Goal: Information Seeking & Learning: Learn about a topic

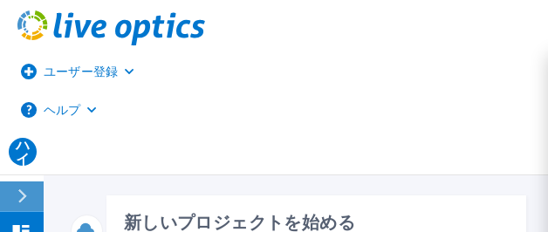
drag, startPoint x: 173, startPoint y: 124, endPoint x: 643, endPoint y: -187, distance: 564.0
click at [547, 0] on html "ユーザー登録 ヘルプ ハイ デルのユーザー 吉田裕之 吉田 浩之@Dell.com デル マイプロフィール ログアウト ダッシュボード ダッシュボード リクエ…" at bounding box center [274, 82] width 548 height 165
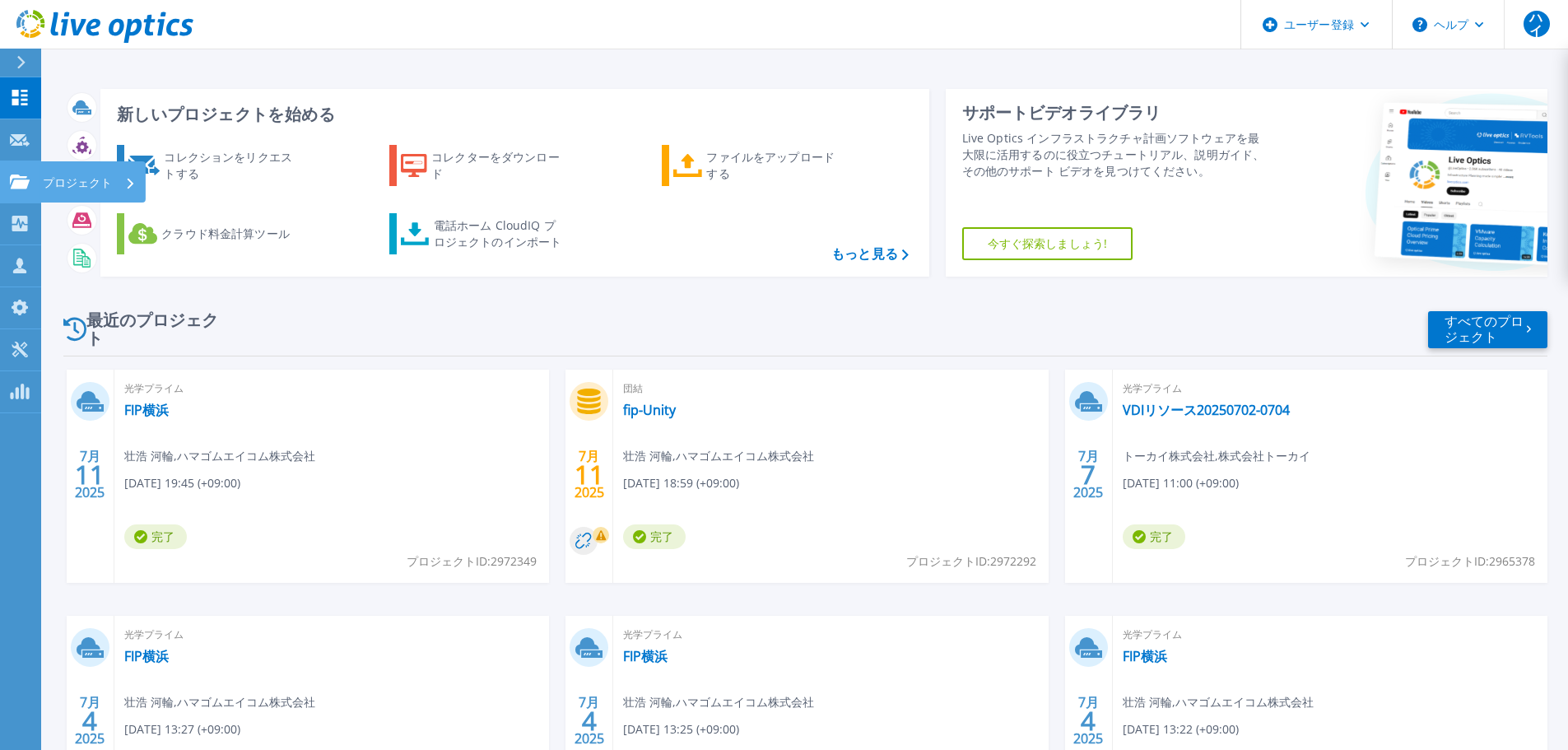
click at [129, 182] on icon at bounding box center [129, 183] width 7 height 10
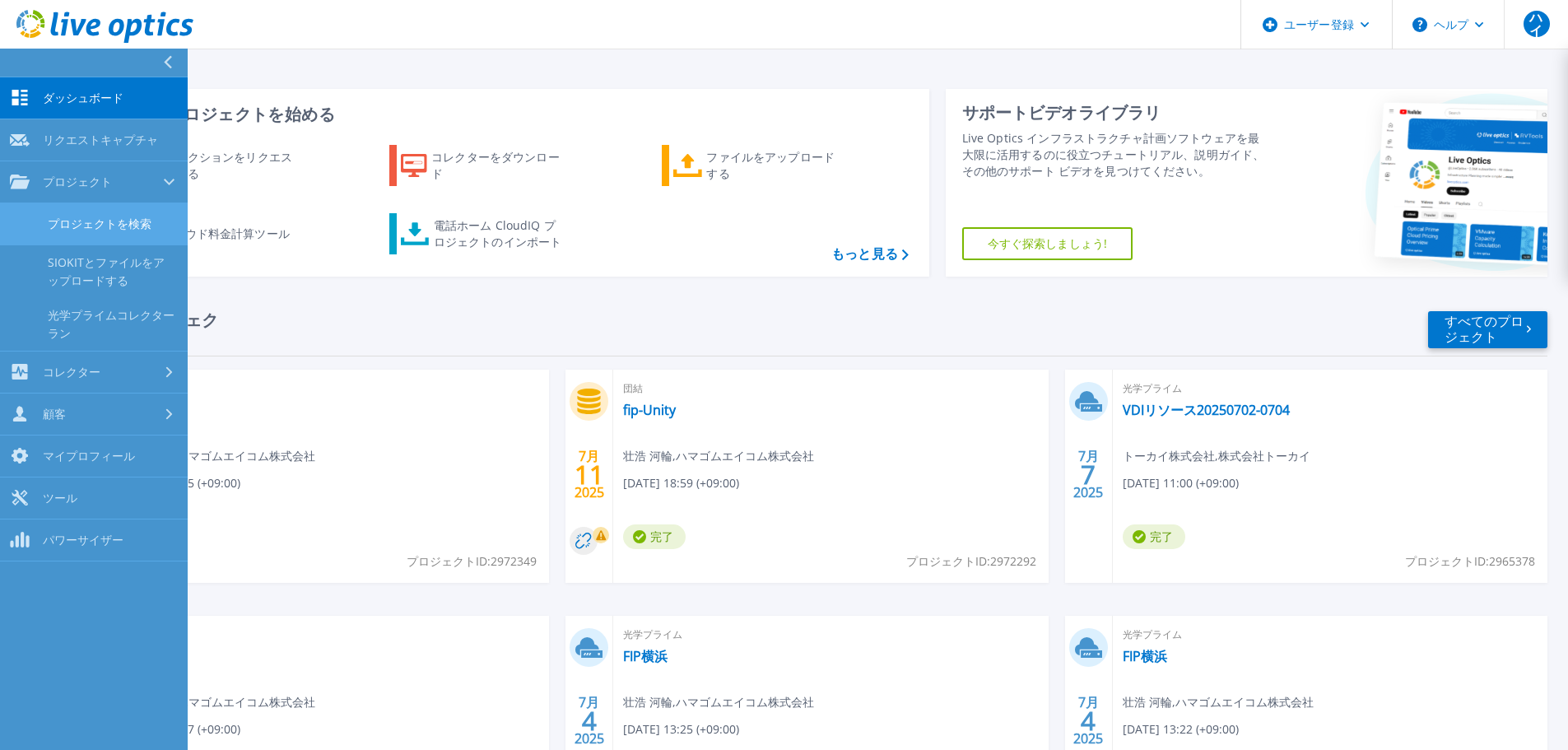
click at [135, 222] on font "プロジェクトを検索" at bounding box center [100, 224] width 104 height 16
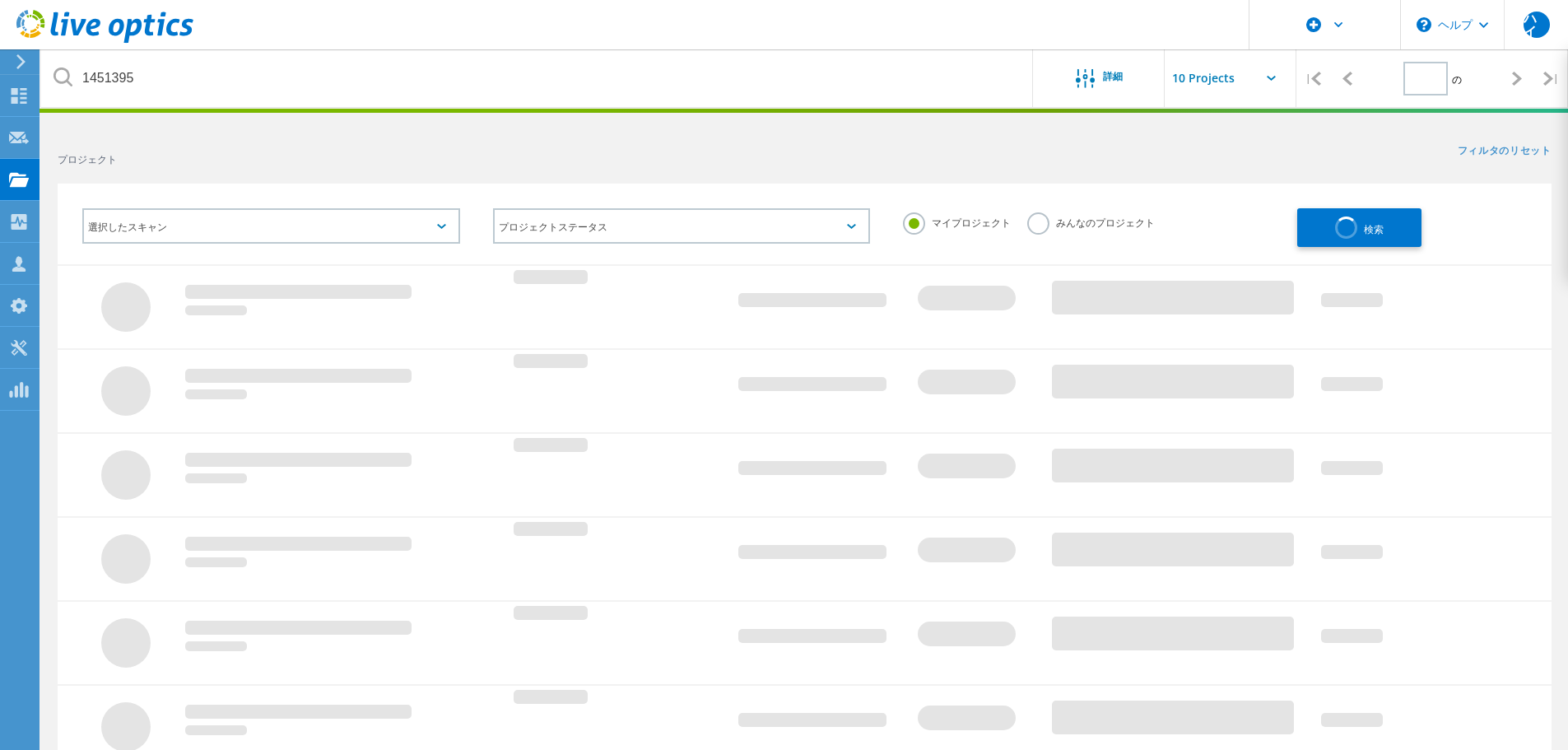
type input "1"
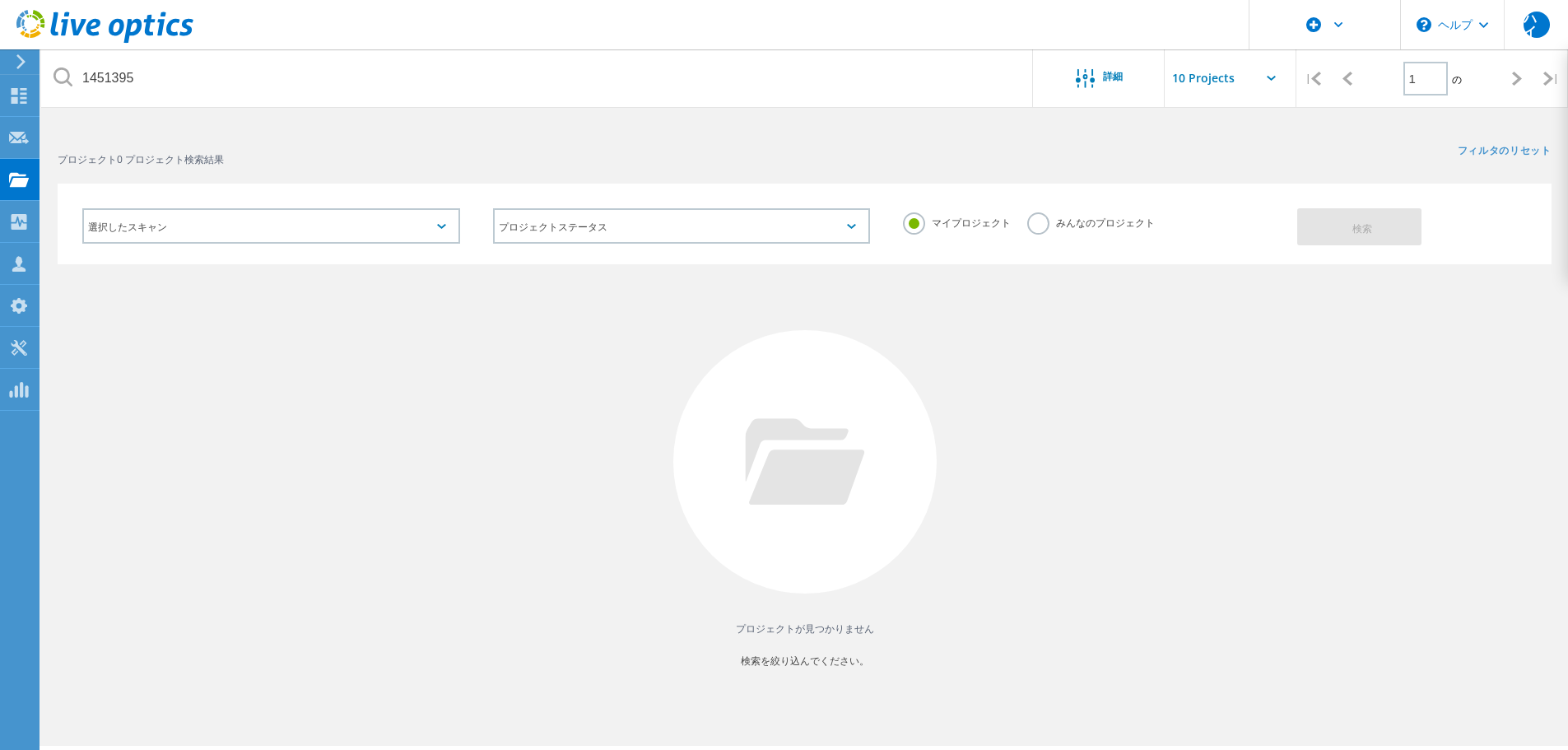
click at [1048, 224] on label "みんなのプロジェクト" at bounding box center [1091, 220] width 127 height 16
click at [0, 0] on input "みんなのプロジェクト" at bounding box center [0, 0] width 0 height 0
click at [1371, 231] on font "検索" at bounding box center [1362, 228] width 20 height 14
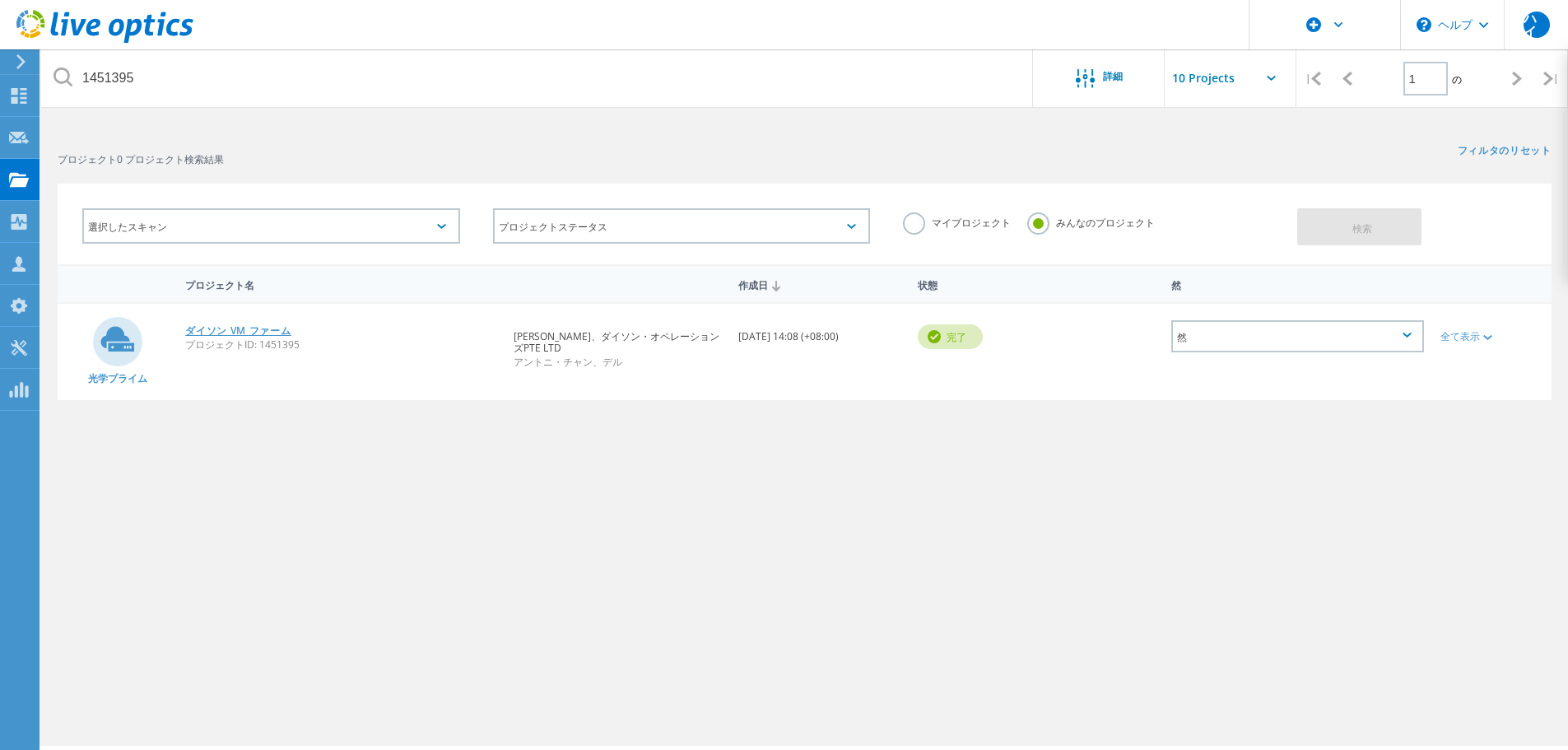
click at [231, 331] on font "ダイソン VM ファーム" at bounding box center [238, 330] width 106 height 14
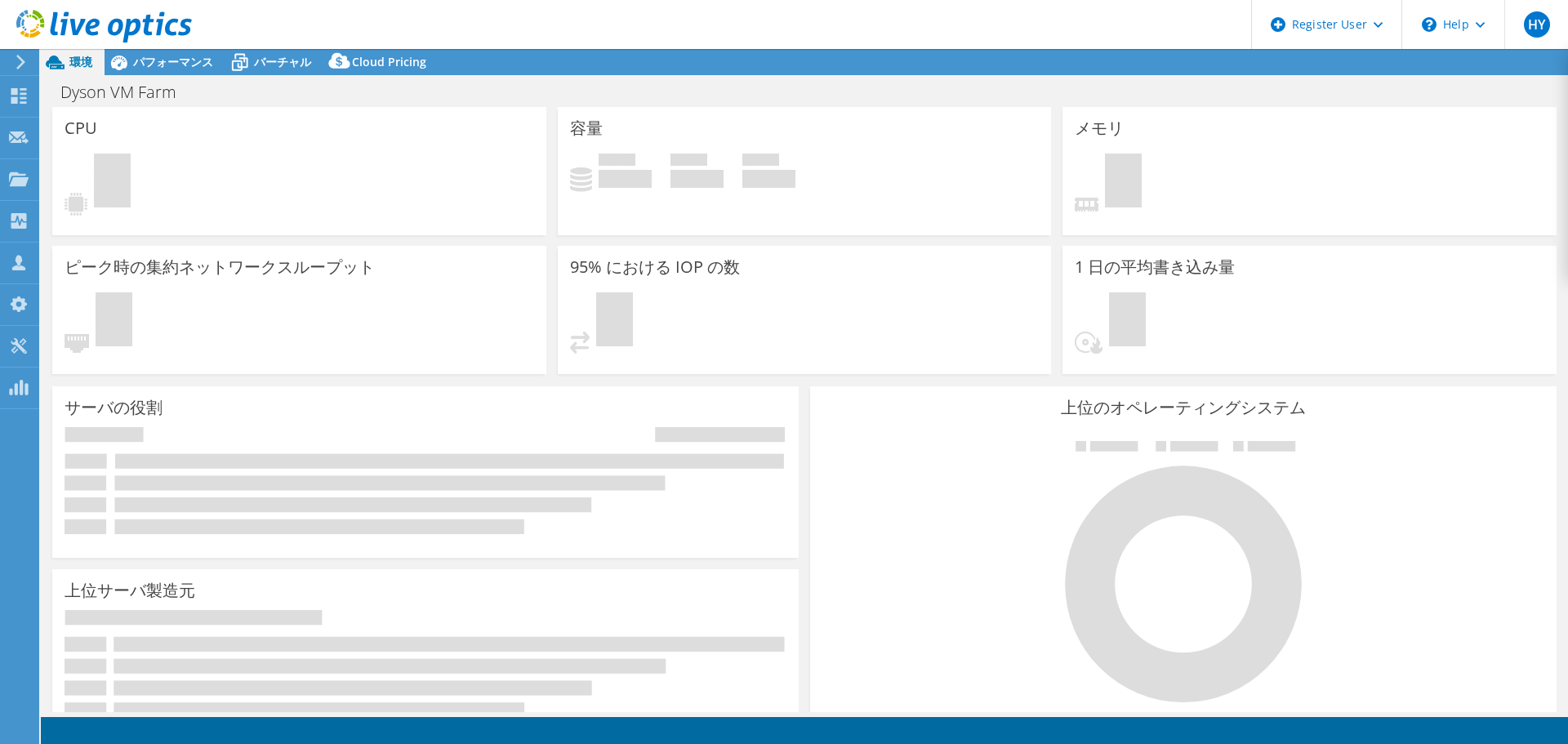
select select "USD"
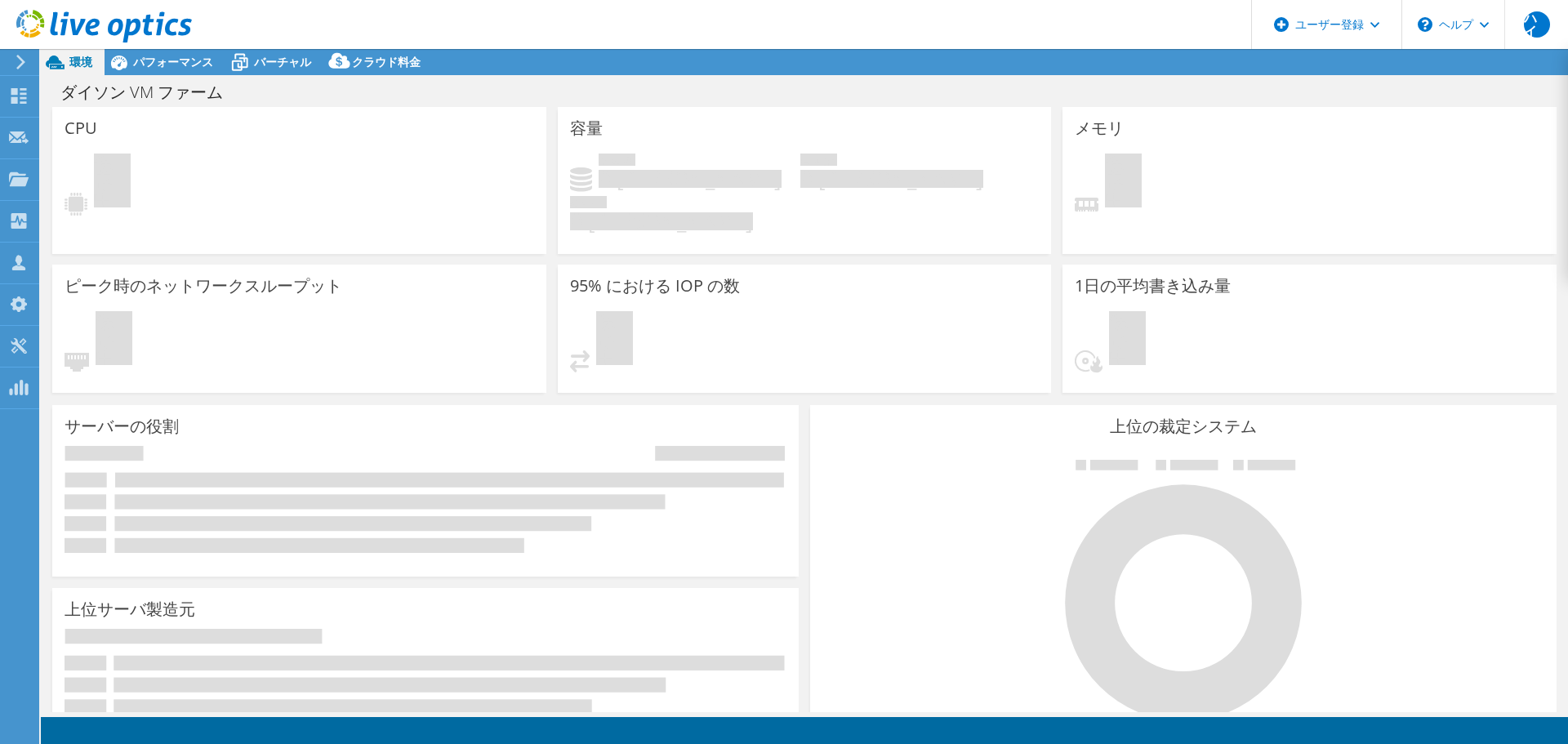
select select "[GEOGRAPHIC_DATA]"
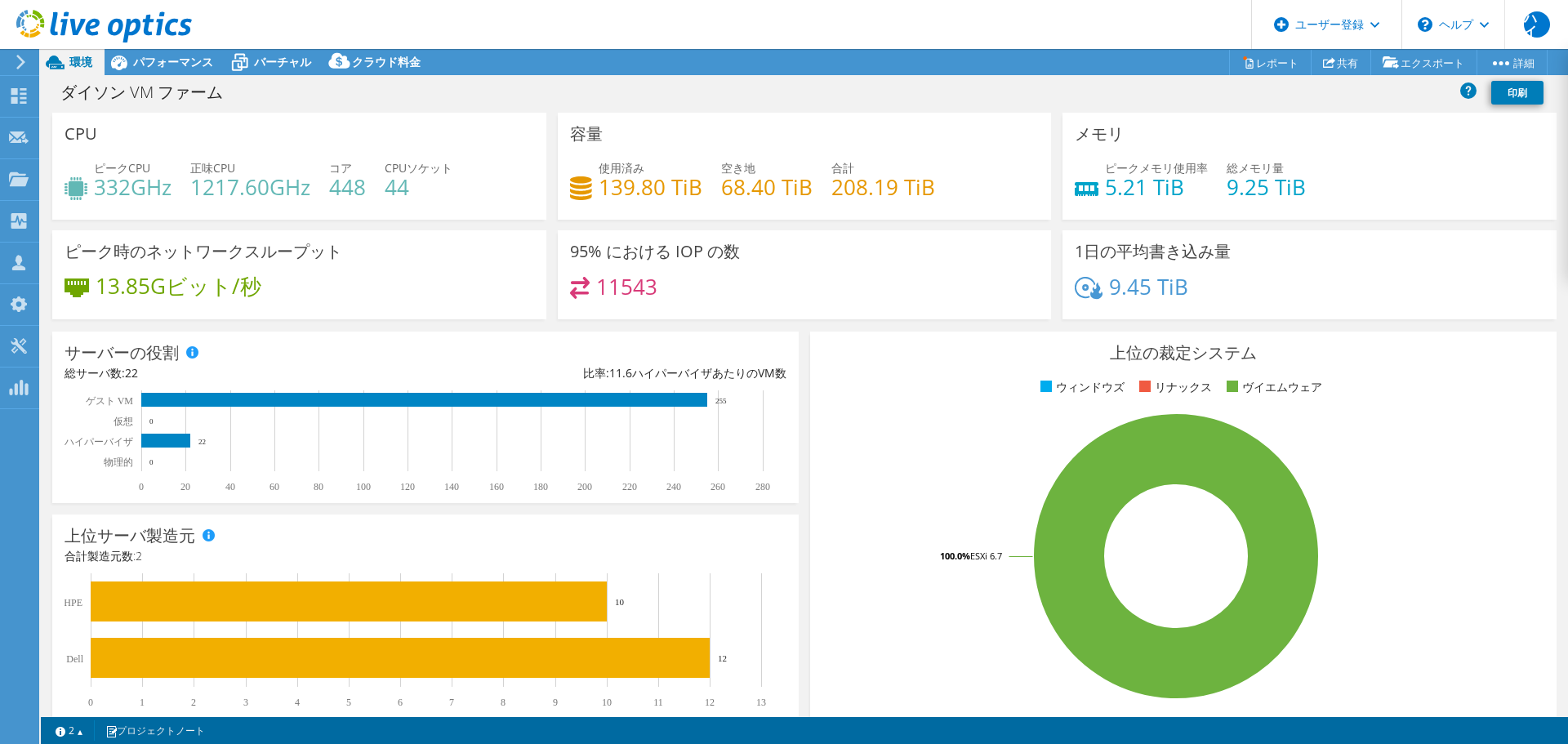
click at [229, 328] on div "サーバーの役割 物理サーバは、コレクタランのターゲットであったベアメタルサーバを示しています。 仮想サーバーは、システムが仮想マシンとして識別されたコレクター…" at bounding box center [426, 417] width 758 height 183
click at [112, 186] on font "プロジェクト" at bounding box center [80, 179] width 68 height 16
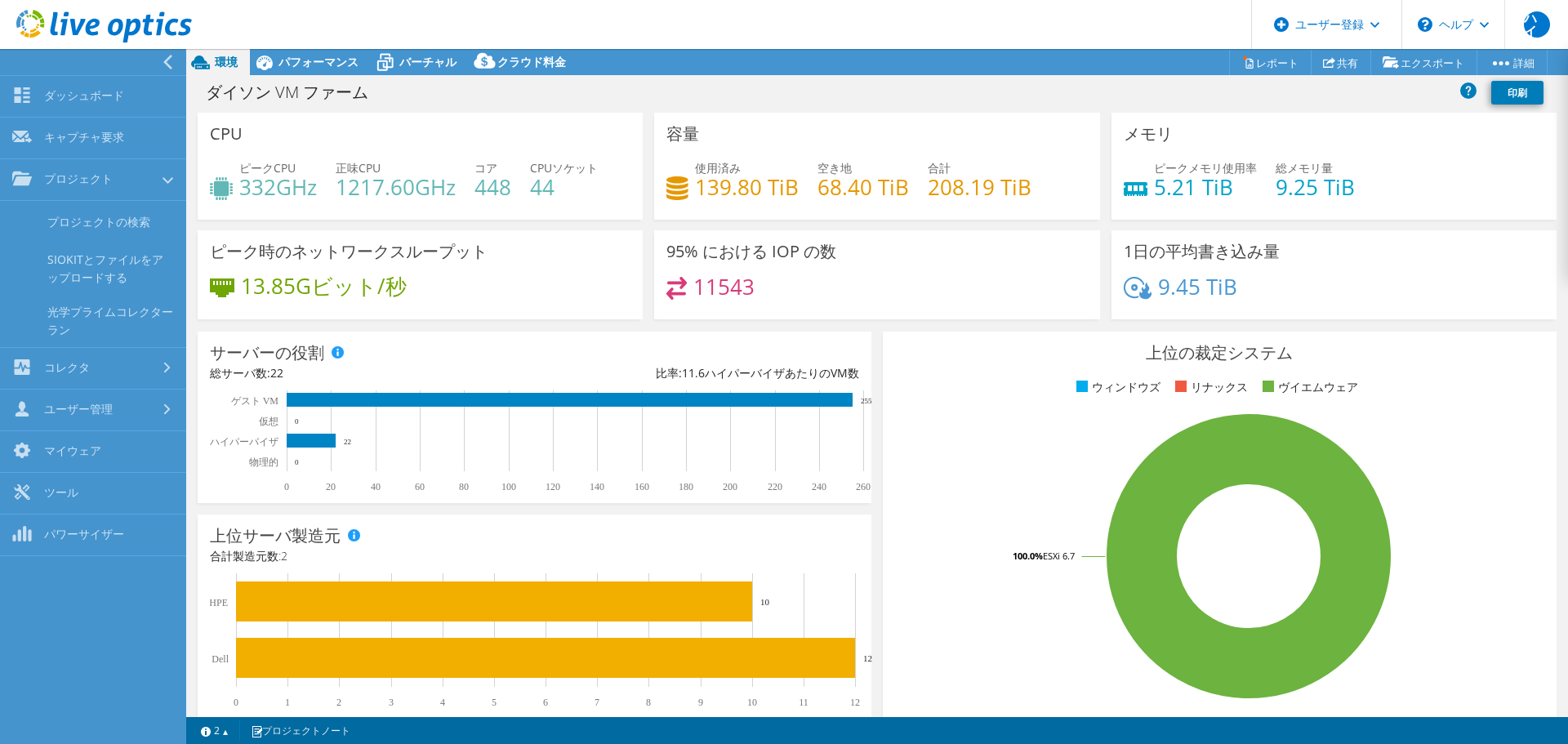
click at [112, 186] on link "プロジェクト" at bounding box center [93, 180] width 186 height 42
click at [402, 100] on div "ダイソン VM ファーム 印刷" at bounding box center [877, 92] width 1382 height 30
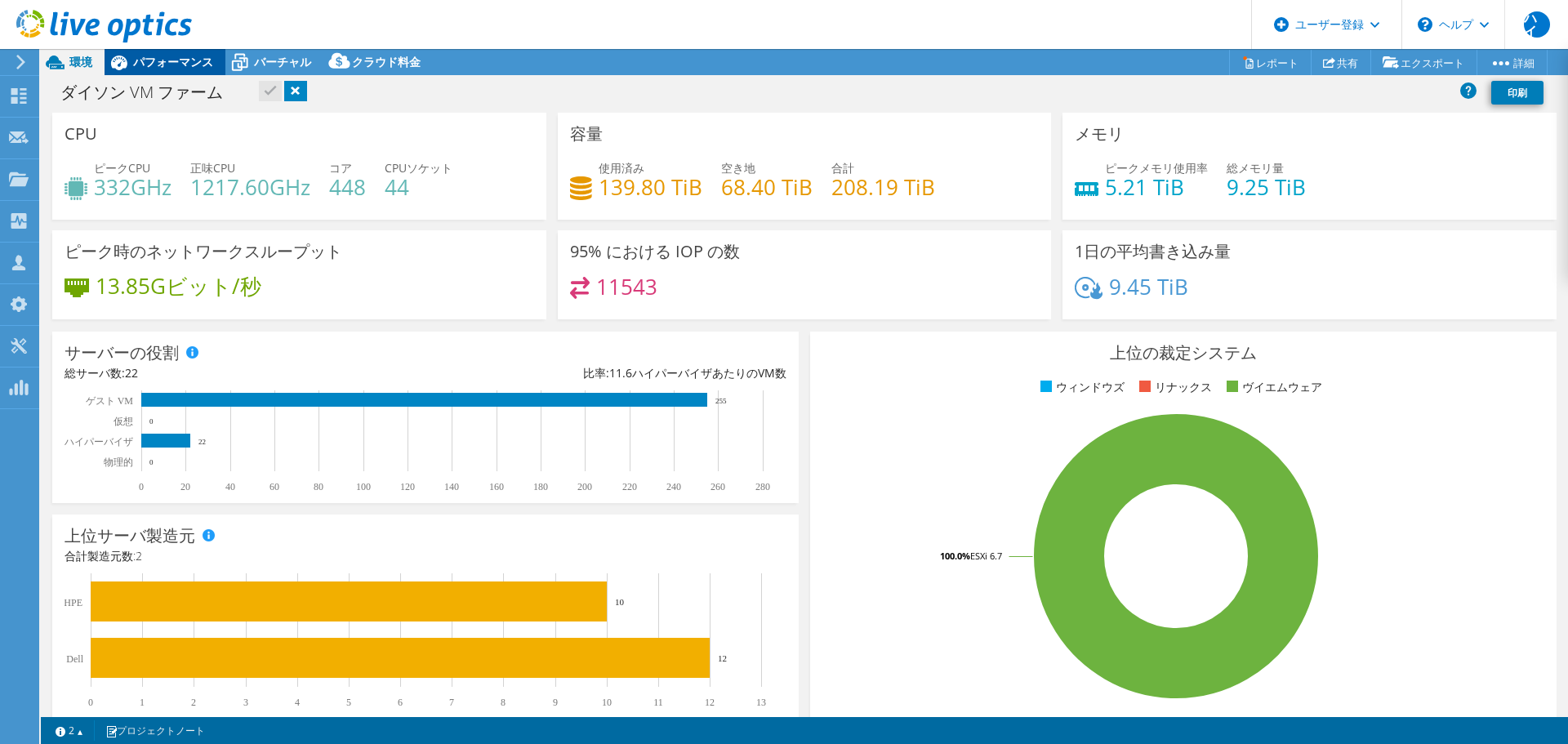
click at [183, 61] on font "パフォーマンス" at bounding box center [173, 62] width 80 height 16
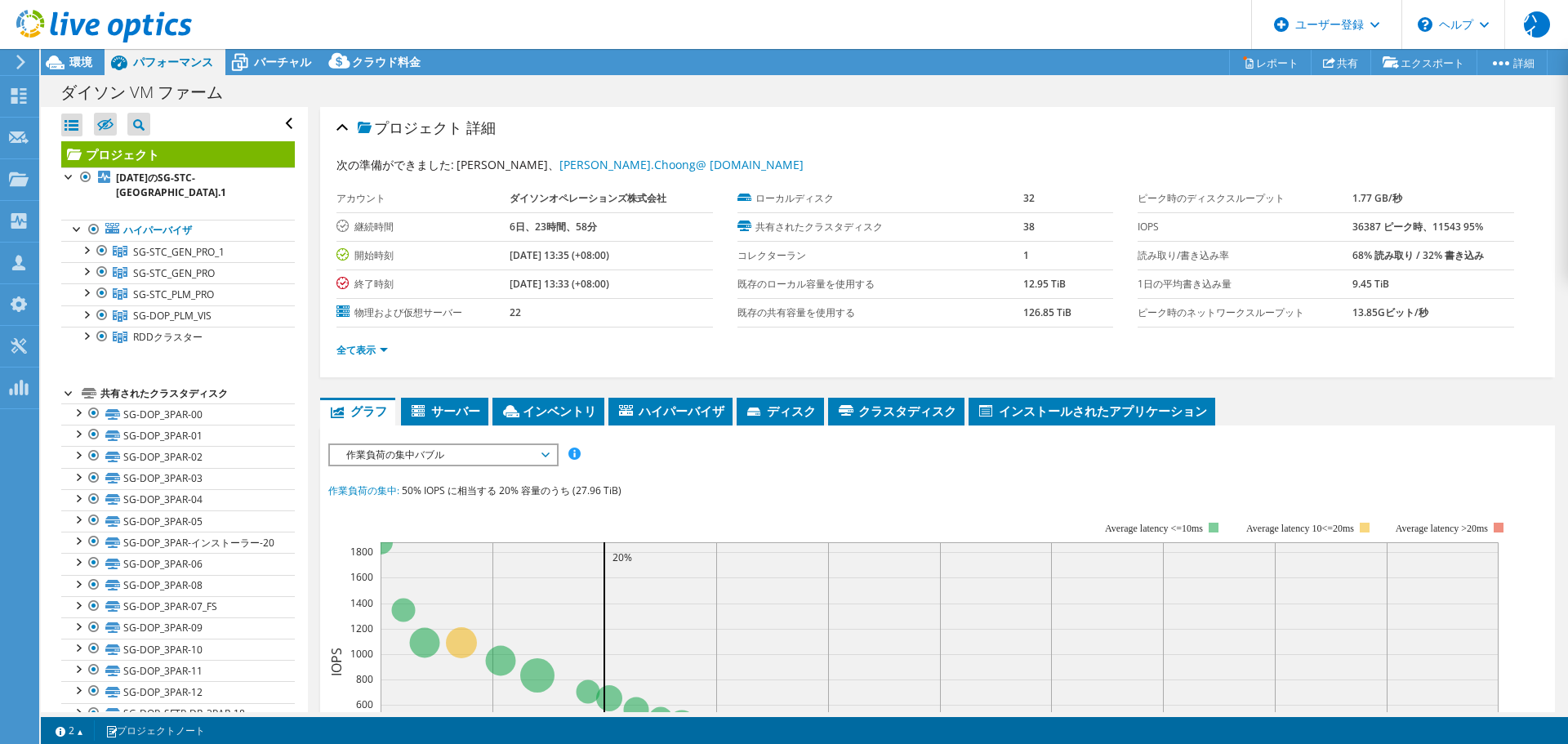
click at [67, 384] on div at bounding box center [68, 391] width 16 height 16
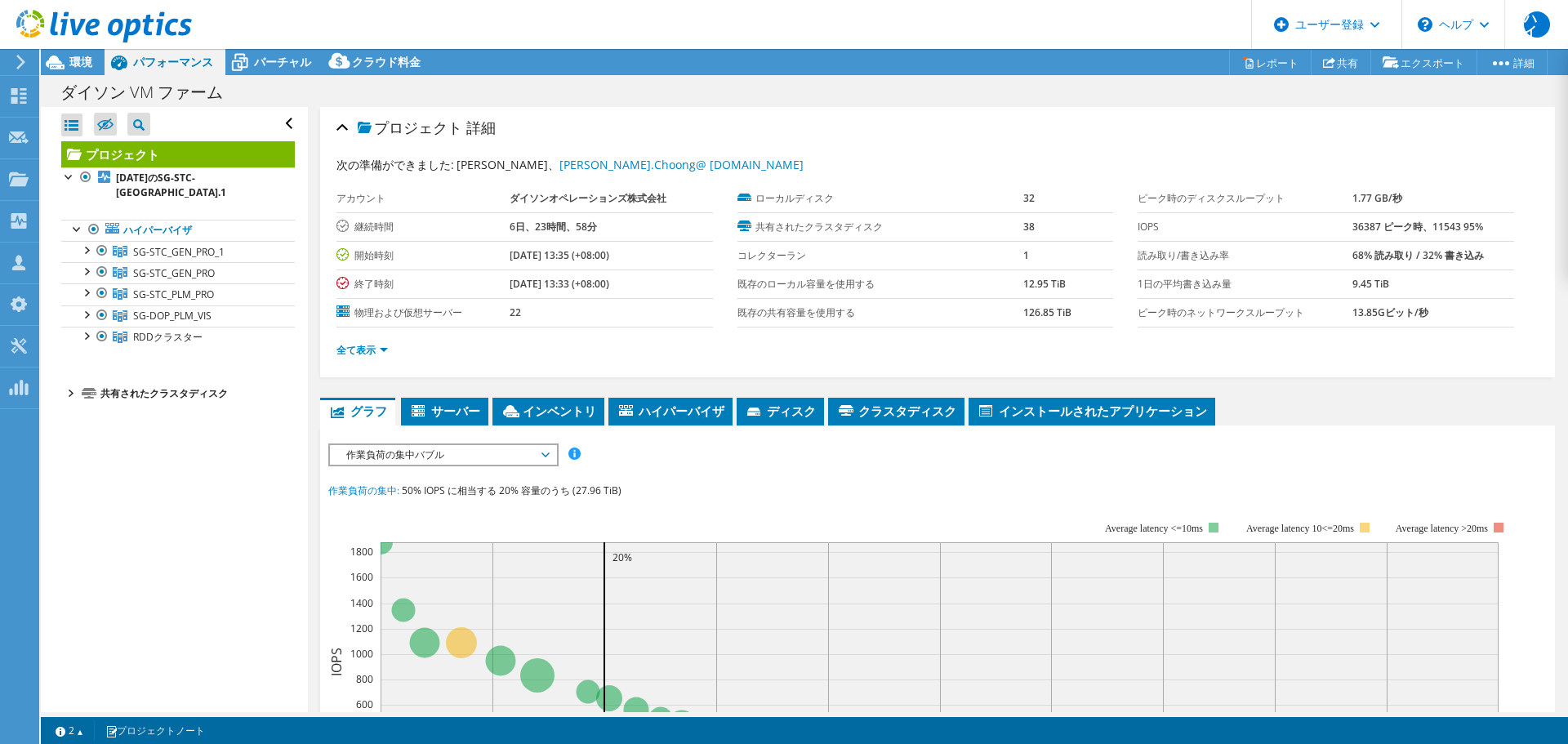
click at [67, 384] on div at bounding box center [68, 391] width 16 height 16
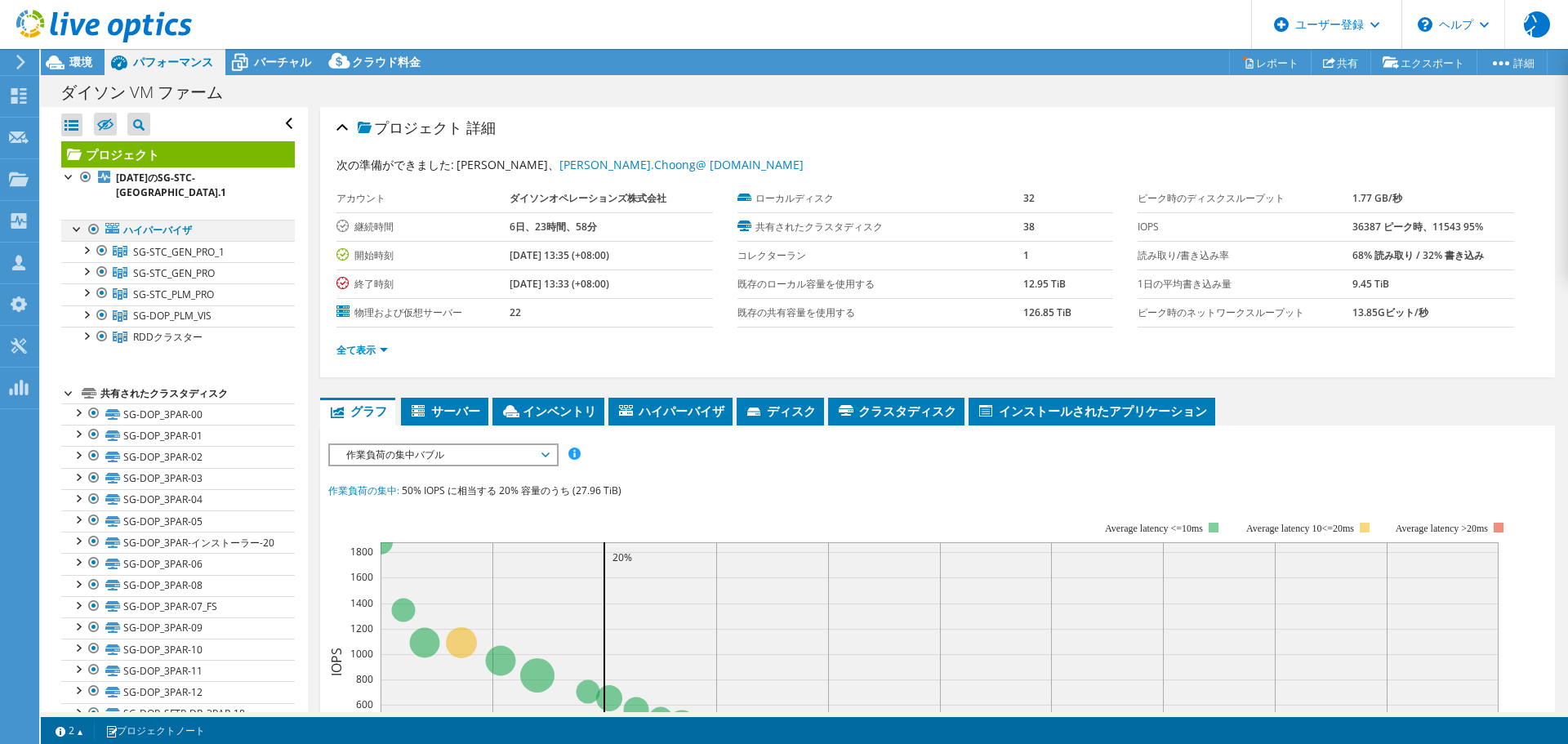
click at [94, 220] on div at bounding box center [94, 229] width 16 height 20
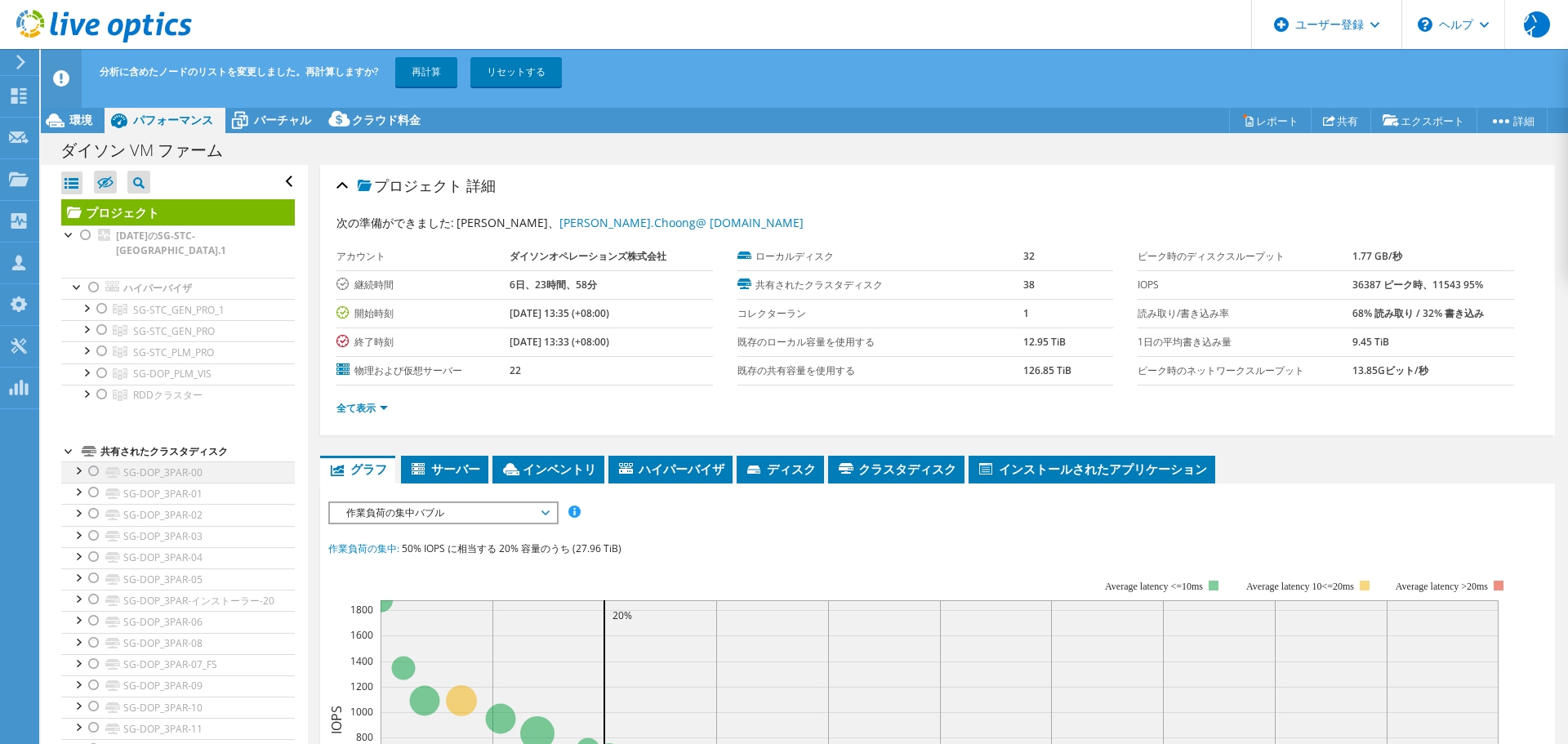
click at [94, 461] on div at bounding box center [94, 471] width 16 height 20
click at [91, 483] on div at bounding box center [94, 492] width 16 height 20
click at [95, 505] on div at bounding box center [94, 514] width 16 height 20
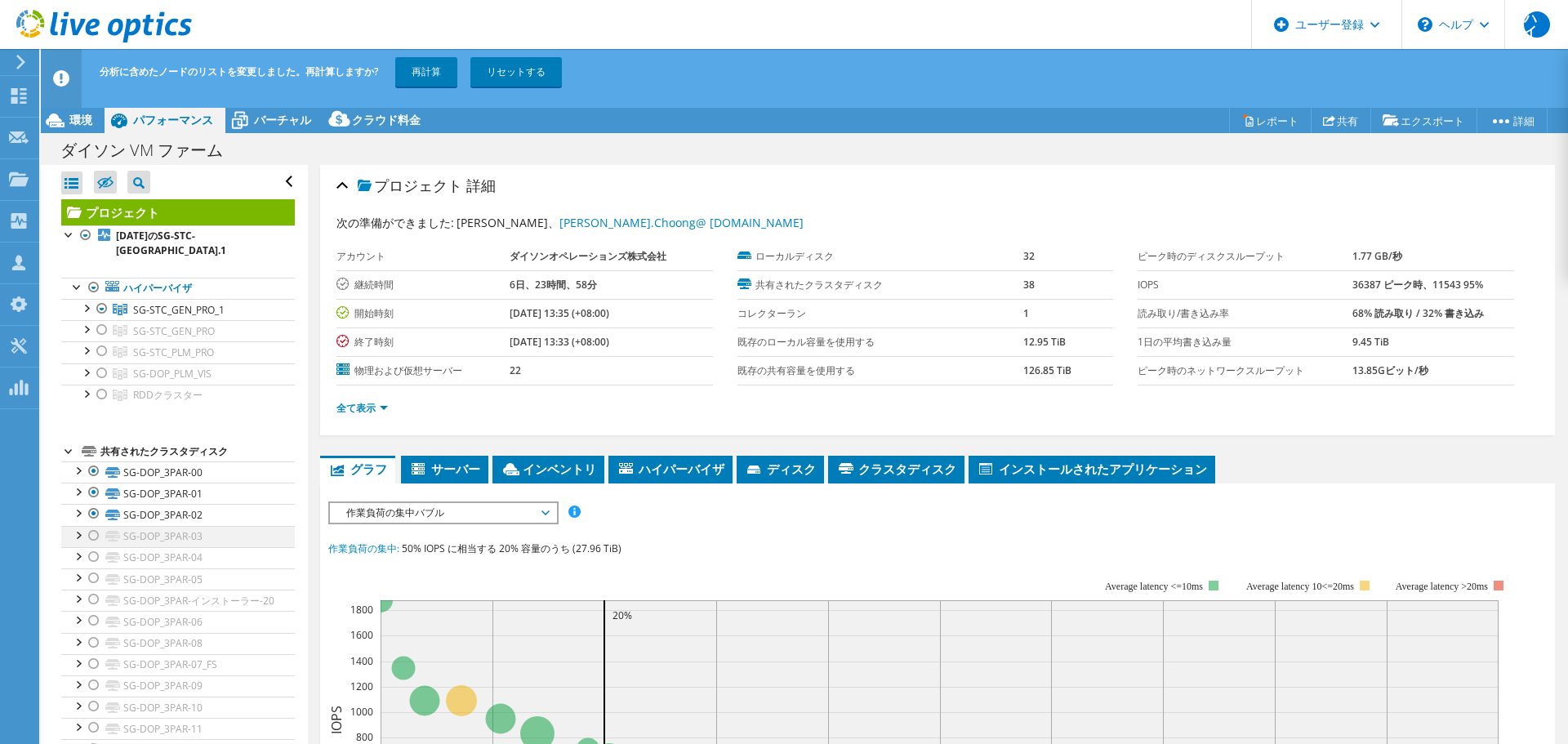
click at [94, 526] on div at bounding box center [94, 535] width 16 height 20
click at [94, 547] on div at bounding box center [94, 557] width 16 height 20
click at [92, 590] on div at bounding box center [94, 599] width 16 height 20
click at [91, 569] on div at bounding box center [94, 578] width 16 height 20
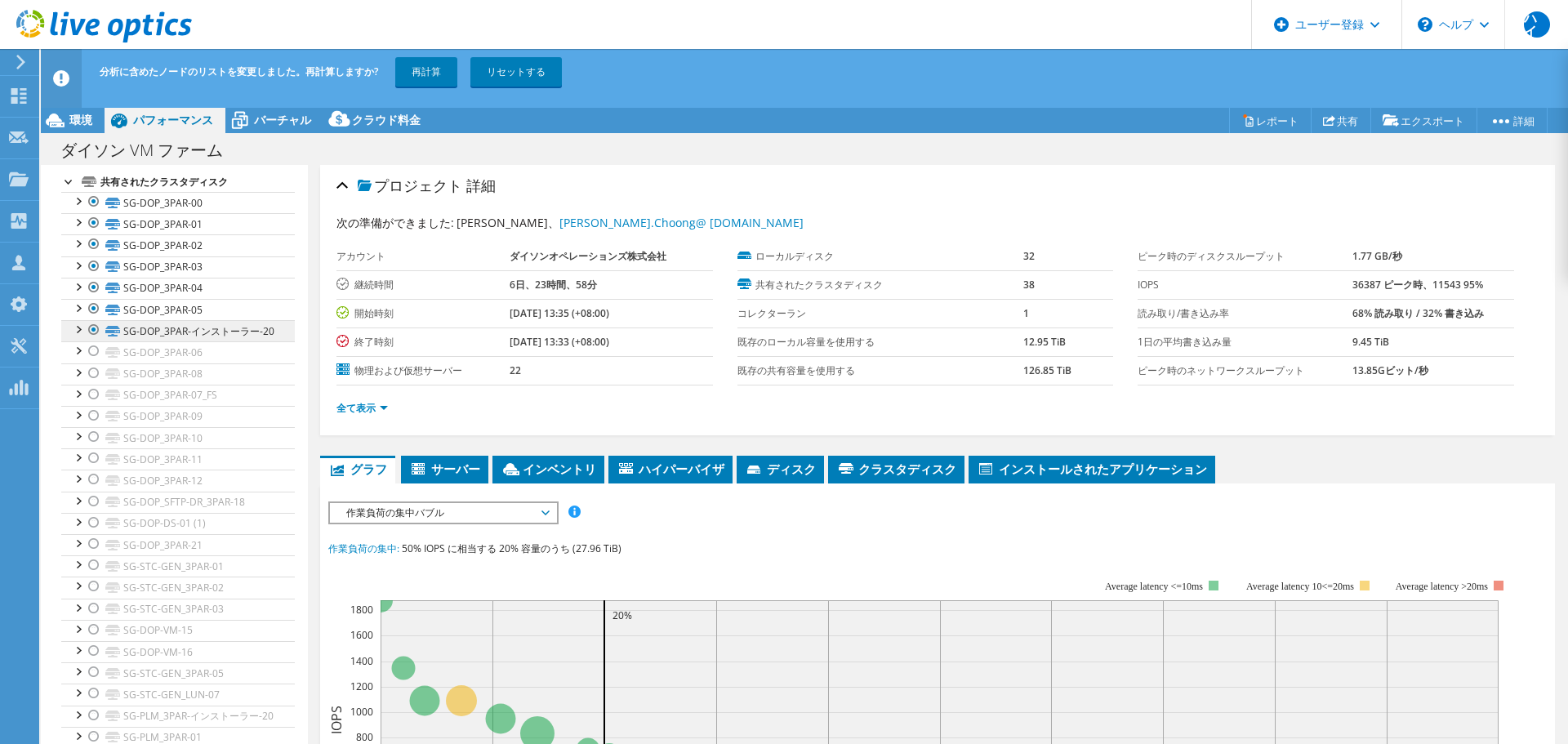
scroll to position [271, 0]
click at [96, 353] on div at bounding box center [94, 349] width 16 height 20
click at [94, 375] on div at bounding box center [94, 372] width 16 height 20
click at [96, 394] on div at bounding box center [94, 392] width 16 height 20
click at [96, 409] on div at bounding box center [94, 414] width 16 height 20
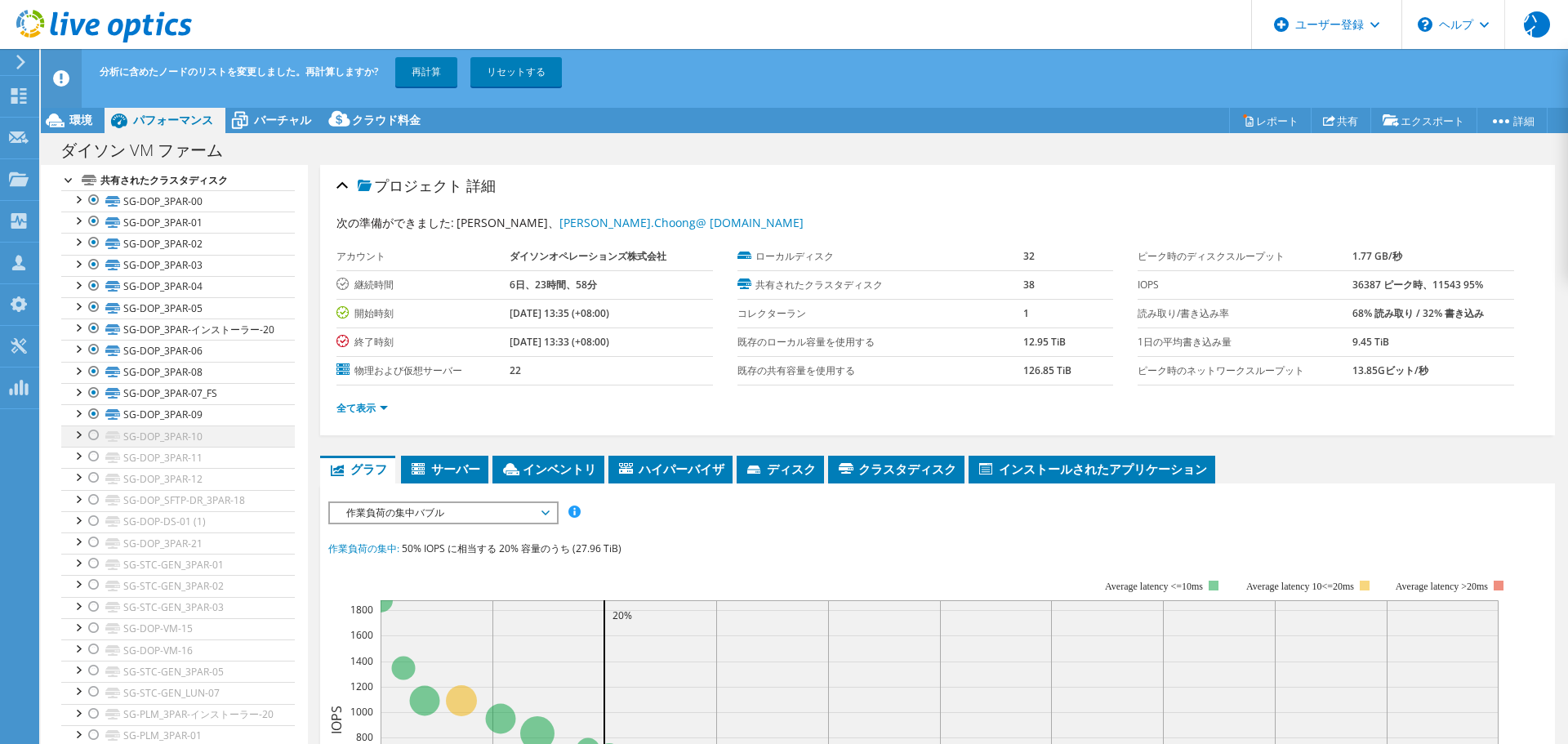
click at [91, 443] on div at bounding box center [94, 435] width 16 height 20
click at [91, 457] on div at bounding box center [94, 457] width 16 height 20
click at [90, 485] on div at bounding box center [94, 477] width 16 height 20
click at [92, 505] on div at bounding box center [94, 500] width 16 height 20
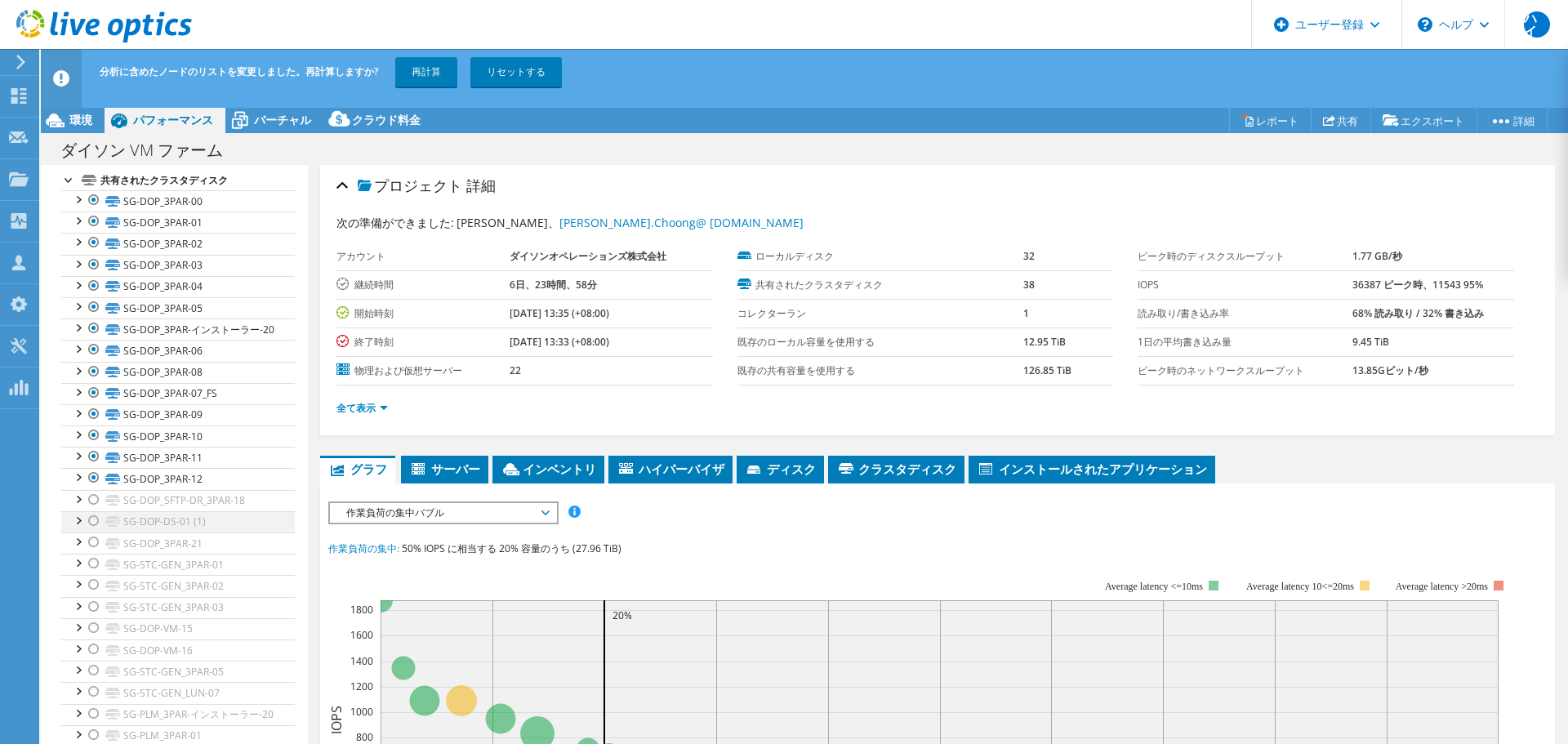
click at [94, 521] on div at bounding box center [94, 521] width 16 height 20
click at [113, 504] on icon at bounding box center [113, 500] width 15 height 10
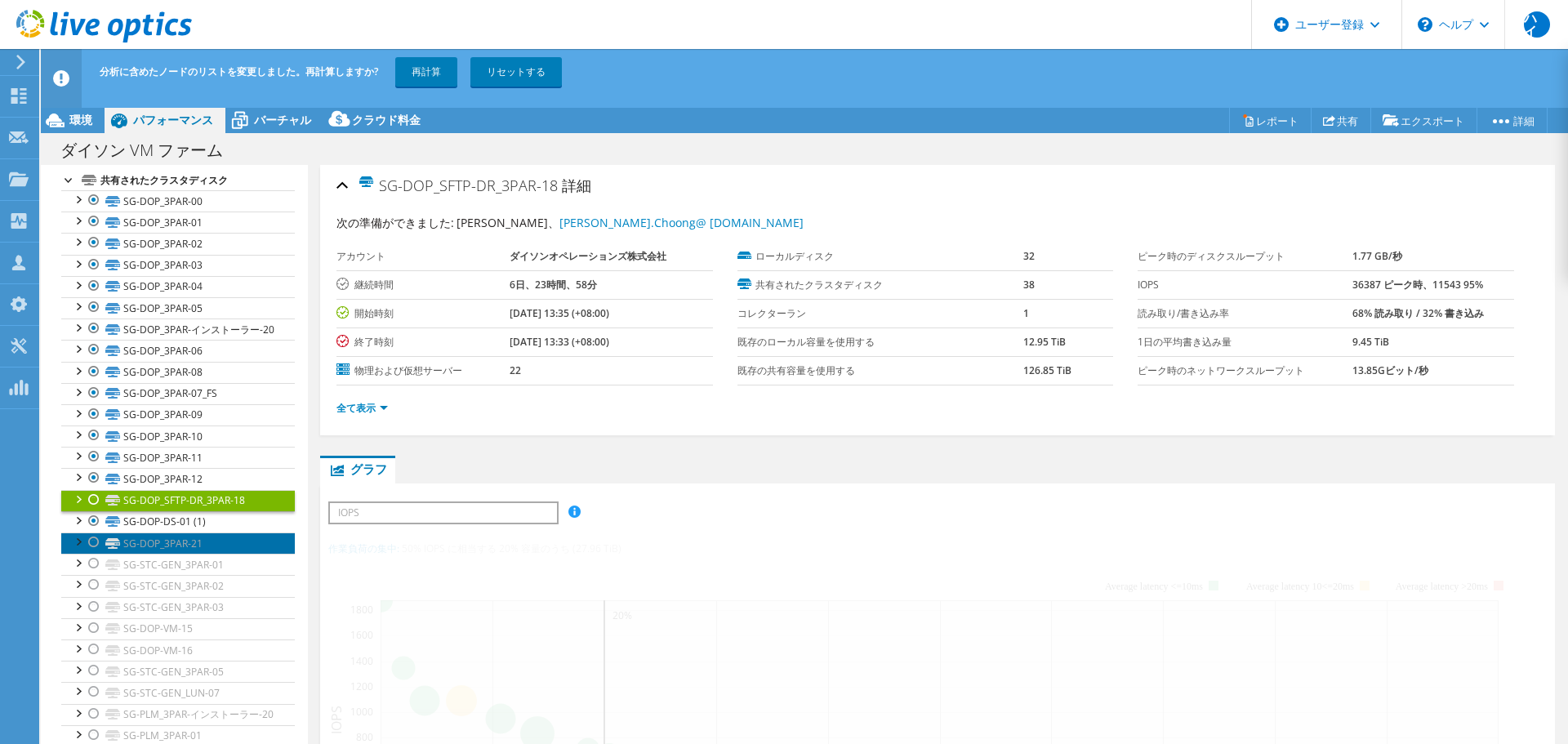
click at [106, 542] on icon at bounding box center [113, 543] width 15 height 10
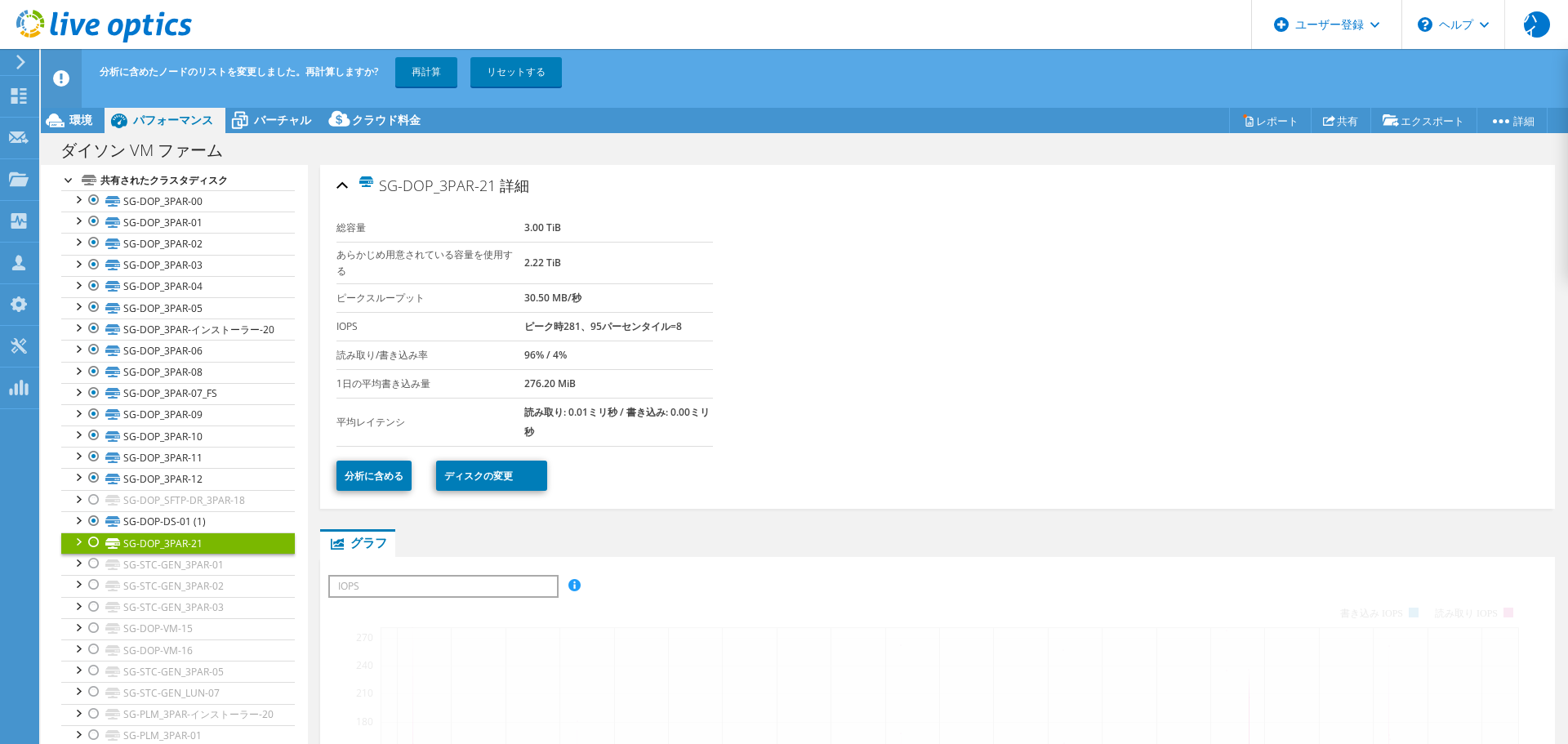
click at [96, 545] on div at bounding box center [94, 542] width 16 height 20
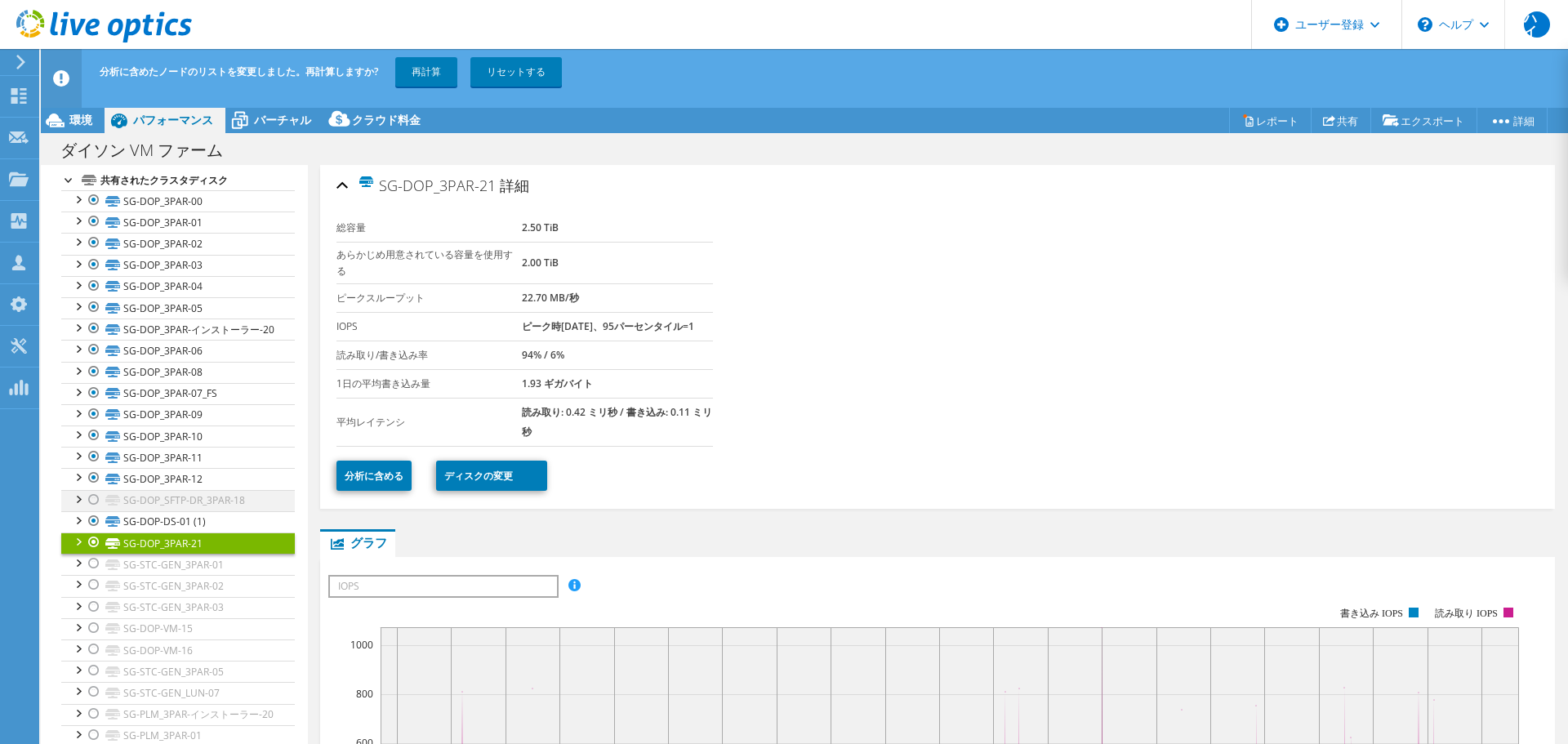
click at [93, 496] on div at bounding box center [94, 500] width 16 height 20
click at [53, 514] on div "すべて開く 閉じる 表彰されたノードを非表示 プロジェクトツリーフィルタ" at bounding box center [174, 459] width 267 height 1130
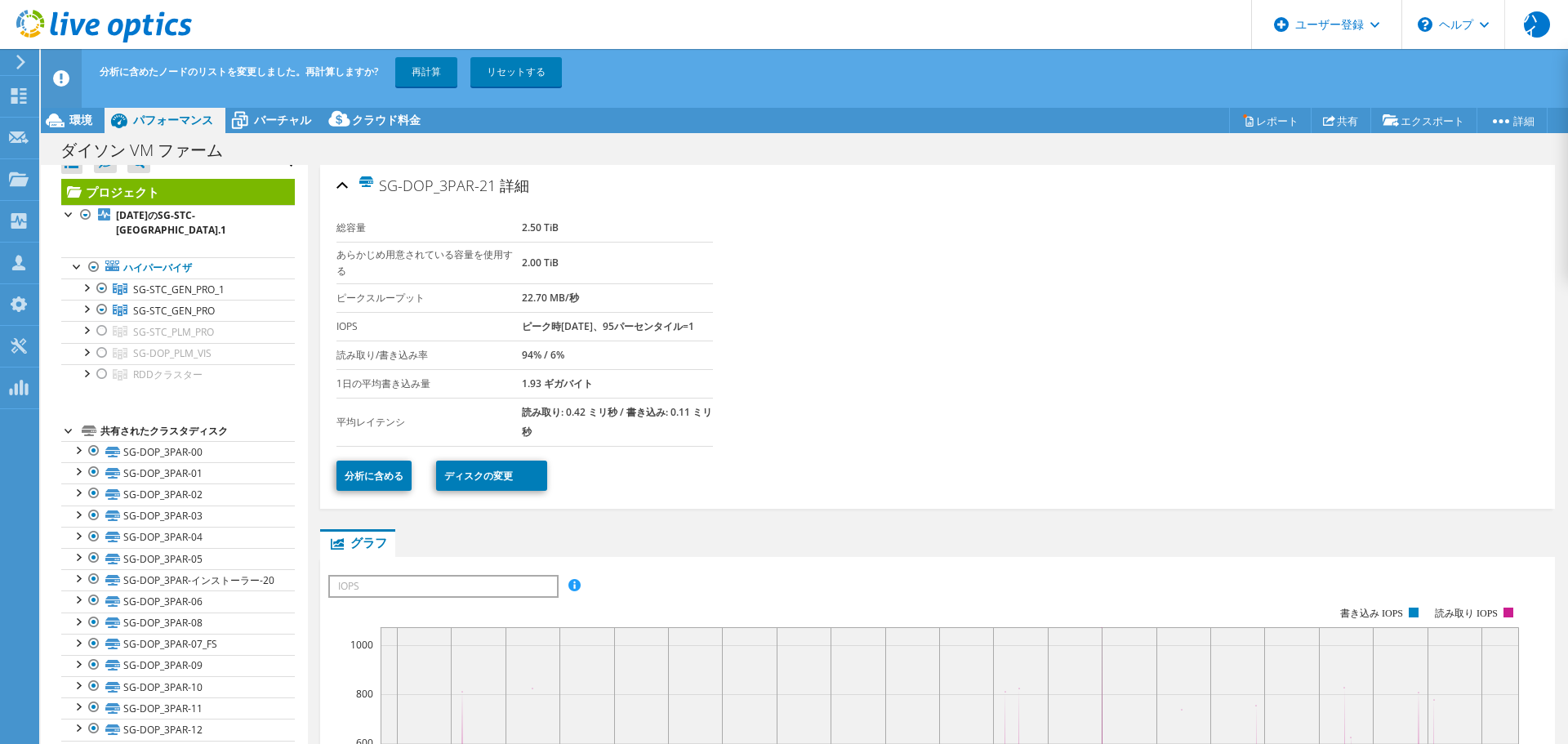
scroll to position [0, 0]
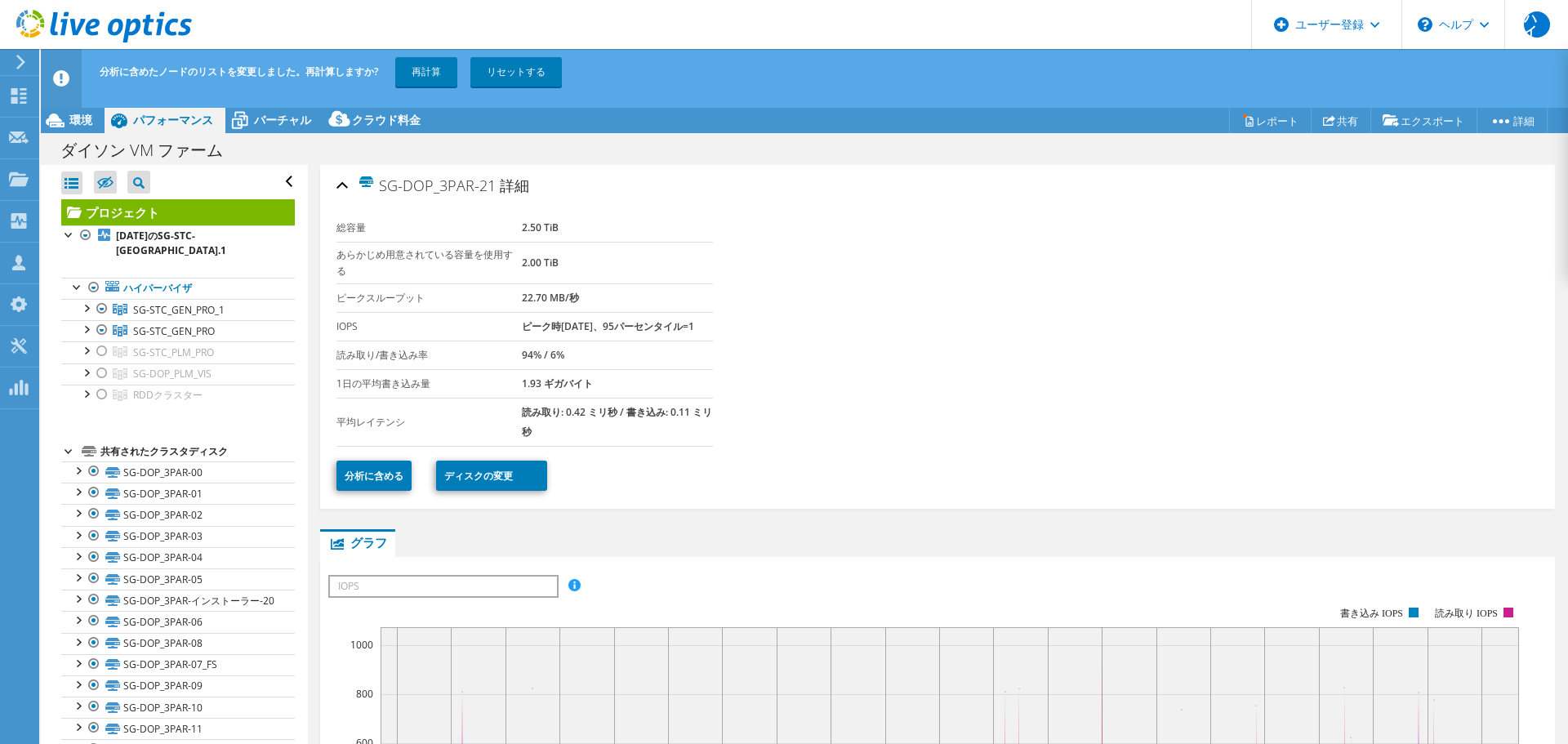
click at [249, 212] on link "プロジェクト" at bounding box center [178, 212] width 234 height 26
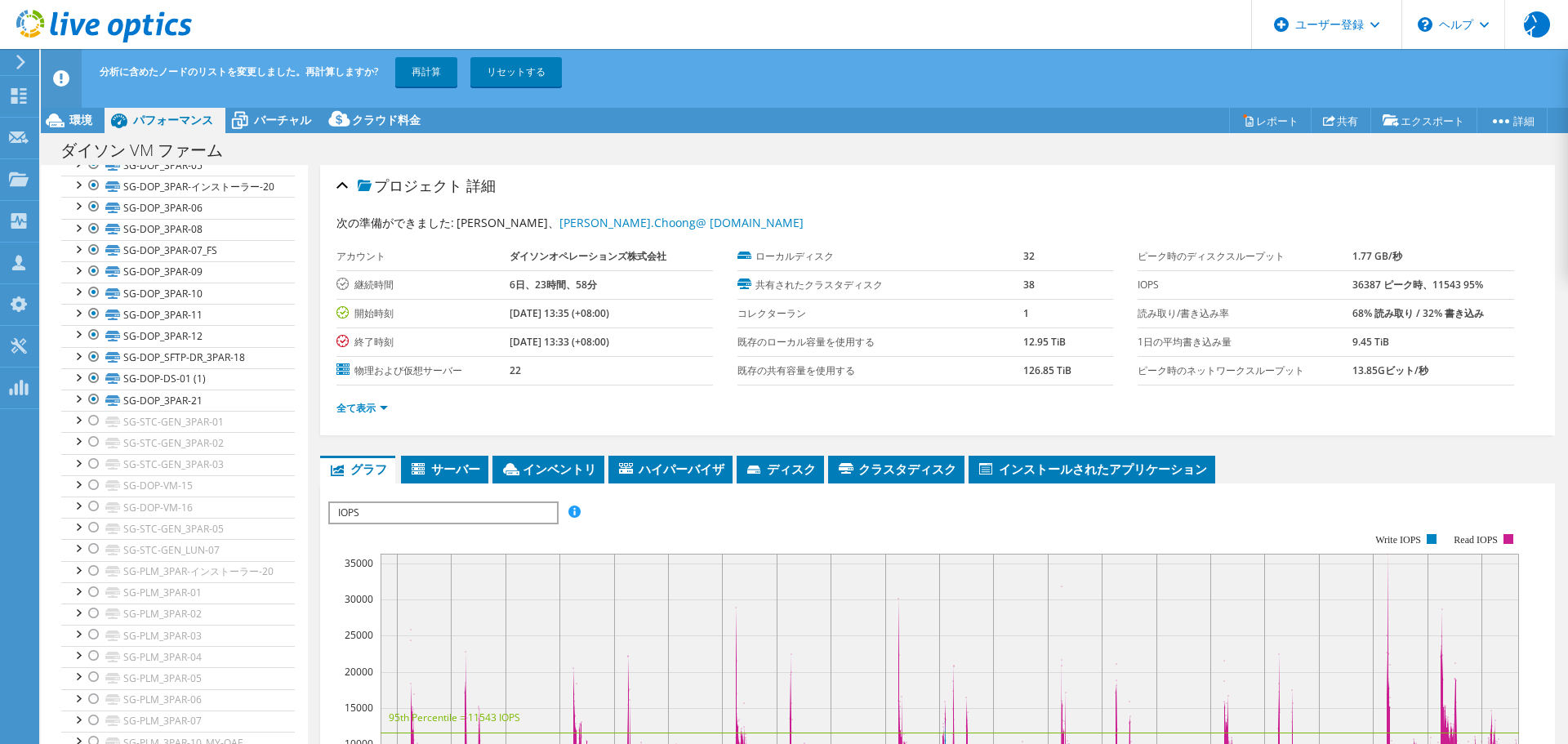
scroll to position [499, 0]
click at [97, 338] on div at bounding box center [94, 335] width 16 height 20
click at [94, 358] on div at bounding box center [94, 357] width 16 height 20
click at [94, 376] on div at bounding box center [94, 379] width 16 height 20
click at [94, 398] on div at bounding box center [94, 400] width 16 height 20
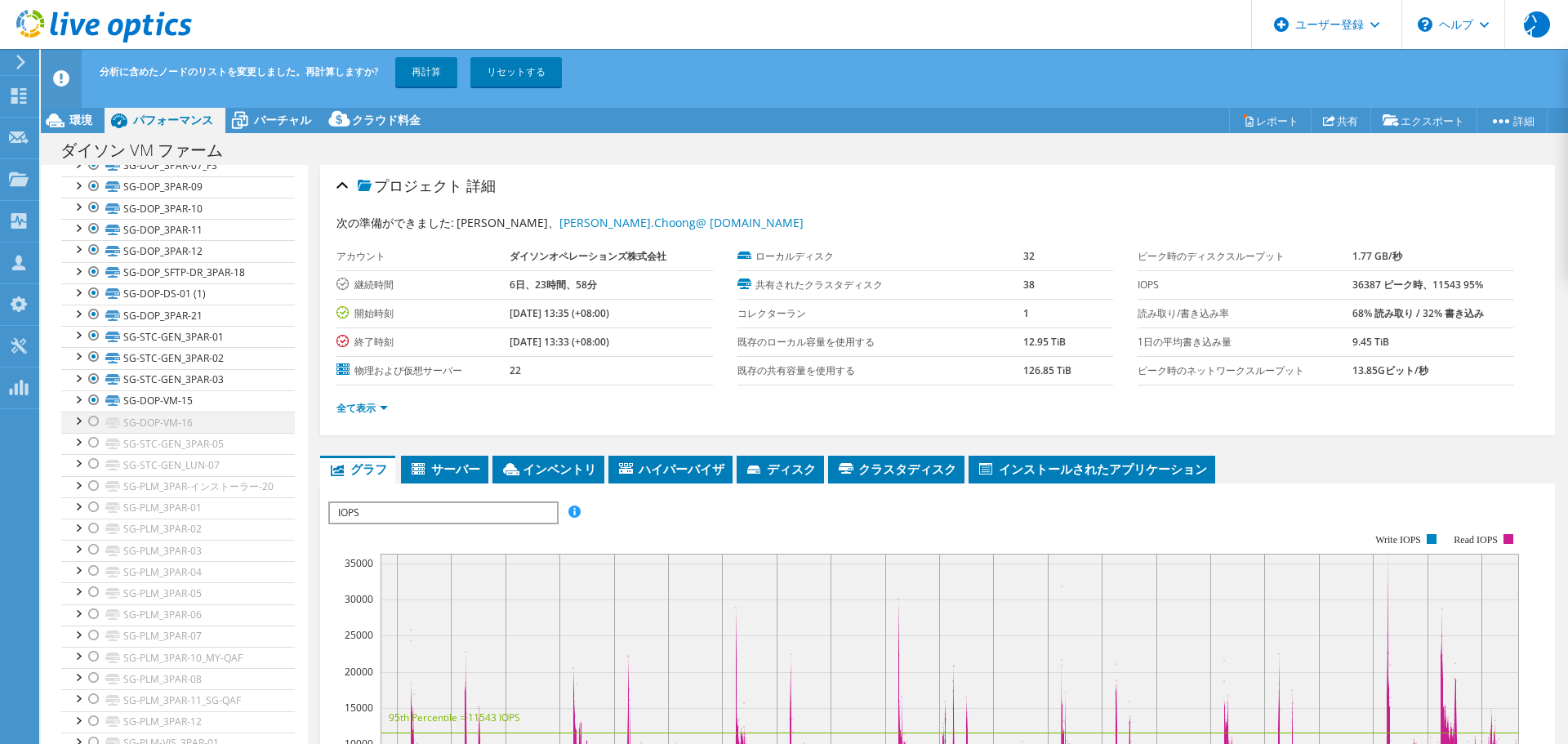
click at [94, 421] on div at bounding box center [94, 421] width 16 height 20
click at [95, 444] on div at bounding box center [94, 443] width 16 height 20
click at [92, 464] on div at bounding box center [94, 463] width 16 height 20
click at [91, 487] on div at bounding box center [94, 486] width 16 height 20
click at [93, 518] on div at bounding box center [94, 507] width 16 height 20
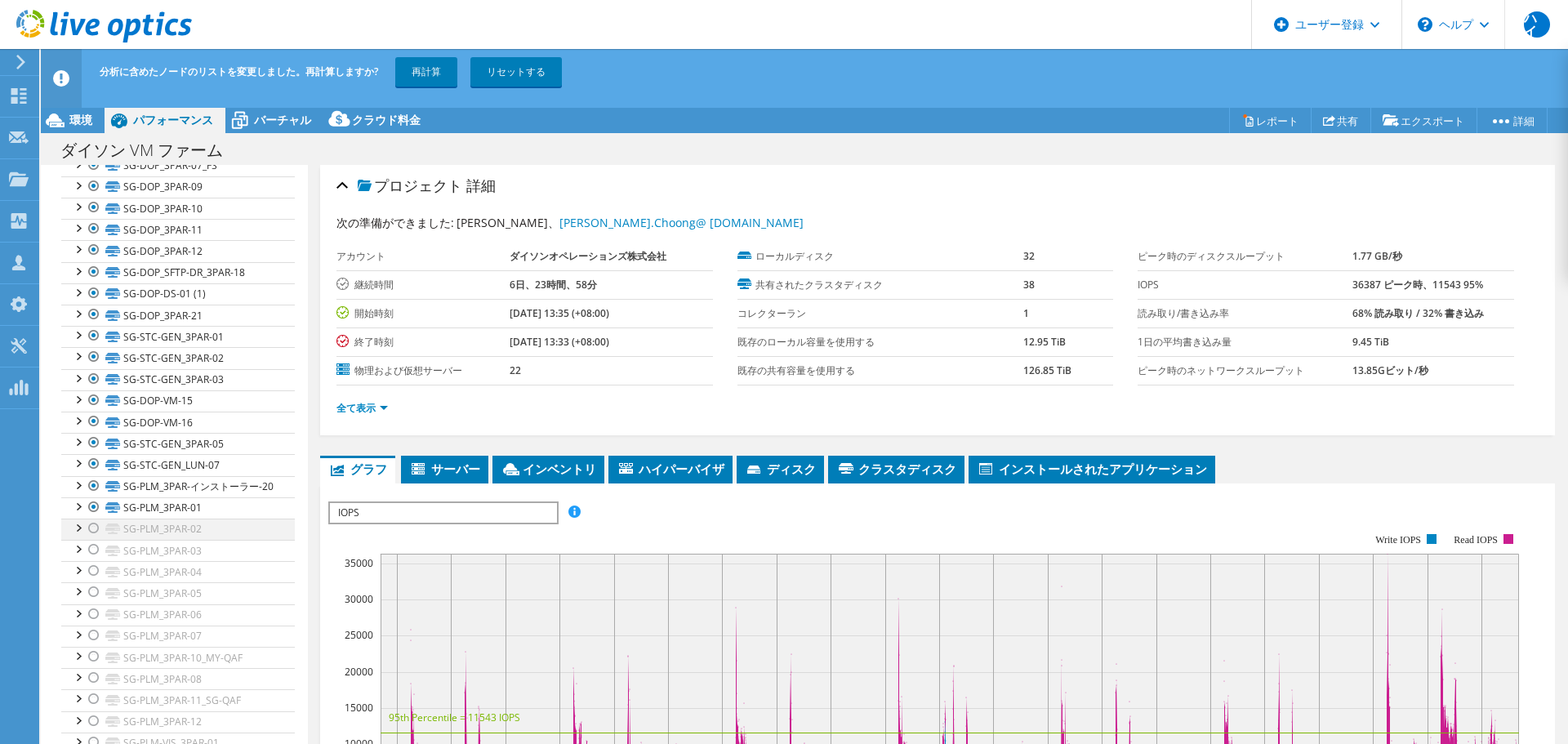
click at [89, 538] on div at bounding box center [94, 528] width 16 height 20
click at [89, 560] on div at bounding box center [94, 549] width 16 height 20
click at [88, 581] on div at bounding box center [94, 571] width 16 height 20
click at [92, 602] on div at bounding box center [94, 591] width 16 height 20
click at [94, 624] on div at bounding box center [94, 614] width 16 height 20
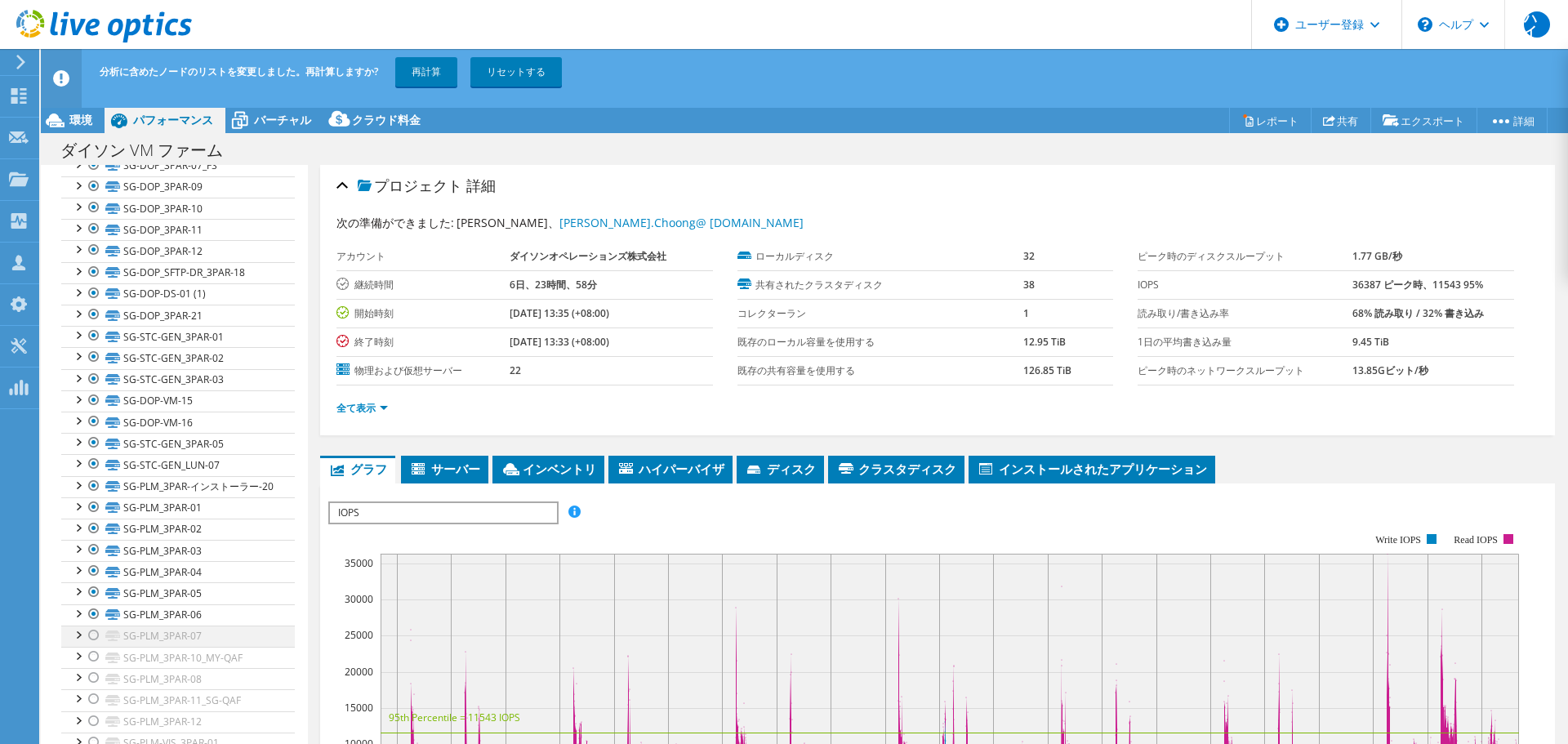
click at [91, 646] on div at bounding box center [94, 635] width 16 height 20
click at [92, 666] on div at bounding box center [94, 656] width 16 height 20
click at [92, 688] on div at bounding box center [94, 678] width 16 height 20
click at [96, 676] on div at bounding box center [94, 675] width 16 height 20
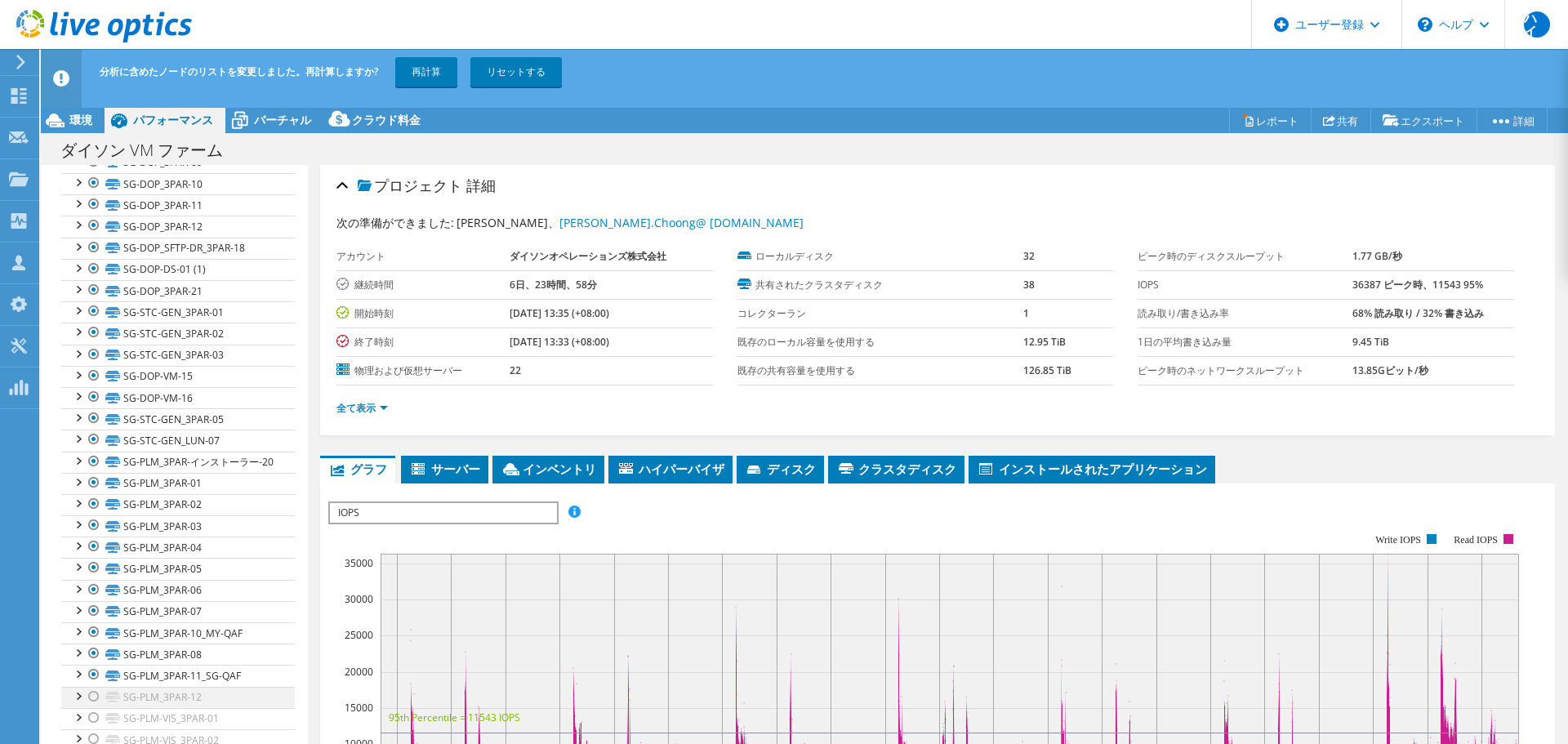
click at [94, 698] on div at bounding box center [94, 696] width 16 height 20
click at [94, 714] on div at bounding box center [94, 718] width 16 height 20
click at [94, 737] on div at bounding box center [94, 739] width 16 height 20
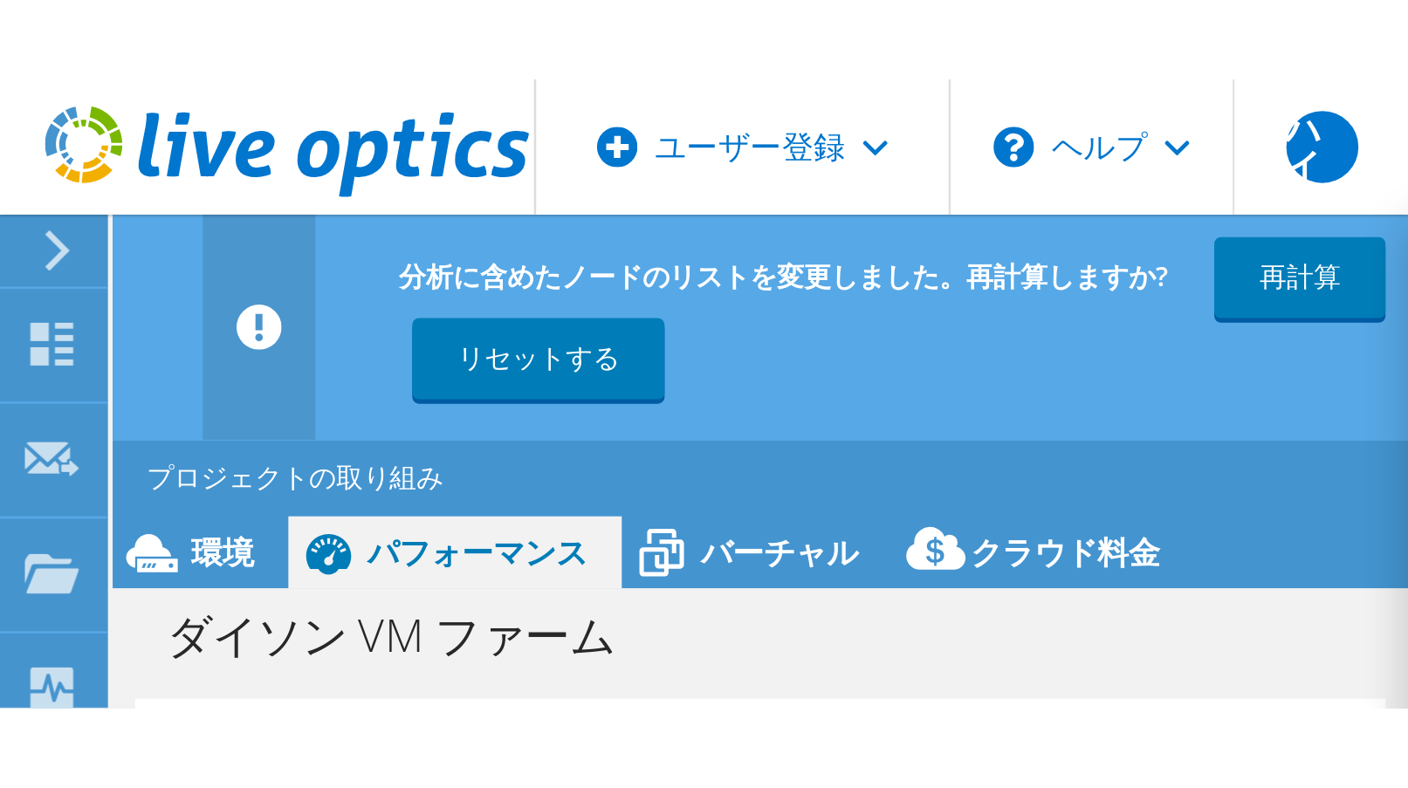
scroll to position [0, 0]
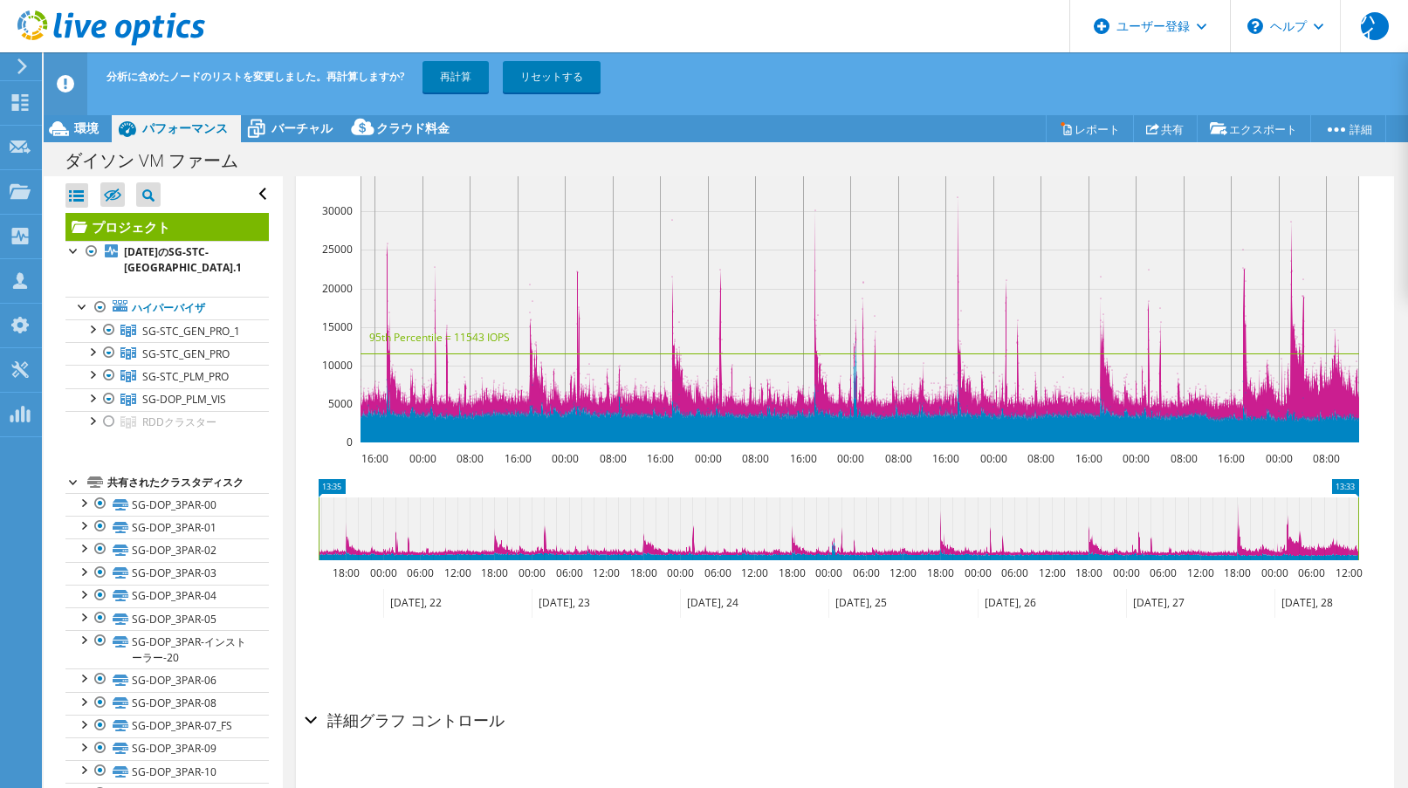
click at [297, 674] on section "IOPS ディスクスループット IOサイズ レイテンシ キューの深さ CPUの割合 メモリ ページフォールト 参加する ネットワークスループット 上位サーバ（…" at bounding box center [845, 439] width 1098 height 705
click at [289, 679] on div "プロジェクト 詳細 次の準備ができました: Ronald Choong、 Ronald.Choong@ dyson.com アカウント ダイソンオペレーション…" at bounding box center [845, 285] width 1125 height 1076
click at [269, 467] on aside "すべて開く 閉じる 表彰されたノードを非表示 プロジェクトツリーフィルタ" at bounding box center [163, 496] width 239 height 640
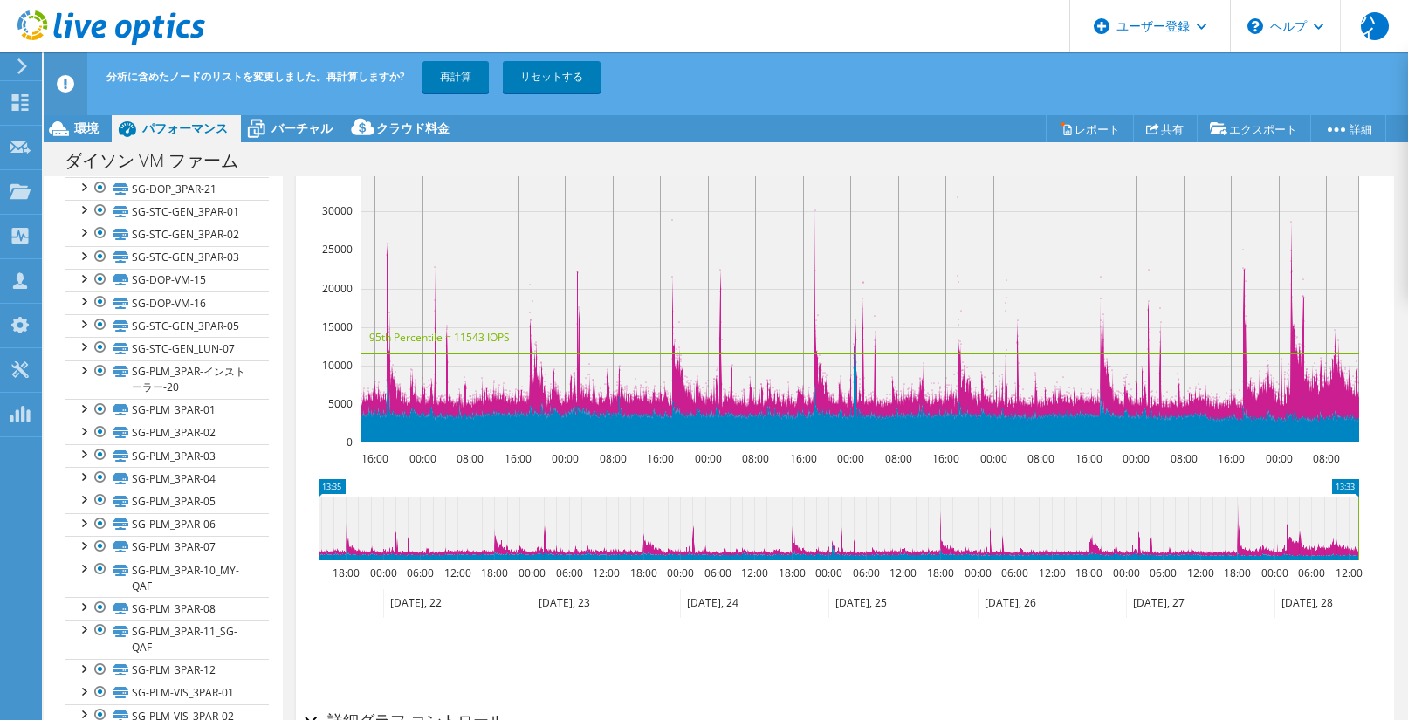
scroll to position [792, 0]
click at [459, 86] on link "再計算" at bounding box center [456, 76] width 66 height 31
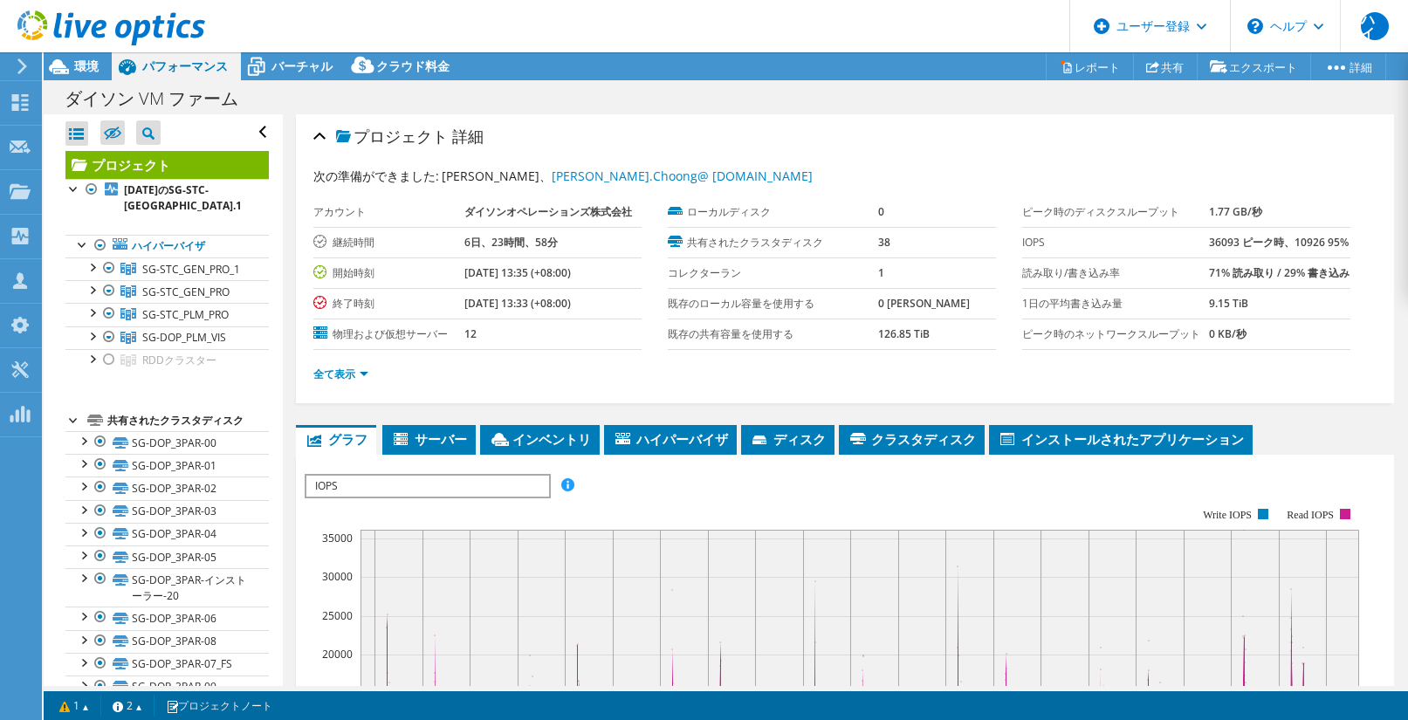
select select "[GEOGRAPHIC_DATA]"
select select "USD"
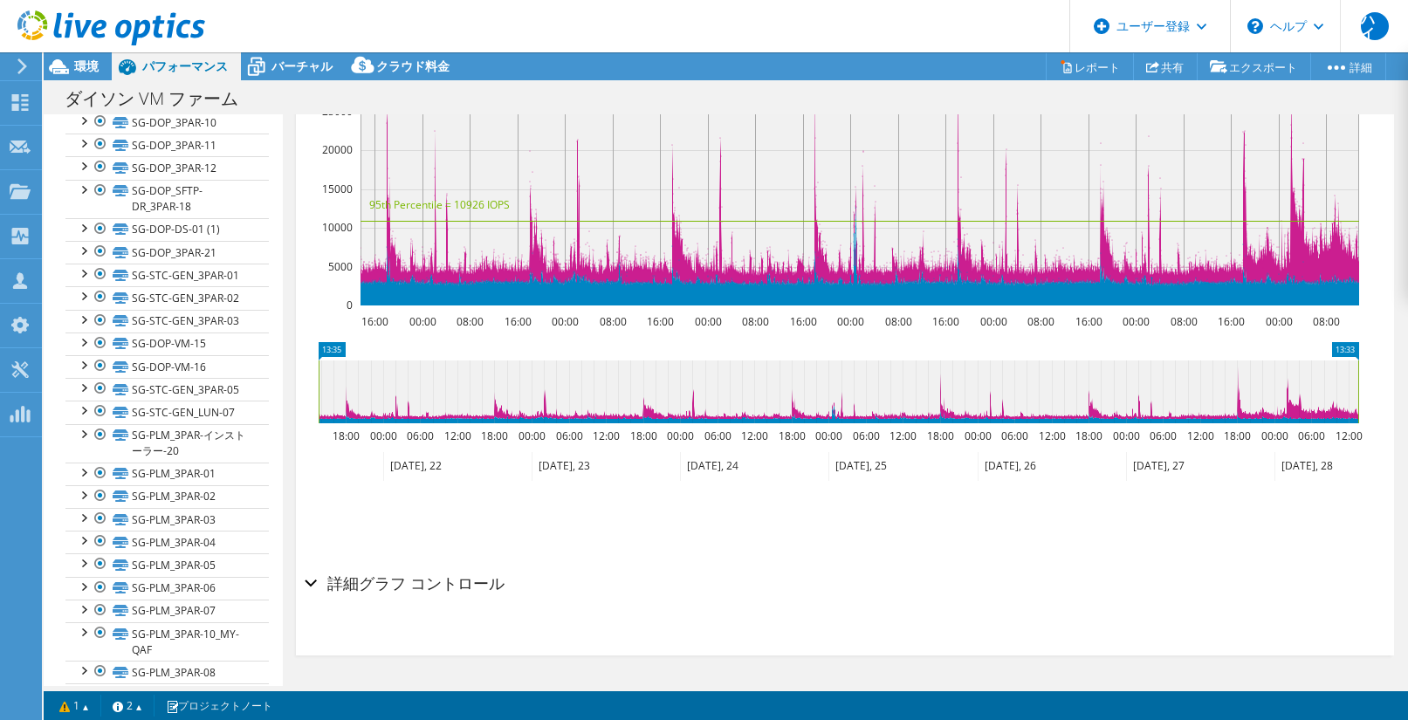
scroll to position [792, 0]
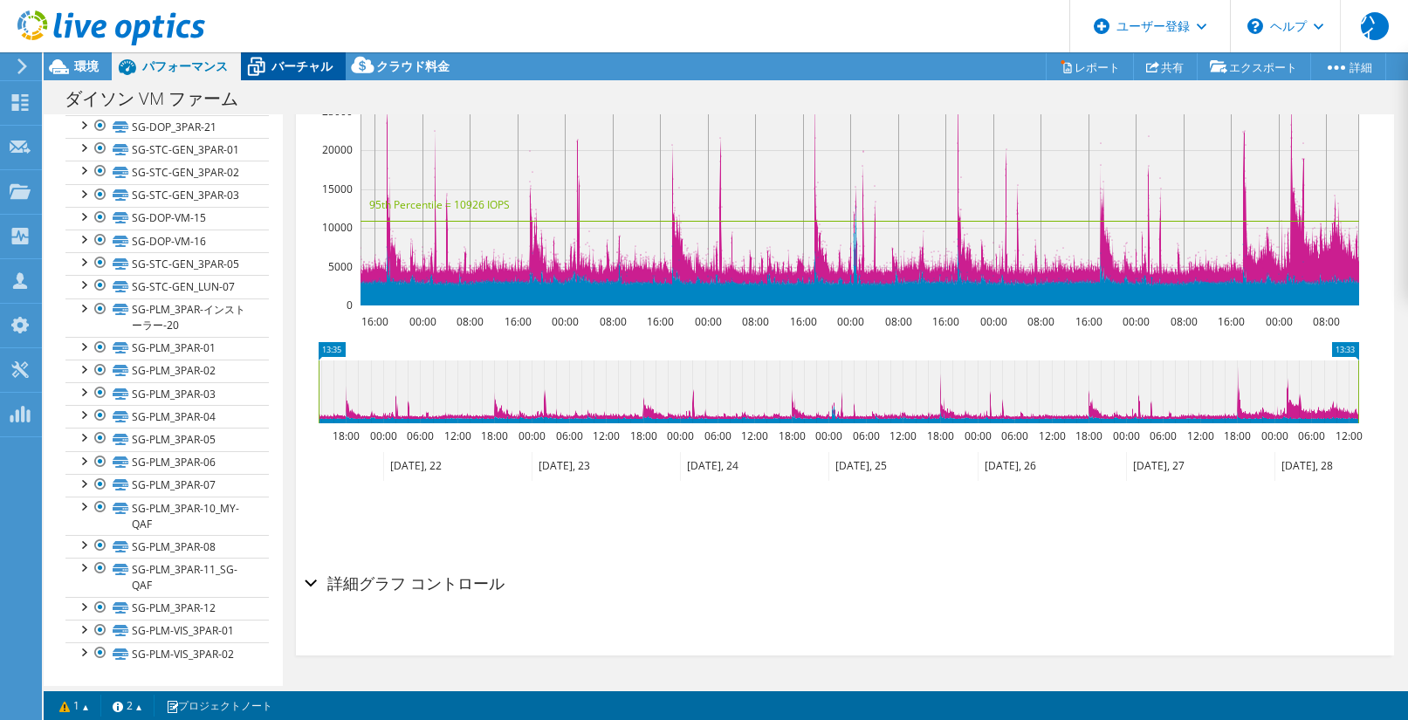
click at [307, 66] on font "バーチャル" at bounding box center [302, 66] width 61 height 17
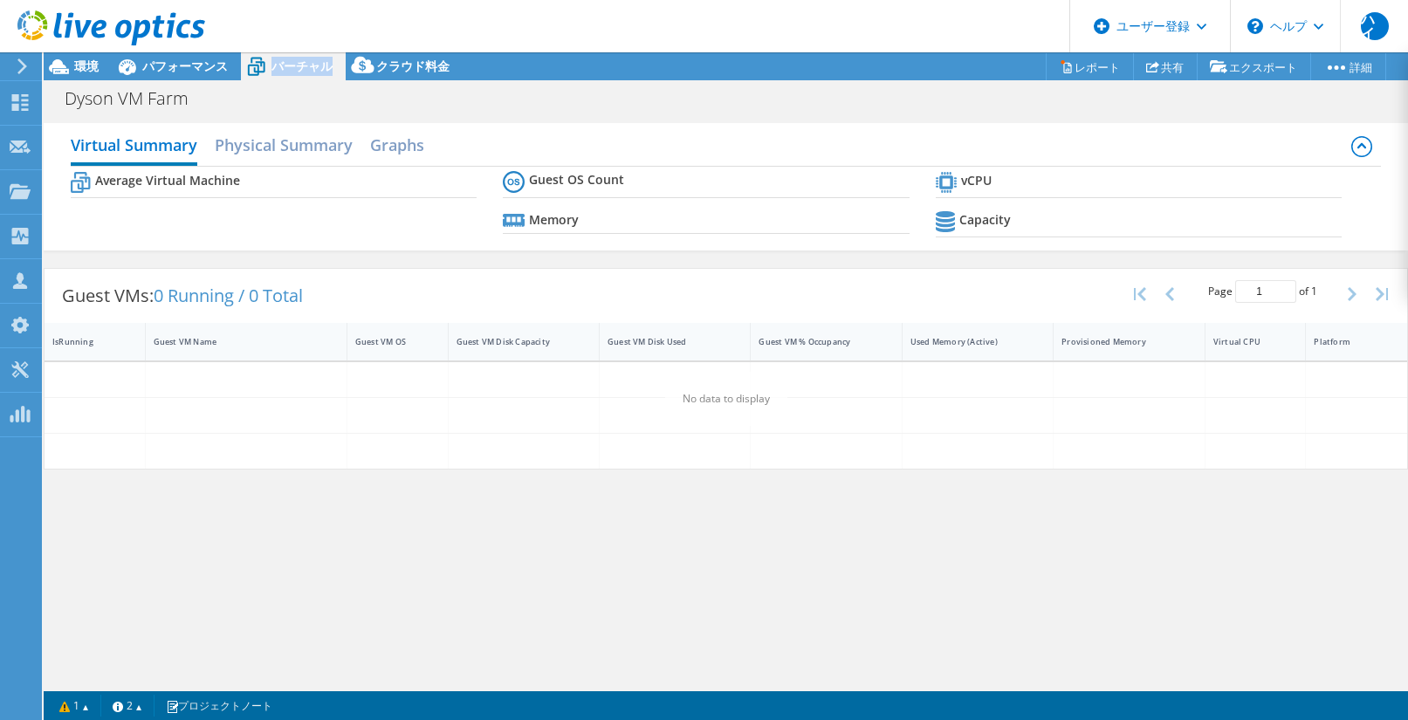
click at [307, 66] on font "バーチャル" at bounding box center [302, 66] width 61 height 17
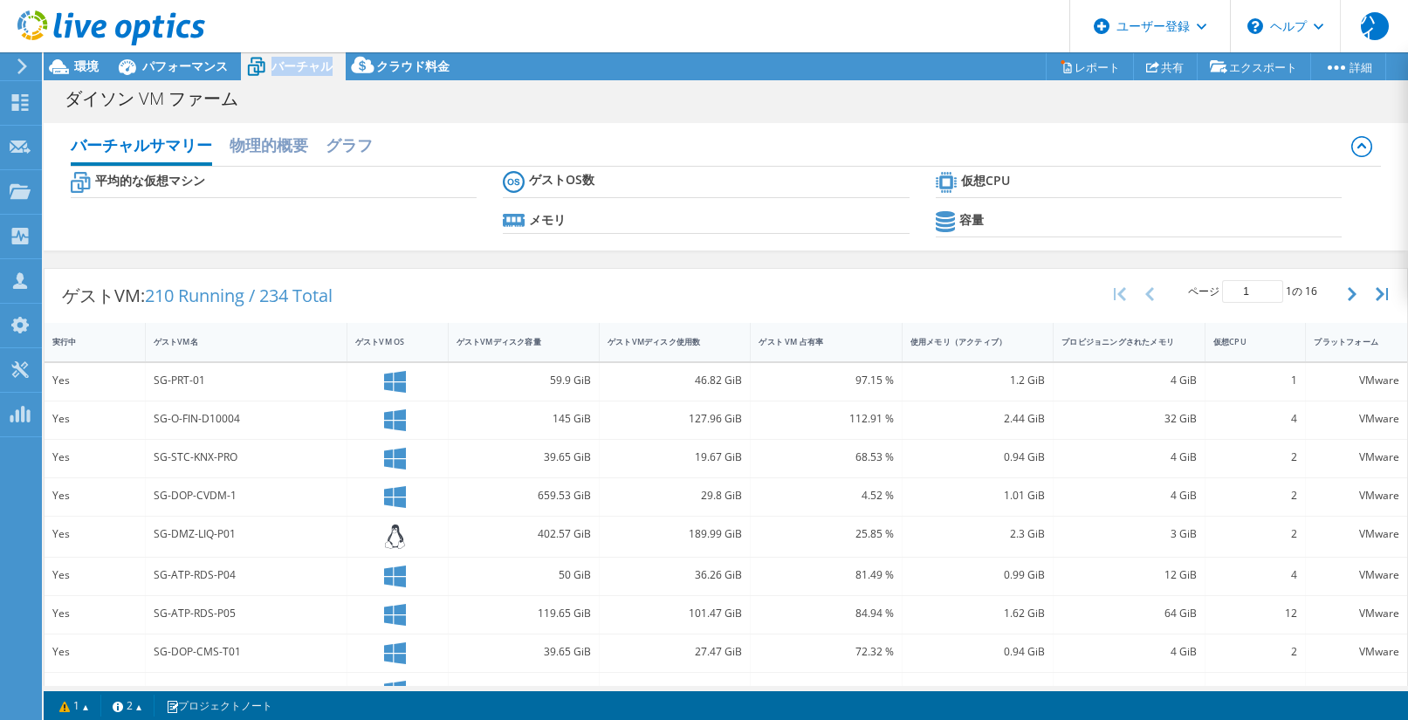
scroll to position [561, 0]
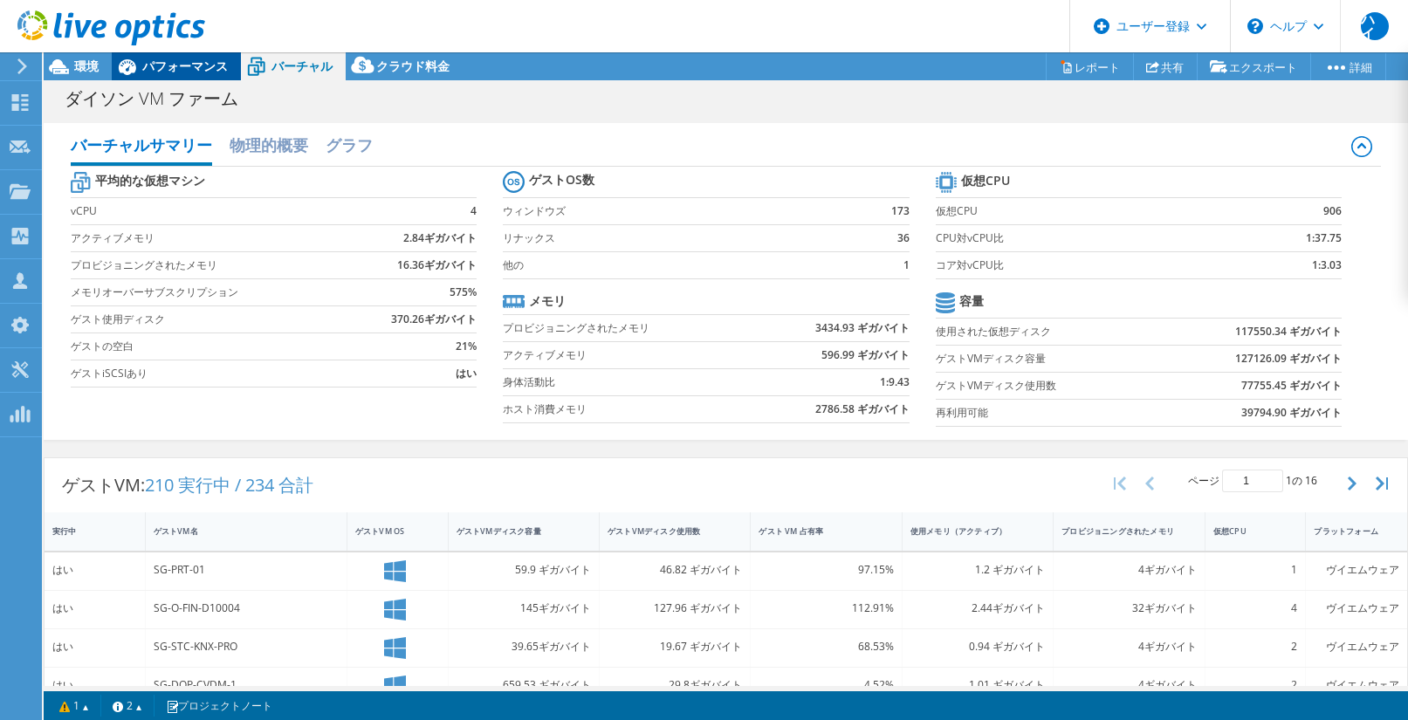
click at [165, 65] on font "パフォーマンス" at bounding box center [185, 66] width 86 height 17
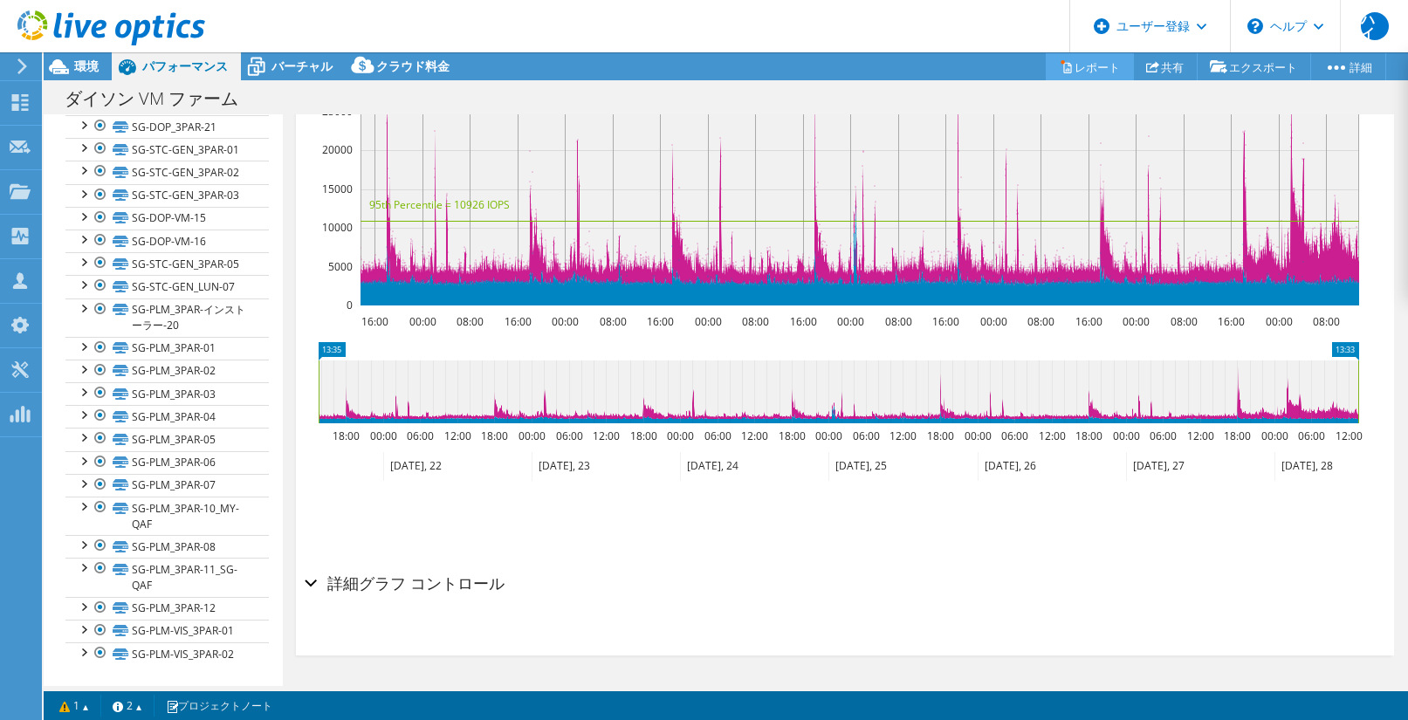
click at [1089, 74] on font "レポート" at bounding box center [1097, 67] width 45 height 16
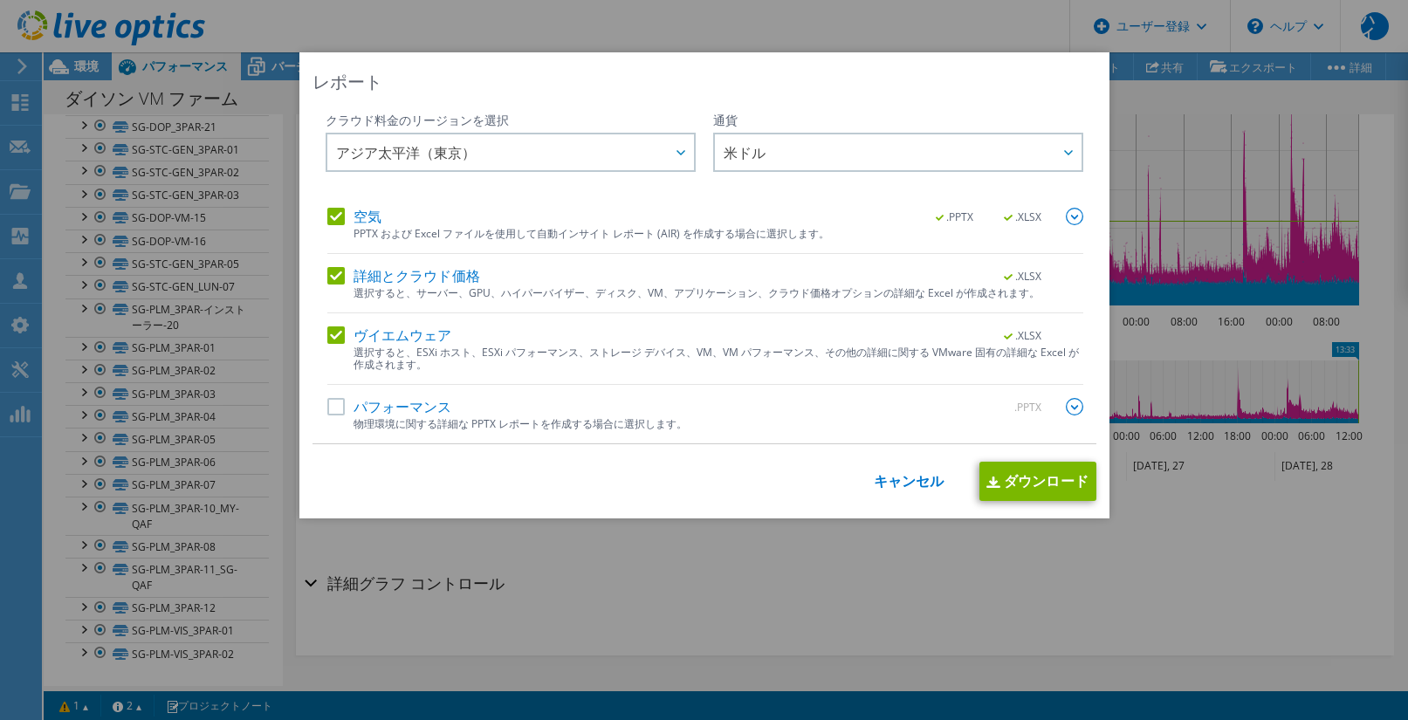
click at [327, 411] on label "パフォーマンス" at bounding box center [389, 406] width 125 height 17
click at [0, 0] on input "パフォーマンス" at bounding box center [0, 0] width 0 height 0
click at [1013, 158] on span "米ドル" at bounding box center [903, 152] width 358 height 36
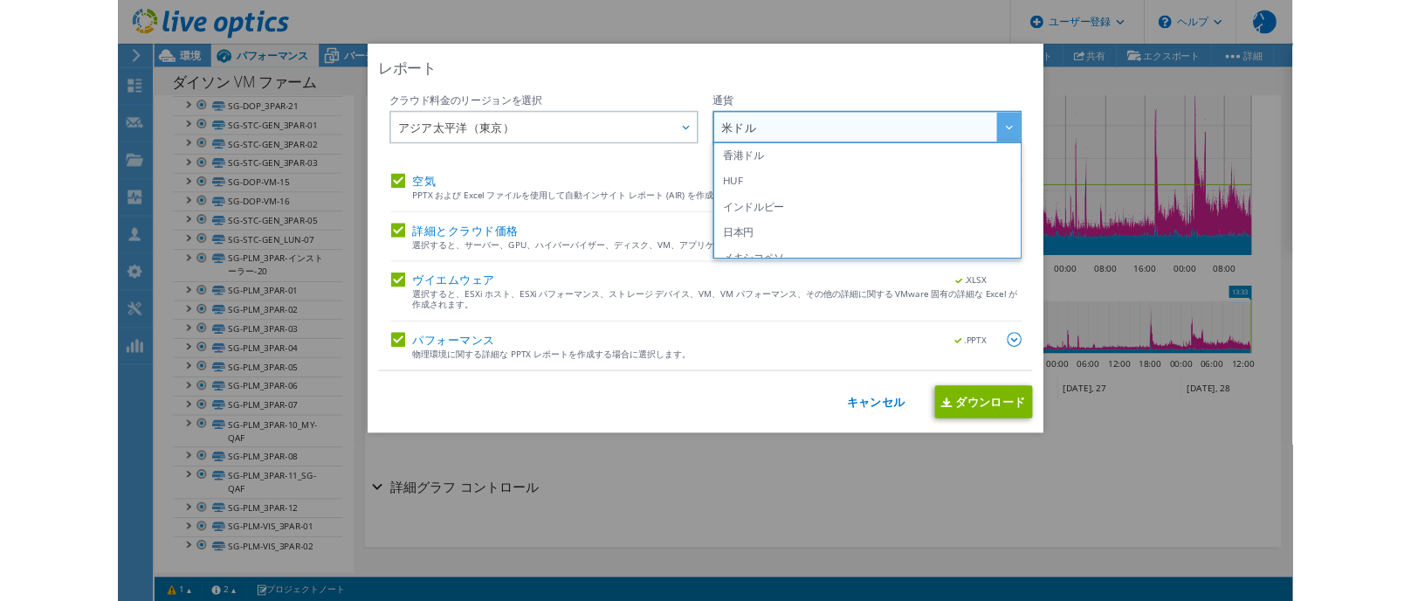
scroll to position [308, 0]
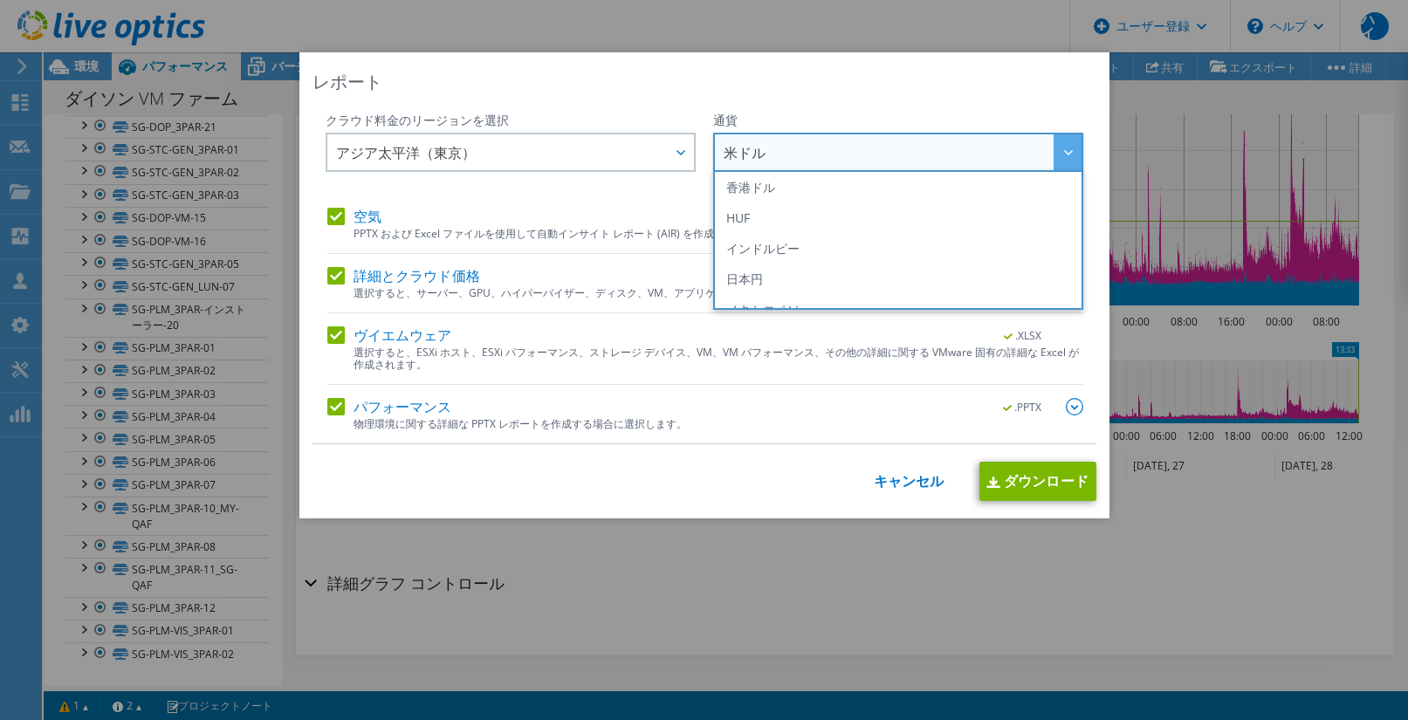
click at [961, 249] on li "インドルピー" at bounding box center [898, 248] width 361 height 31
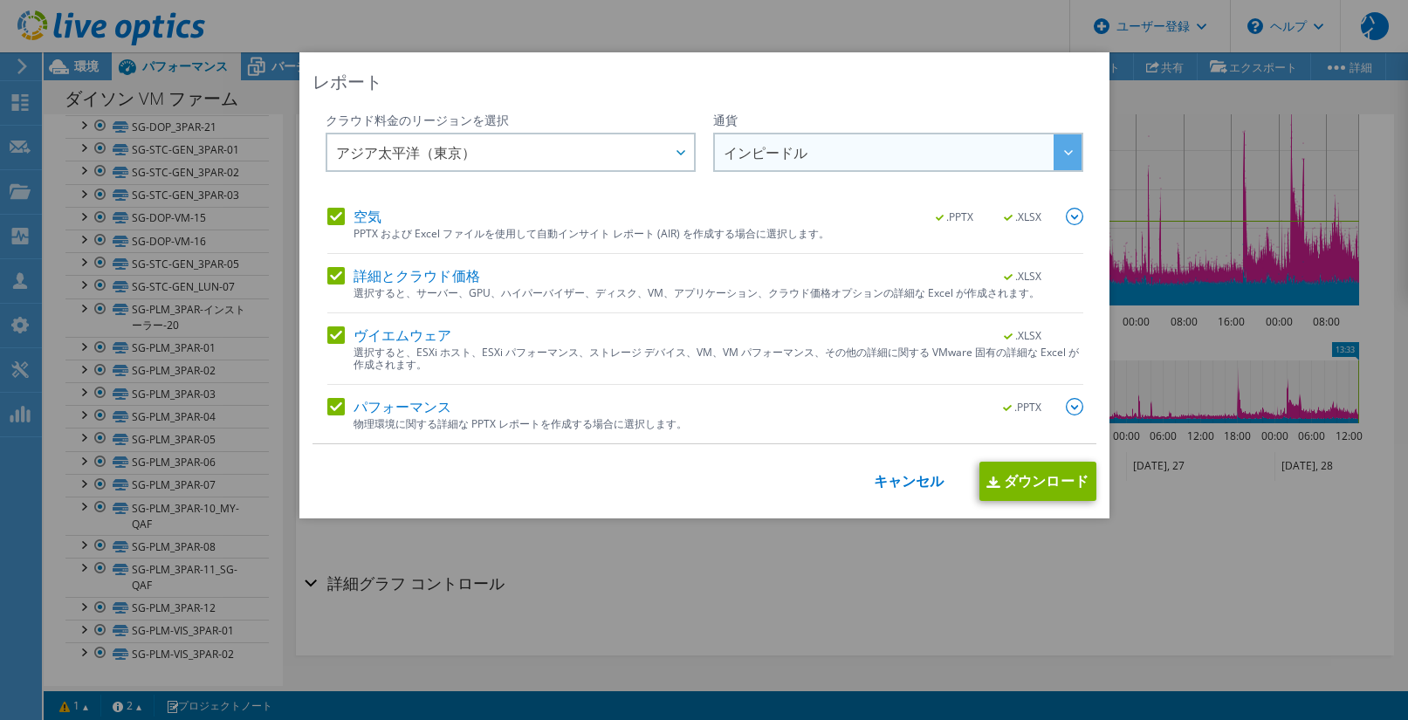
click at [960, 148] on span "インピードル" at bounding box center [903, 152] width 358 height 36
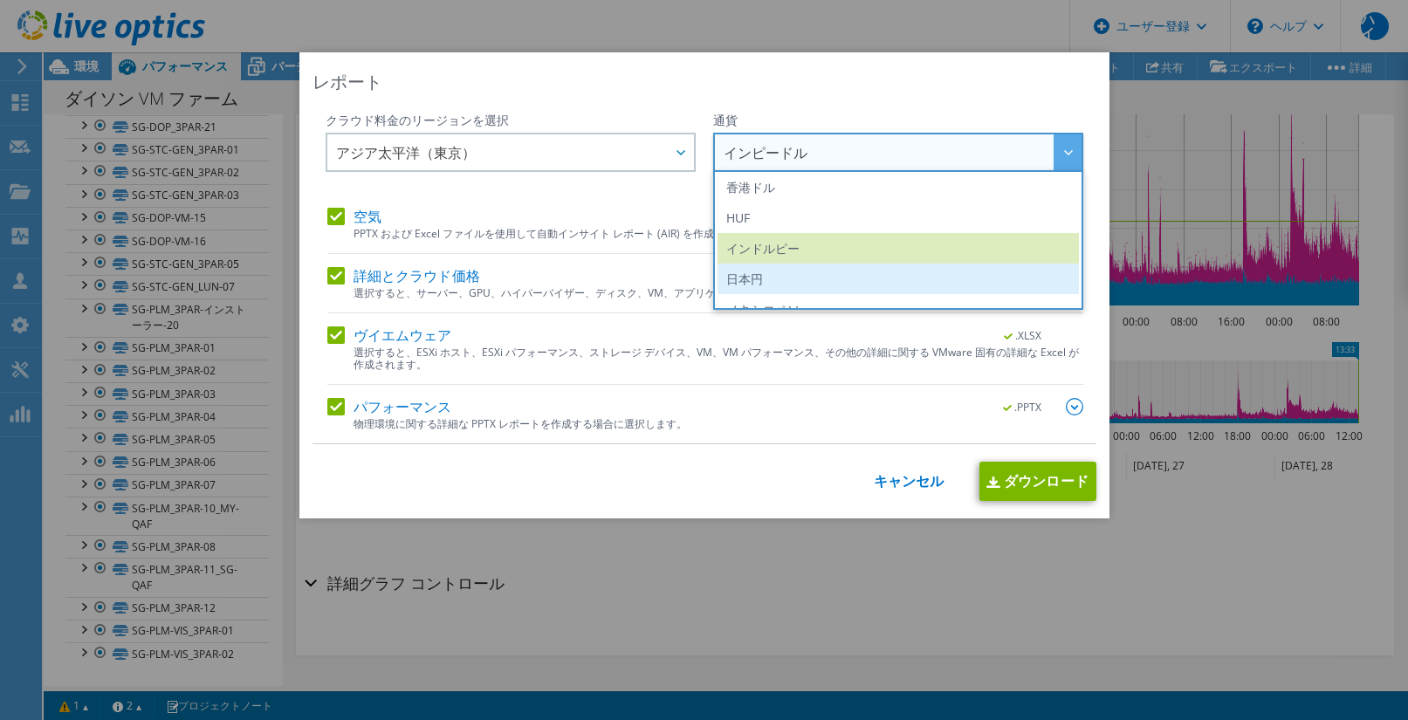
click at [856, 280] on li "日本円" at bounding box center [898, 279] width 361 height 31
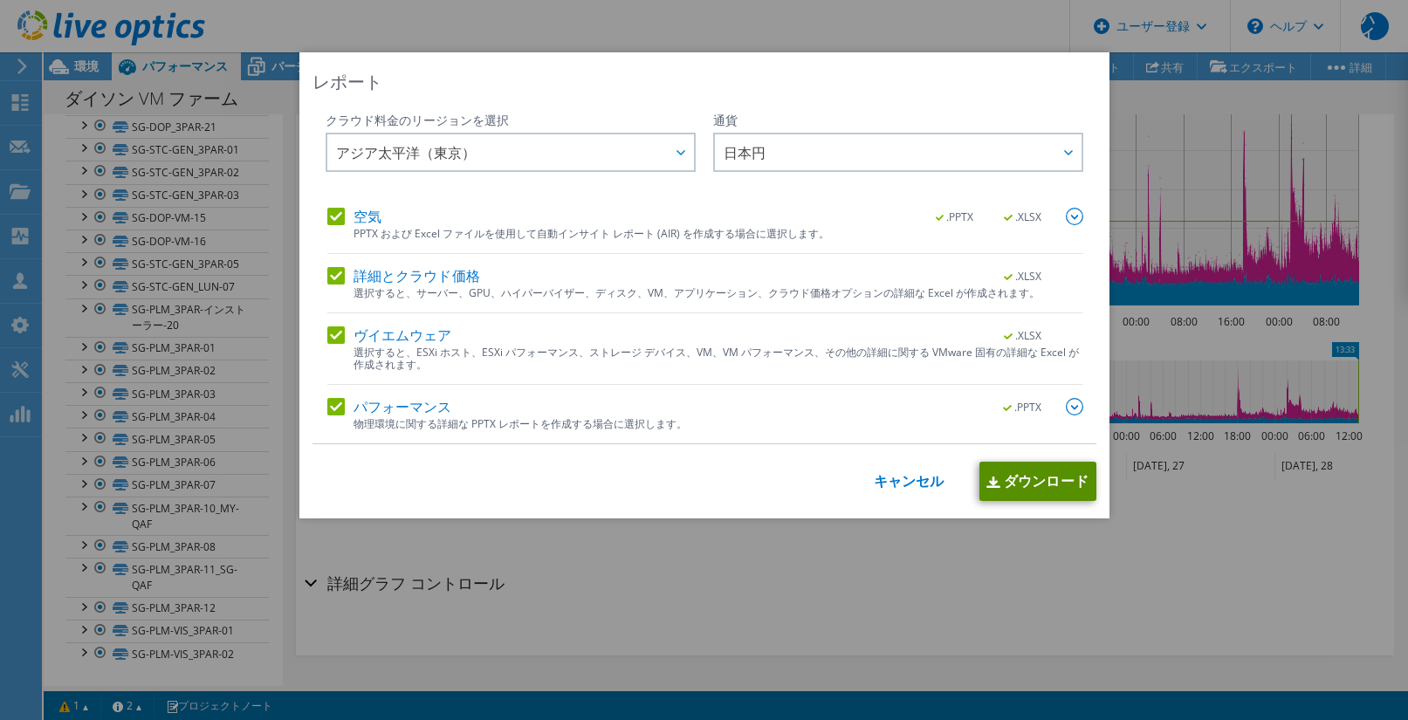
click at [1023, 485] on font "ダウンロード" at bounding box center [1046, 480] width 85 height 19
click at [898, 475] on font "キャンセル" at bounding box center [909, 480] width 71 height 19
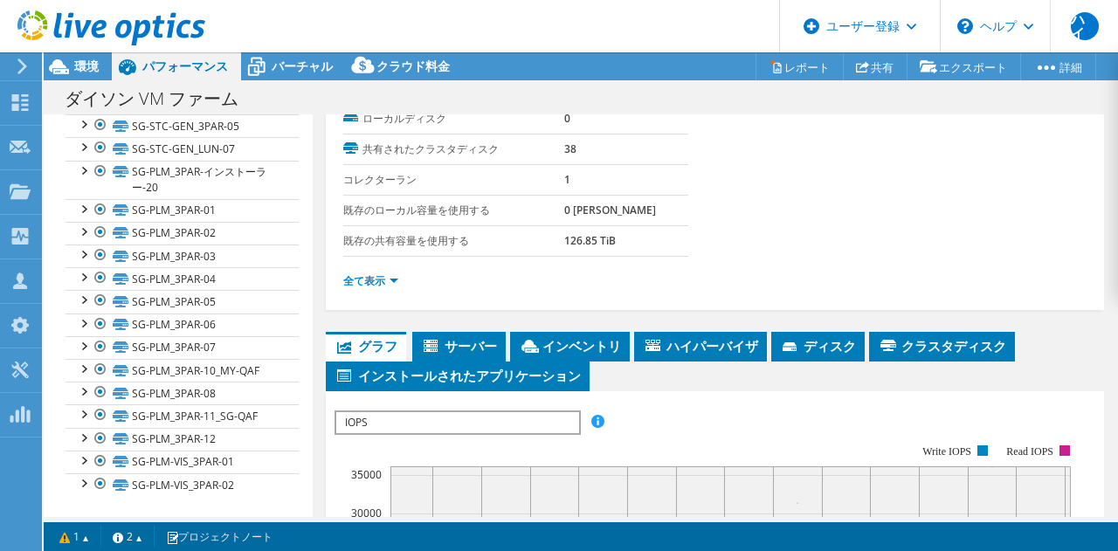
scroll to position [246, 0]
click at [484, 426] on span "IOPS" at bounding box center [457, 422] width 242 height 21
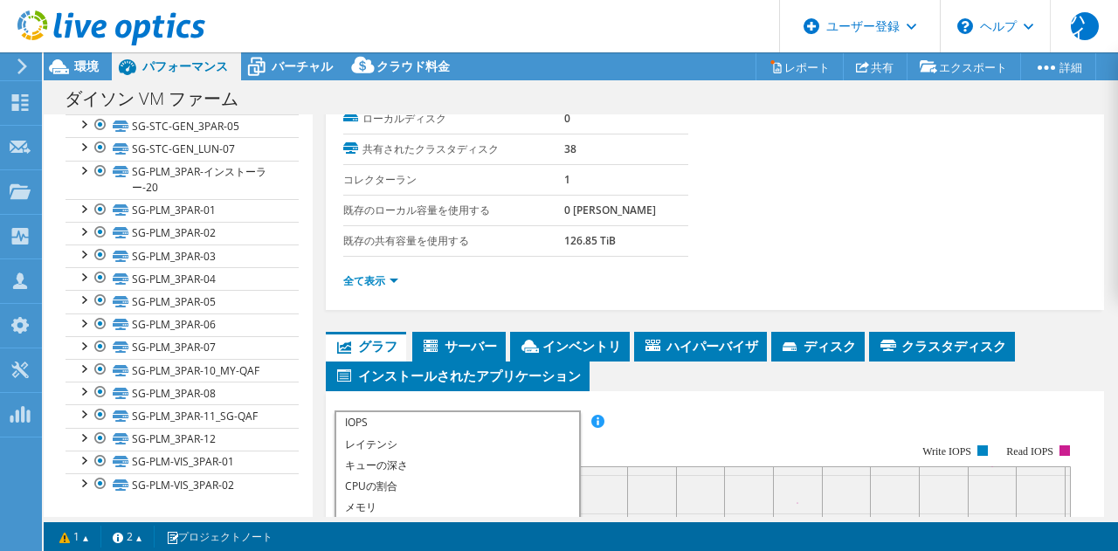
scroll to position [62, 0]
click at [438, 490] on li "CPUの割合" at bounding box center [457, 486] width 242 height 21
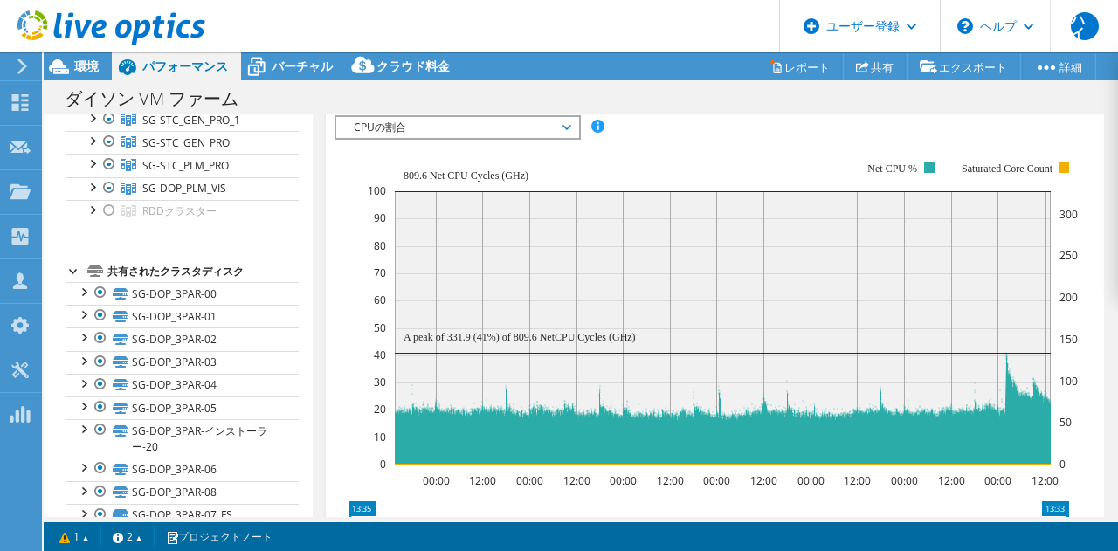
scroll to position [0, 0]
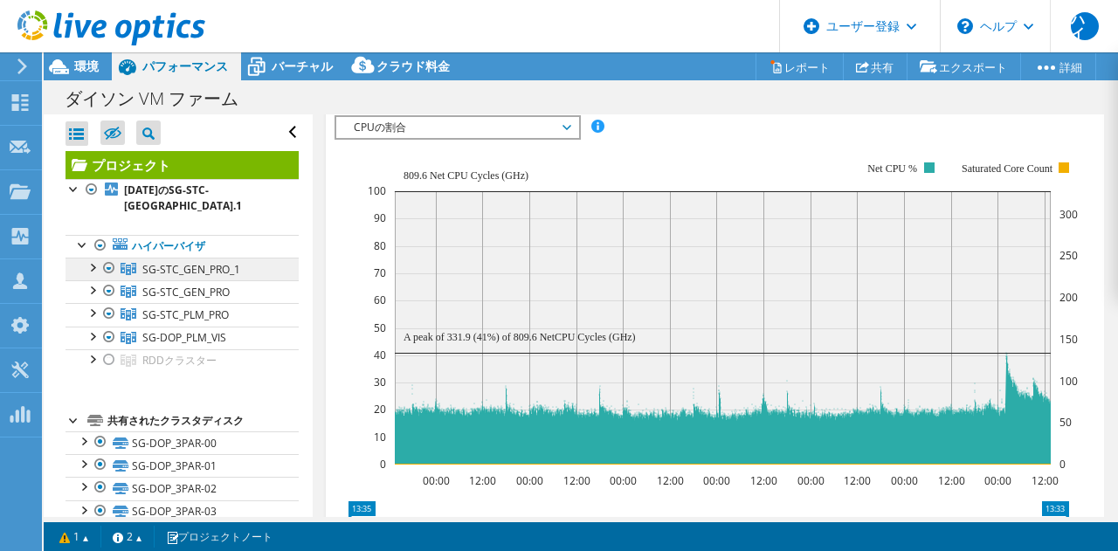
click at [182, 278] on link "SG-STC_GEN_PRO_1" at bounding box center [181, 269] width 233 height 23
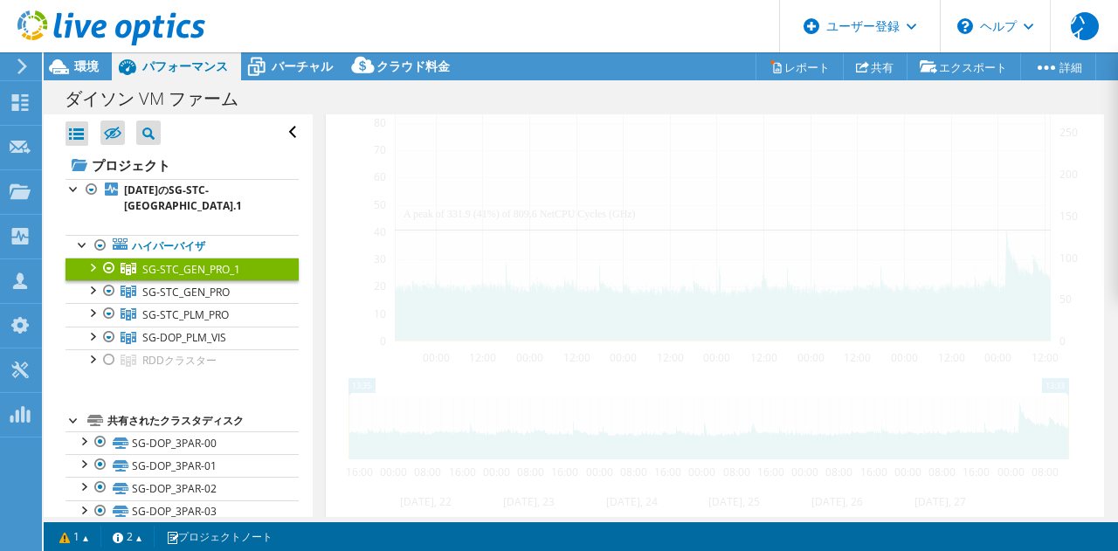
scroll to position [390, 0]
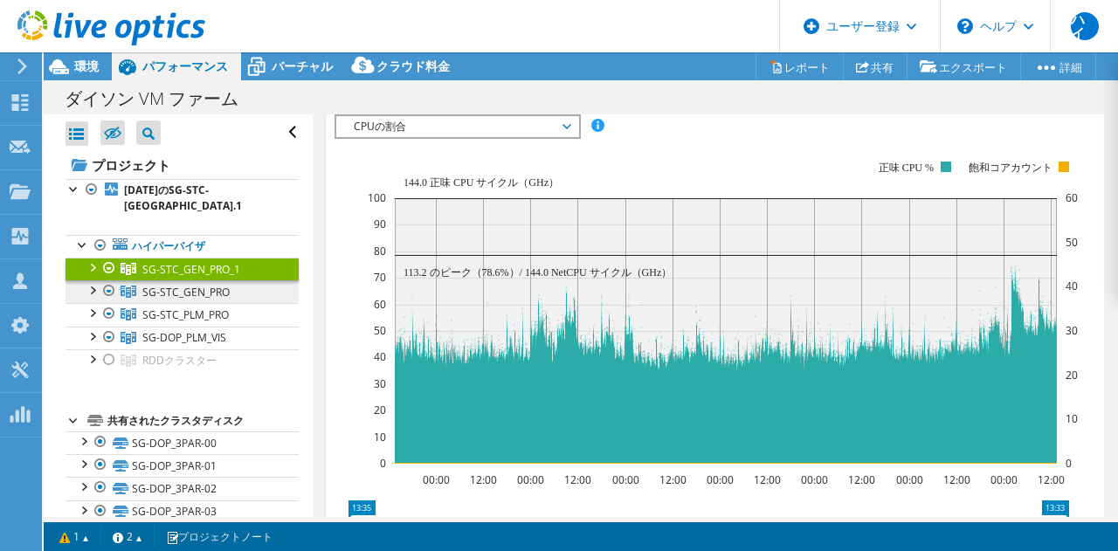
click at [181, 277] on font "SG-STC_GEN_PRO" at bounding box center [191, 269] width 98 height 15
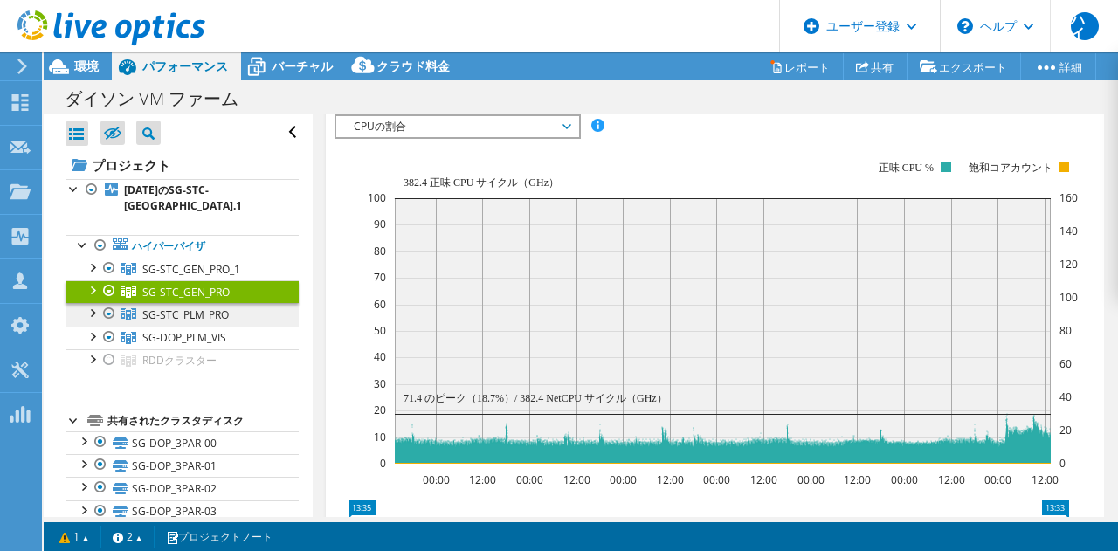
click at [175, 277] on font "SG-STC_PLM_PRO" at bounding box center [191, 269] width 98 height 15
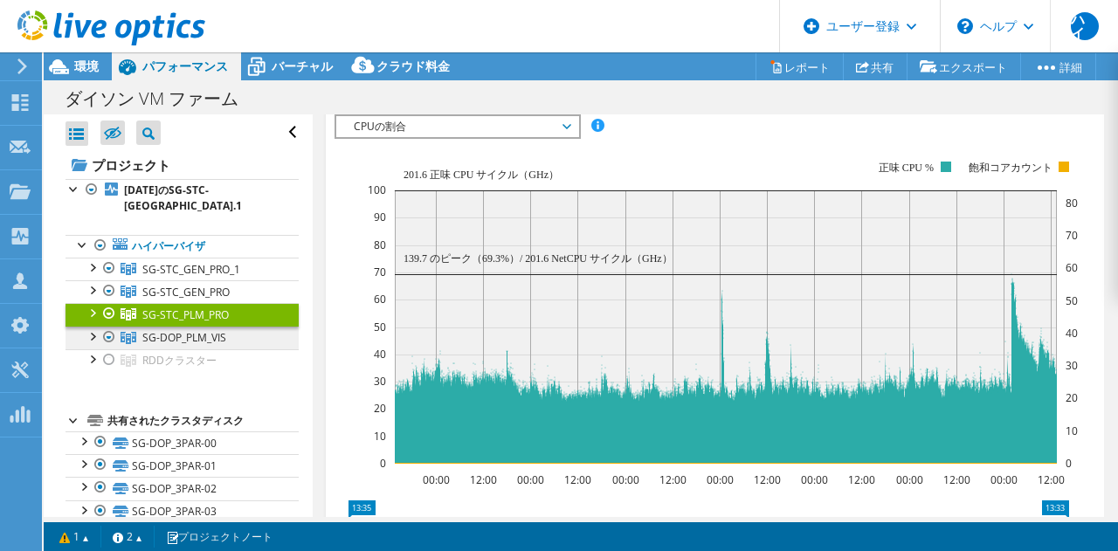
click at [168, 277] on font "SG-DOP_PLM_VIS" at bounding box center [191, 269] width 98 height 15
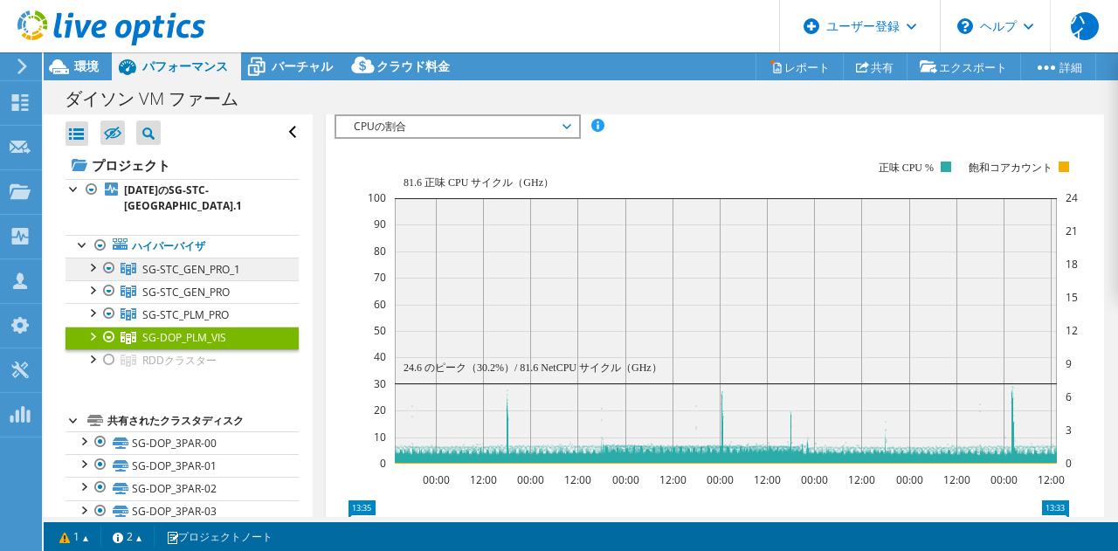
click at [190, 272] on font "SG-STC_GEN_PRO_1" at bounding box center [191, 269] width 98 height 15
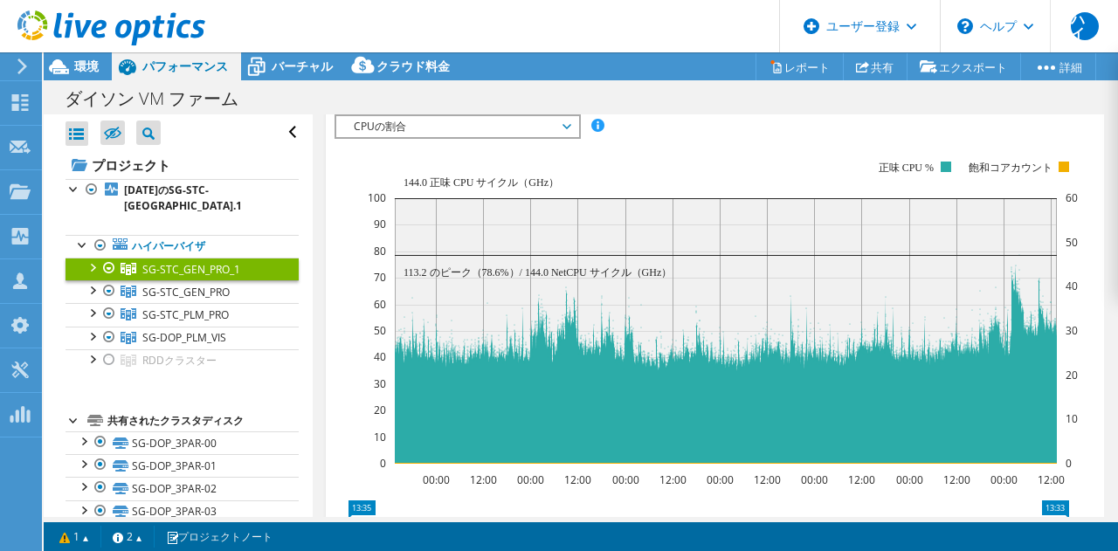
click at [92, 272] on div at bounding box center [91, 266] width 17 height 17
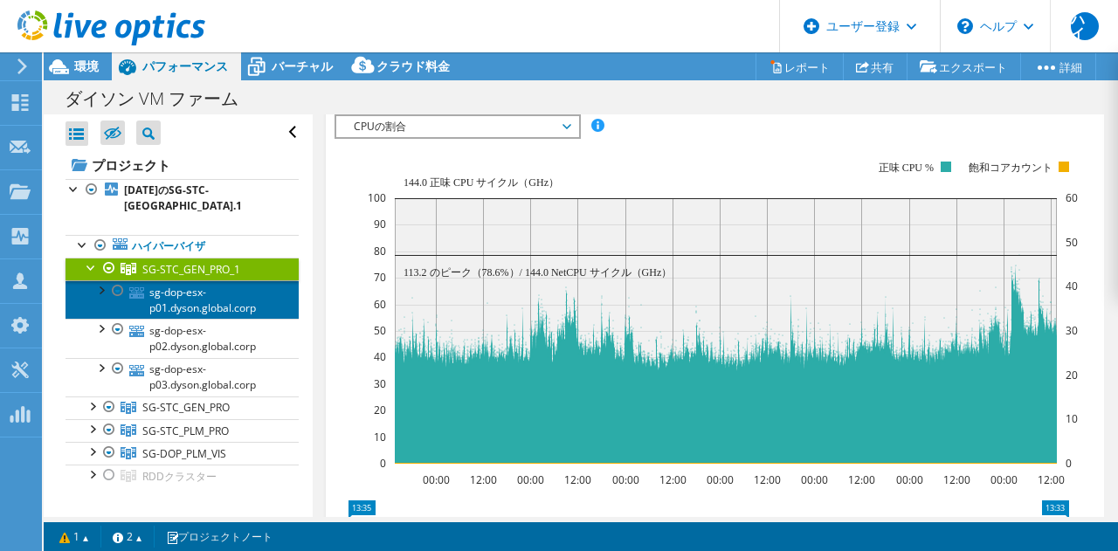
click at [175, 302] on font "sg-dop-esx-p01.dyson.global.corp" at bounding box center [202, 300] width 107 height 31
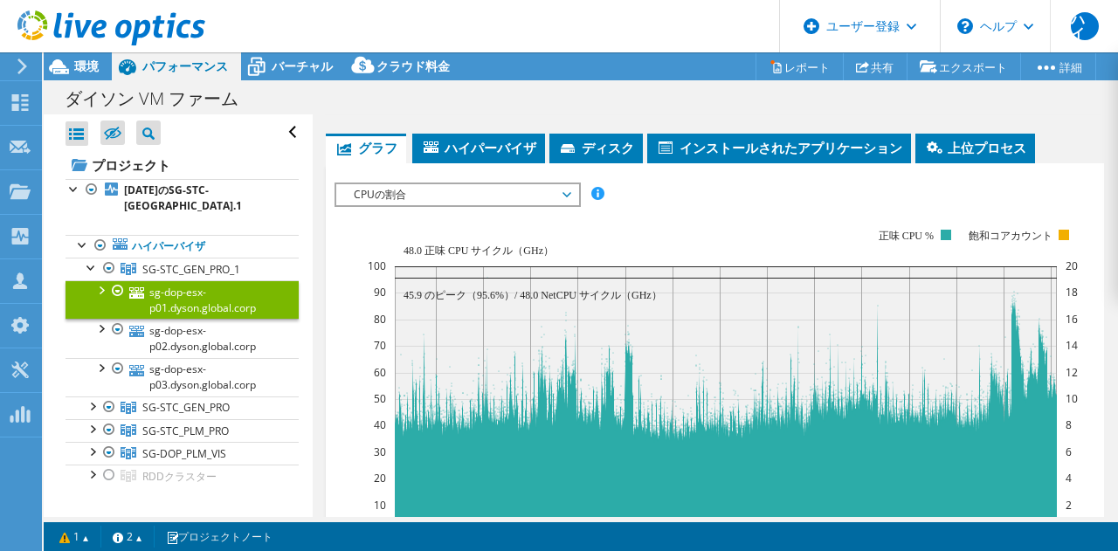
scroll to position [458, 0]
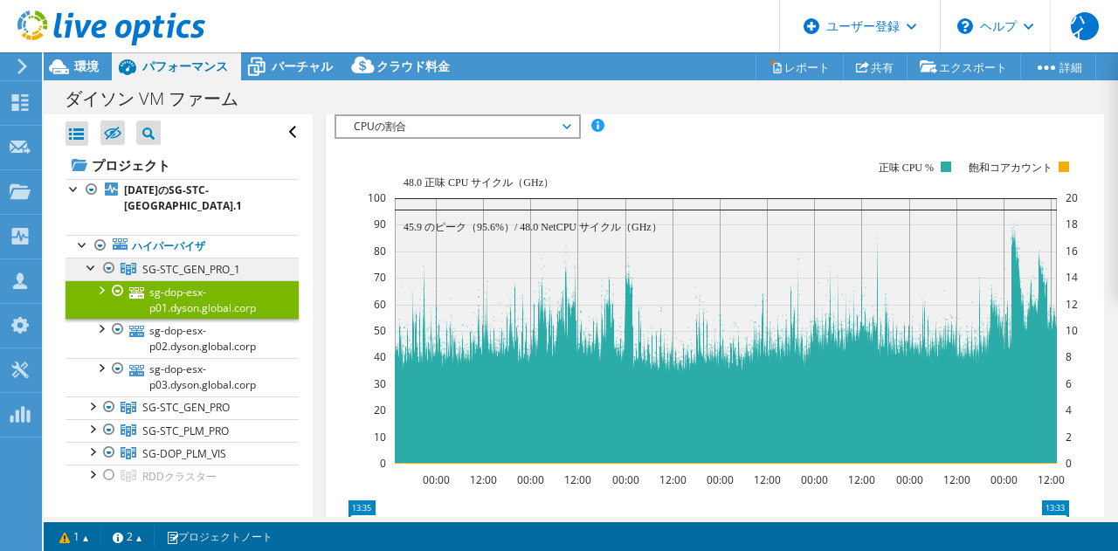
click at [173, 263] on font "SG-STC_GEN_PRO_1" at bounding box center [191, 269] width 98 height 15
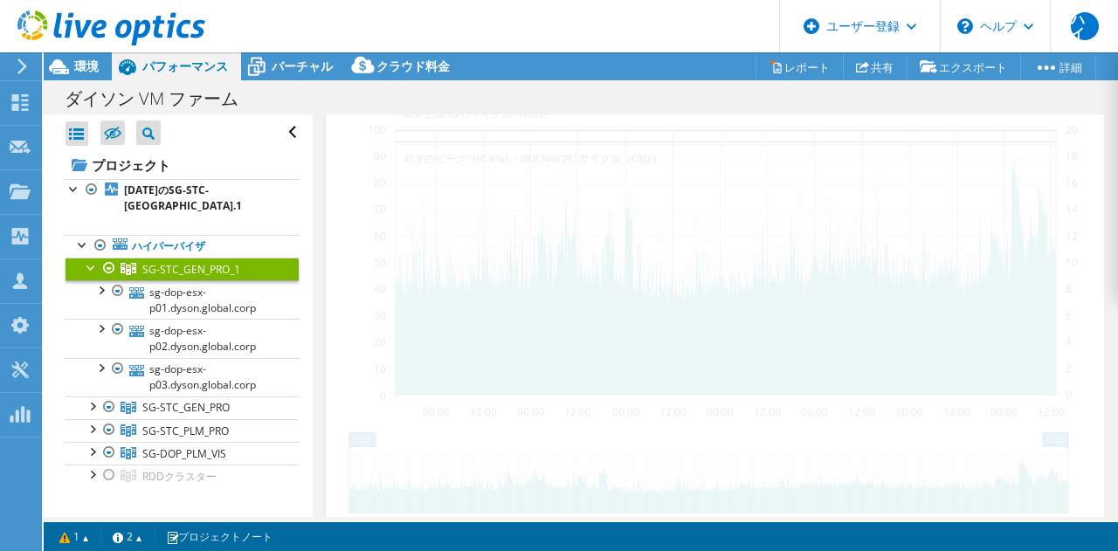
scroll to position [390, 0]
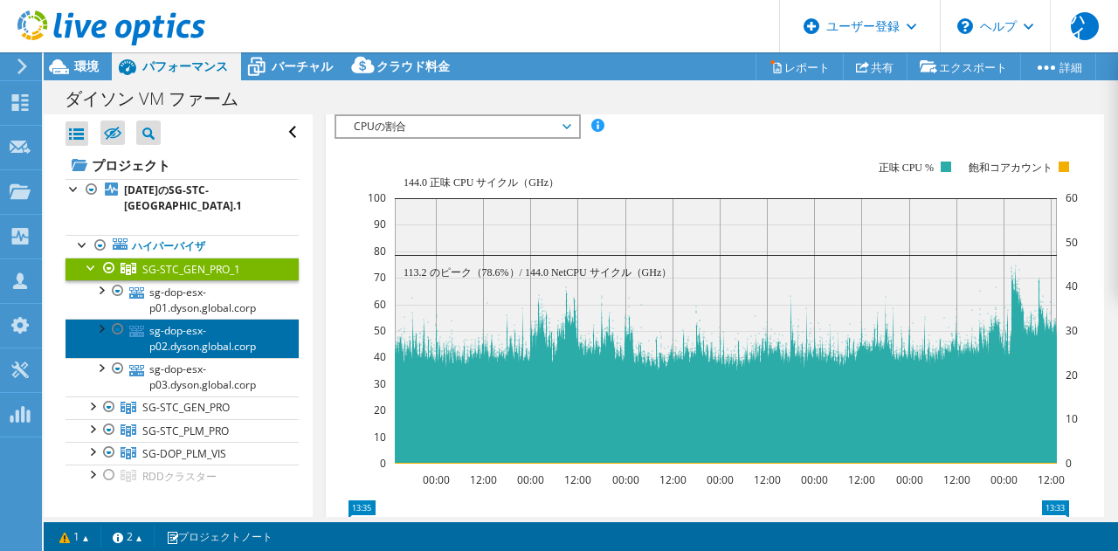
click at [197, 331] on font "sg-dop-esx-p02.dyson.global.corp" at bounding box center [202, 338] width 107 height 31
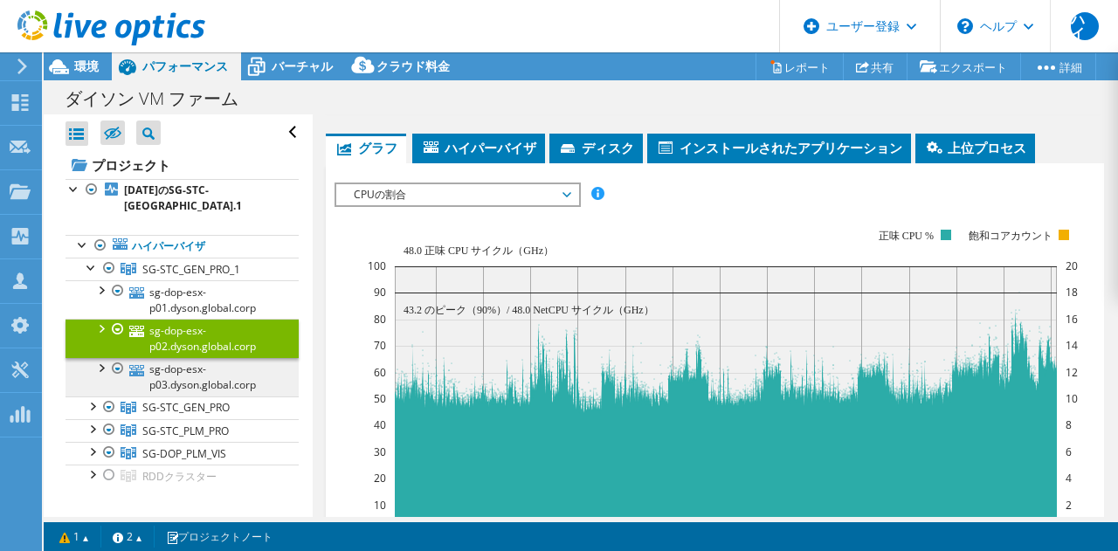
scroll to position [458, 0]
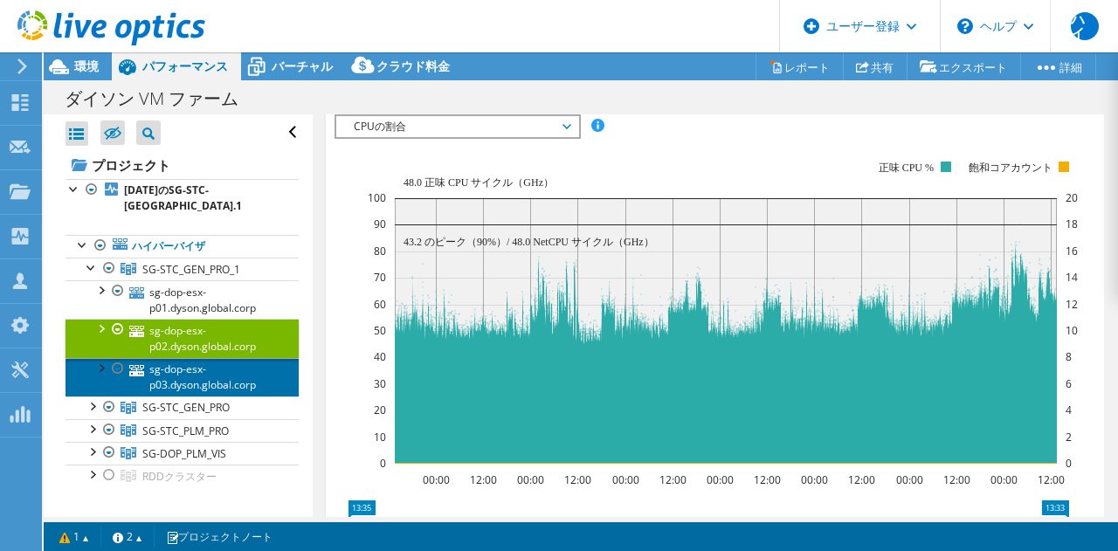
click at [185, 393] on link "sg-dop-esx-p03.dyson.global.corp" at bounding box center [181, 377] width 233 height 38
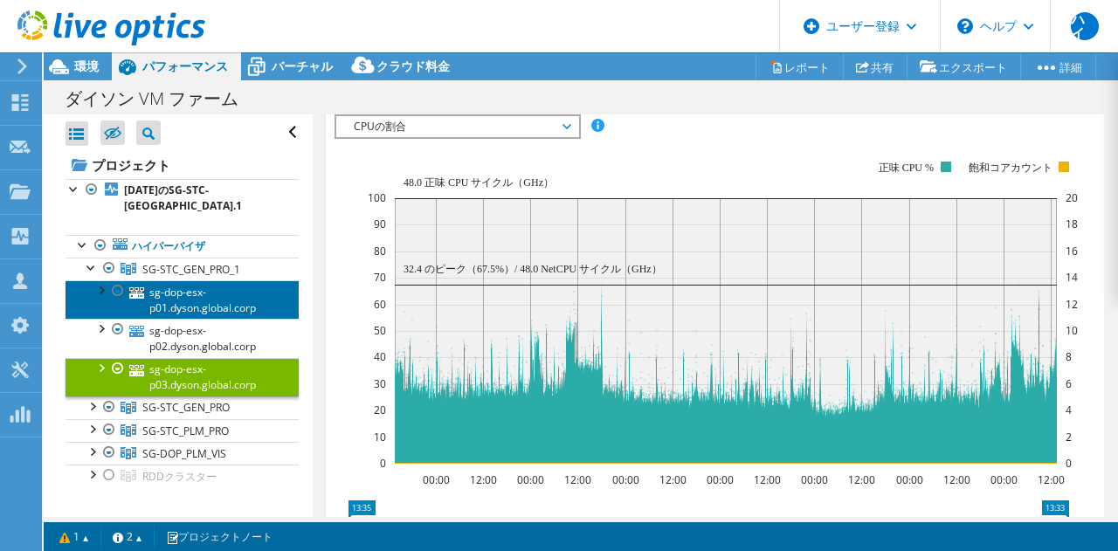
click at [210, 299] on link "sg-dop-esx-p01.dyson.global.corp" at bounding box center [181, 299] width 233 height 38
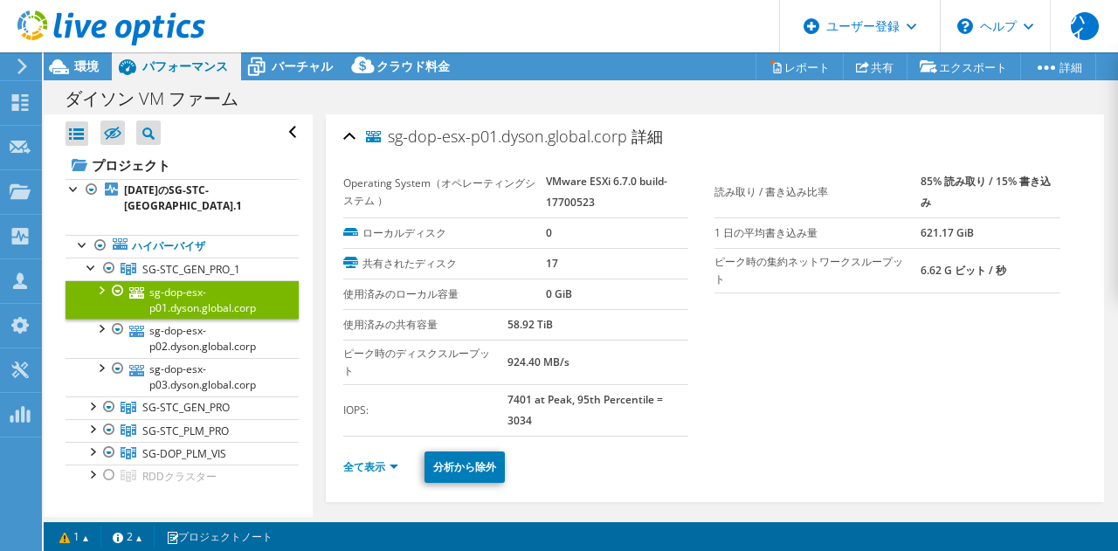
select select "[GEOGRAPHIC_DATA]"
select select "USD"
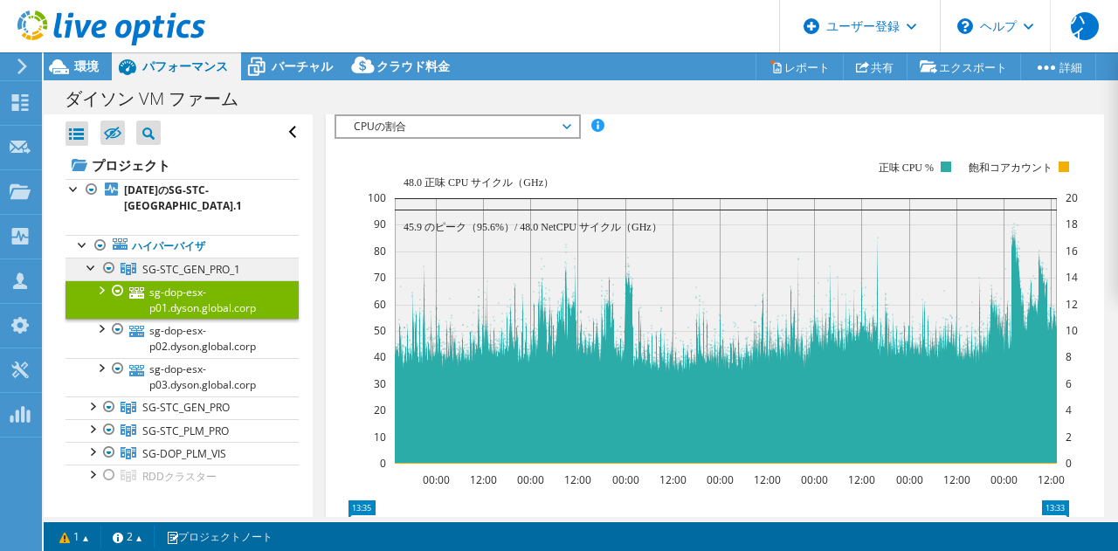
click at [178, 273] on font "SG-STC_GEN_PRO_1" at bounding box center [191, 269] width 98 height 15
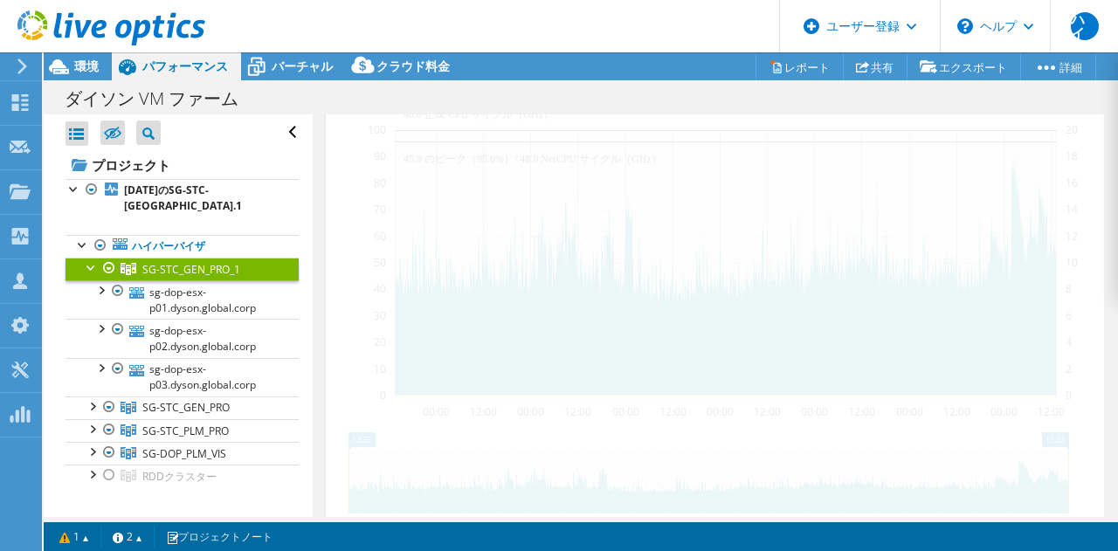
scroll to position [390, 0]
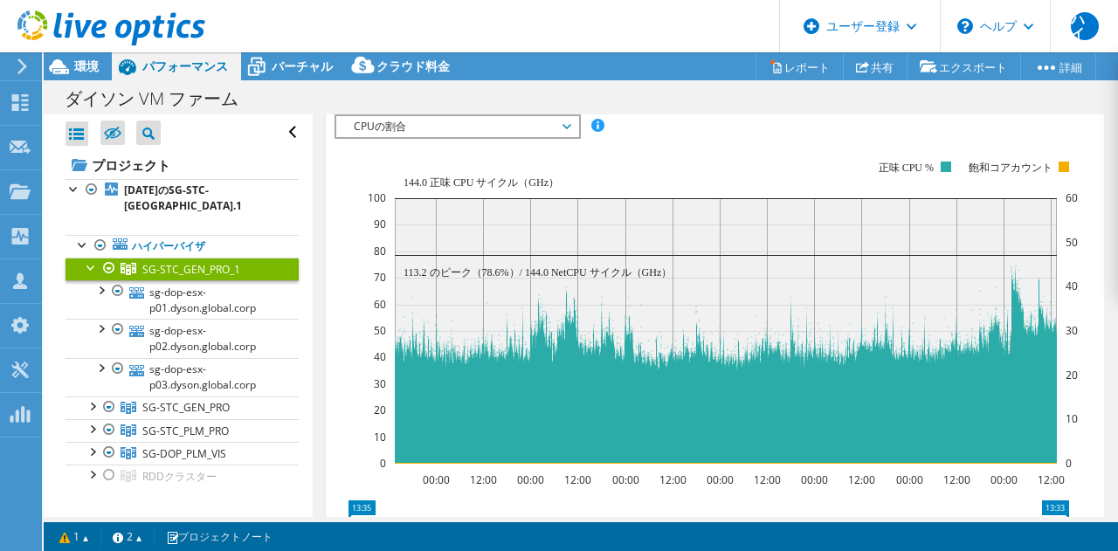
click at [85, 265] on div at bounding box center [91, 266] width 17 height 17
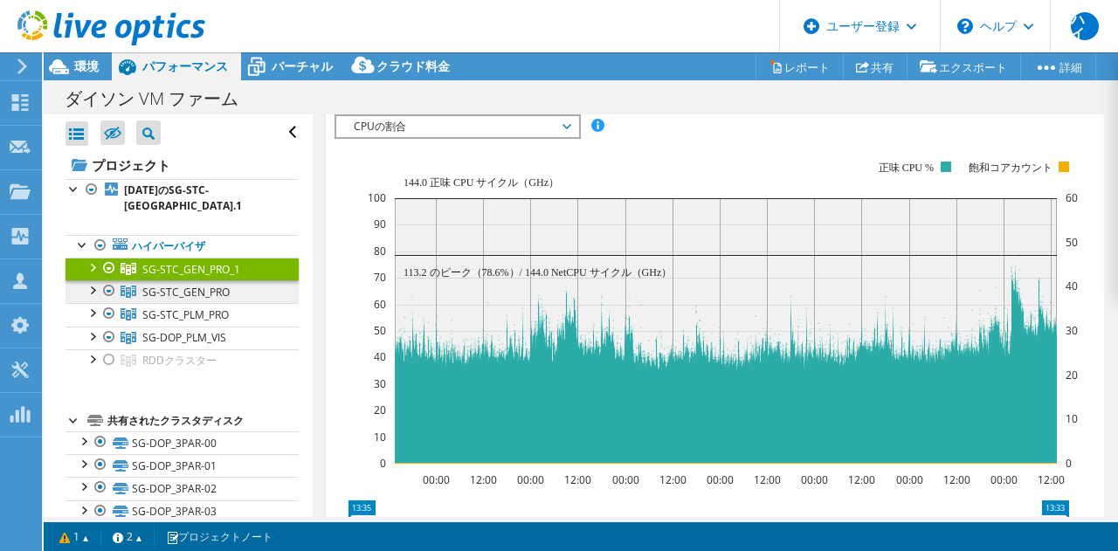
click at [199, 277] on font "SG-STC_GEN_PRO" at bounding box center [191, 269] width 98 height 15
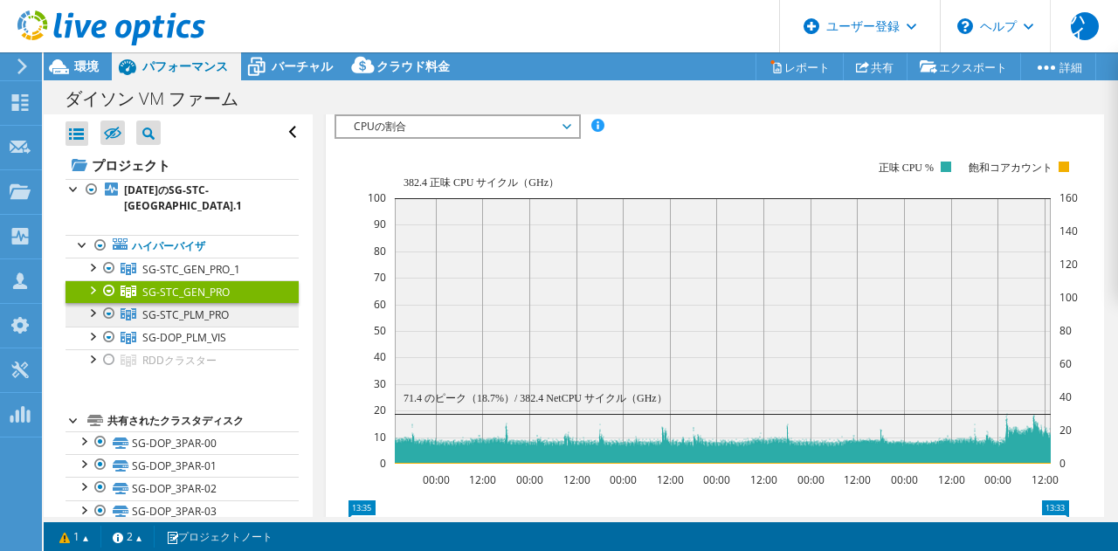
click at [195, 277] on font "SG-STC_PLM_PRO" at bounding box center [191, 269] width 98 height 15
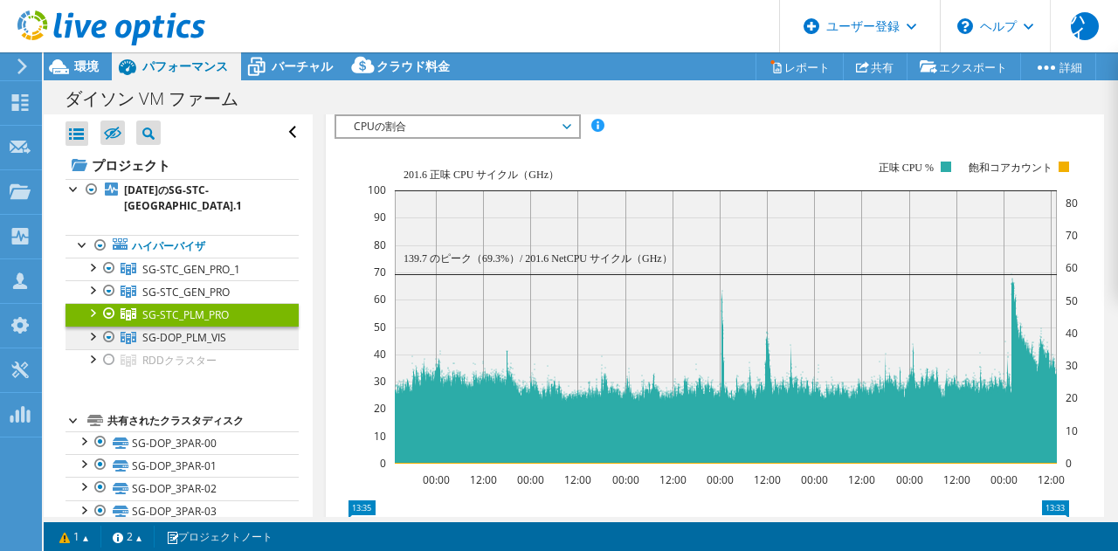
click at [188, 277] on font "SG-DOP_PLM_VIS" at bounding box center [191, 269] width 98 height 15
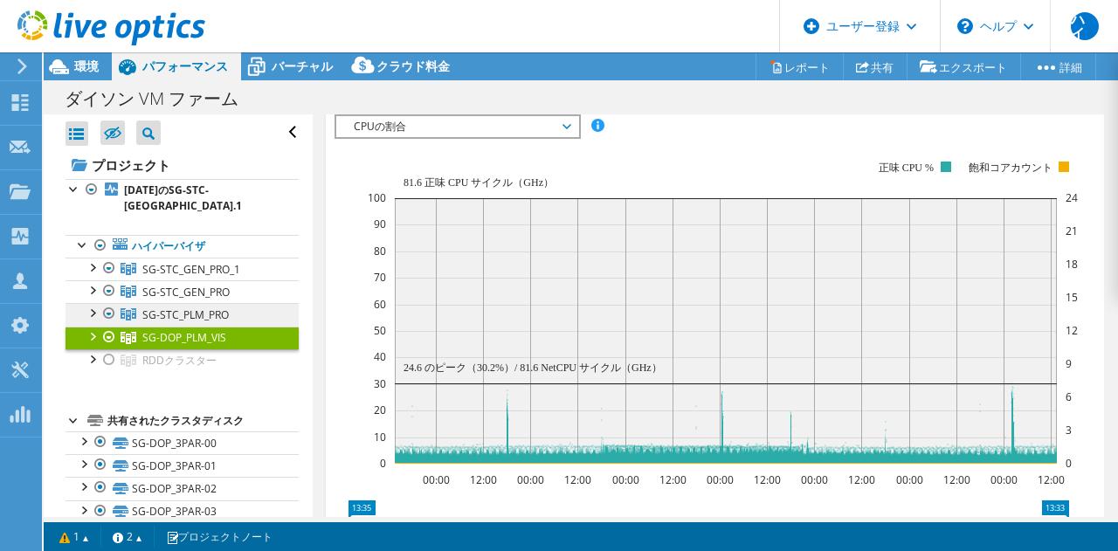
click at [199, 277] on font "SG-STC_PLM_PRO" at bounding box center [191, 269] width 98 height 15
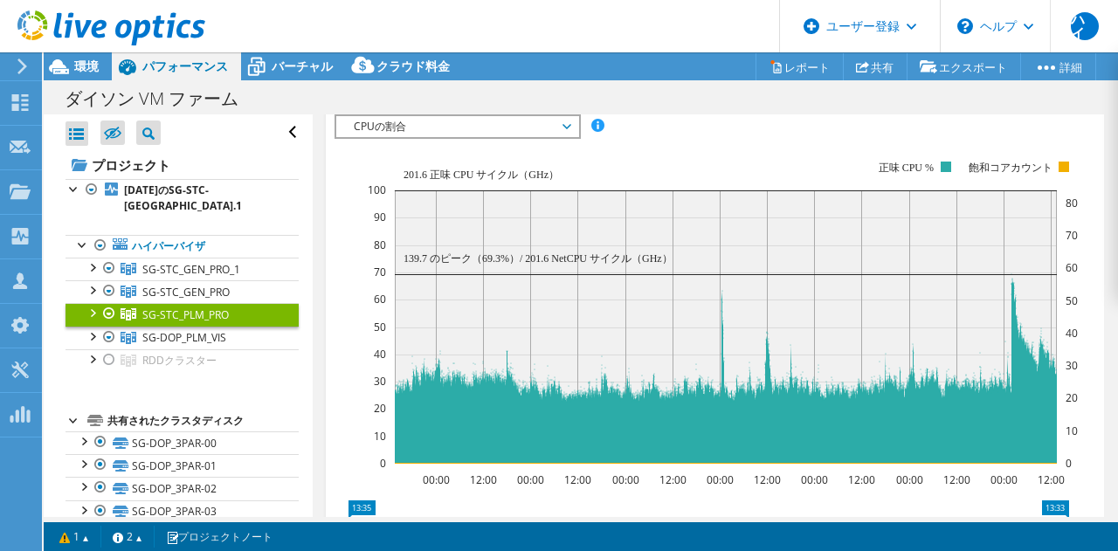
click at [93, 314] on div at bounding box center [91, 311] width 17 height 17
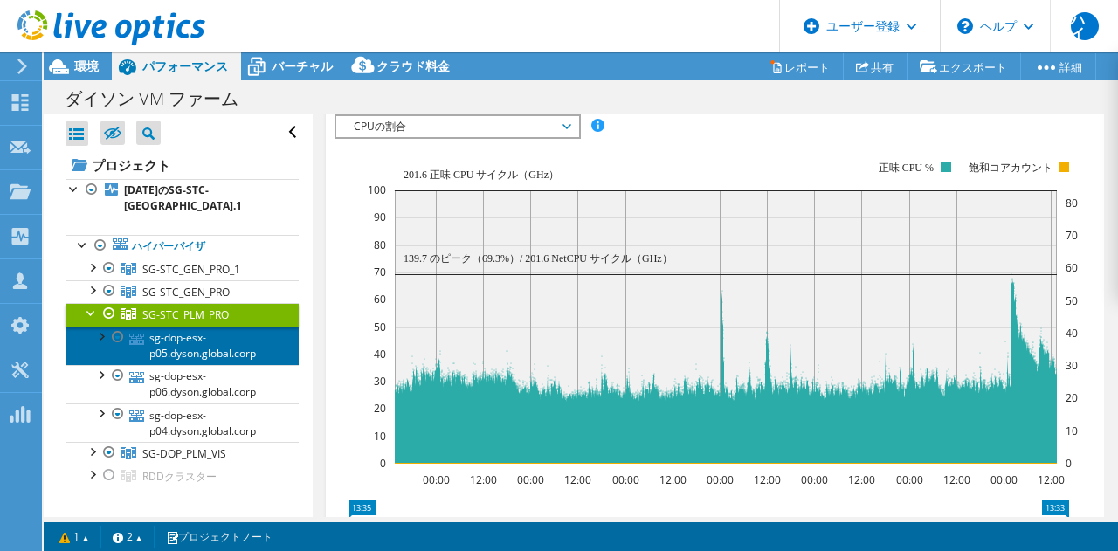
click at [163, 341] on font "sg-dop-esx-p05.dyson.global.corp" at bounding box center [202, 345] width 107 height 31
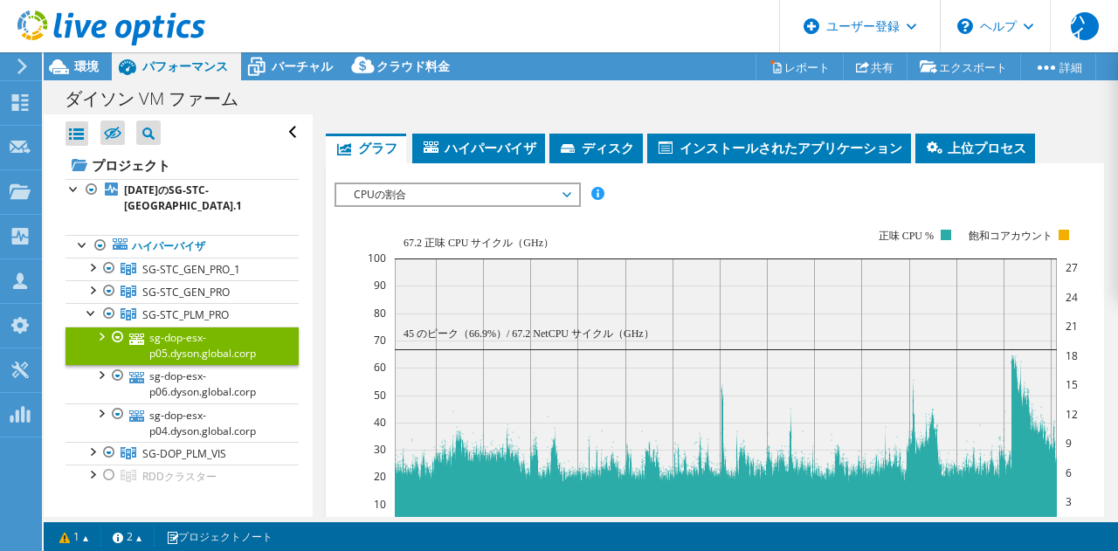
scroll to position [458, 0]
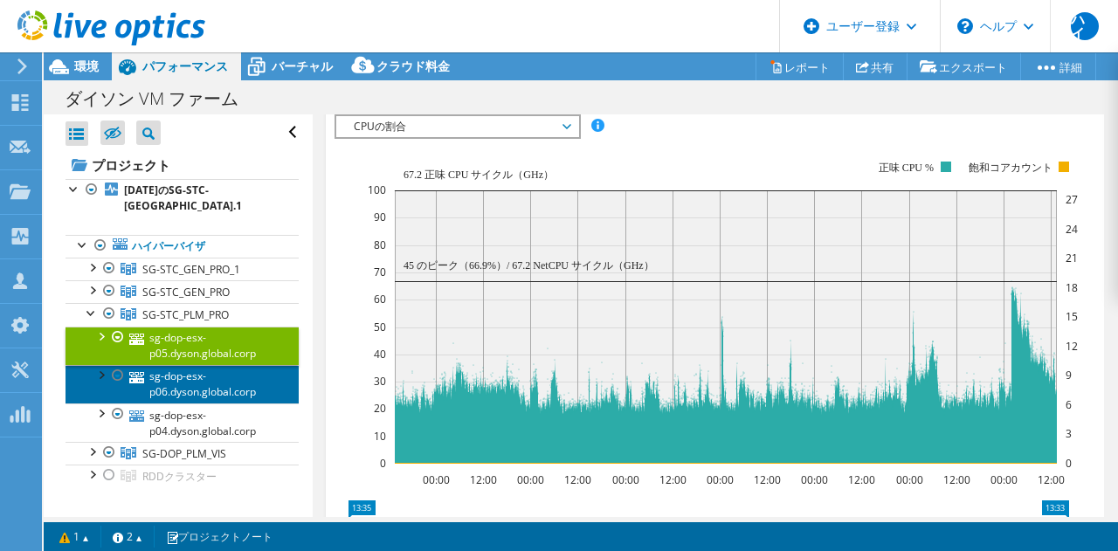
click at [162, 378] on font "sg-dop-esx-p06.dyson.global.corp" at bounding box center [202, 383] width 107 height 31
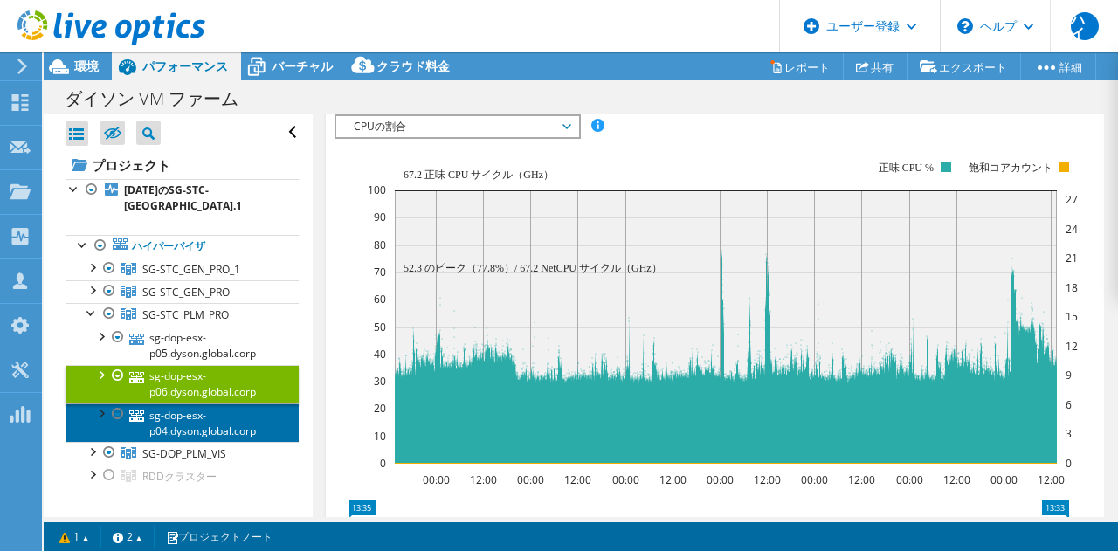
click at [174, 414] on font "sg-dop-esx-p04.dyson.global.corp" at bounding box center [202, 423] width 107 height 31
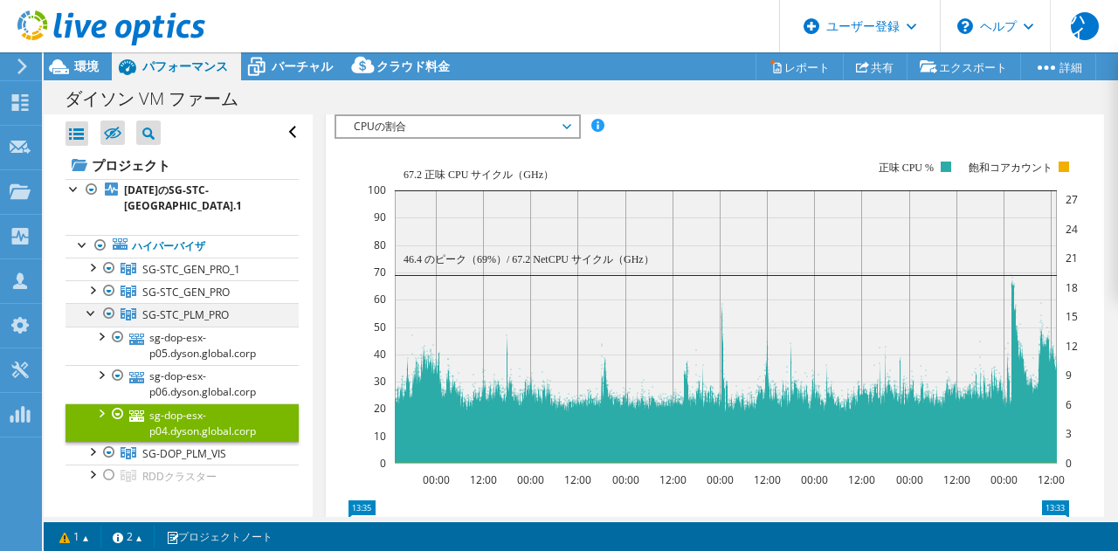
click at [87, 318] on div at bounding box center [91, 311] width 17 height 17
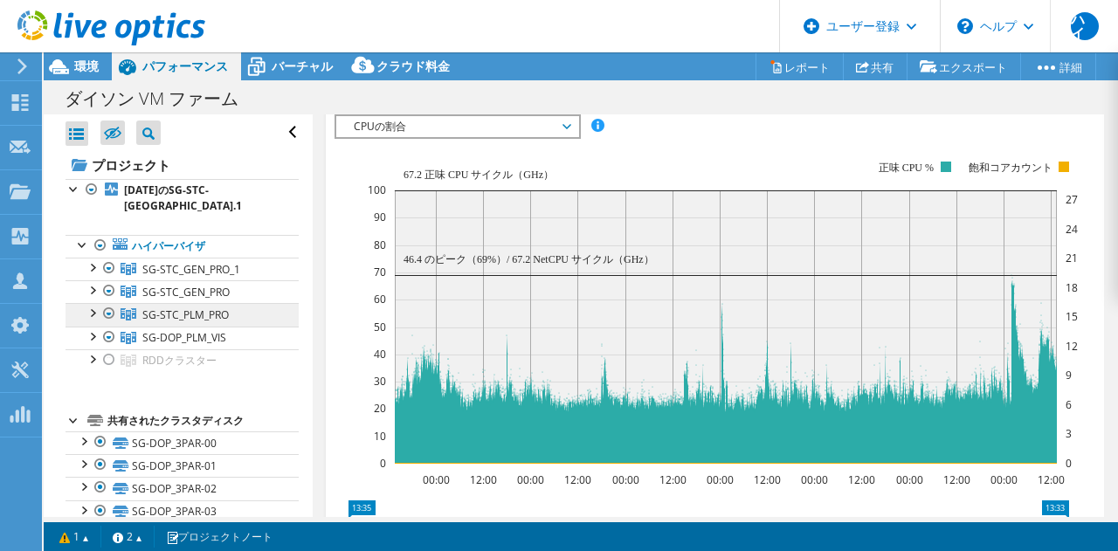
click at [159, 280] on link "SG-STC_PLM_PRO" at bounding box center [181, 269] width 233 height 23
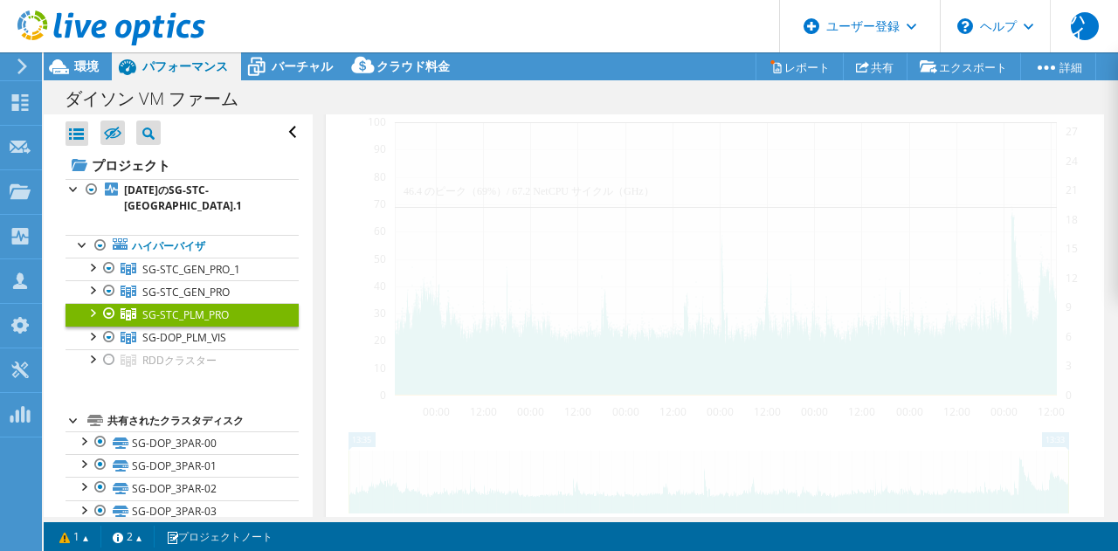
scroll to position [390, 0]
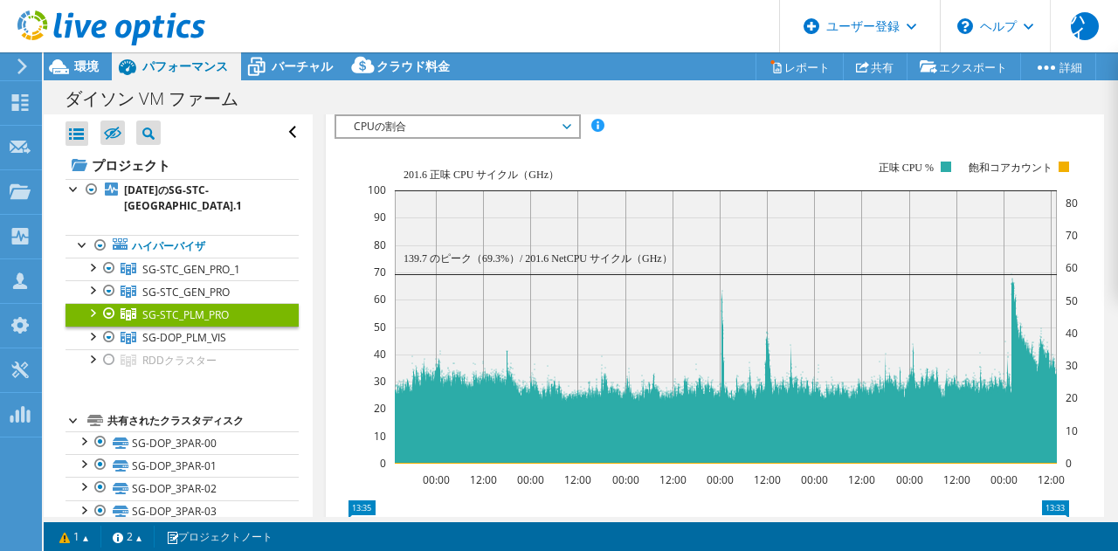
click at [569, 127] on icon at bounding box center [566, 126] width 9 height 5
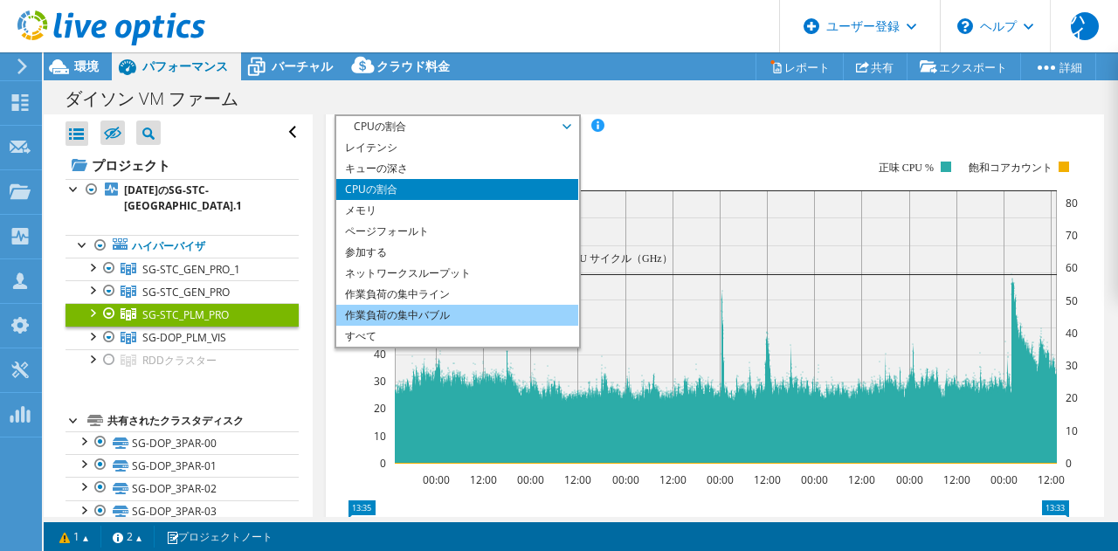
scroll to position [0, 0]
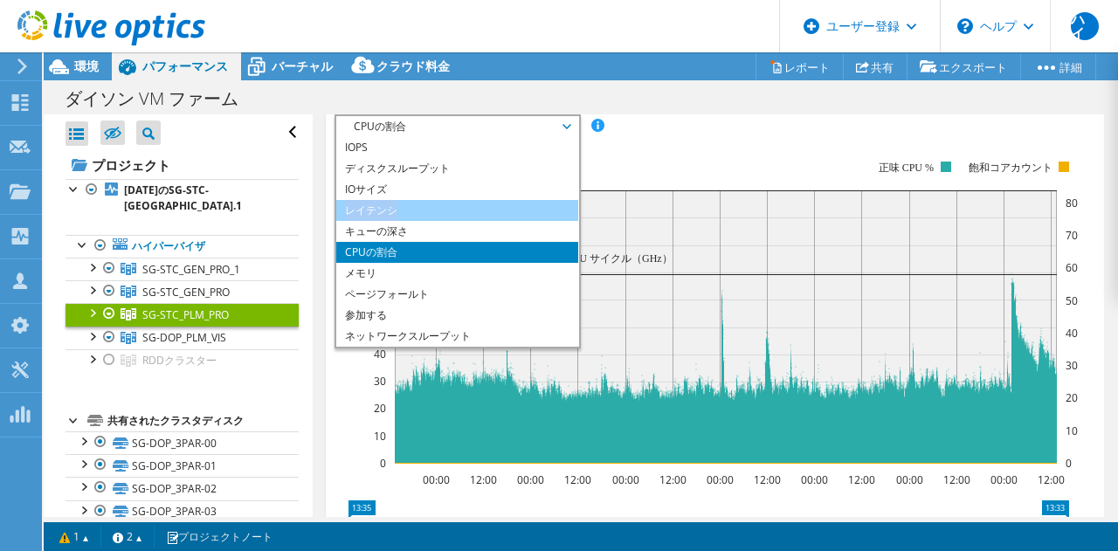
drag, startPoint x: 486, startPoint y: 189, endPoint x: 483, endPoint y: 200, distance: 11.0
click at [483, 200] on ul "IOPS ディスクスループット IOサイズ レイテンシ キューの深さ CPUの割合 メモリ ページフォールト 参加する ネットワークスループット 上位サーバ（…" at bounding box center [457, 242] width 242 height 210
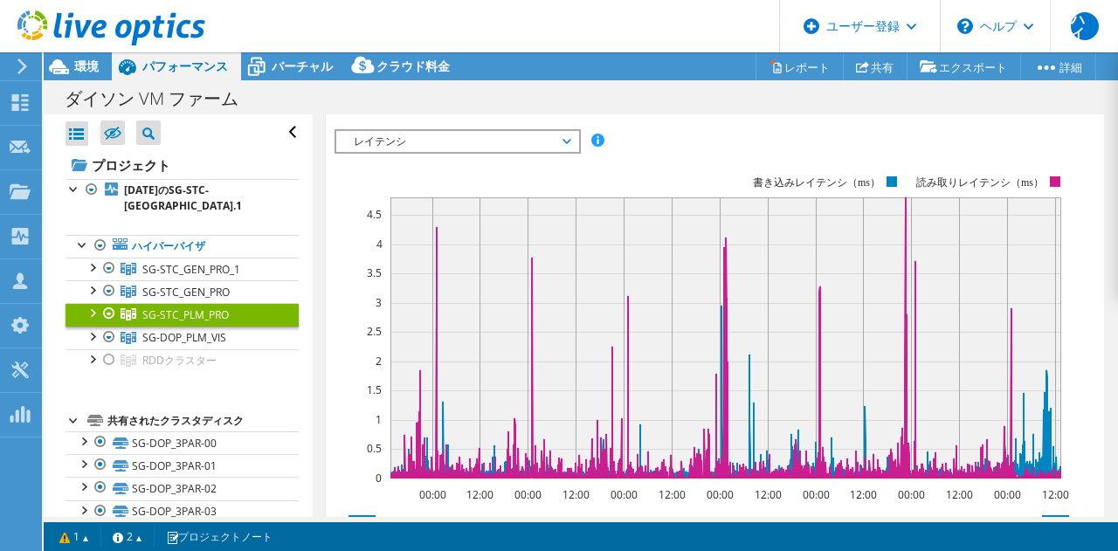
scroll to position [375, 0]
click at [90, 318] on div at bounding box center [91, 311] width 17 height 17
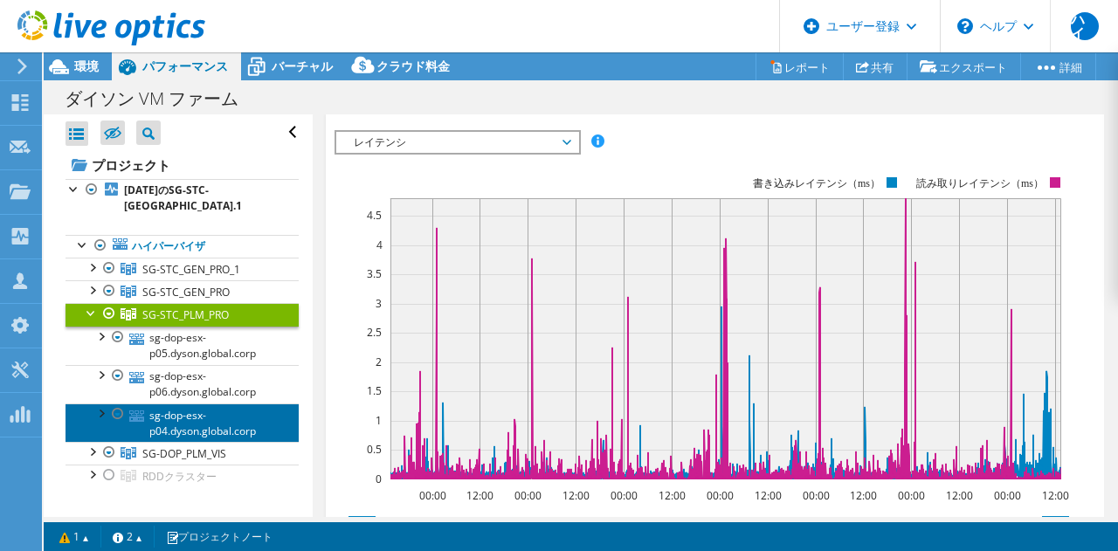
click at [217, 420] on link "sg-dop-esx-p04.dyson.global.corp" at bounding box center [181, 422] width 233 height 38
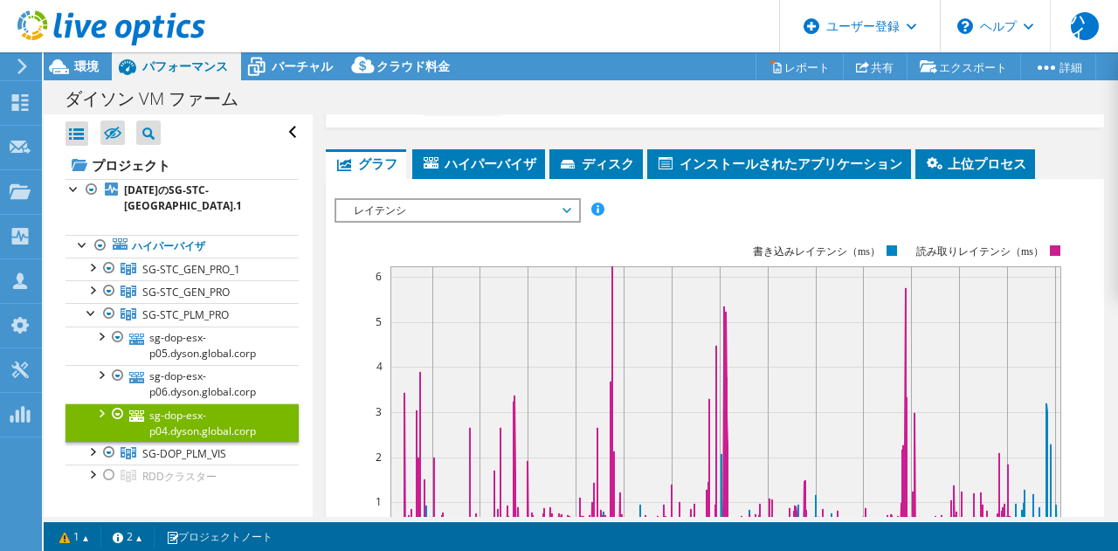
scroll to position [443, 0]
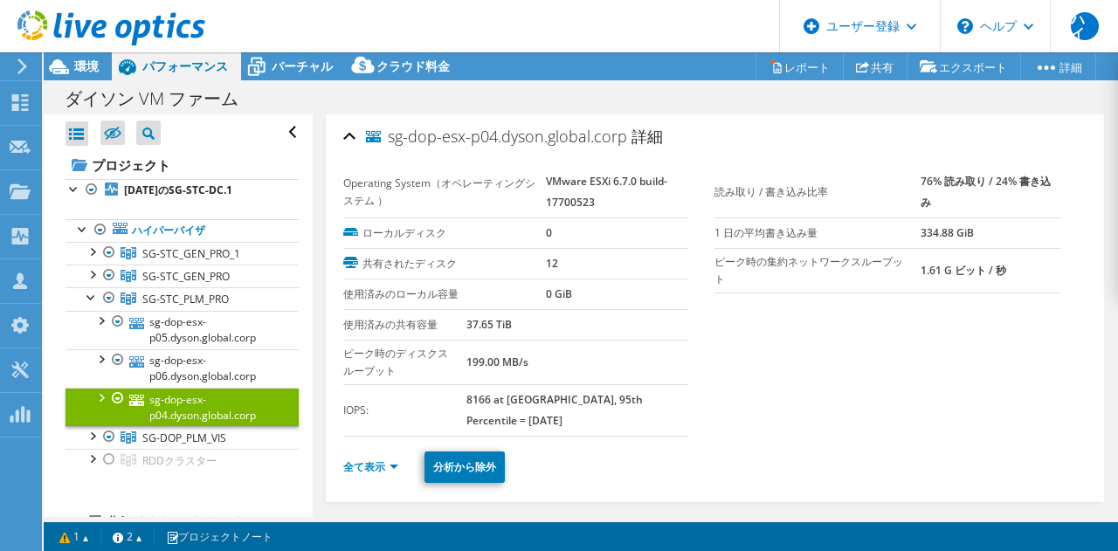
select select "[GEOGRAPHIC_DATA]"
select select "USD"
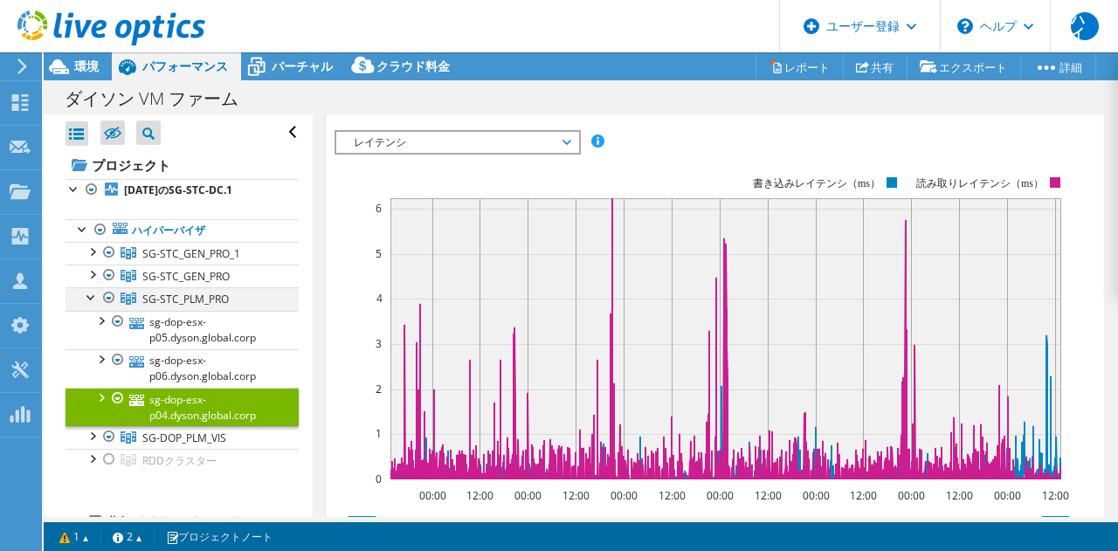
click at [89, 305] on div at bounding box center [91, 295] width 17 height 17
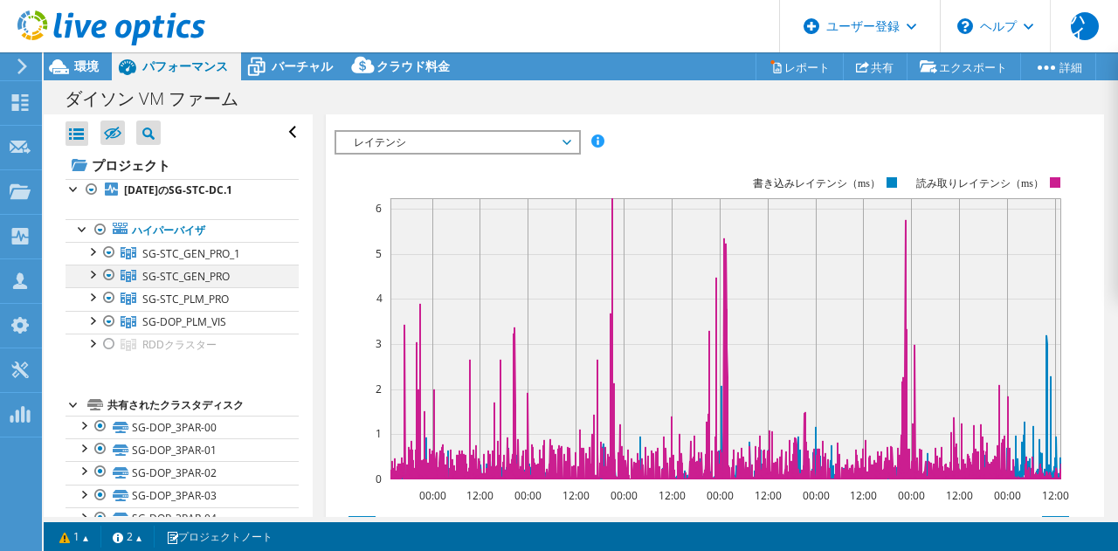
click at [89, 282] on div at bounding box center [91, 273] width 17 height 17
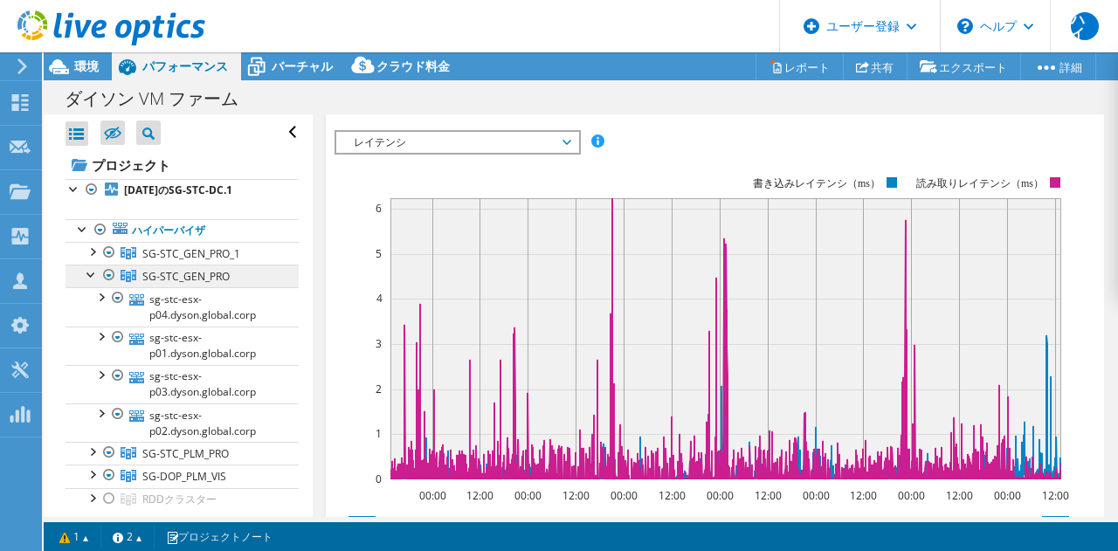
click at [209, 261] on font "SG-STC_GEN_PRO" at bounding box center [191, 253] width 98 height 15
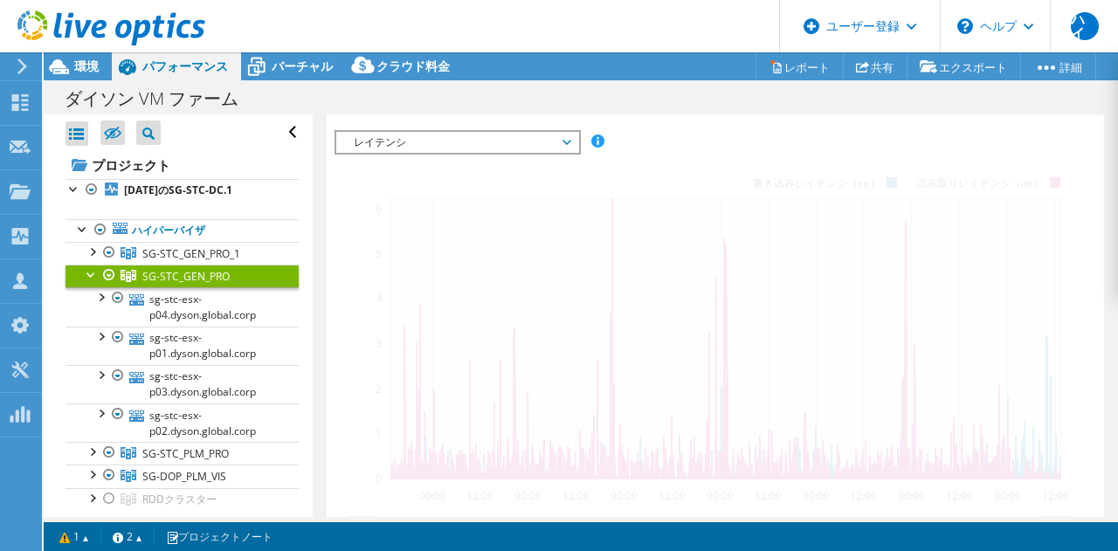
scroll to position [375, 0]
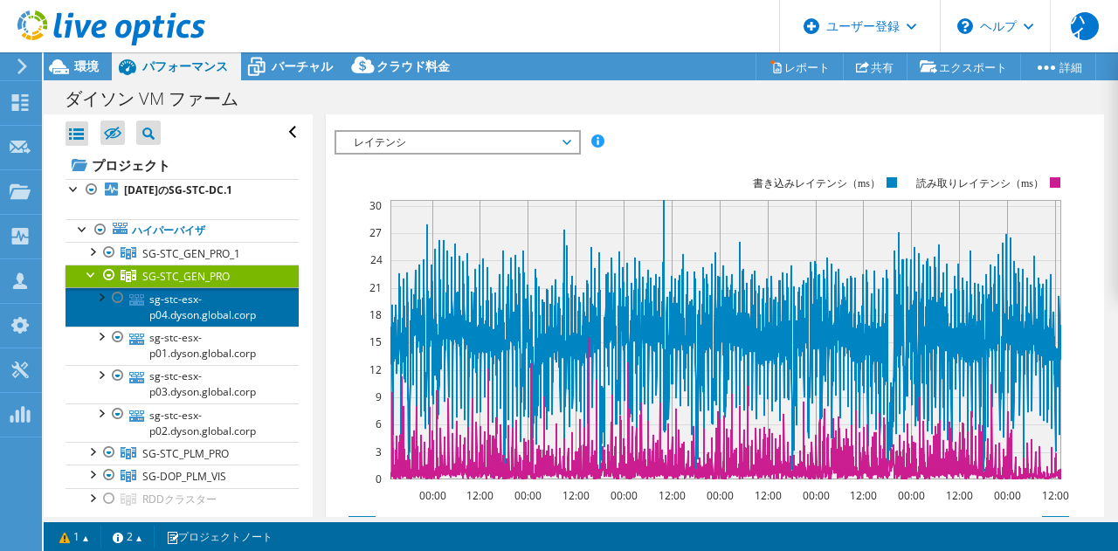
click at [211, 322] on font "sg-stc-esx-p04.dyson.global.corp" at bounding box center [202, 307] width 107 height 31
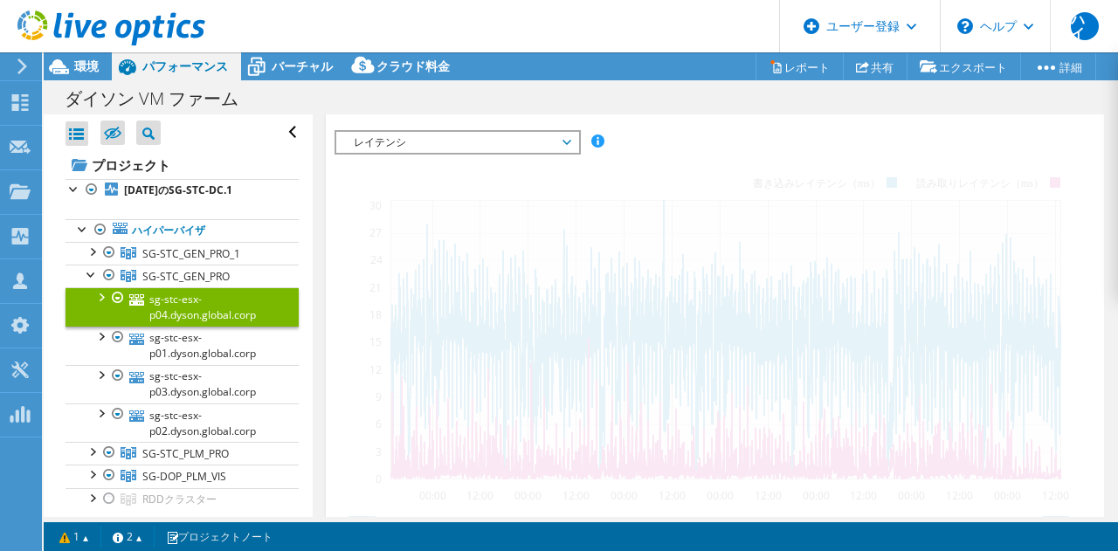
scroll to position [443, 0]
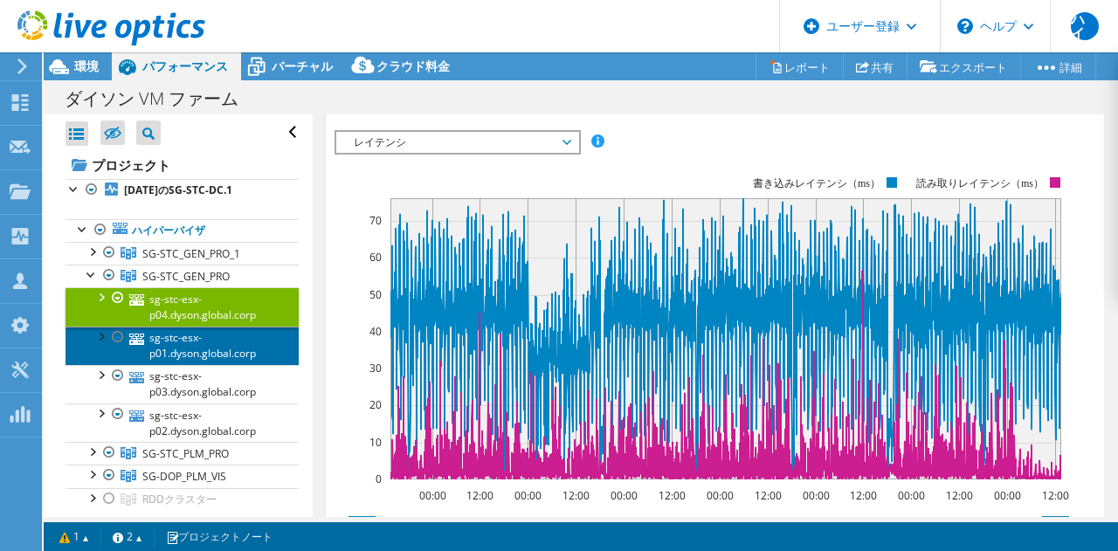
click at [218, 361] on font "sg-stc-esx-p01.dyson.global.corp" at bounding box center [202, 345] width 107 height 31
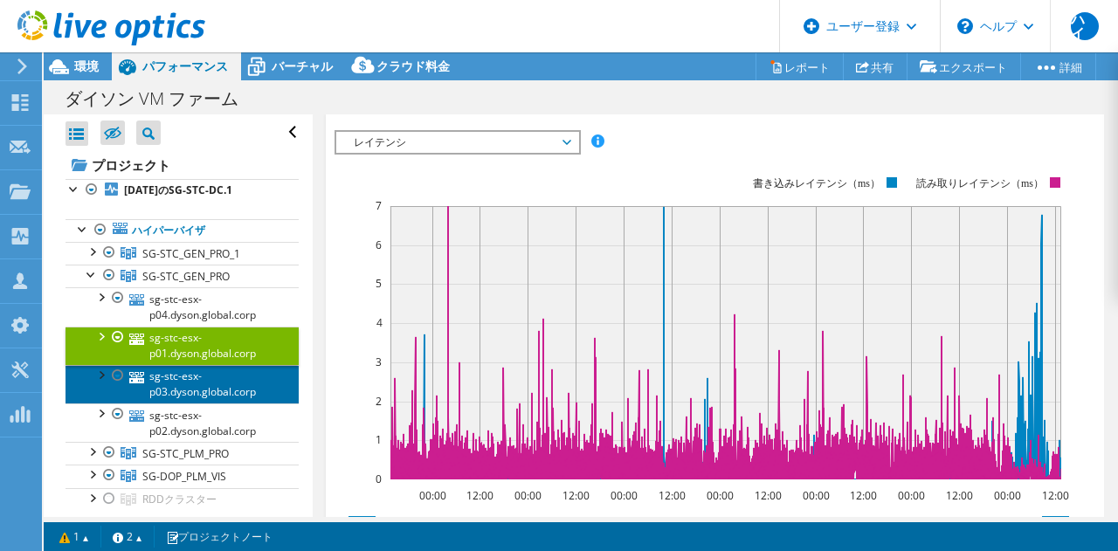
click at [219, 392] on link "sg-stc-esx-p03.dyson.global.corp" at bounding box center [181, 384] width 233 height 38
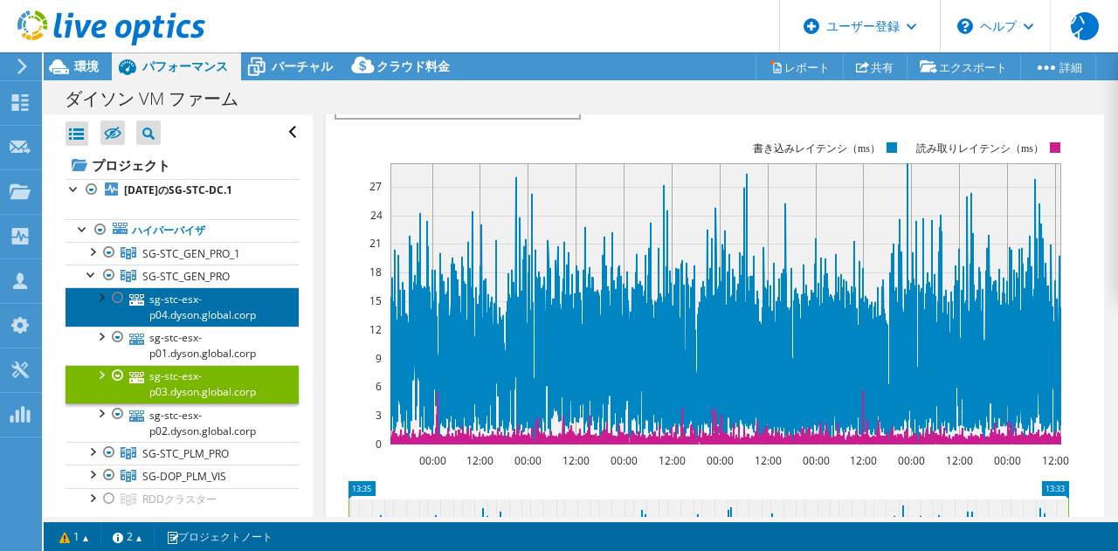
click at [229, 322] on font "sg-stc-esx-p04.dyson.global.corp" at bounding box center [202, 307] width 107 height 31
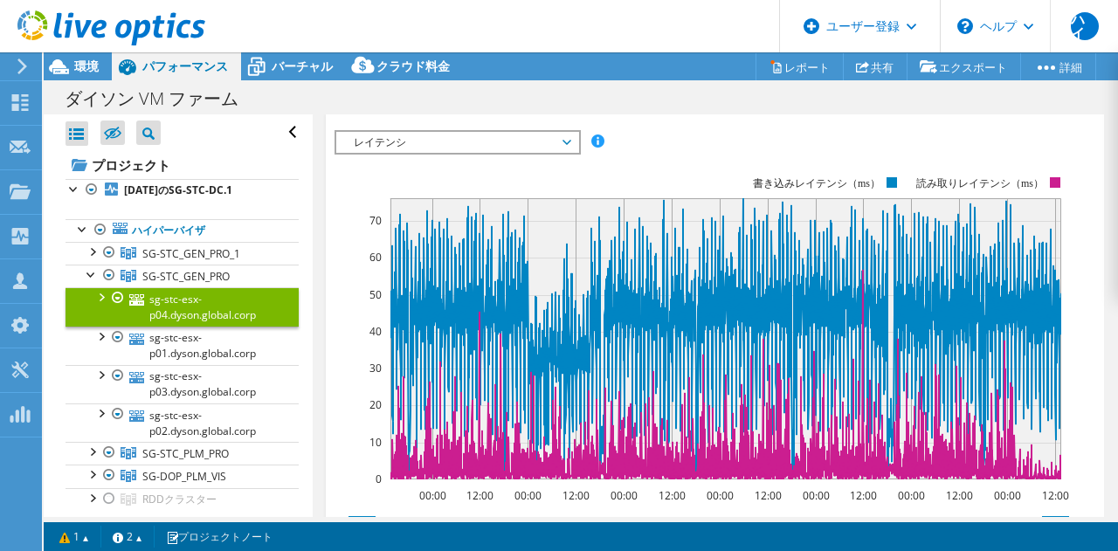
click at [103, 305] on div at bounding box center [100, 295] width 17 height 17
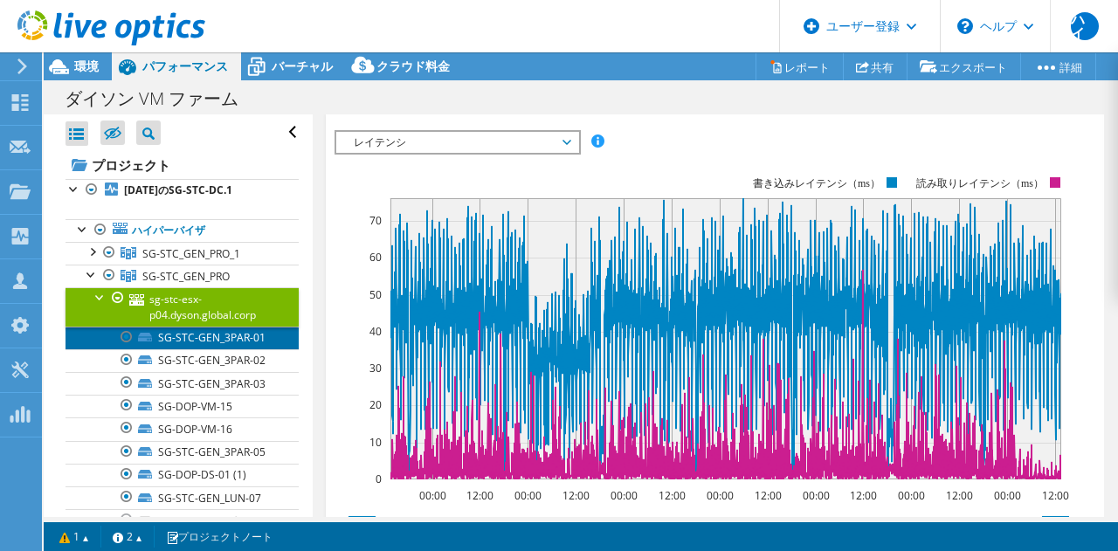
click at [193, 345] on font "SG-STC-GEN_3PAR-01" at bounding box center [211, 337] width 107 height 15
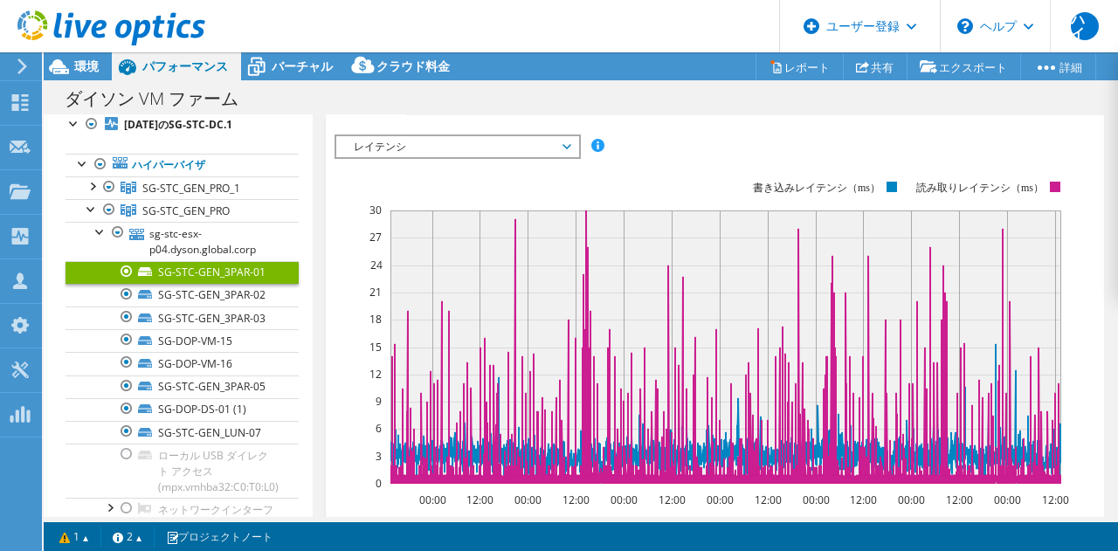
scroll to position [66, 0]
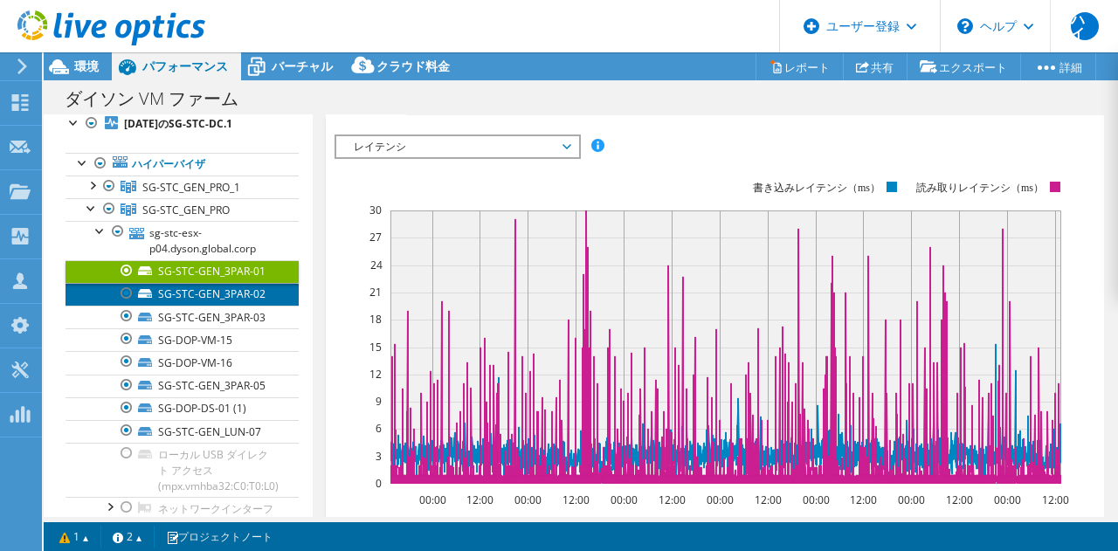
click at [221, 306] on link "SG-STC-GEN_3PAR-02" at bounding box center [181, 294] width 233 height 23
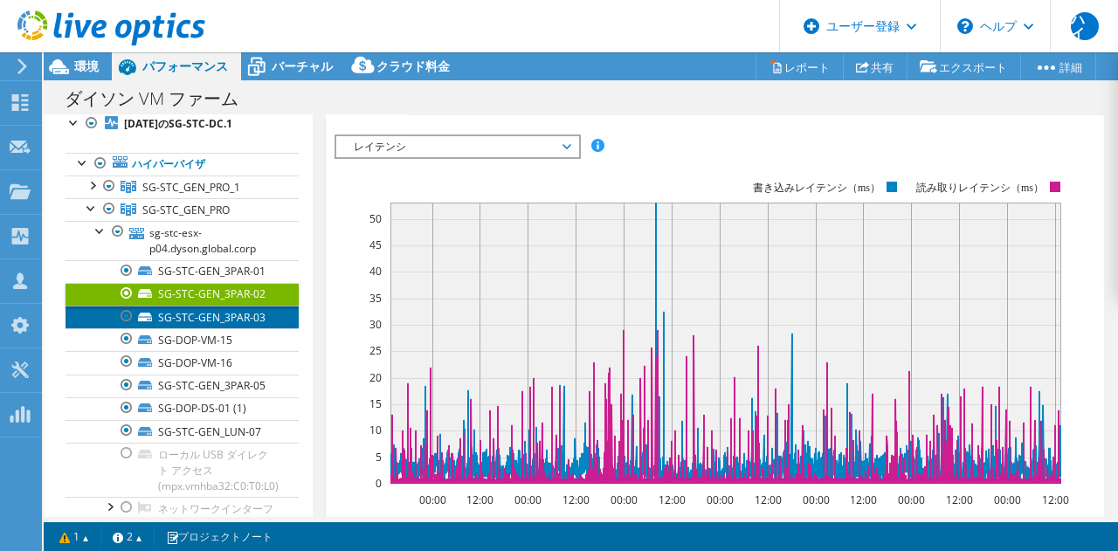
click at [220, 325] on font "SG-STC-GEN_3PAR-03" at bounding box center [211, 317] width 107 height 15
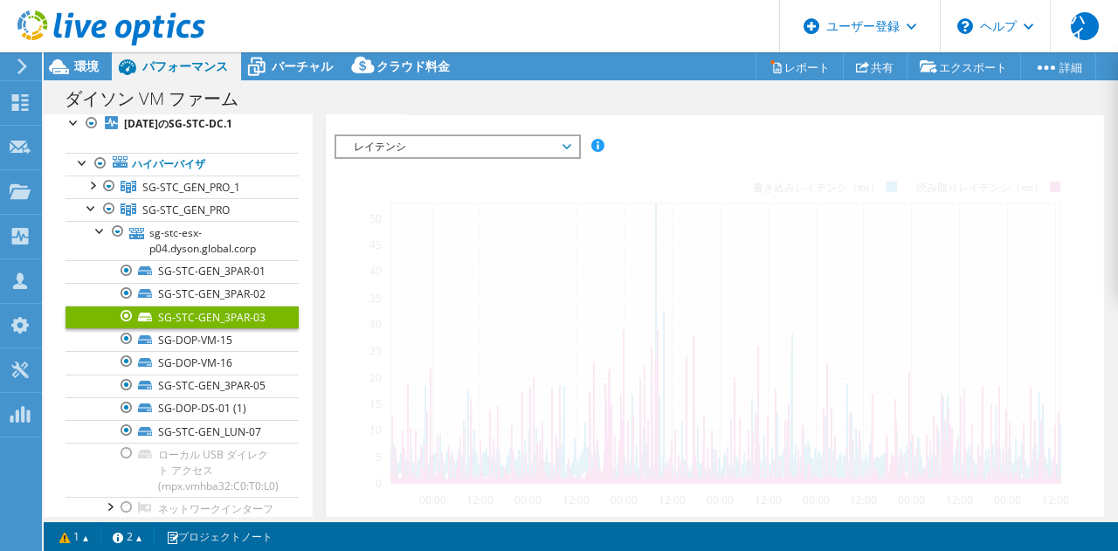
scroll to position [330, 0]
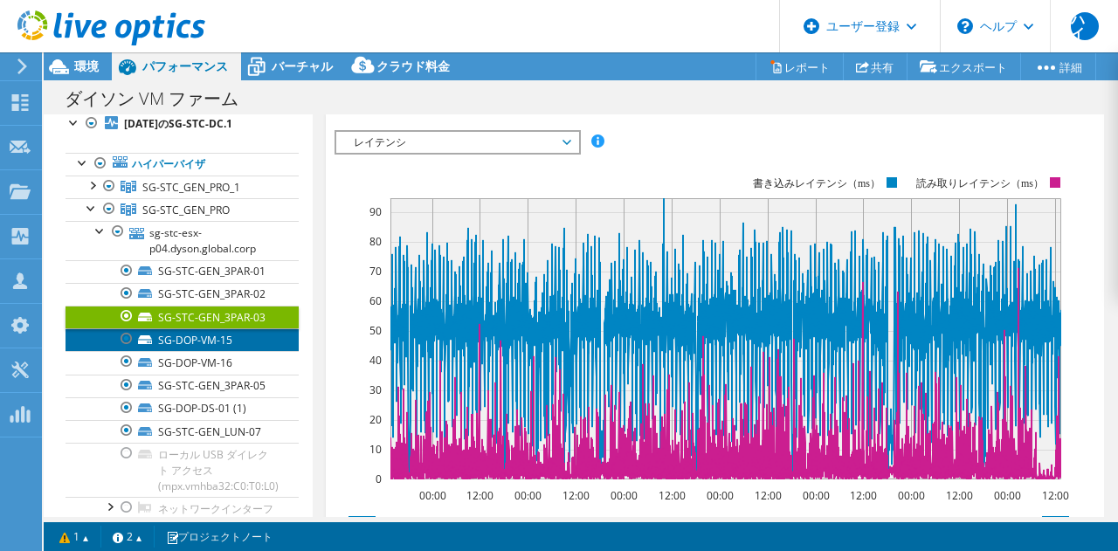
click at [226, 347] on font "SG-DOP-VM-15" at bounding box center [195, 340] width 74 height 15
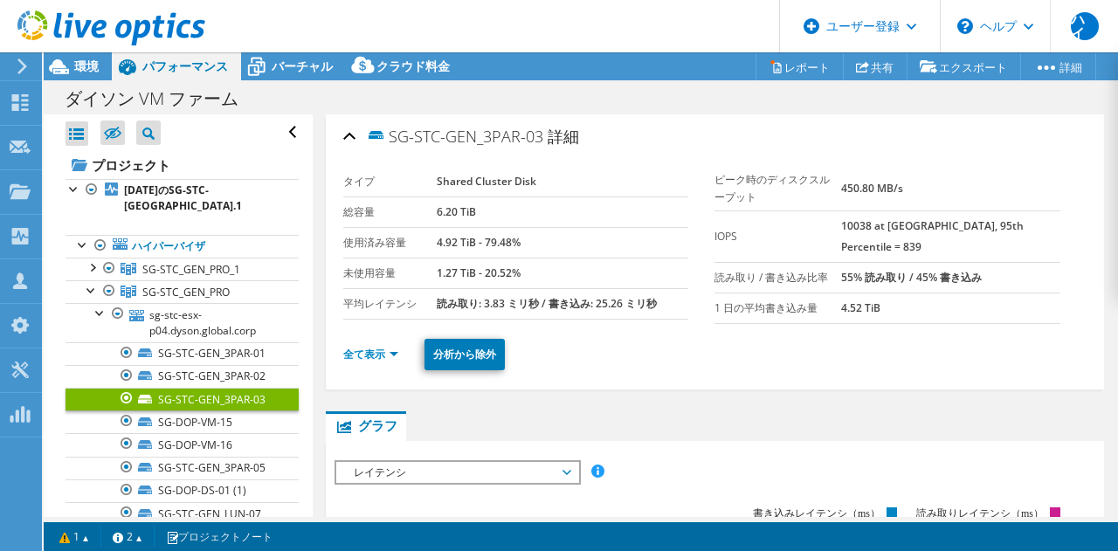
select select "[GEOGRAPHIC_DATA]"
select select "USD"
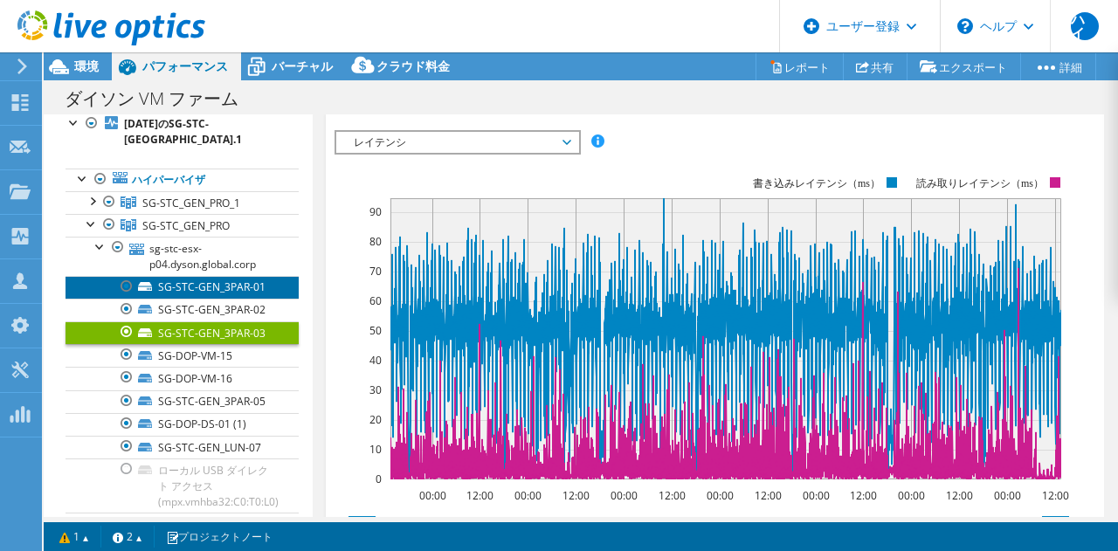
click at [193, 292] on font "SG-STC-GEN_3PAR-01" at bounding box center [211, 286] width 107 height 15
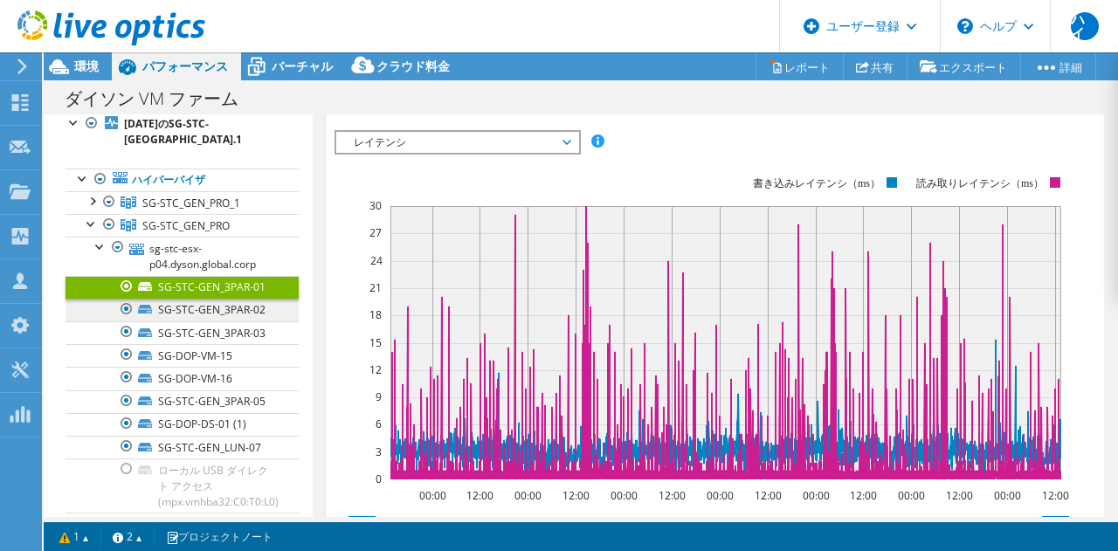
scroll to position [326, 0]
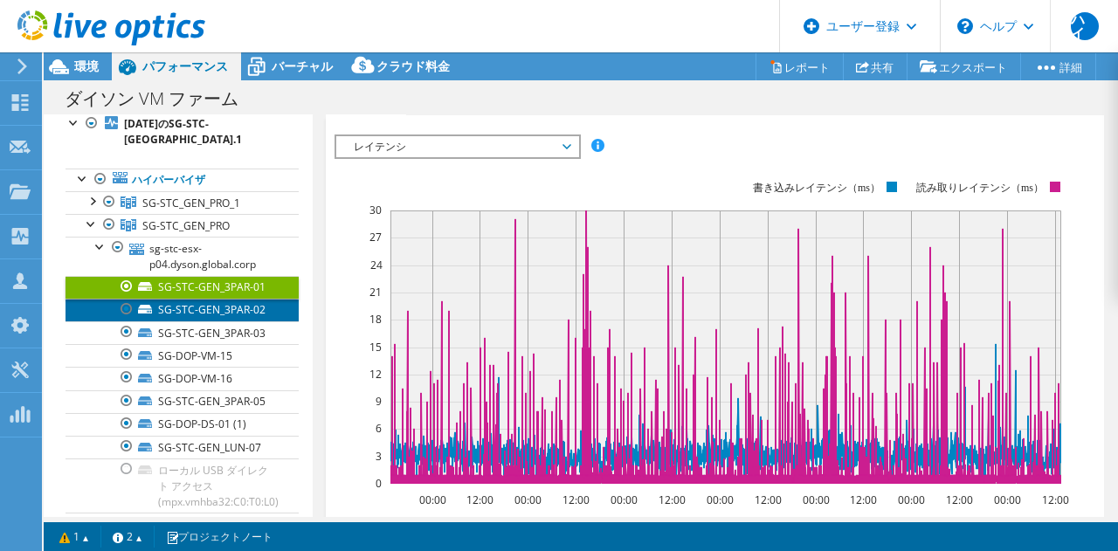
click at [194, 299] on link "SG-STC-GEN_3PAR-02" at bounding box center [181, 310] width 233 height 23
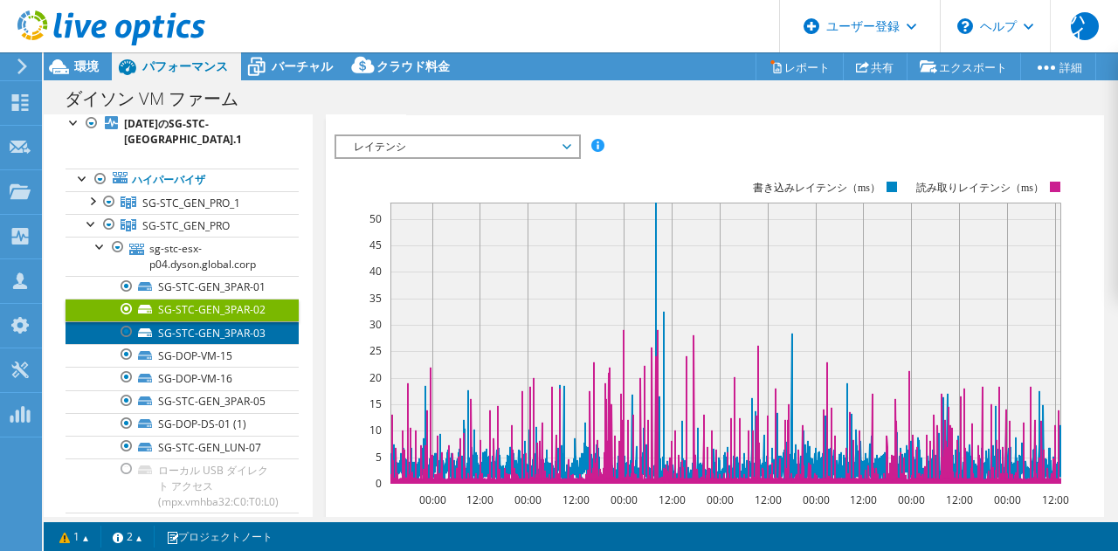
click at [194, 326] on font "SG-STC-GEN_3PAR-03" at bounding box center [211, 333] width 107 height 15
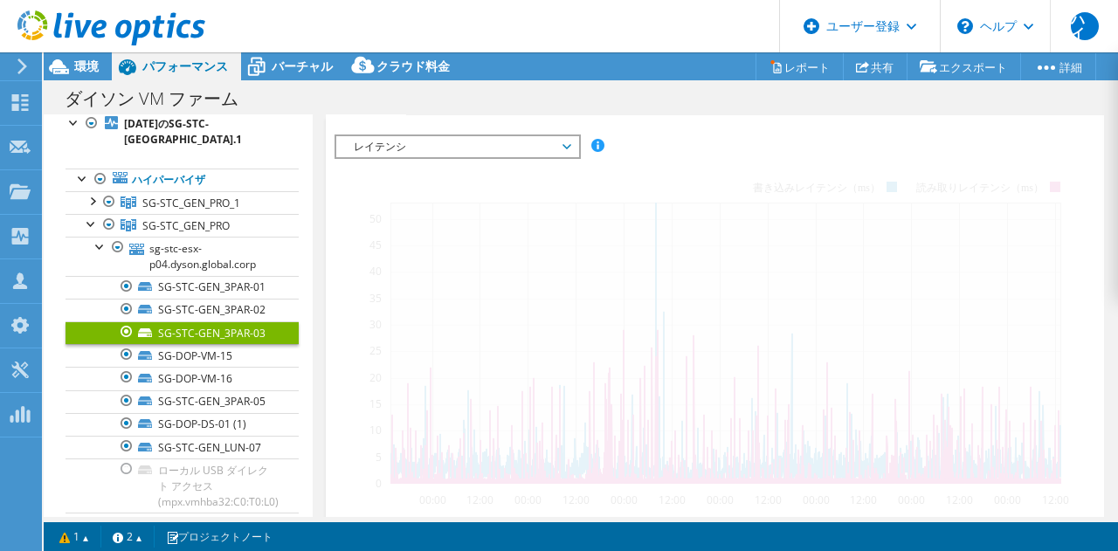
scroll to position [330, 0]
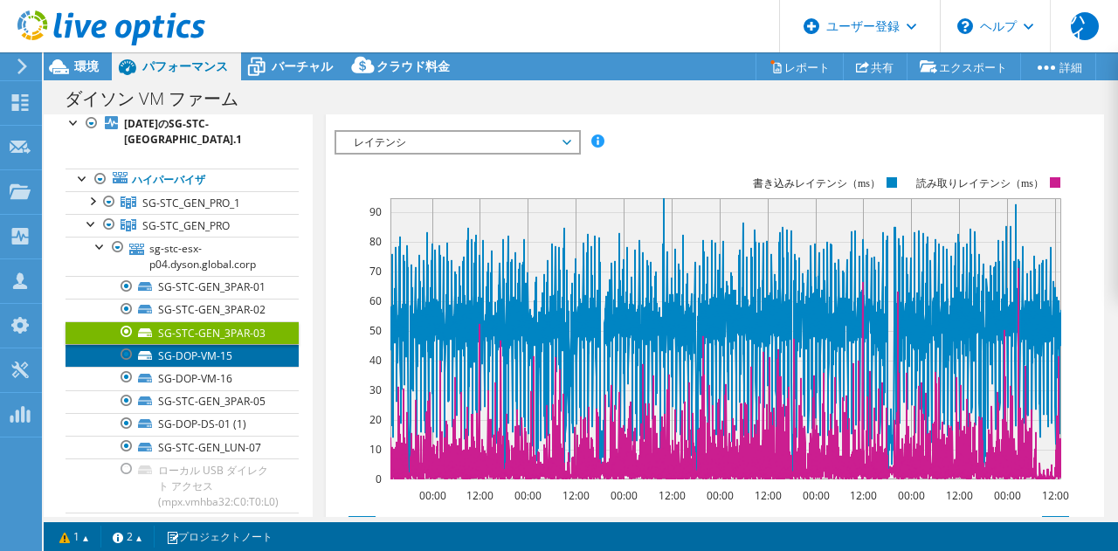
click at [198, 351] on font "SG-DOP-VM-15" at bounding box center [195, 355] width 74 height 15
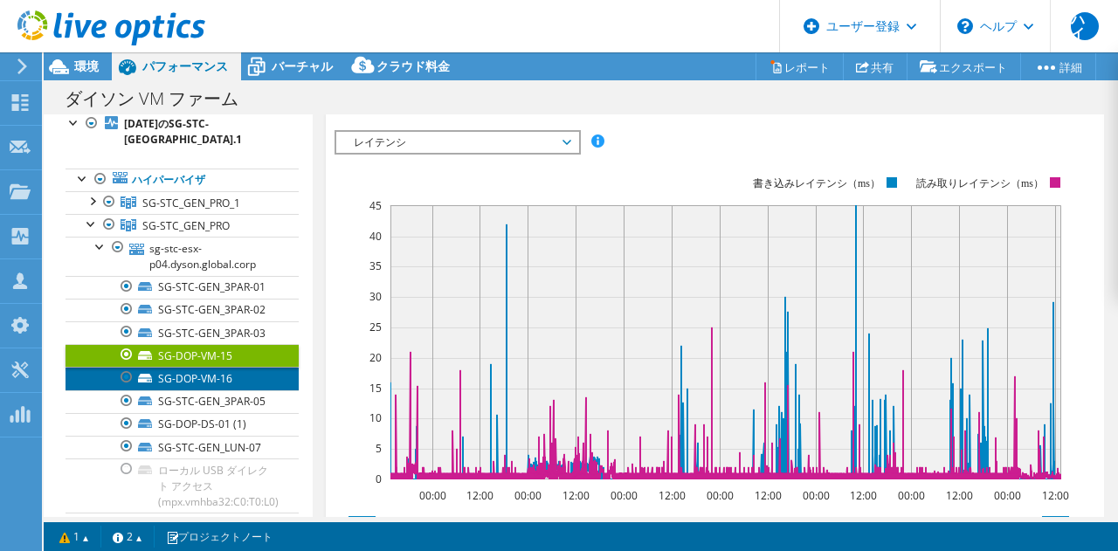
click at [195, 371] on font "SG-DOP-VM-16" at bounding box center [195, 378] width 74 height 15
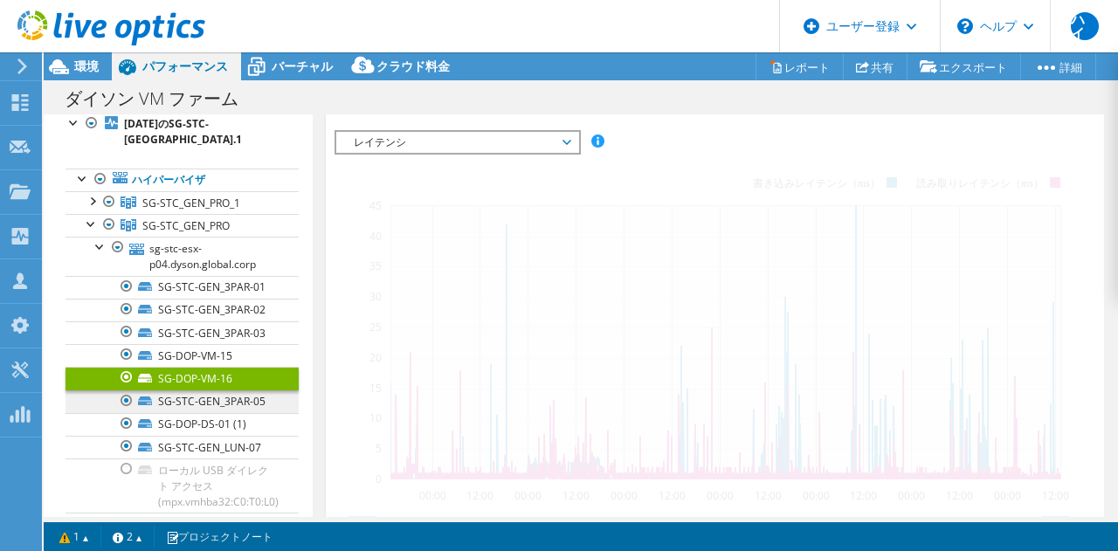
scroll to position [326, 0]
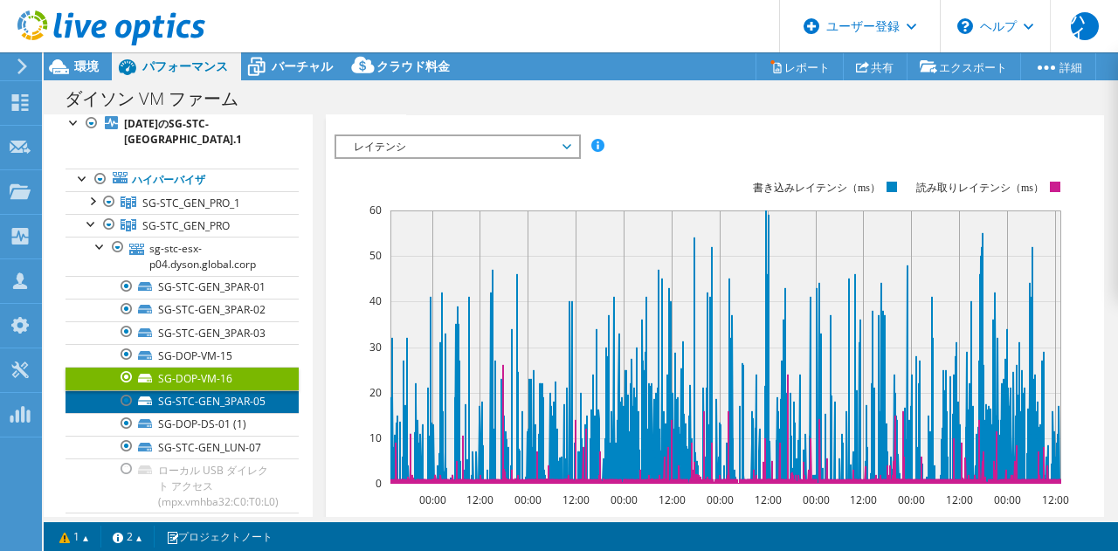
click at [194, 403] on font "SG-STC-GEN_3PAR-05" at bounding box center [211, 401] width 107 height 15
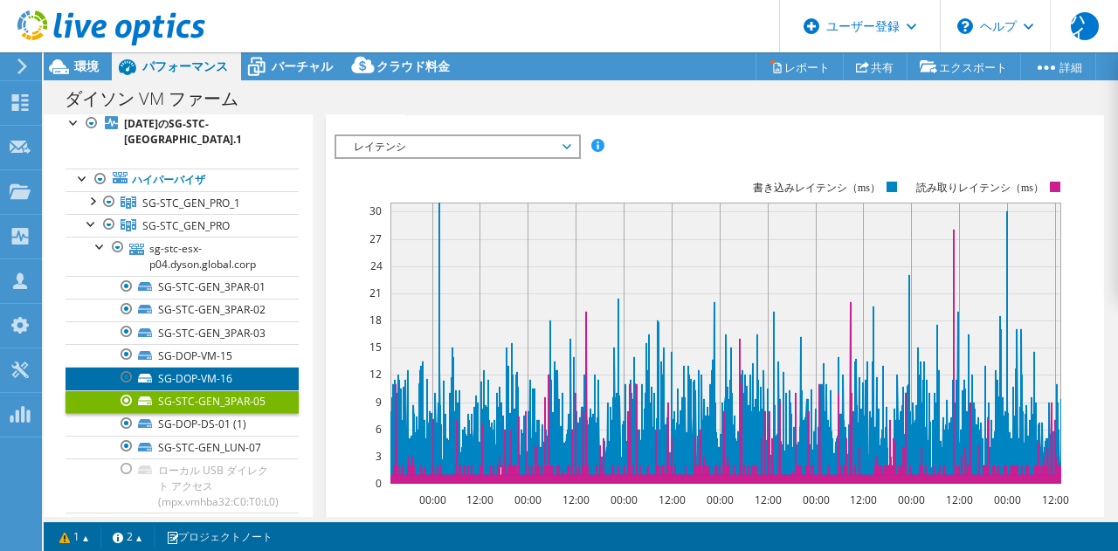
click at [202, 376] on font "SG-DOP-VM-16" at bounding box center [195, 378] width 74 height 15
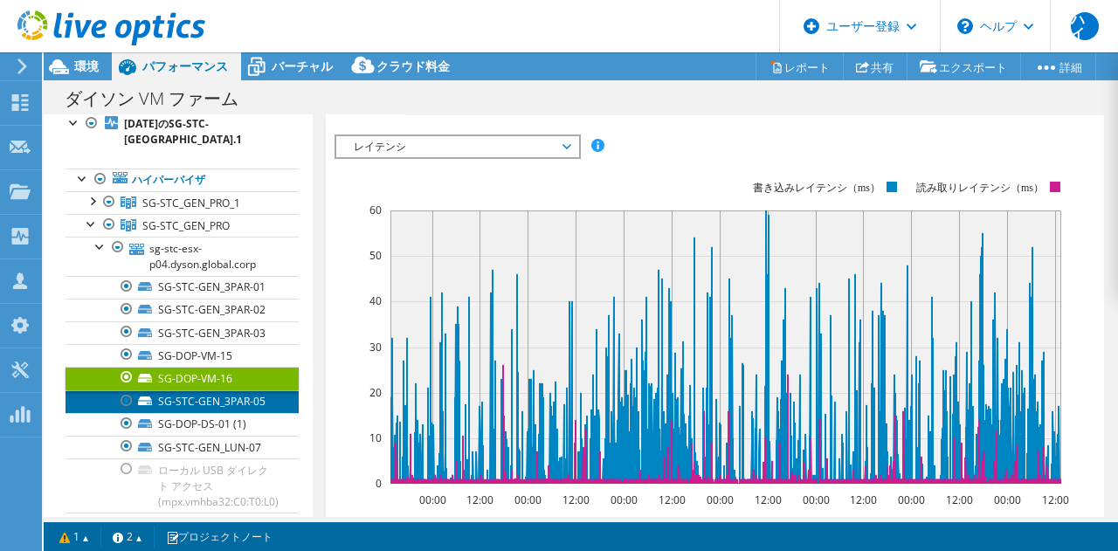
click at [198, 396] on font "SG-STC-GEN_3PAR-05" at bounding box center [211, 401] width 107 height 15
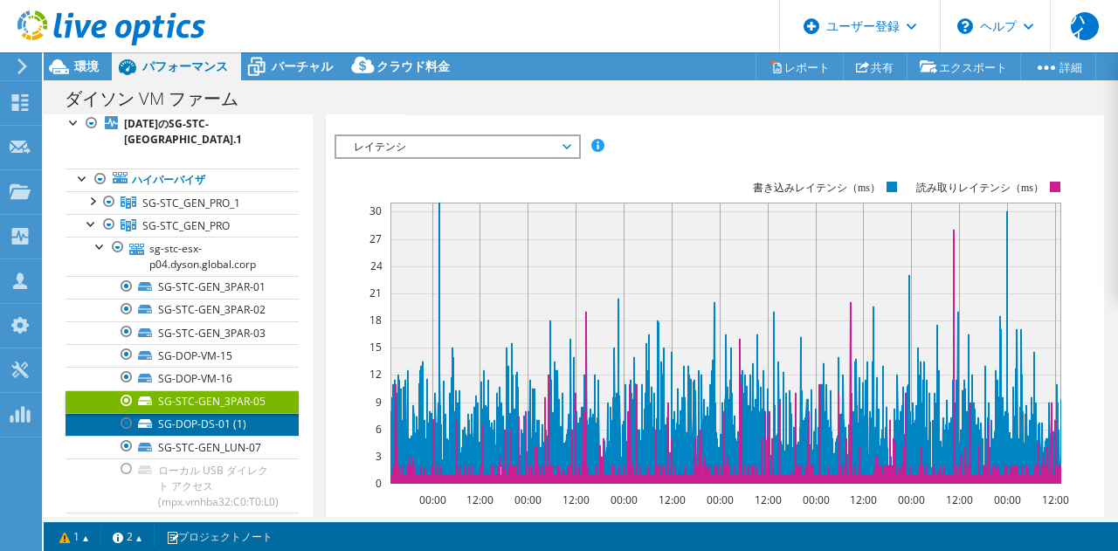
click at [196, 421] on font "SG-DOP-DS-01 (1)" at bounding box center [202, 423] width 88 height 15
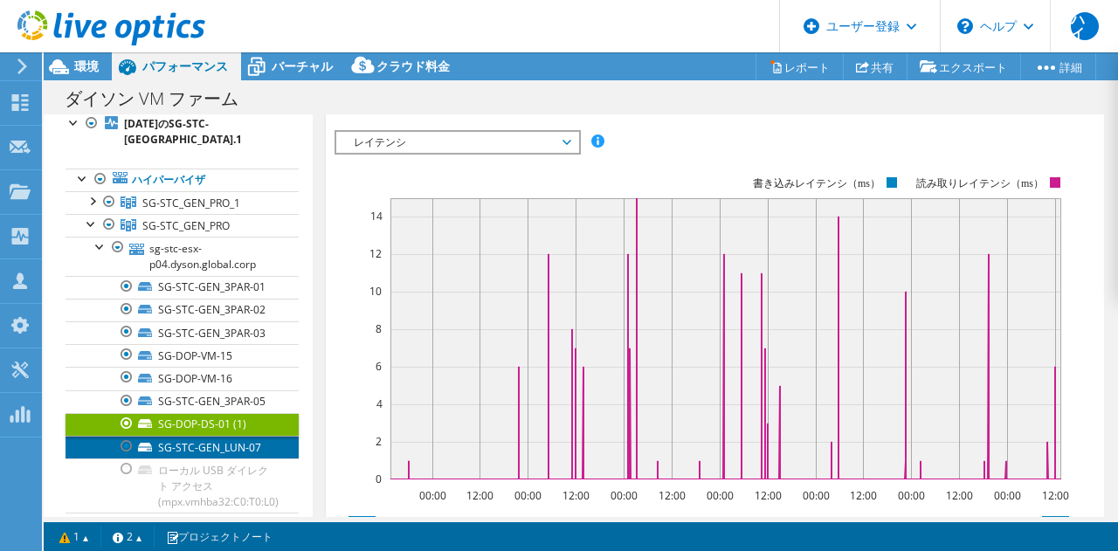
click at [246, 448] on font "SG-STC-GEN_LUN-07" at bounding box center [209, 447] width 103 height 15
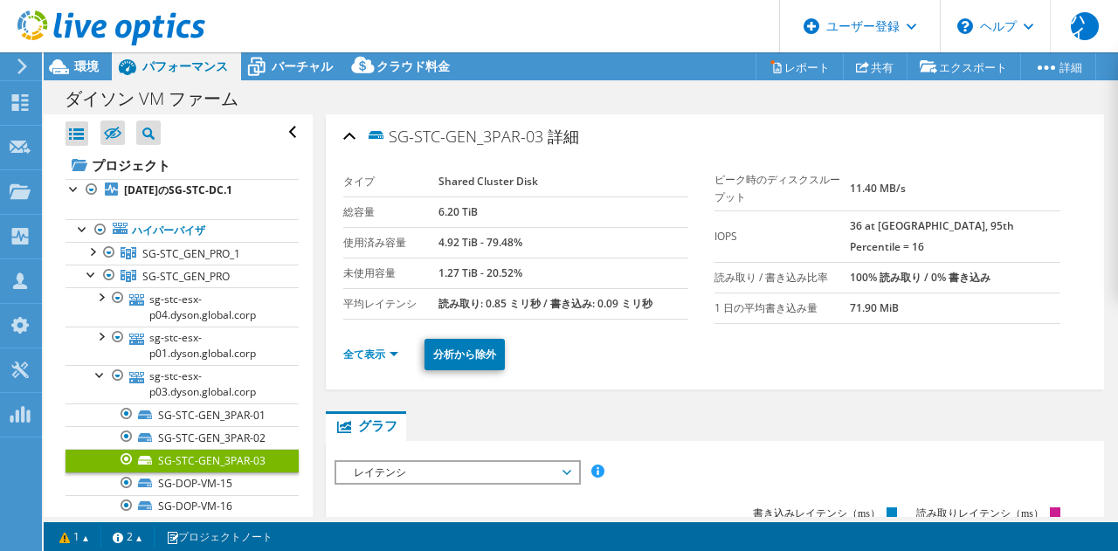
select select "[GEOGRAPHIC_DATA]"
select select "USD"
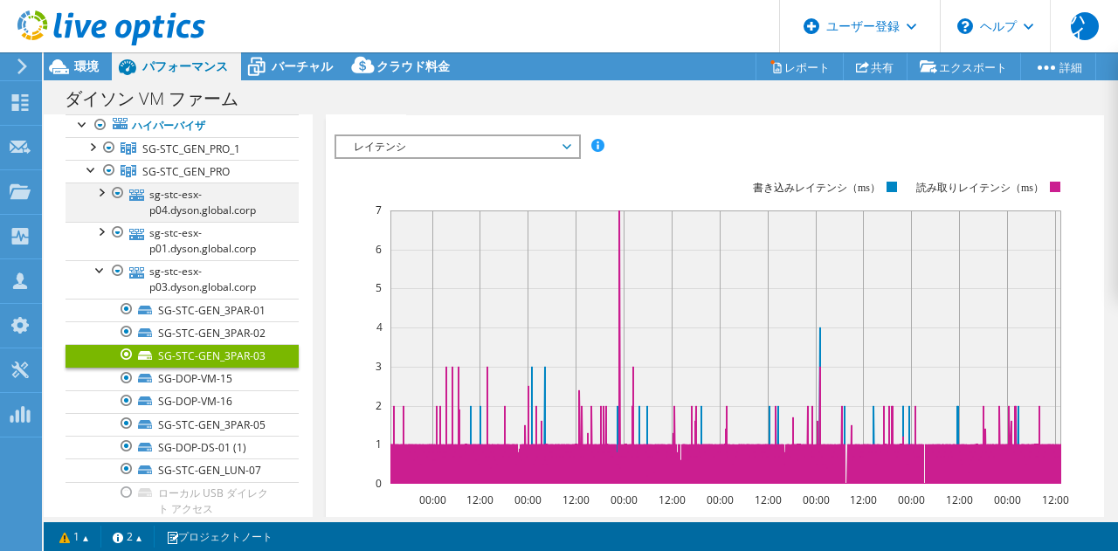
click at [95, 200] on div at bounding box center [100, 190] width 17 height 17
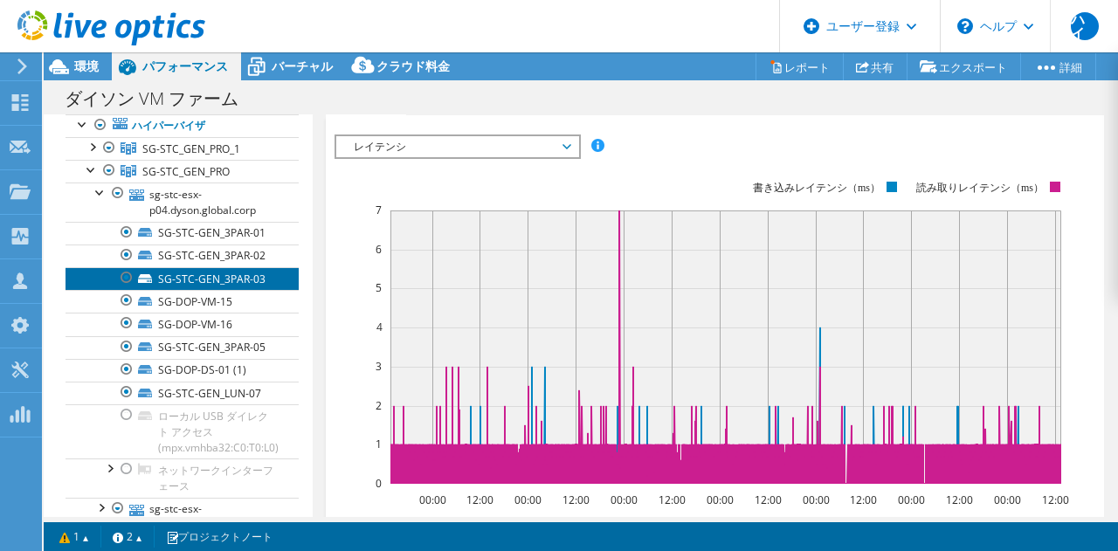
click at [244, 285] on link "SG-STC-GEN_3PAR-03" at bounding box center [181, 278] width 233 height 23
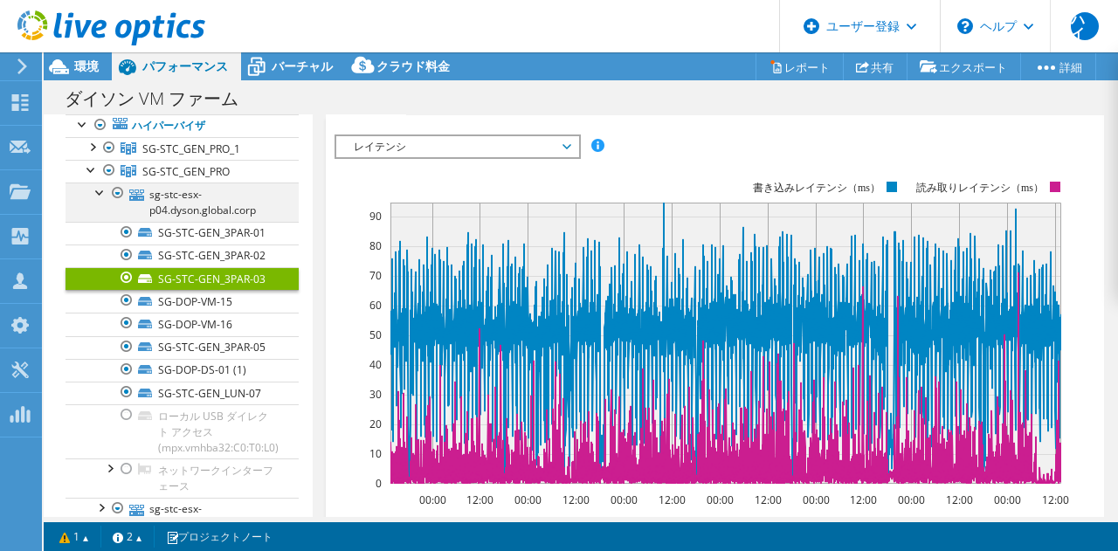
scroll to position [330, 0]
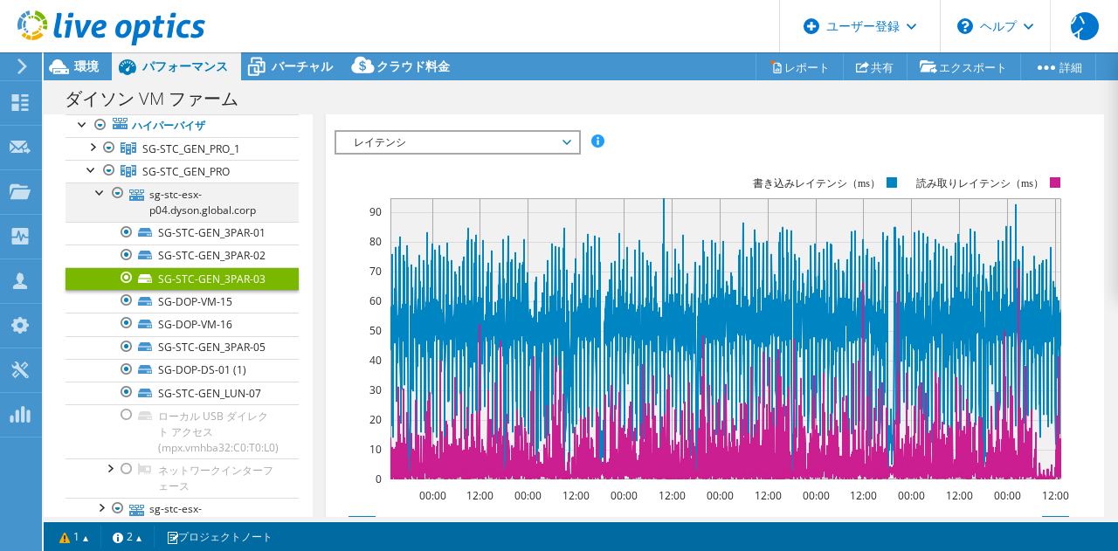
click at [105, 200] on div at bounding box center [100, 190] width 17 height 17
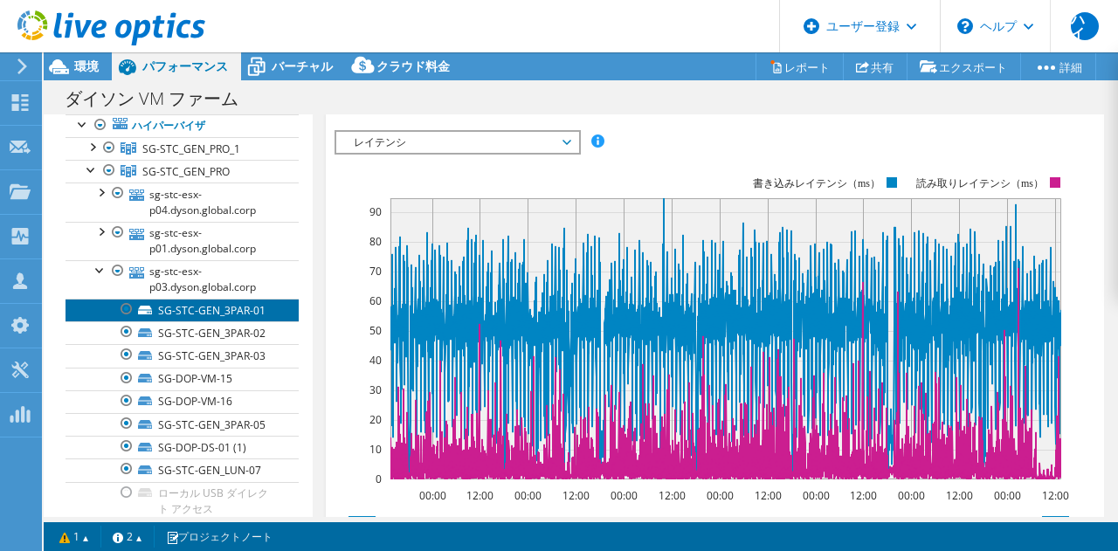
click at [212, 318] on font "SG-STC-GEN_3PAR-01" at bounding box center [211, 310] width 107 height 15
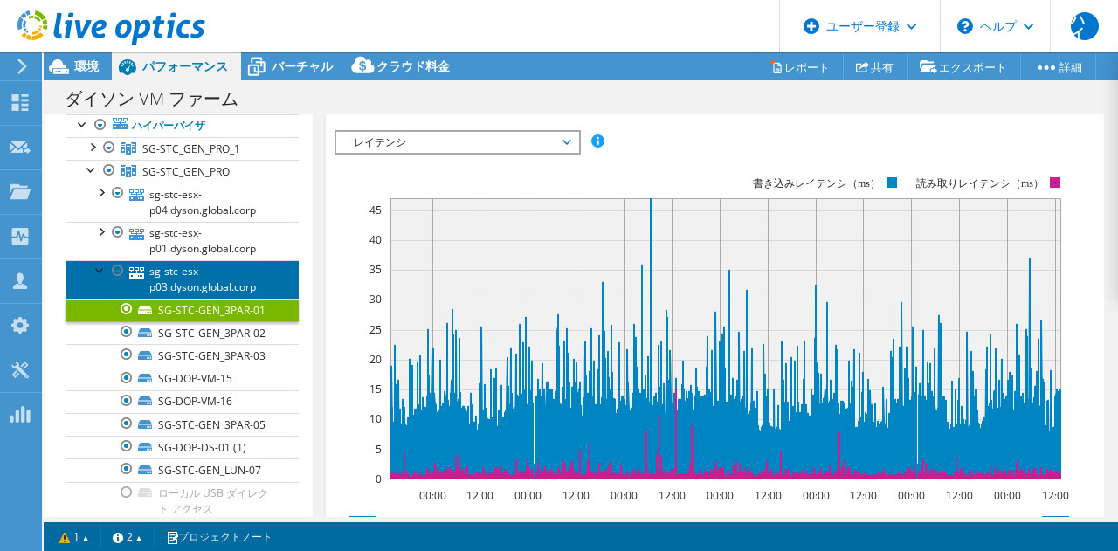
click at [90, 285] on link "sg-stc-esx-p03.dyson.global.corp" at bounding box center [181, 279] width 233 height 38
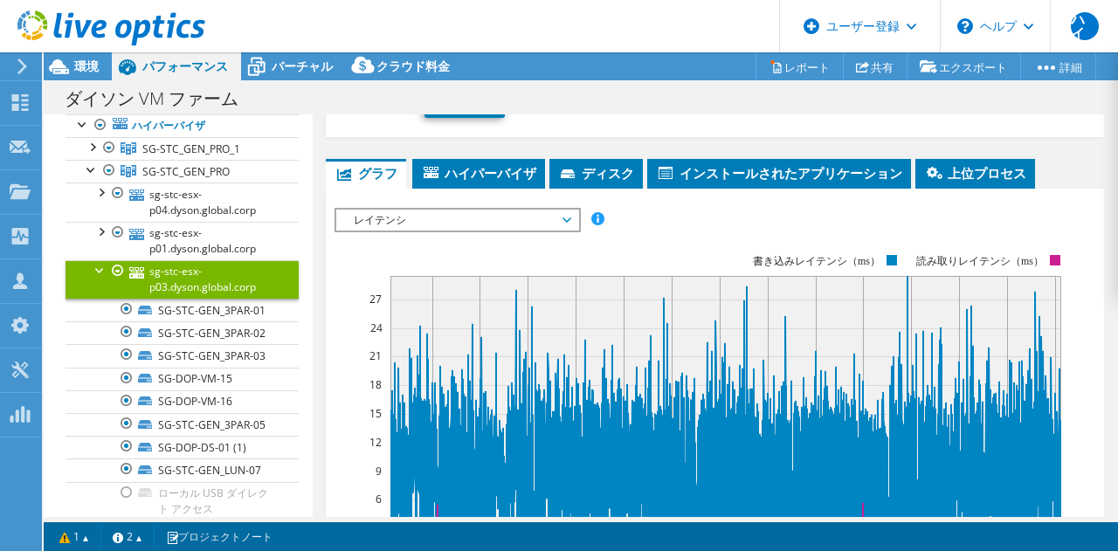
scroll to position [443, 0]
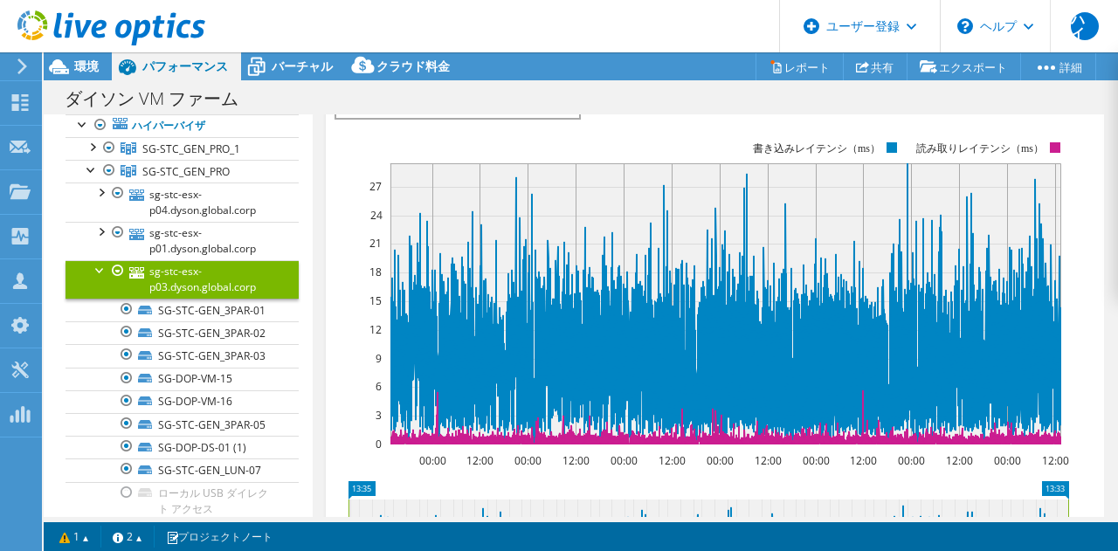
click at [95, 278] on div at bounding box center [100, 268] width 17 height 17
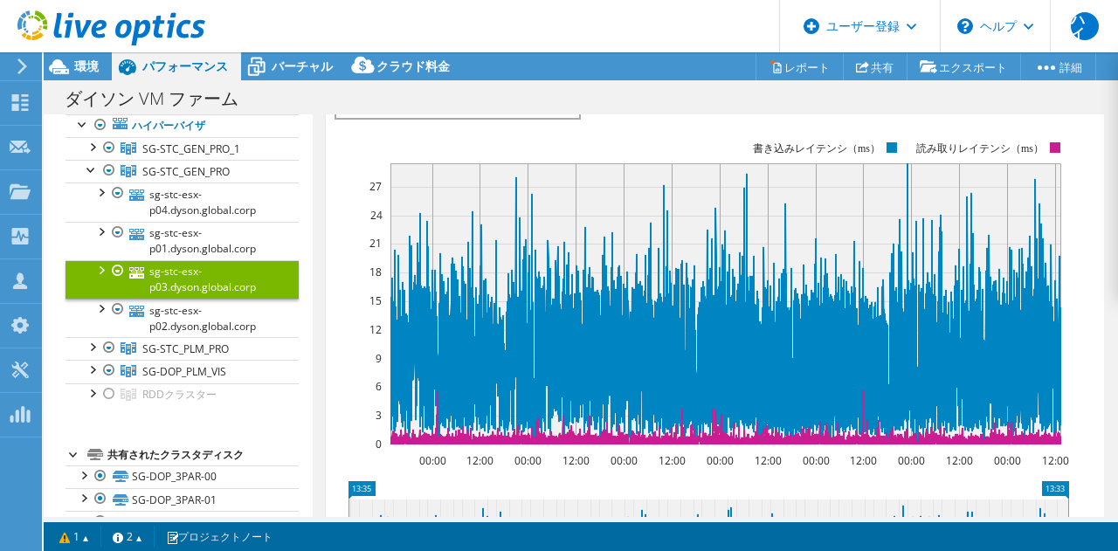
click at [95, 278] on div at bounding box center [100, 268] width 17 height 17
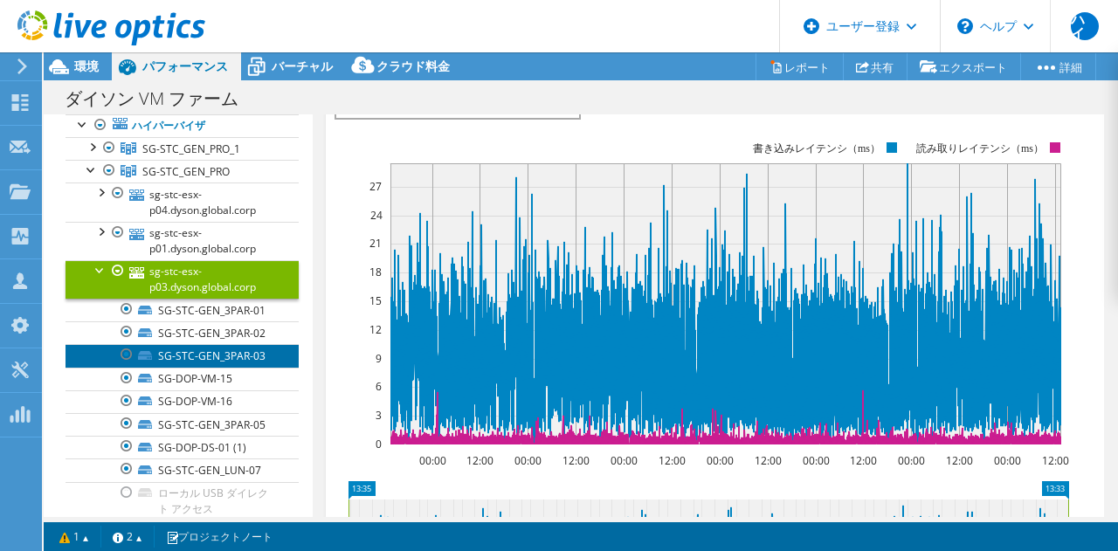
click at [230, 363] on font "SG-STC-GEN_3PAR-03" at bounding box center [211, 355] width 107 height 15
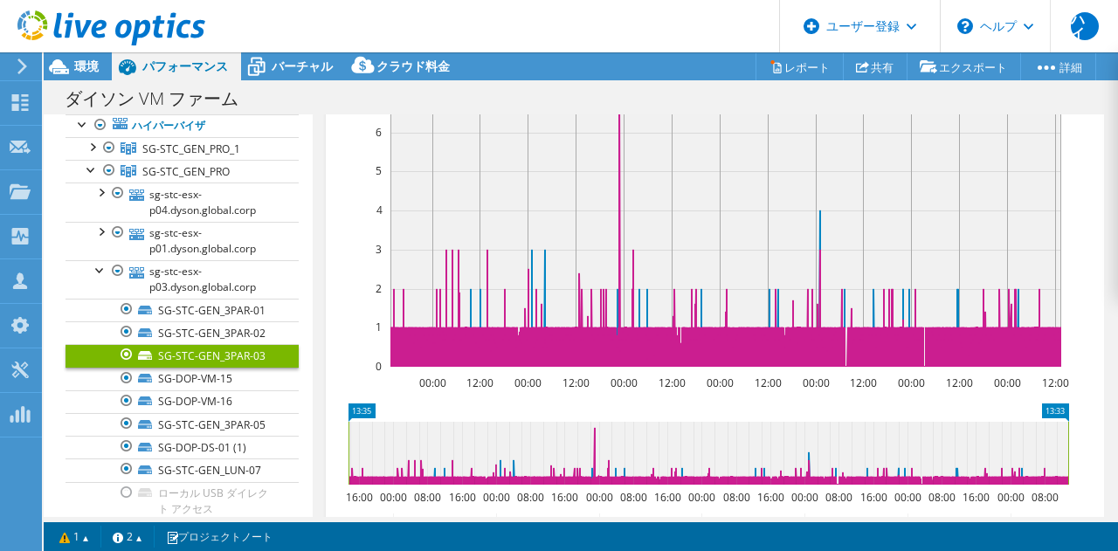
scroll to position [326, 0]
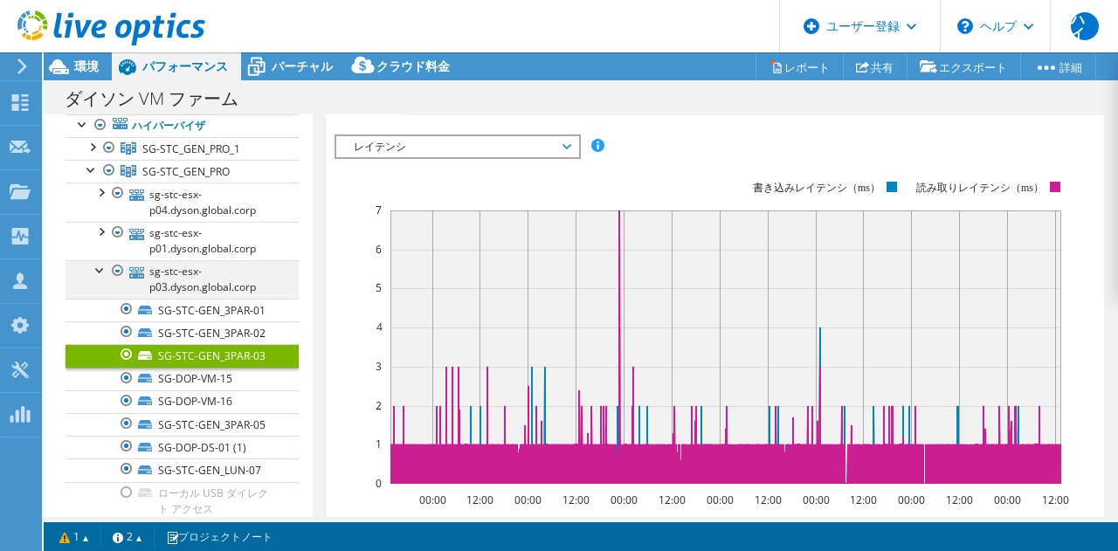
click at [93, 278] on div at bounding box center [100, 268] width 17 height 17
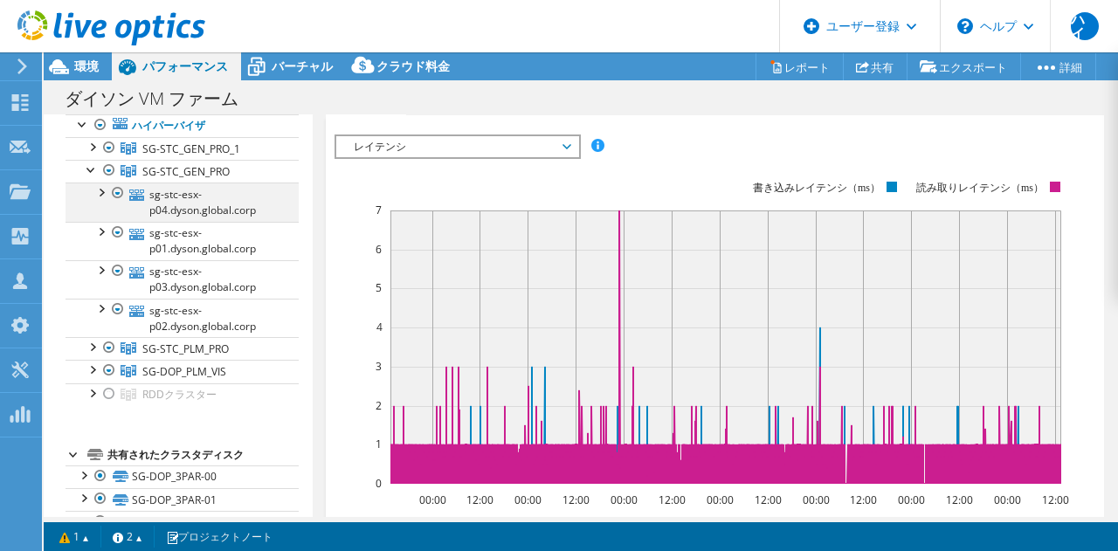
click at [101, 200] on div at bounding box center [100, 190] width 17 height 17
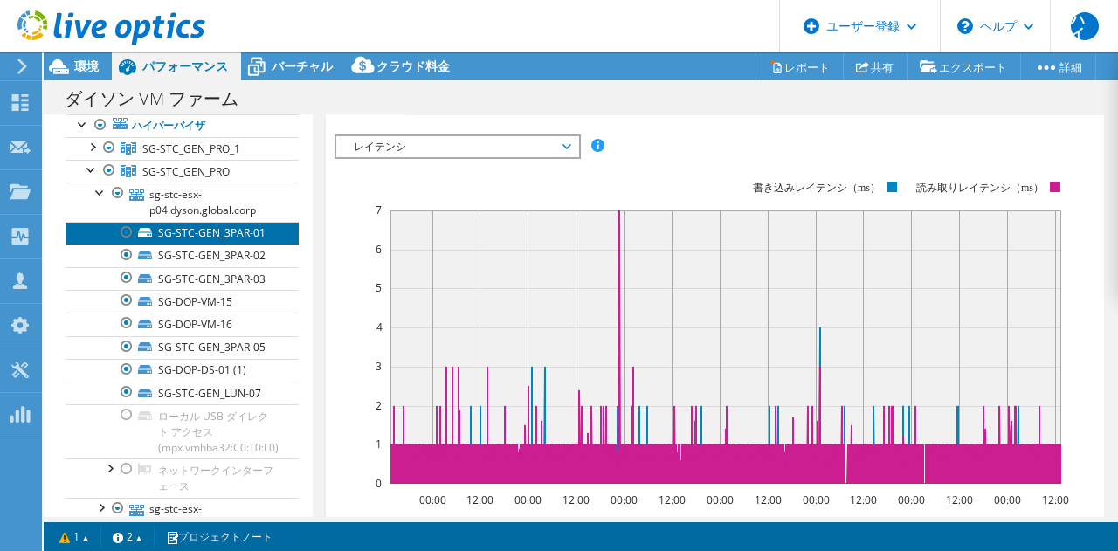
click at [203, 240] on font "SG-STC-GEN_3PAR-01" at bounding box center [211, 232] width 107 height 15
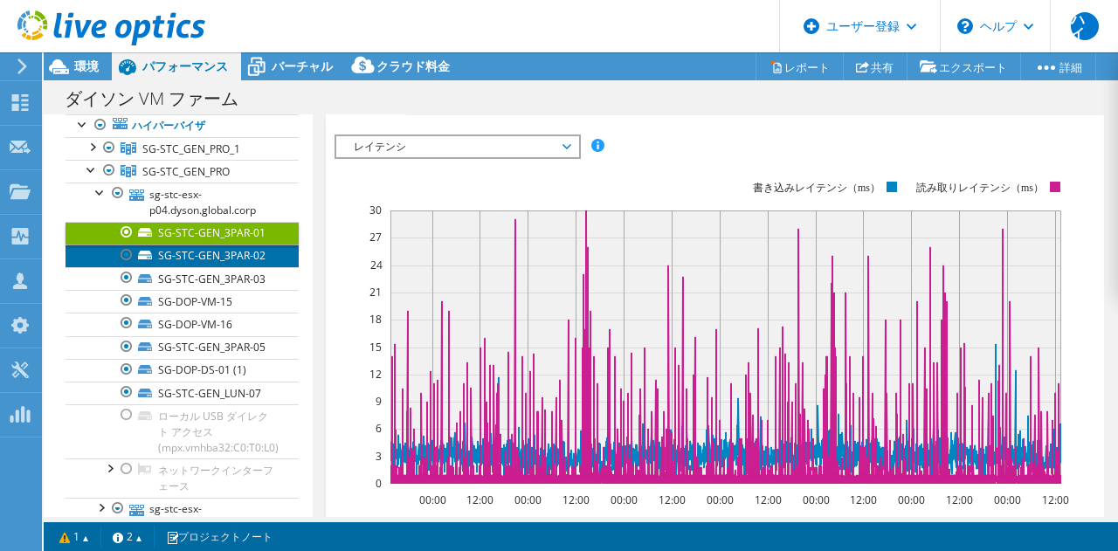
click at [234, 267] on link "SG-STC-GEN_3PAR-02" at bounding box center [181, 255] width 233 height 23
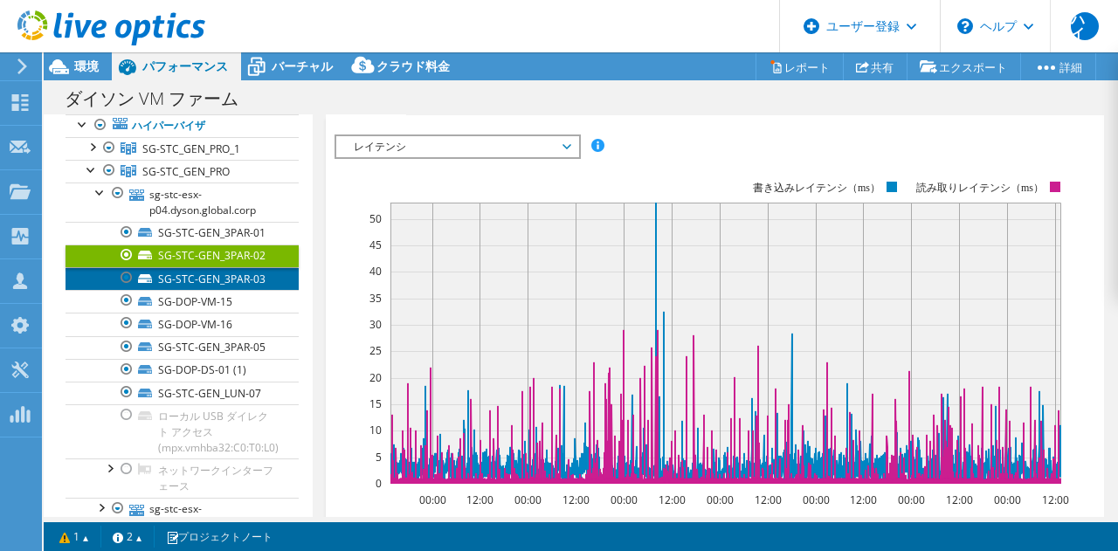
click at [216, 286] on font "SG-STC-GEN_3PAR-03" at bounding box center [211, 279] width 107 height 15
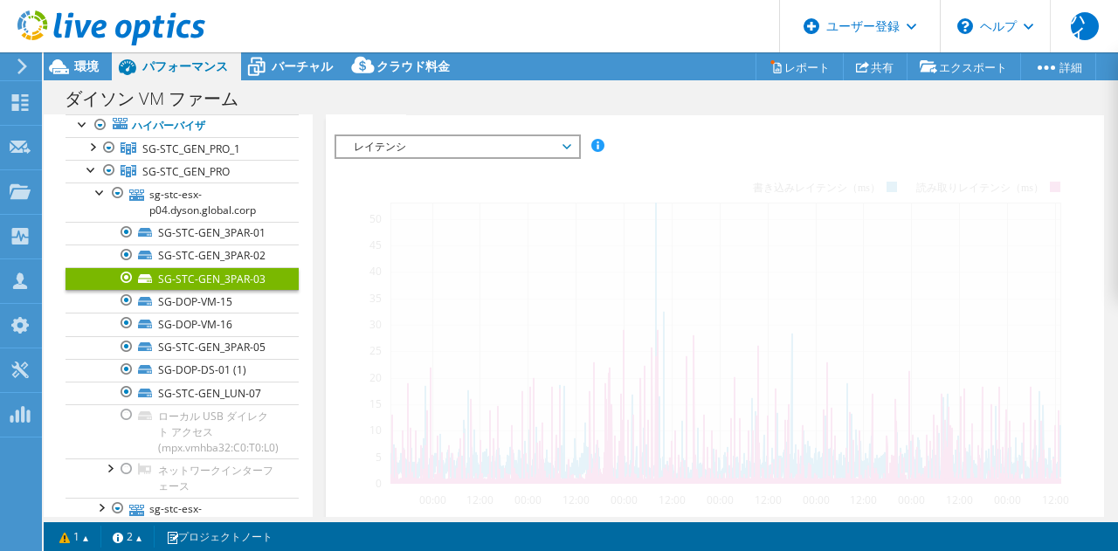
scroll to position [330, 0]
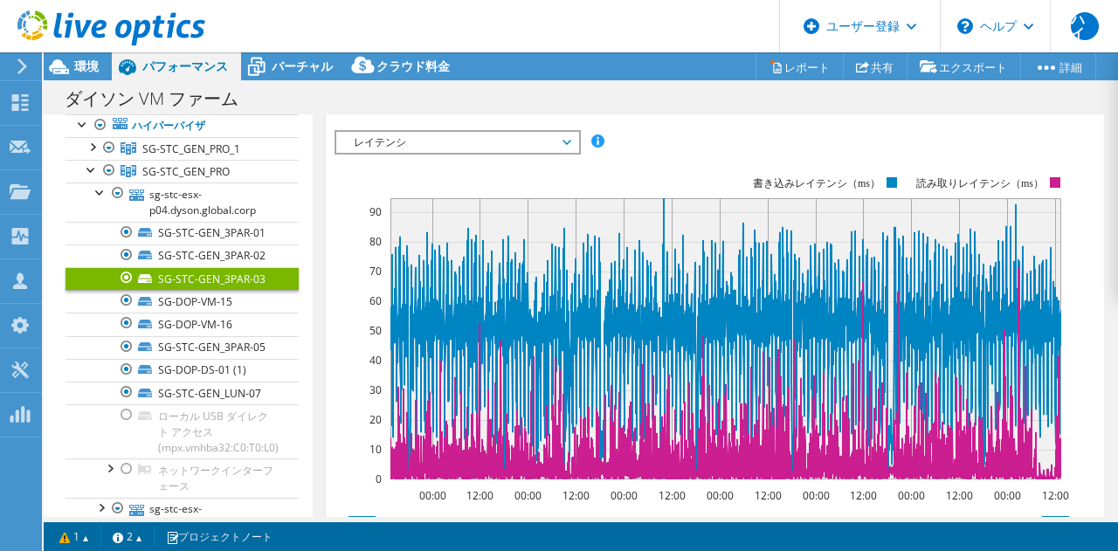
click at [234, 286] on font "SG-STC-GEN_3PAR-03" at bounding box center [211, 279] width 107 height 15
click at [247, 313] on link "SG-DOP-VM-15" at bounding box center [181, 301] width 233 height 23
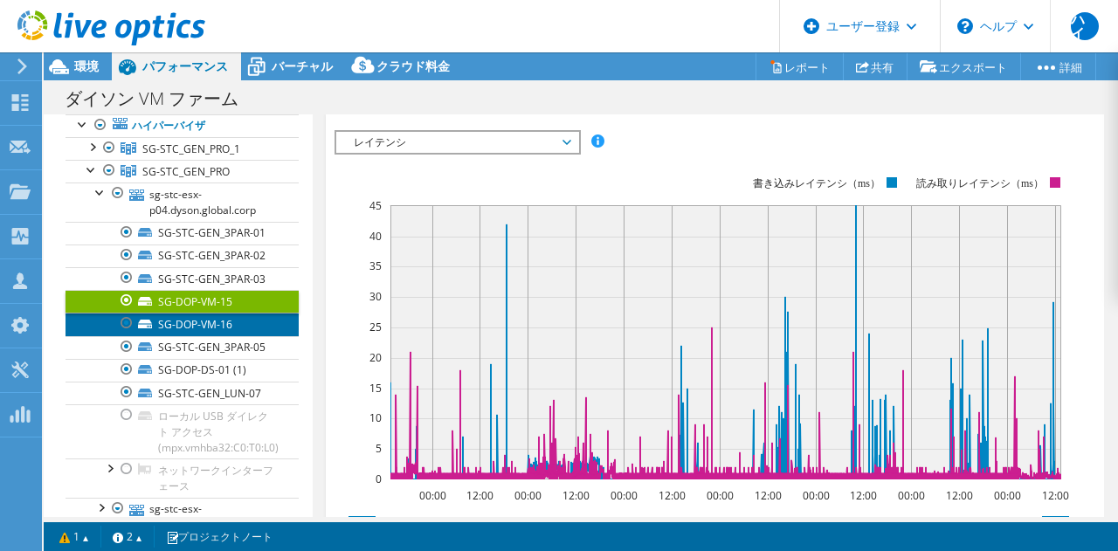
click at [240, 333] on link "SG-DOP-VM-16" at bounding box center [181, 324] width 233 height 23
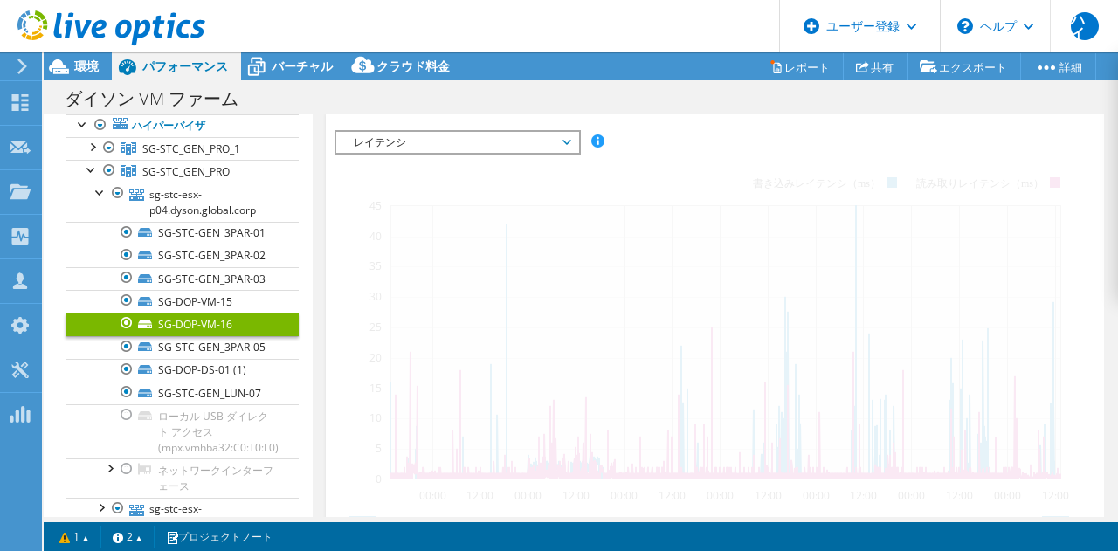
scroll to position [326, 0]
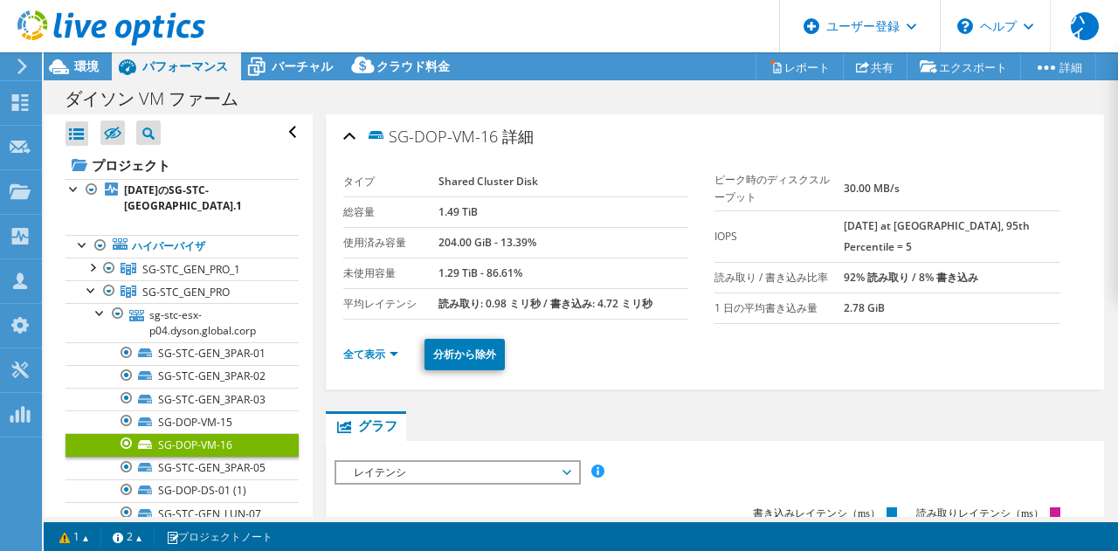
select select "[GEOGRAPHIC_DATA]"
select select "USD"
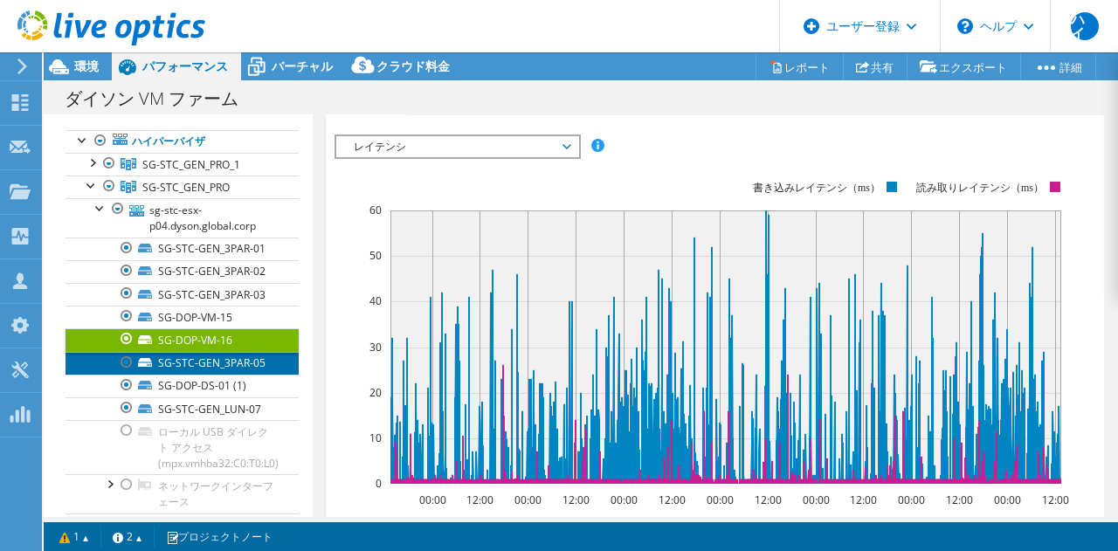
click at [148, 367] on icon at bounding box center [145, 362] width 14 height 9
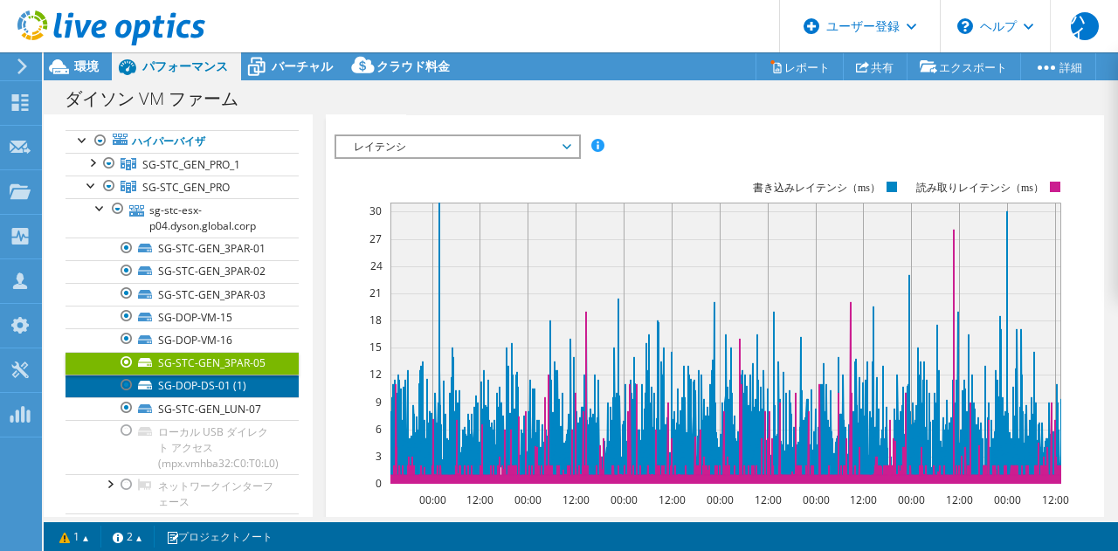
click at [192, 385] on font "SG-DOP-DS-01 (1)" at bounding box center [202, 385] width 88 height 15
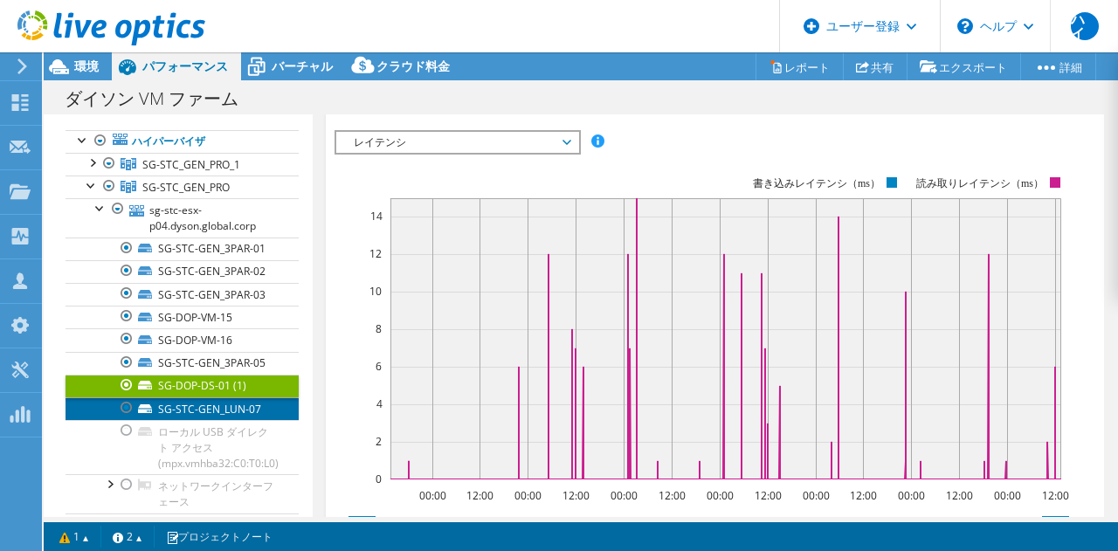
click at [190, 410] on font "SG-STC-GEN_LUN-07" at bounding box center [209, 409] width 103 height 15
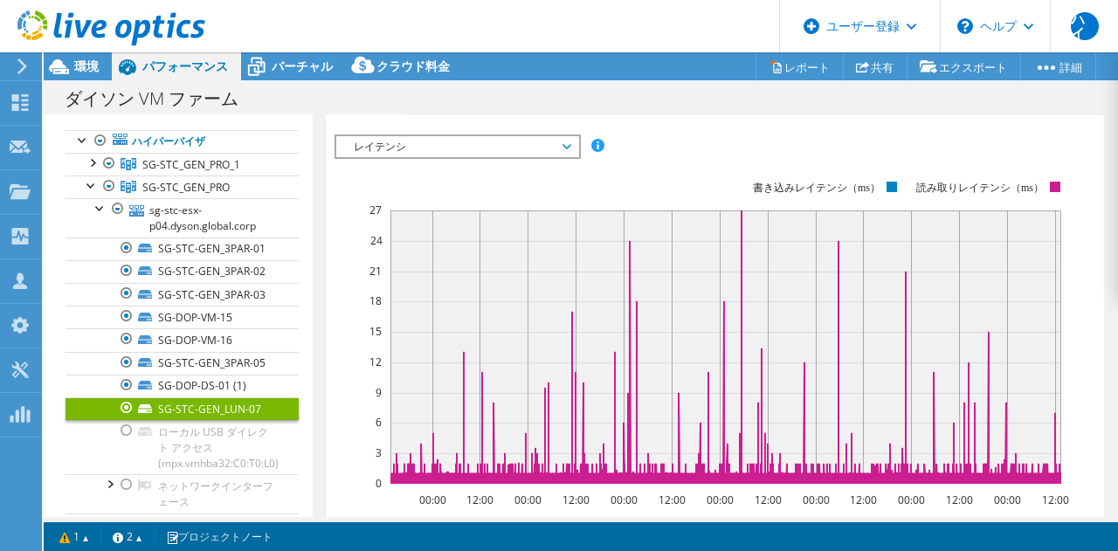
click at [314, 421] on div "SG-STC-GEN_LUN-07 詳細 タイプ Shared Cluster Disk 総容量 8.50 TiB 使用済み容量 7.86 TiB - 92.…" at bounding box center [715, 327] width 805 height 1076
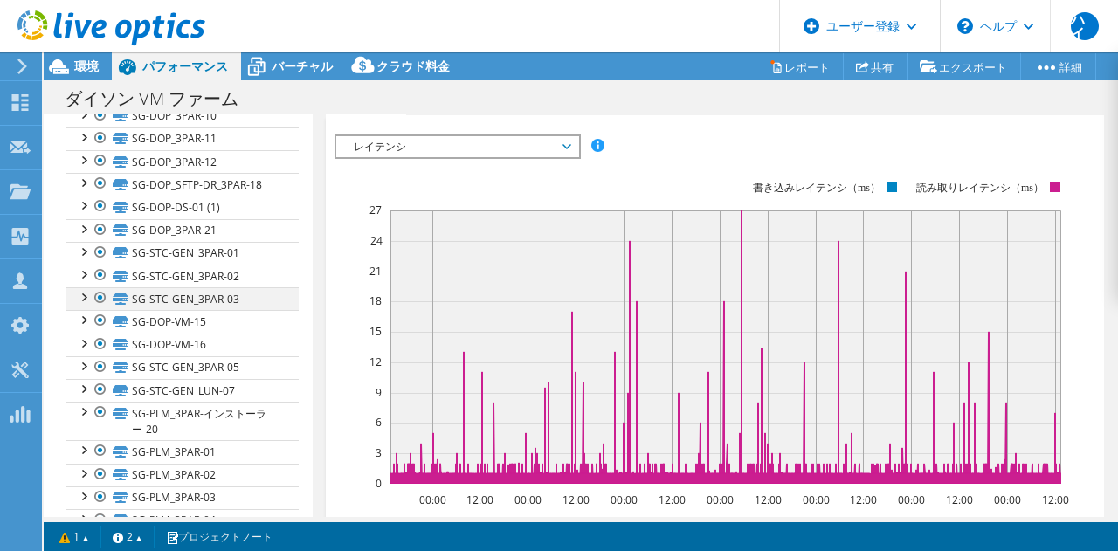
scroll to position [1023, 0]
click at [199, 297] on font "SG-STC-GEN_3PAR-03" at bounding box center [185, 299] width 107 height 15
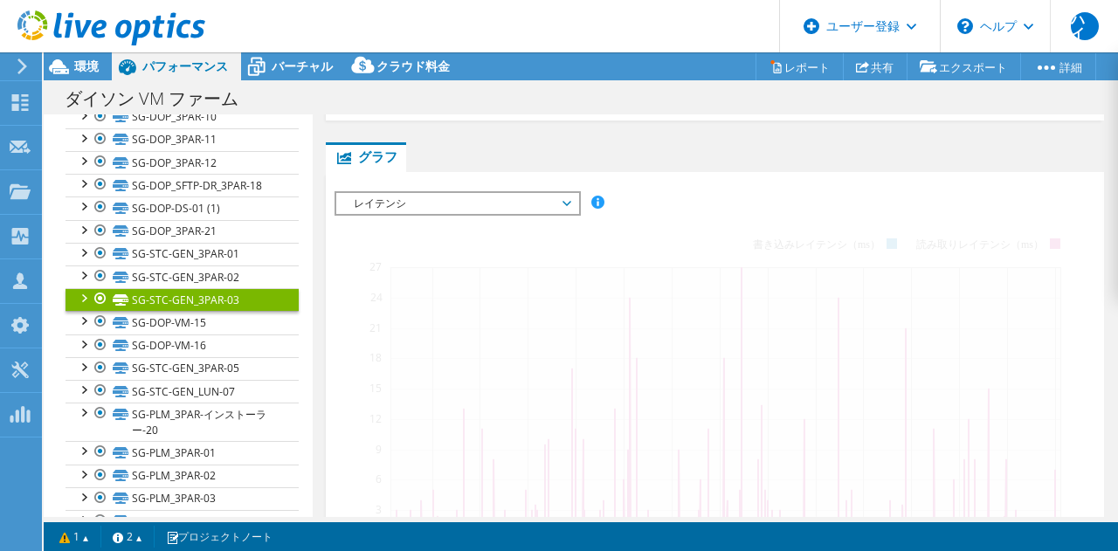
scroll to position [422, 0]
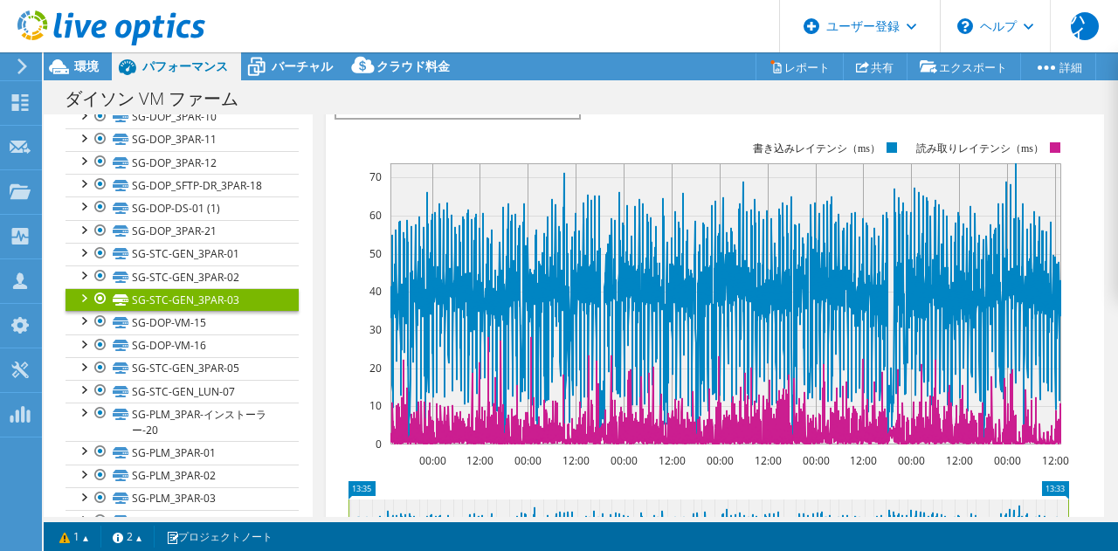
click at [77, 298] on div at bounding box center [82, 296] width 17 height 17
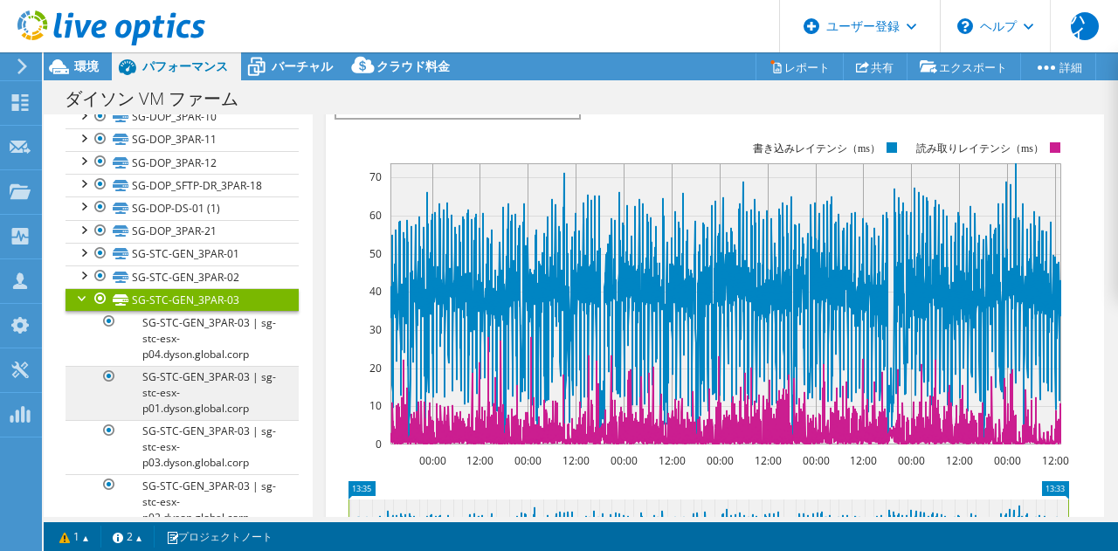
scroll to position [1150, 0]
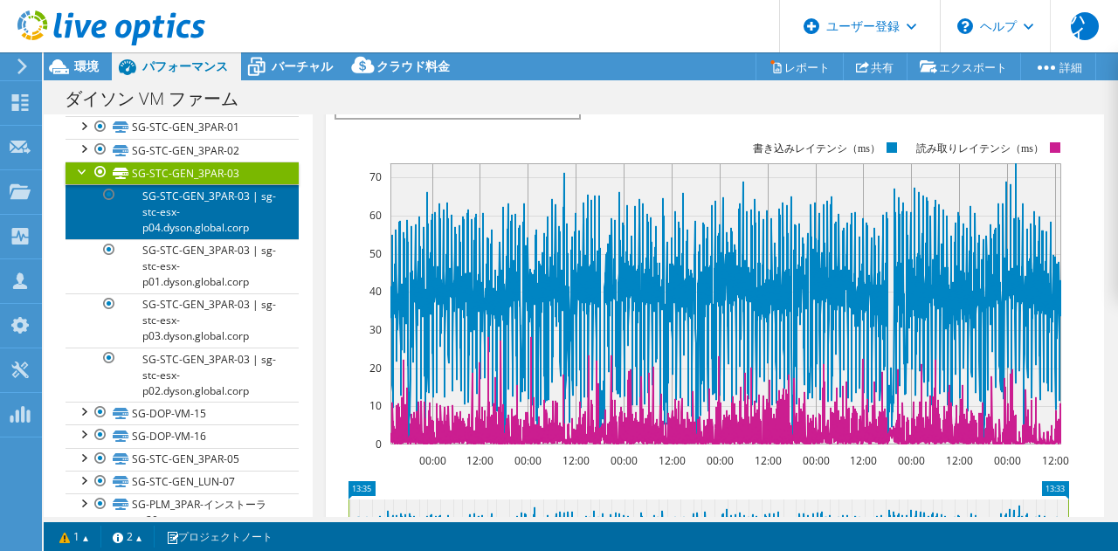
click at [223, 220] on font "SG-STC-GEN_3PAR-03 | sg-stc-esx-p04.dyson.global.corp" at bounding box center [209, 212] width 134 height 46
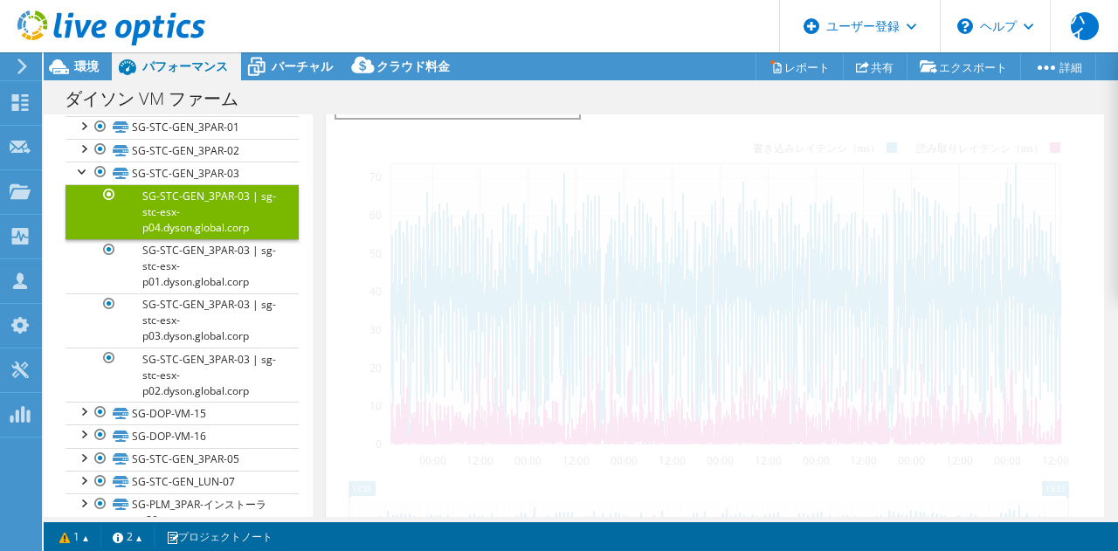
scroll to position [330, 0]
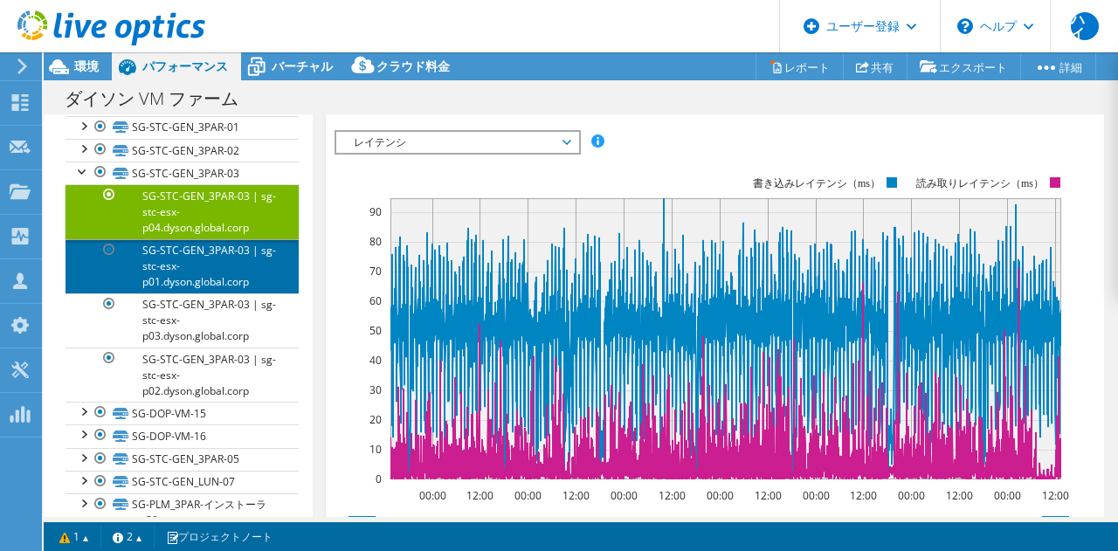
click at [203, 262] on link "SG-STC-GEN_3PAR-03 | sg-stc-esx-p01.dyson.global.corp" at bounding box center [181, 266] width 233 height 54
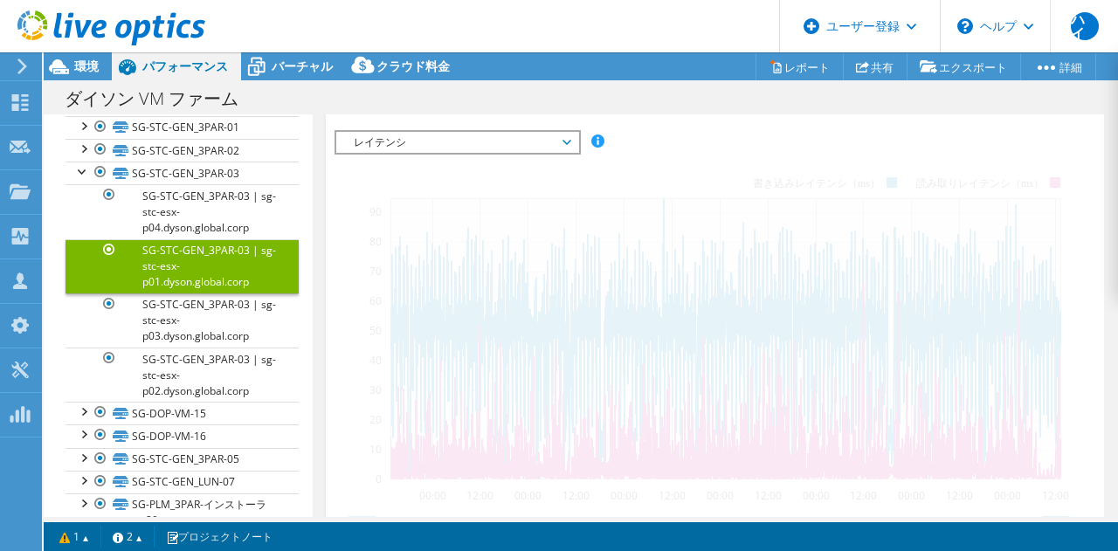
scroll to position [326, 0]
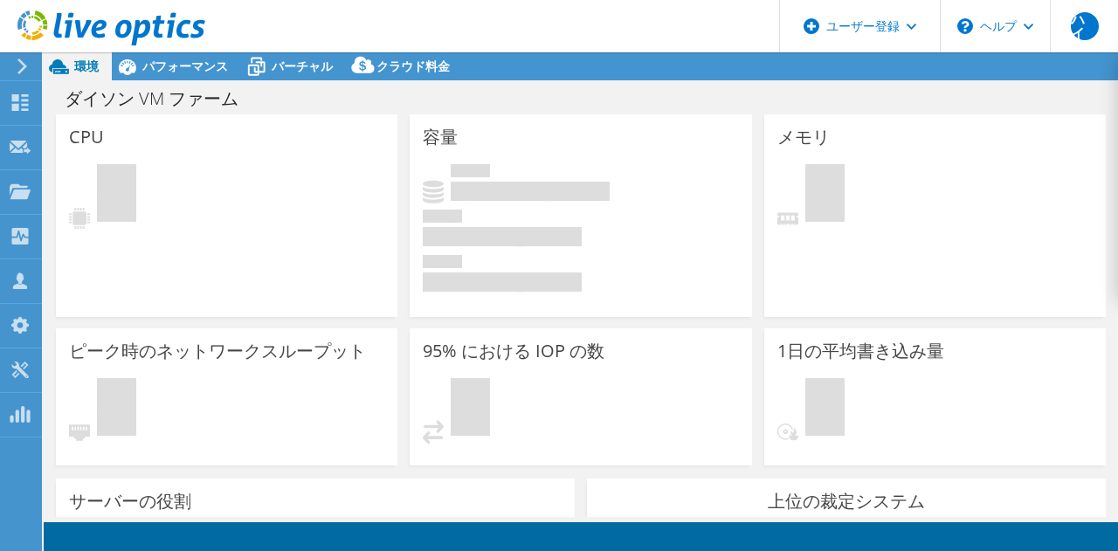
select select "[GEOGRAPHIC_DATA]"
click at [165, 67] on font "パフォーマンス" at bounding box center [185, 66] width 86 height 17
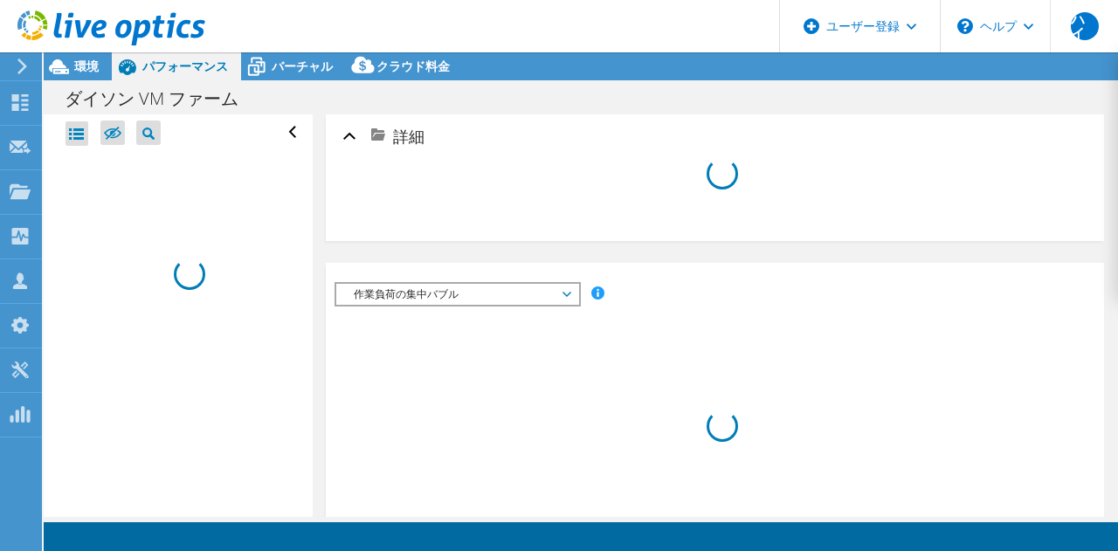
select select "[GEOGRAPHIC_DATA]"
select select "JPY"
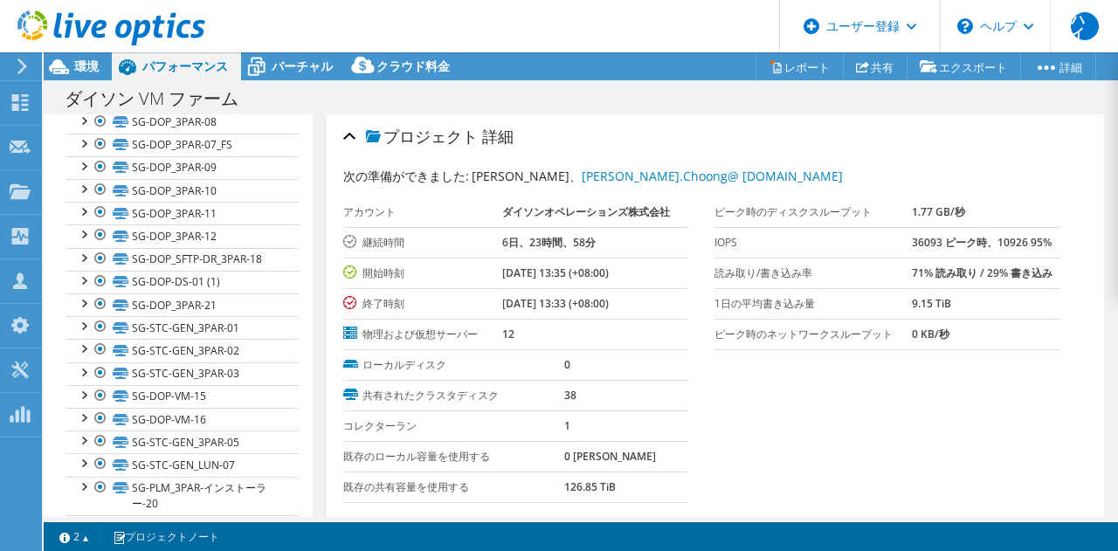
scroll to position [520, 0]
click at [89, 323] on div at bounding box center [82, 323] width 17 height 17
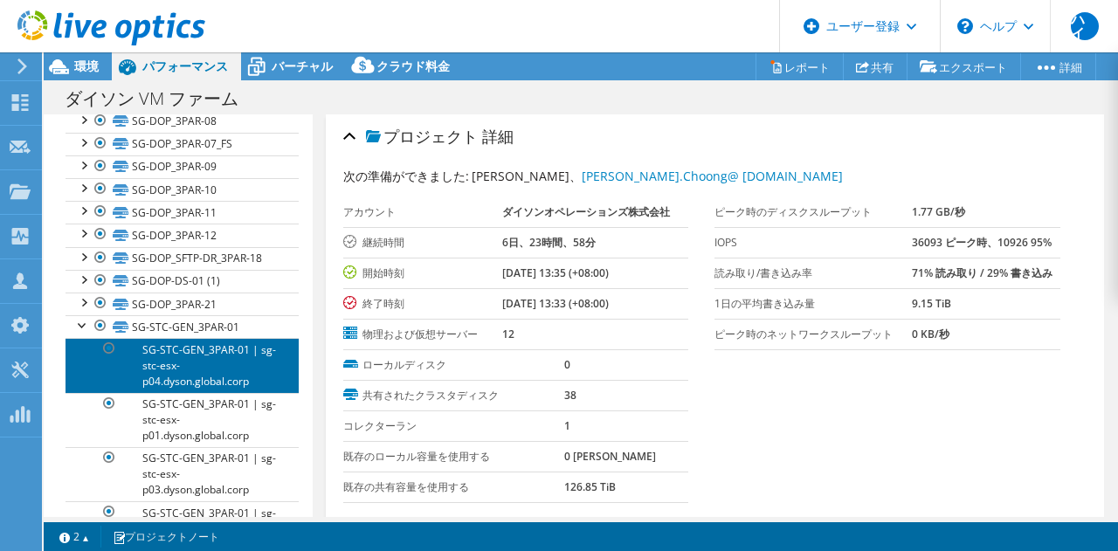
click at [198, 366] on link "SG-STC-GEN_3PAR-01 | sg-stc-esx-p04.dyson.global.corp" at bounding box center [181, 365] width 233 height 54
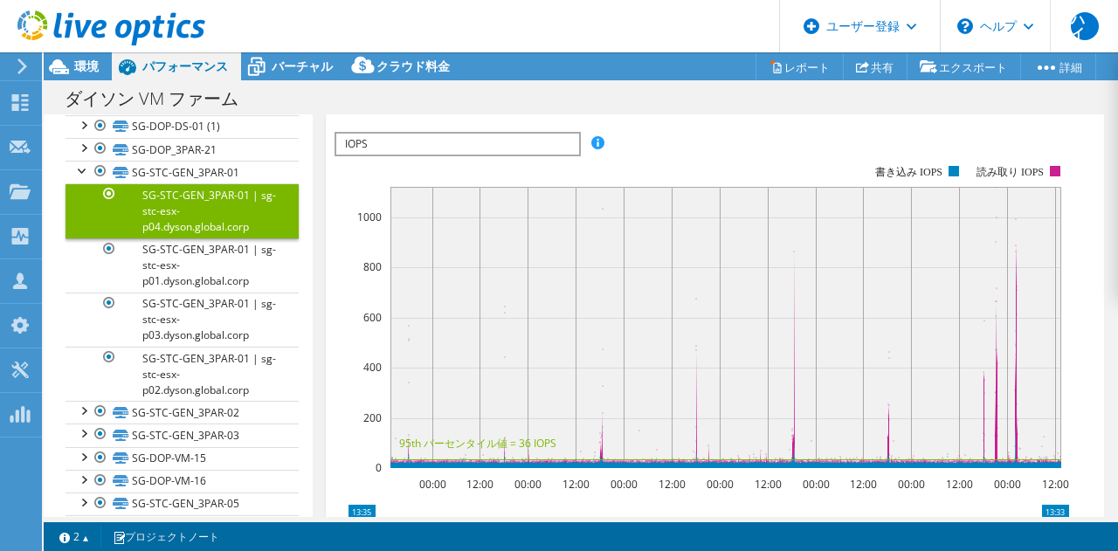
scroll to position [360, 0]
click at [413, 146] on span "IOPS" at bounding box center [457, 144] width 242 height 21
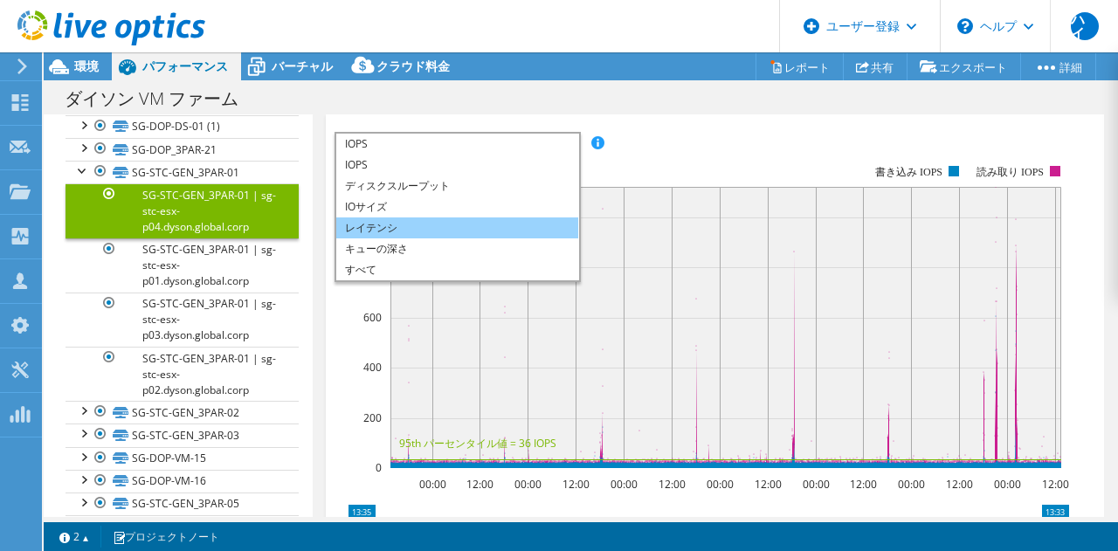
click at [391, 222] on font "レイテンシ" at bounding box center [371, 227] width 52 height 15
click at [726, 151] on rect at bounding box center [701, 316] width 734 height 349
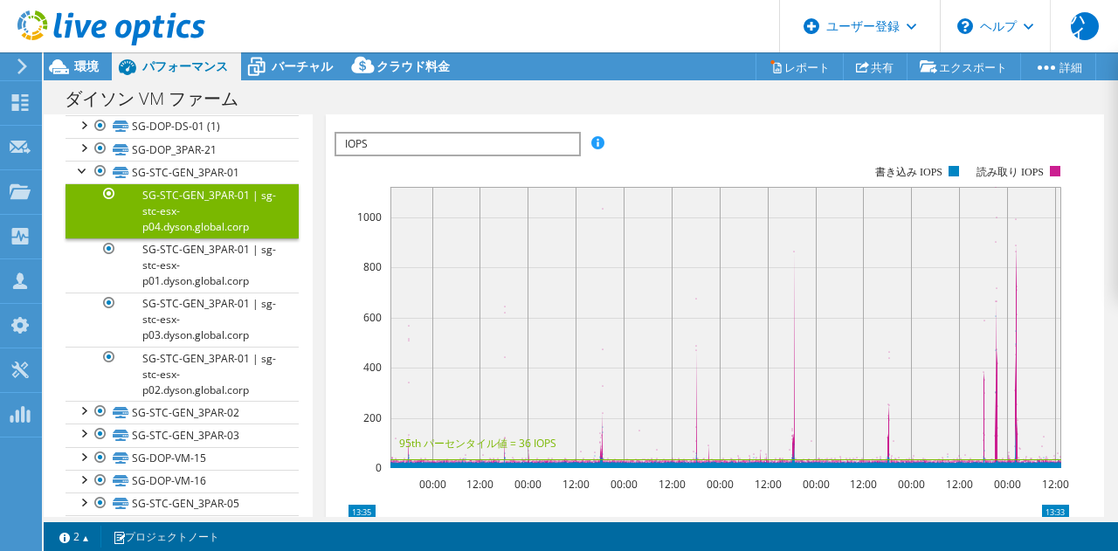
click at [540, 144] on span "IOPS" at bounding box center [457, 144] width 242 height 21
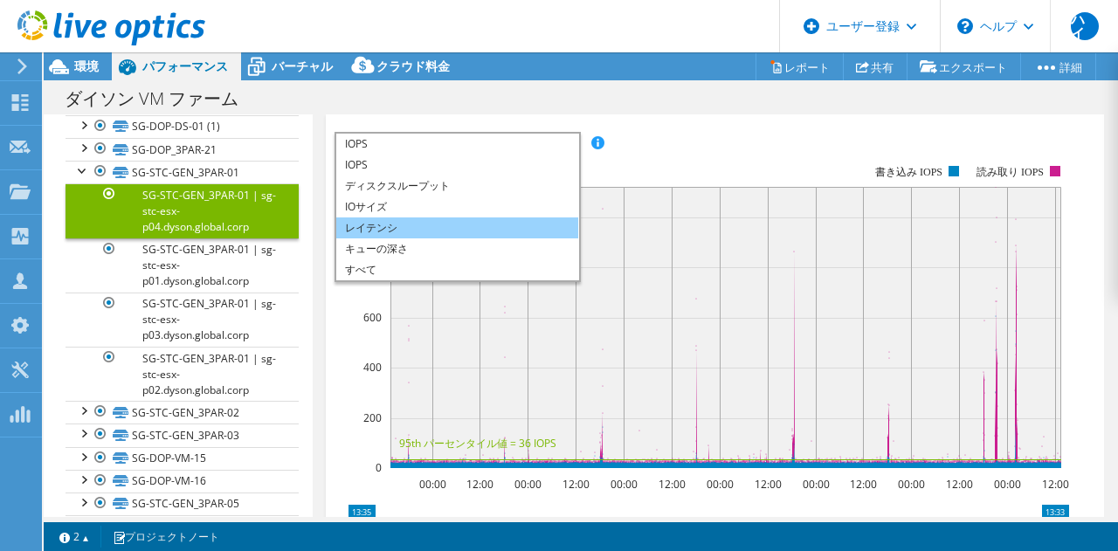
click at [437, 233] on li "レイテンシ" at bounding box center [457, 227] width 242 height 21
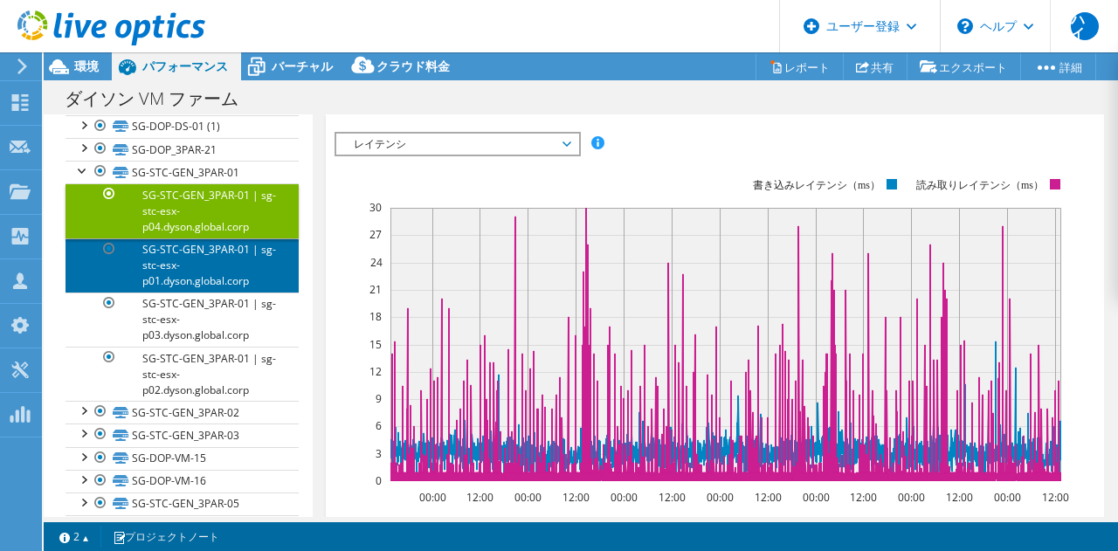
click at [234, 272] on link "SG-STC-GEN_3PAR-01 | sg-stc-esx-p01.dyson.global.corp" at bounding box center [181, 265] width 233 height 54
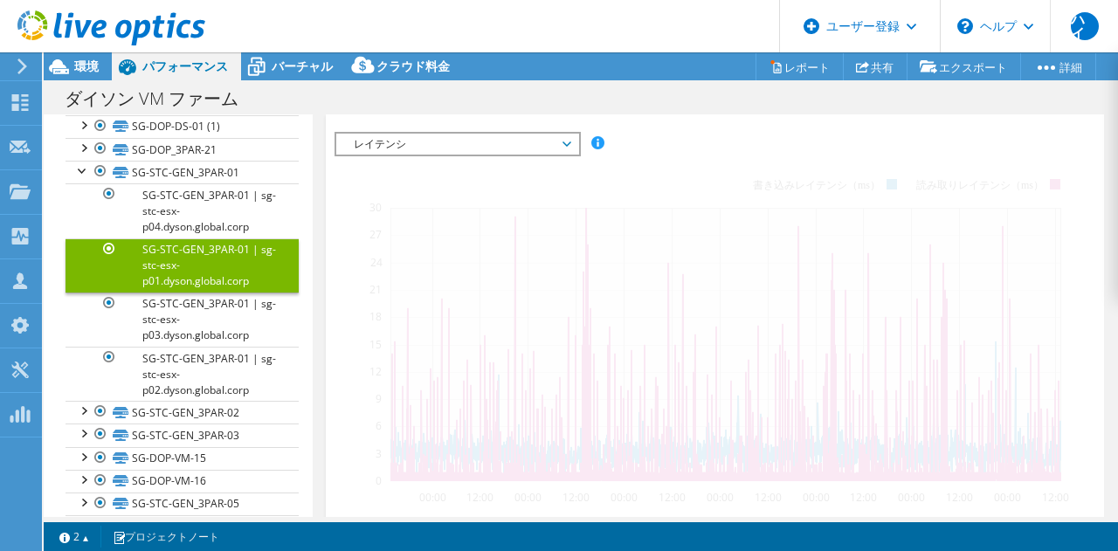
scroll to position [323, 0]
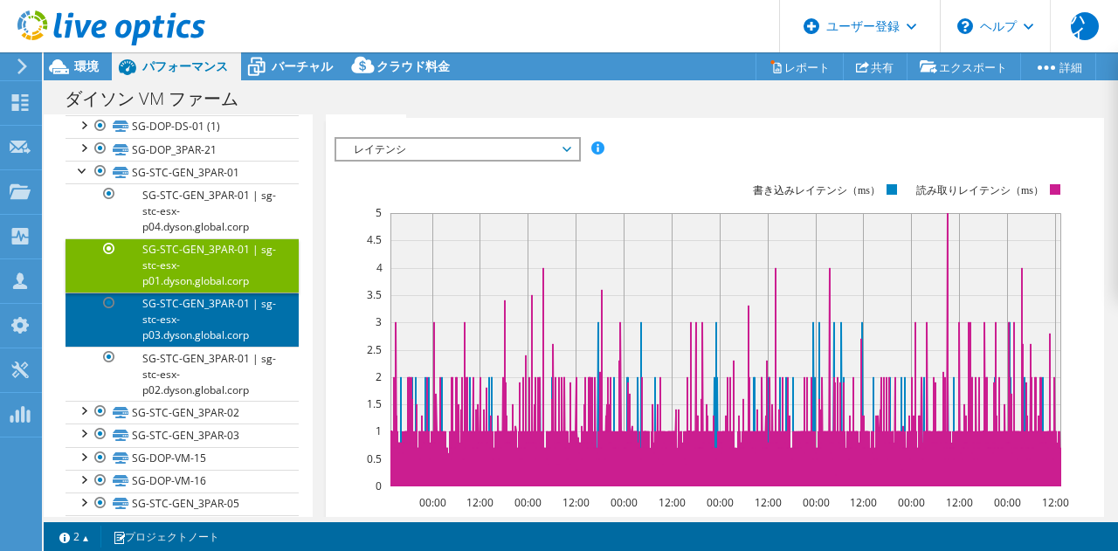
click at [224, 294] on link "SG-STC-GEN_3PAR-01 | sg-stc-esx-p03.dyson.global.corp" at bounding box center [181, 319] width 233 height 54
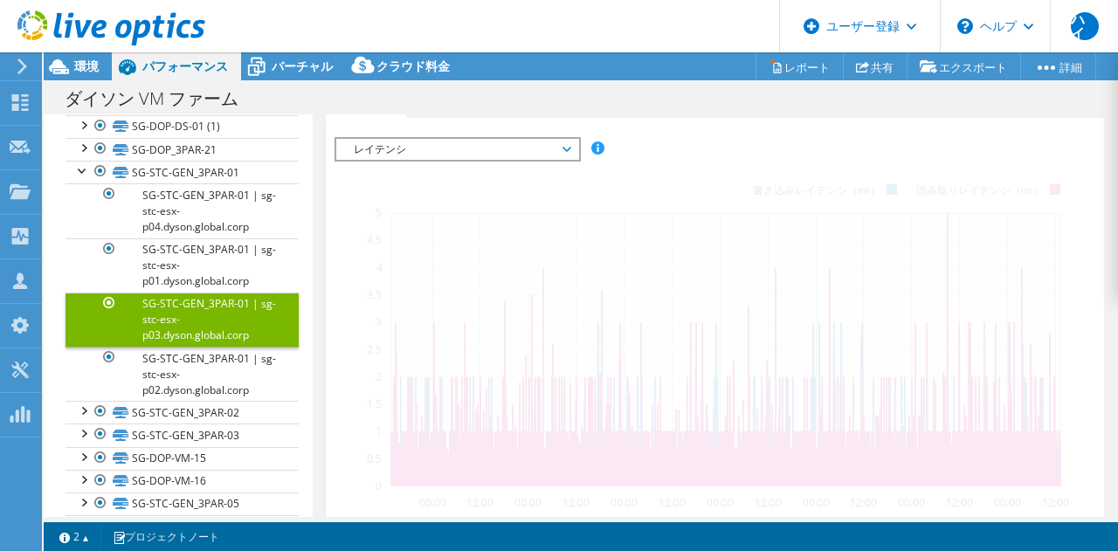
scroll to position [327, 0]
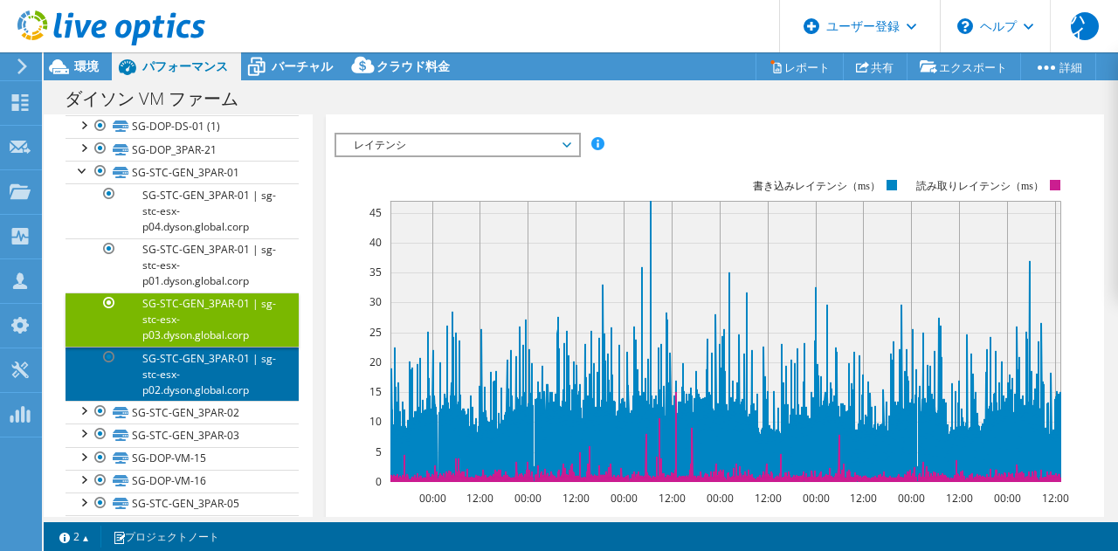
click at [199, 367] on link "SG-STC-GEN_3PAR-01 | sg-stc-esx-p02.dyson.global.corp" at bounding box center [181, 374] width 233 height 54
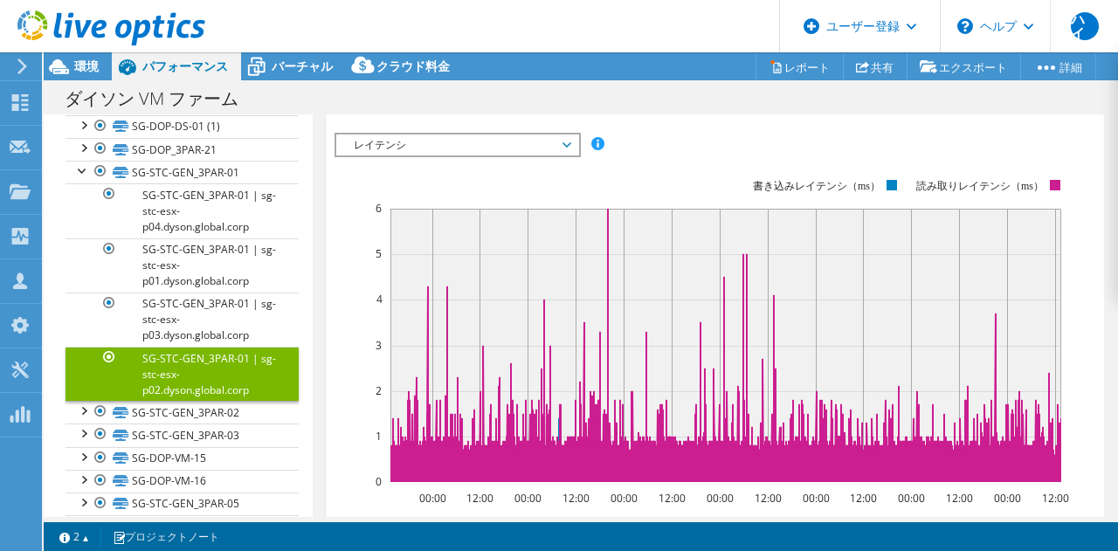
click at [236, 363] on font "SG-STC-GEN_3PAR-01 | sg-stc-esx-p02.dyson.global.corp" at bounding box center [209, 374] width 134 height 46
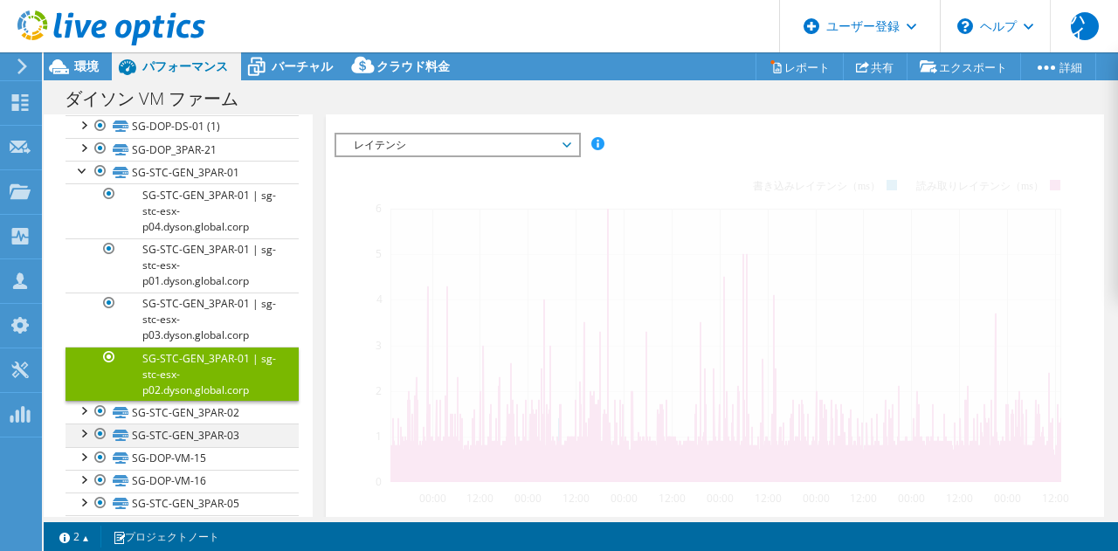
click at [87, 432] on div at bounding box center [82, 431] width 17 height 17
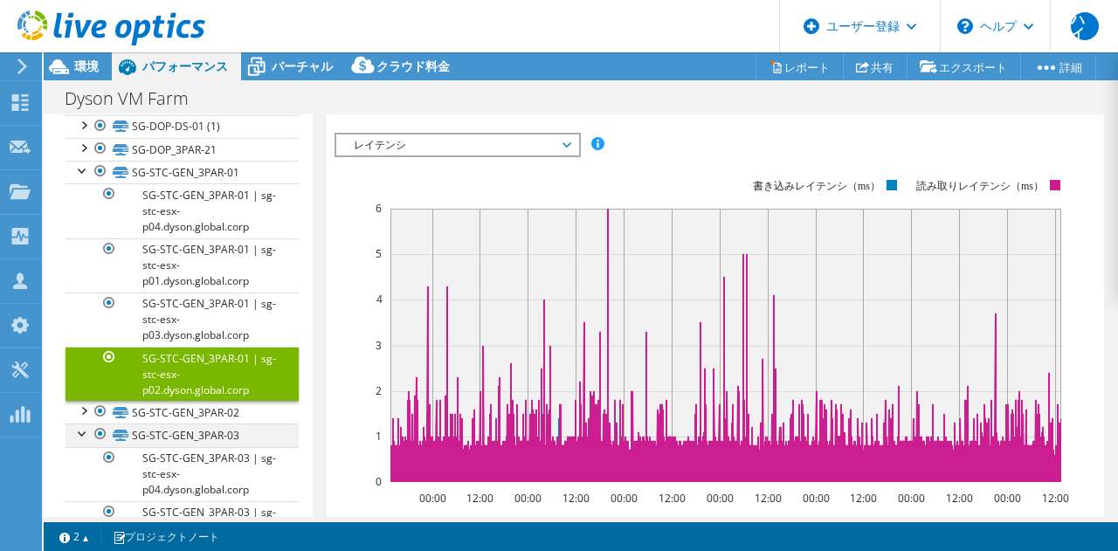
scroll to position [872, 0]
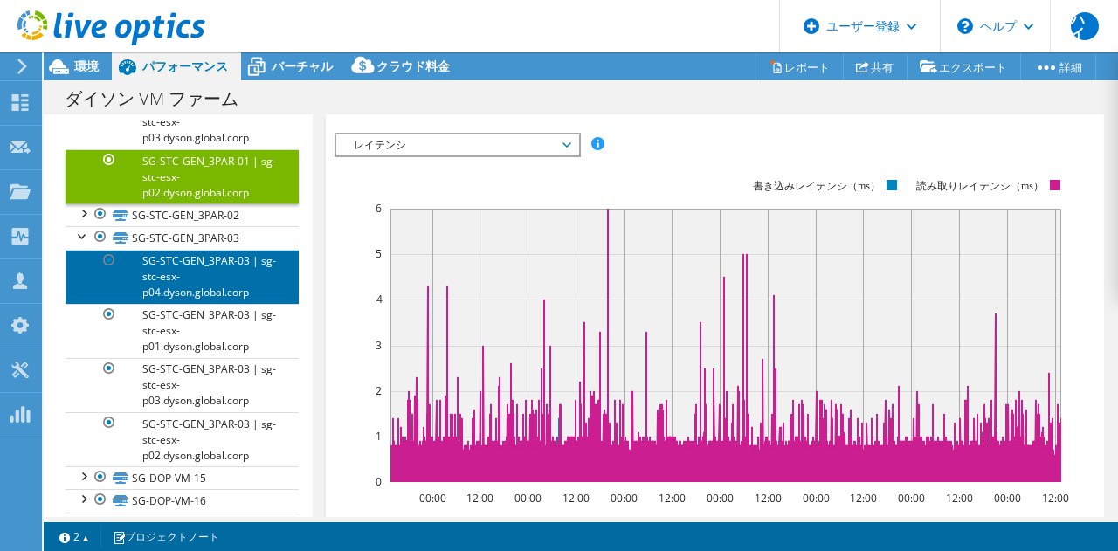
click at [219, 281] on link "SG-STC-GEN_3PAR-03 | sg-stc-esx-p04.dyson.global.corp" at bounding box center [181, 277] width 233 height 54
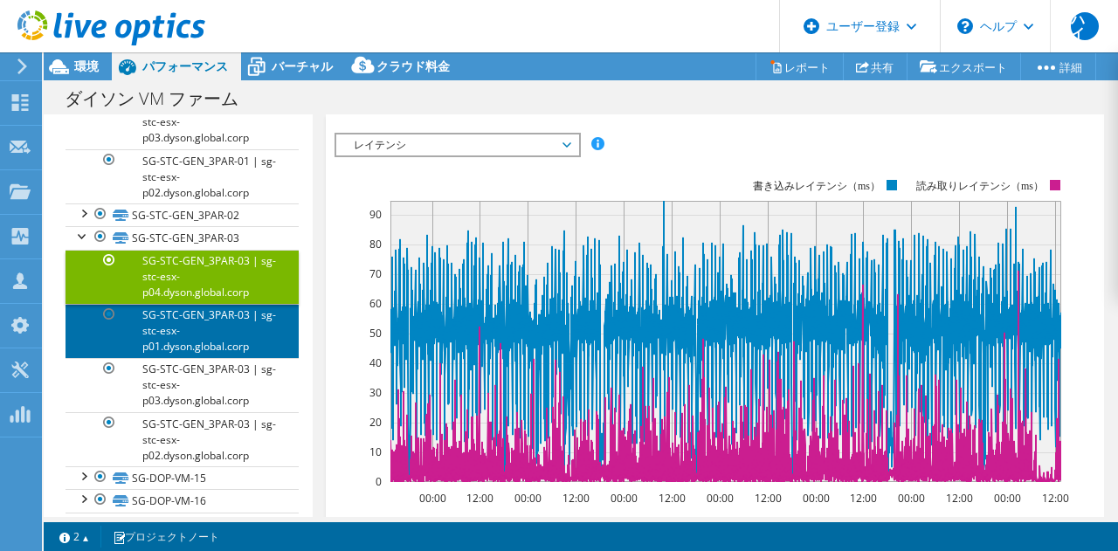
click at [244, 326] on link "SG-STC-GEN_3PAR-03 | sg-stc-esx-p01.dyson.global.corp" at bounding box center [181, 331] width 233 height 54
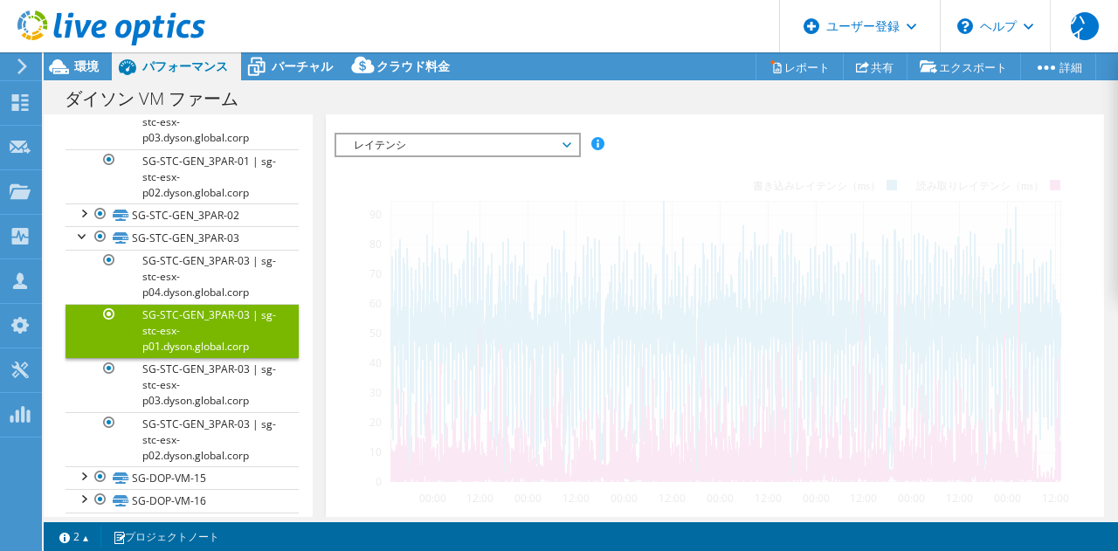
scroll to position [323, 0]
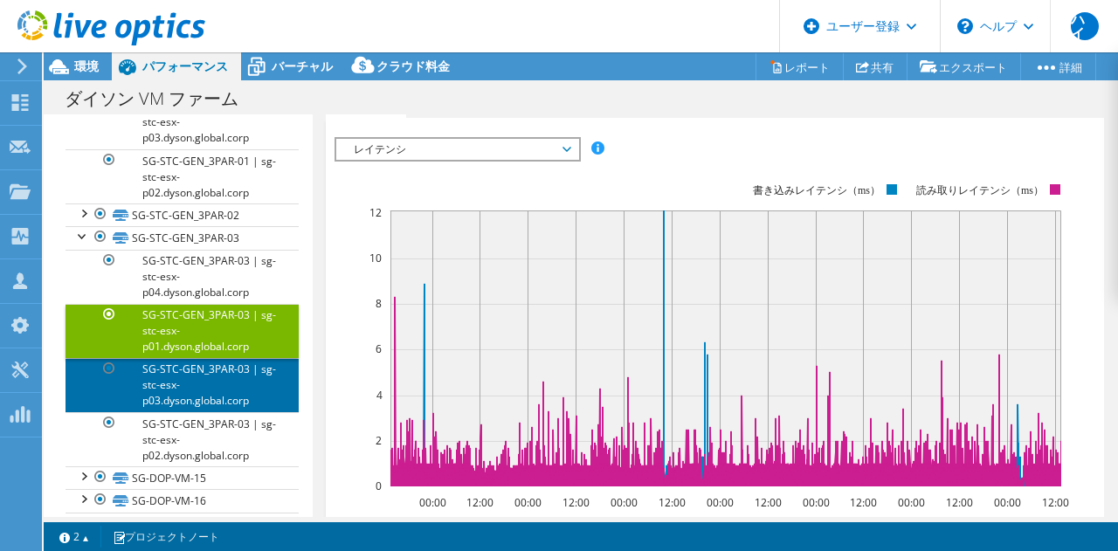
click at [211, 371] on font "SG-STC-GEN_3PAR-03 | sg-stc-esx-p03.dyson.global.corp" at bounding box center [209, 384] width 134 height 46
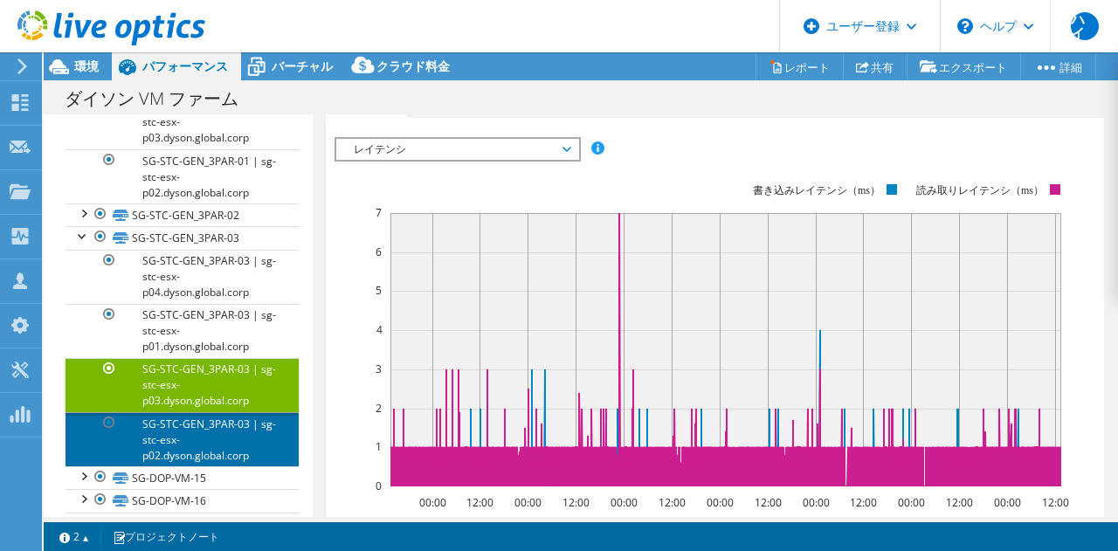
click at [197, 440] on link "SG-STC-GEN_3PAR-03 | sg-stc-esx-p02.dyson.global.corp" at bounding box center [181, 439] width 233 height 54
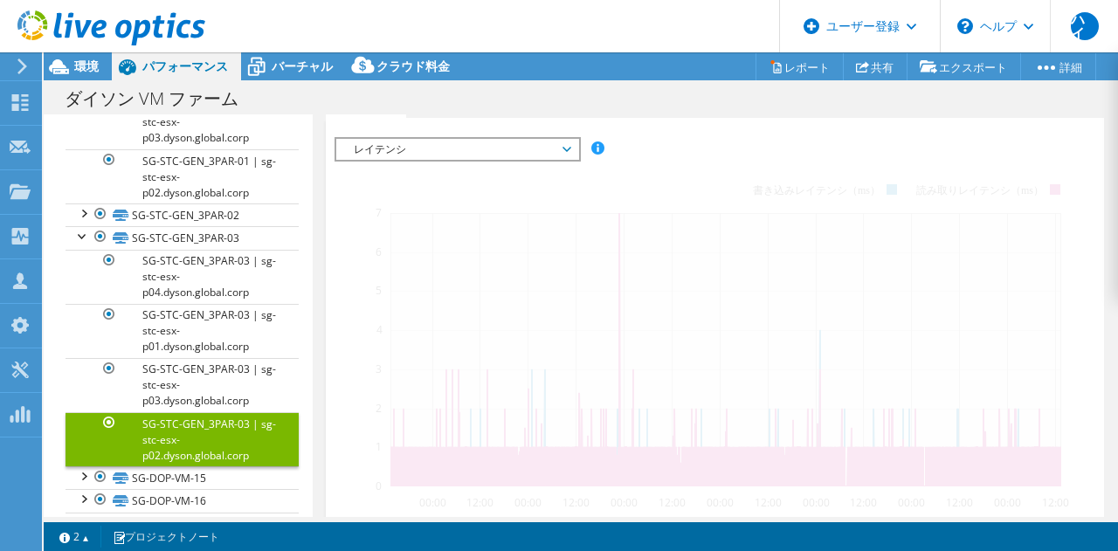
scroll to position [327, 0]
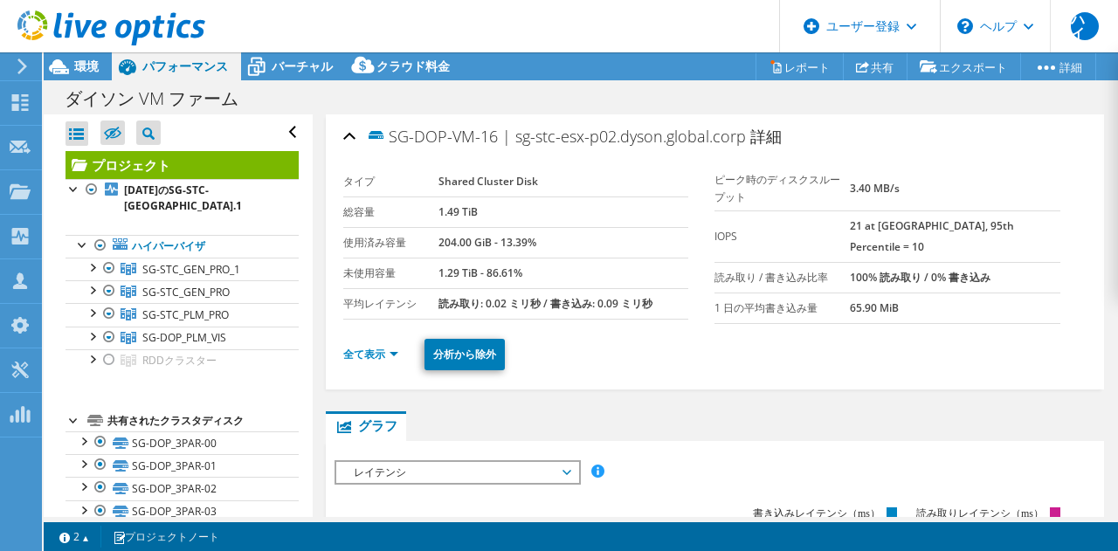
select select "[GEOGRAPHIC_DATA]"
select select "JPY"
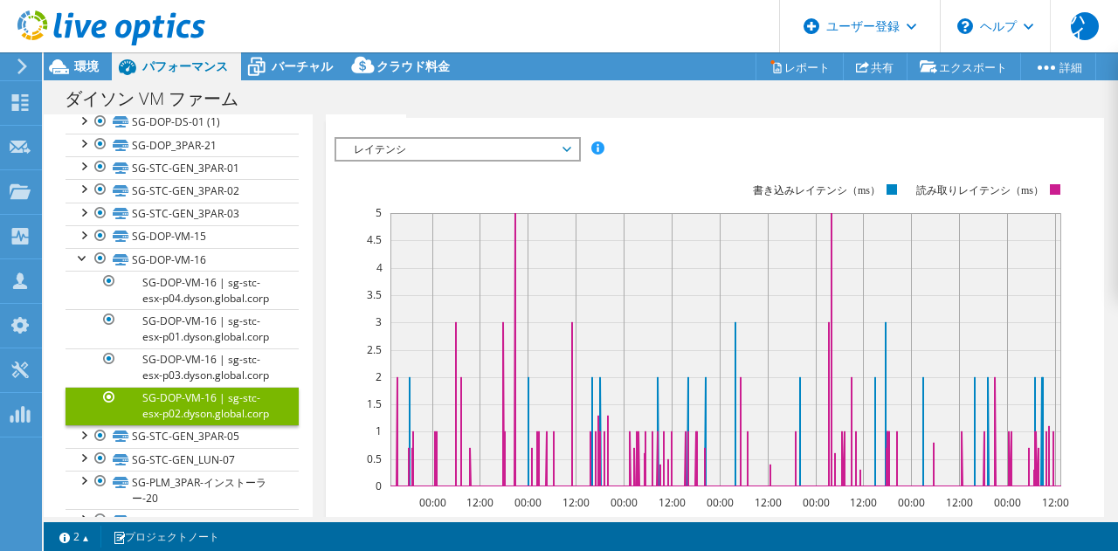
click at [567, 149] on span "レイテンシ" at bounding box center [457, 149] width 224 height 21
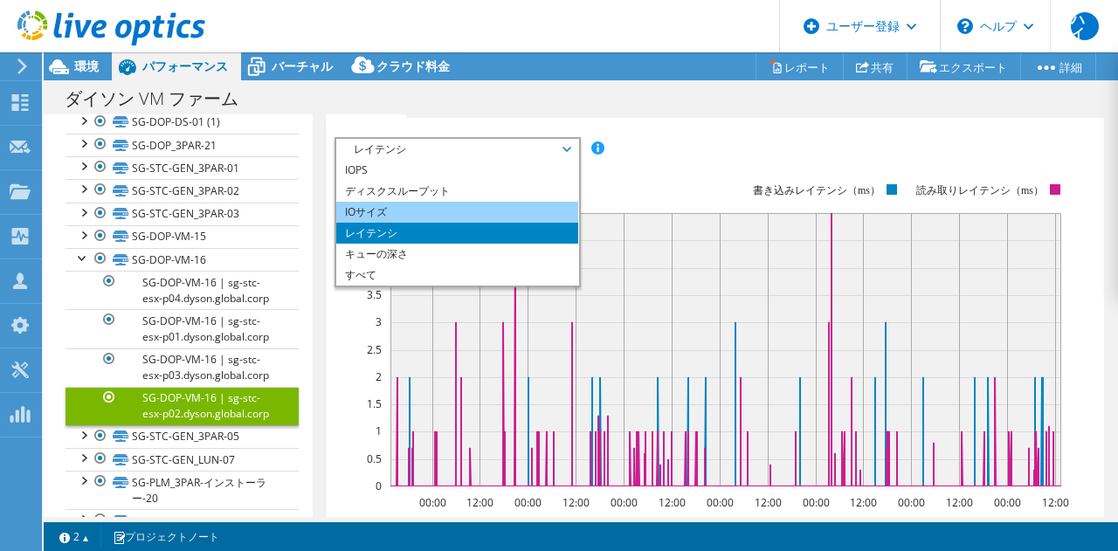
click at [519, 205] on li "IOサイズ" at bounding box center [457, 212] width 242 height 21
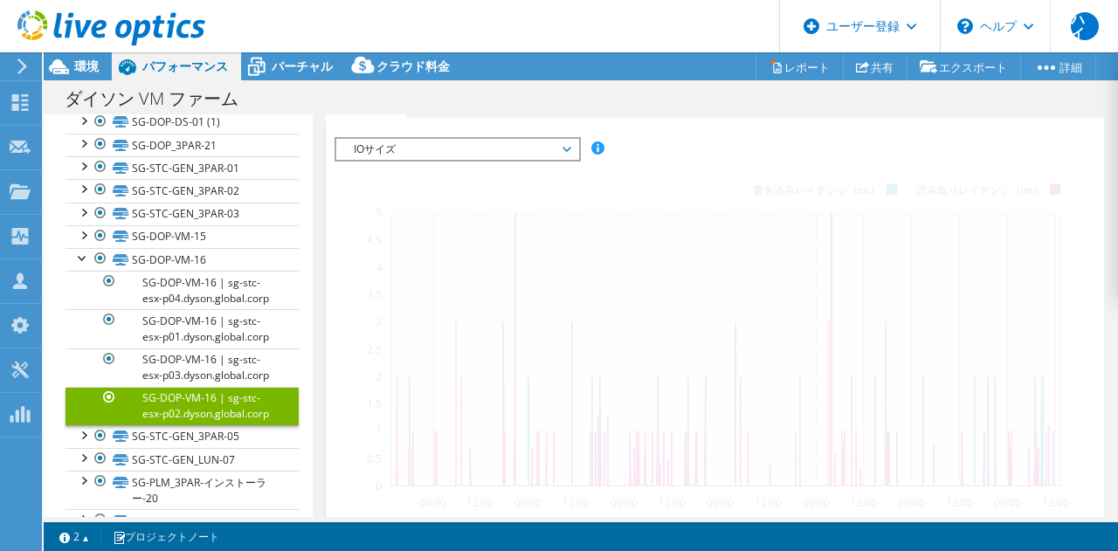
click at [541, 149] on span "IOサイズ" at bounding box center [457, 149] width 224 height 21
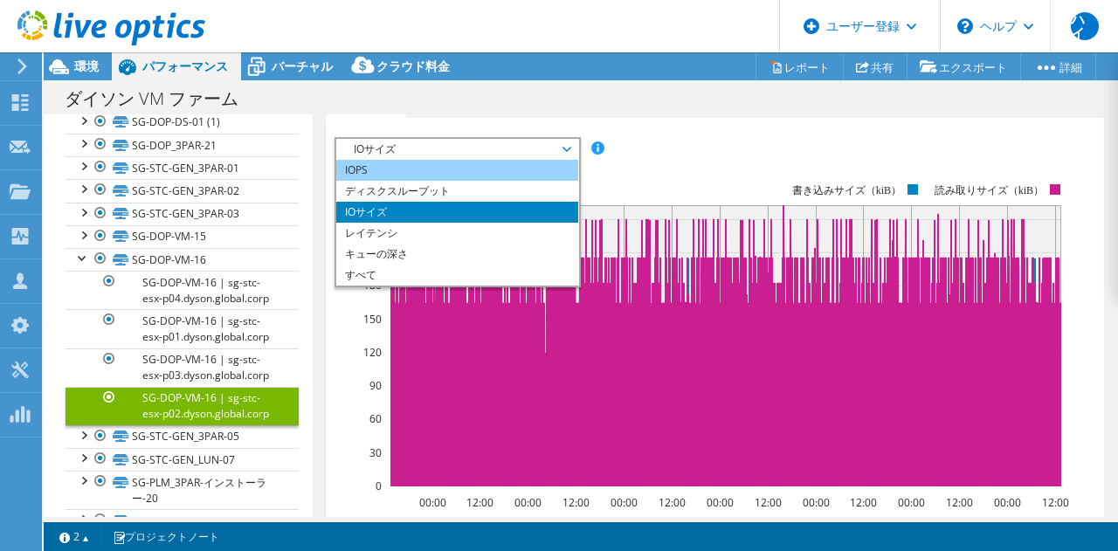
click at [518, 162] on li "IOPS" at bounding box center [457, 170] width 242 height 21
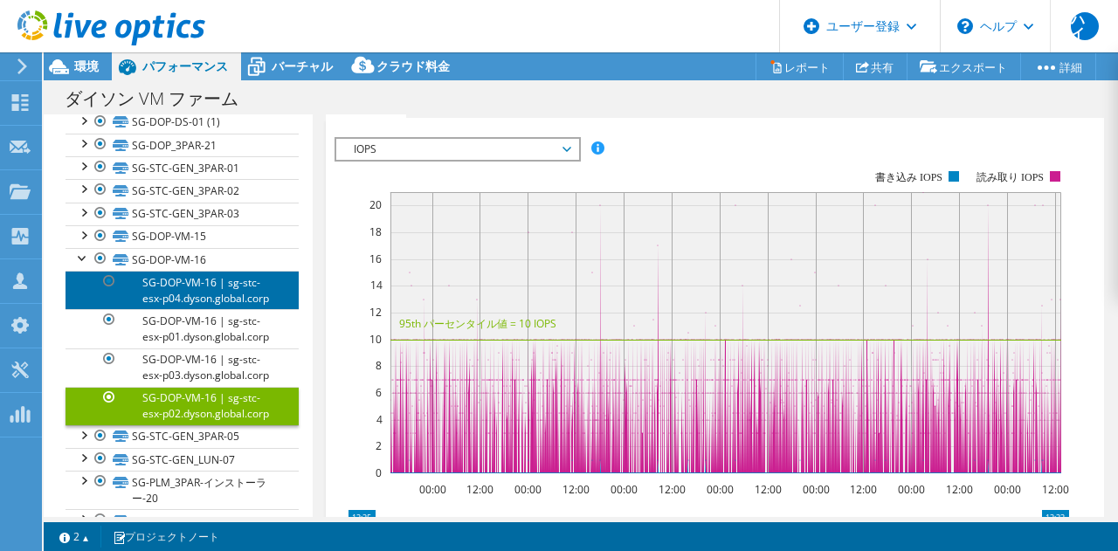
click at [223, 302] on link "SG-DOP-VM-16 | sg-stc-esx-p04.dyson.global.corp" at bounding box center [181, 290] width 233 height 38
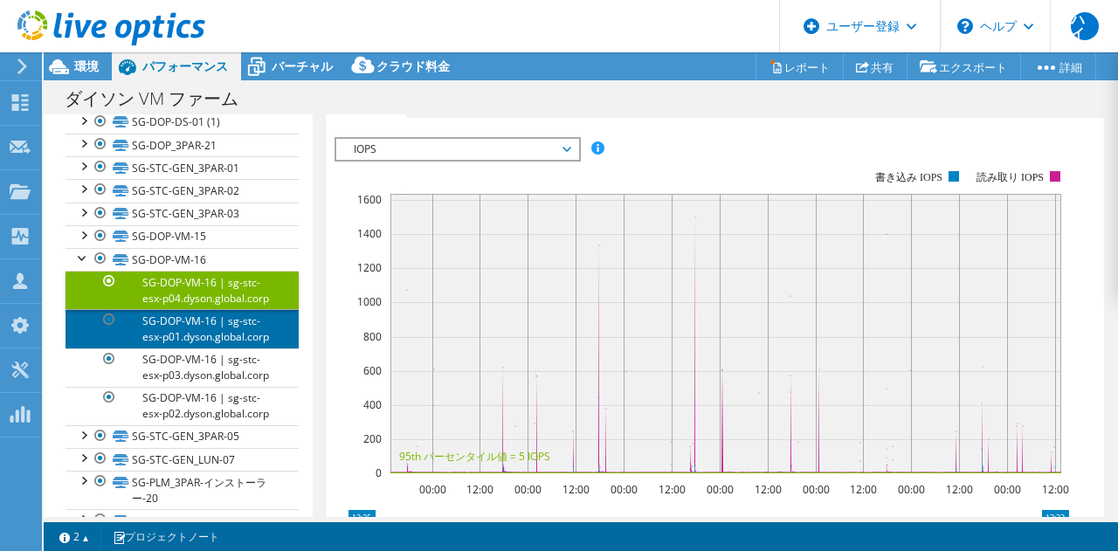
click at [212, 343] on link "SG-DOP-VM-16 | sg-stc-esx-p01.dyson.global.corp" at bounding box center [181, 328] width 233 height 38
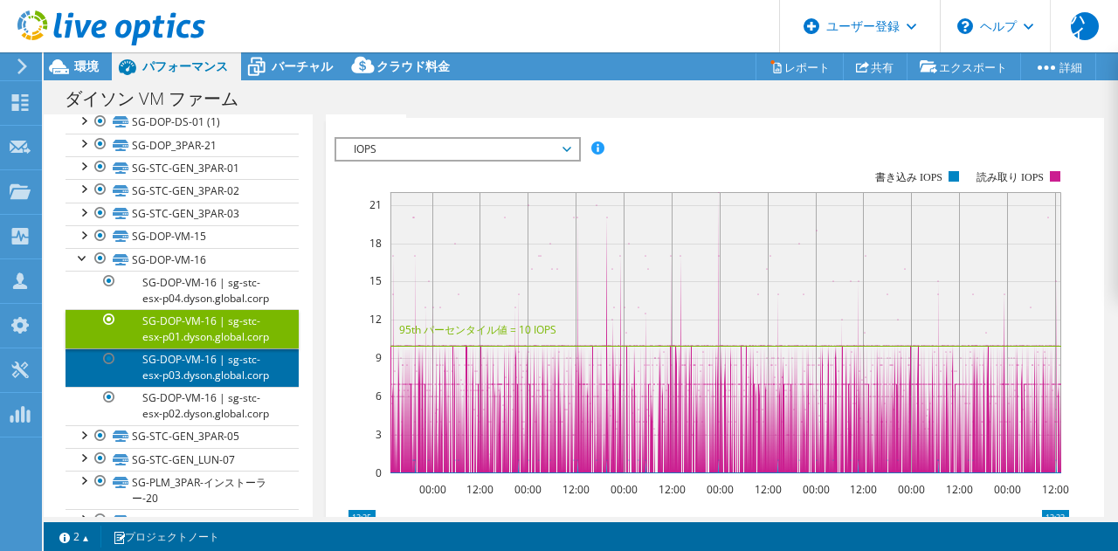
click at [207, 382] on font "SG-DOP-VM-16 | sg-stc-esx-p03.dyson.global.corp" at bounding box center [205, 367] width 127 height 31
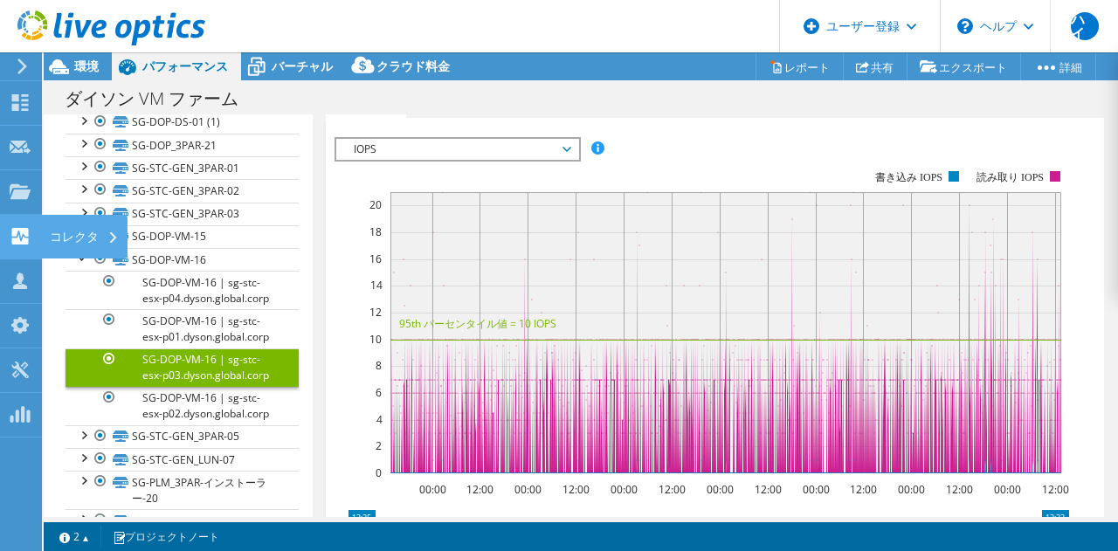
click at [78, 256] on div "コレクタ" at bounding box center [84, 237] width 86 height 44
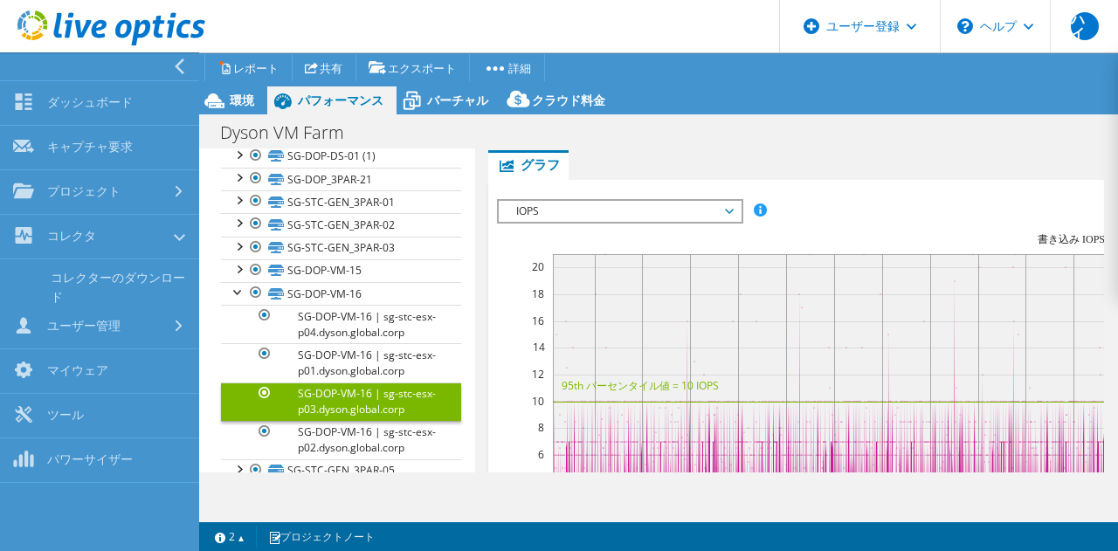
scroll to position [344, 0]
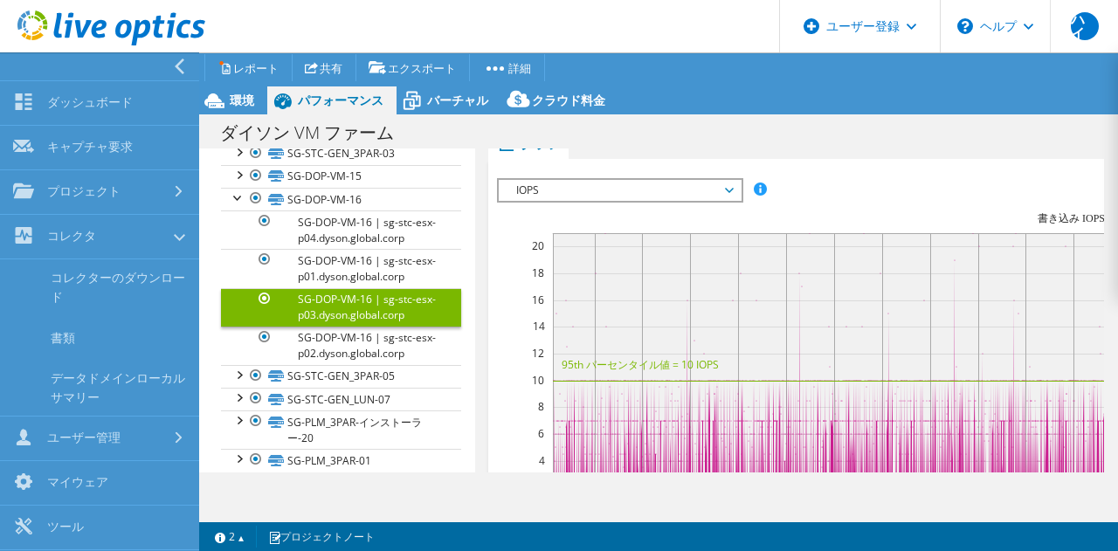
click at [174, 72] on icon at bounding box center [179, 66] width 13 height 16
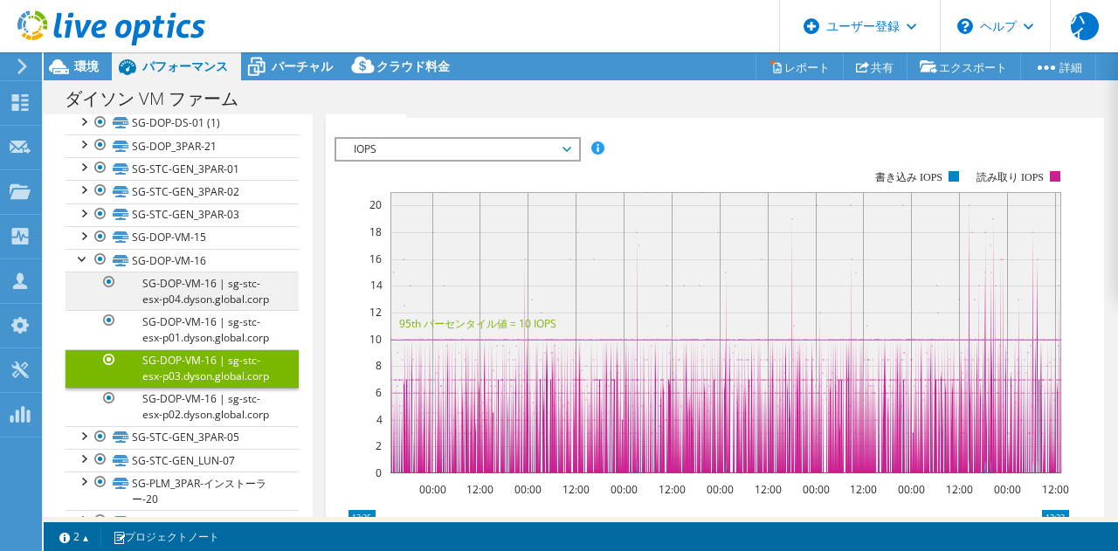
scroll to position [652, 0]
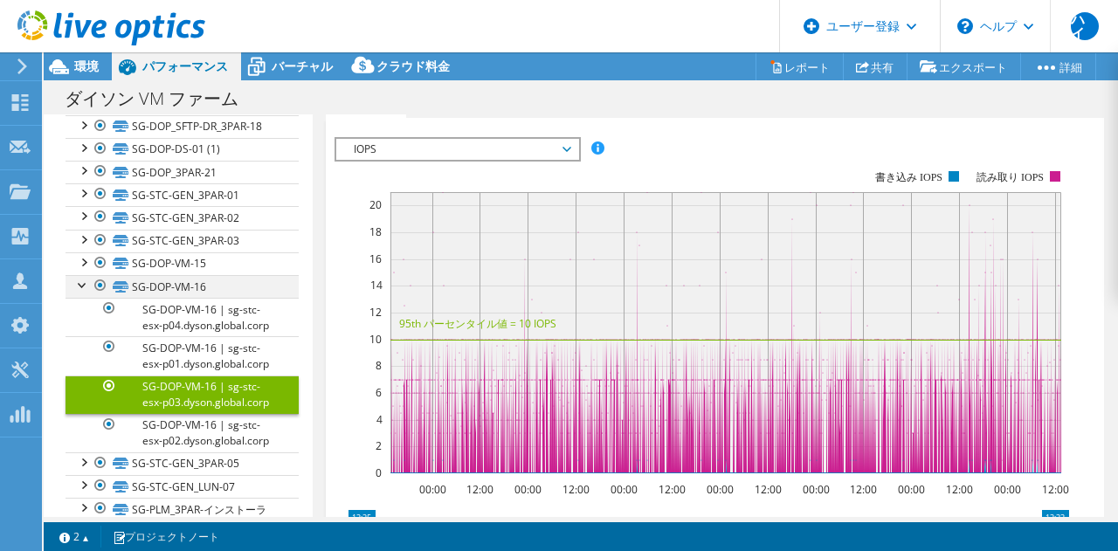
click at [81, 284] on div at bounding box center [82, 283] width 17 height 17
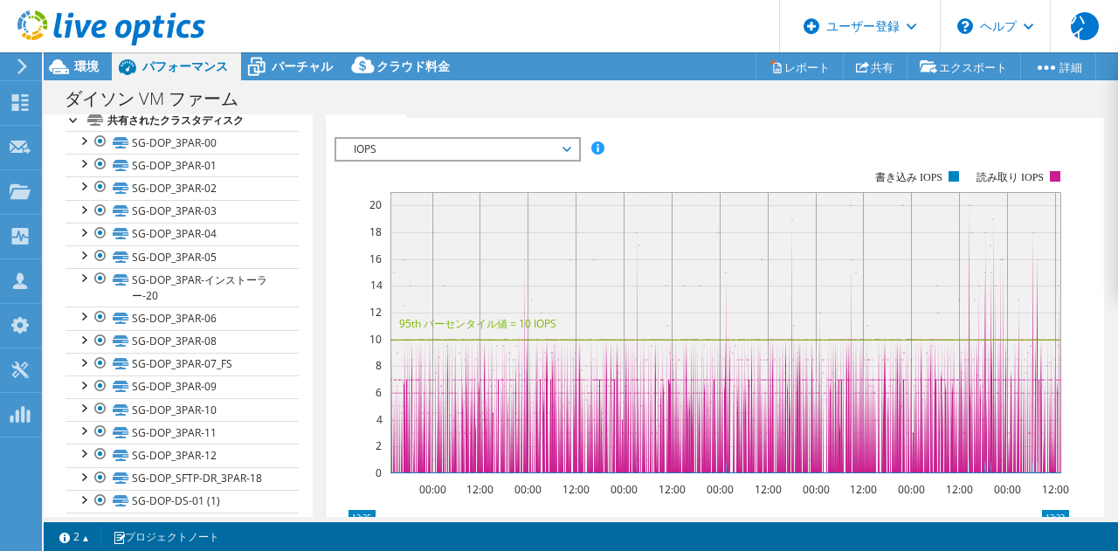
scroll to position [0, 0]
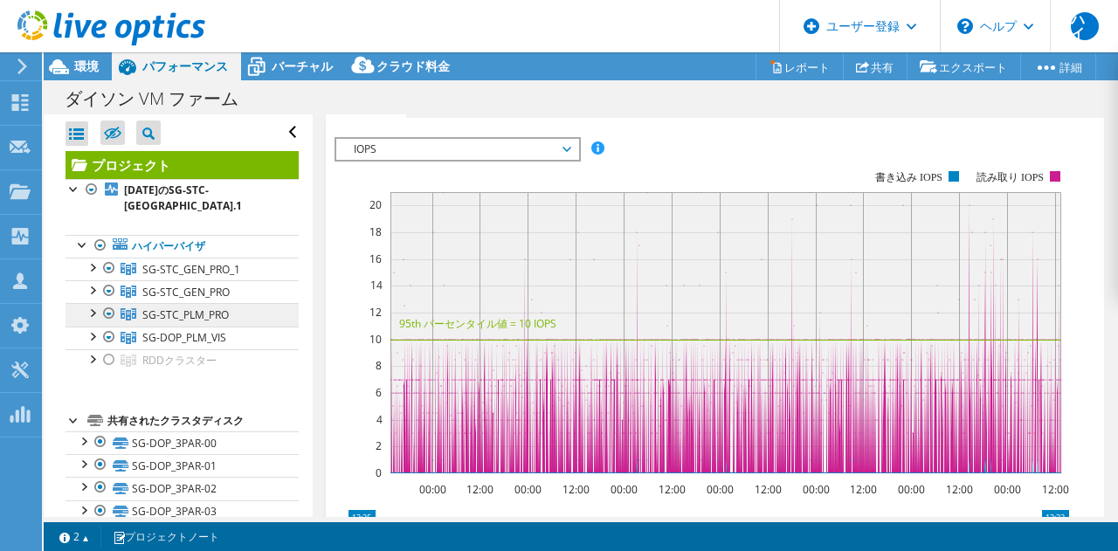
click at [205, 277] on font "SG-STC_PLM_PRO" at bounding box center [191, 269] width 98 height 15
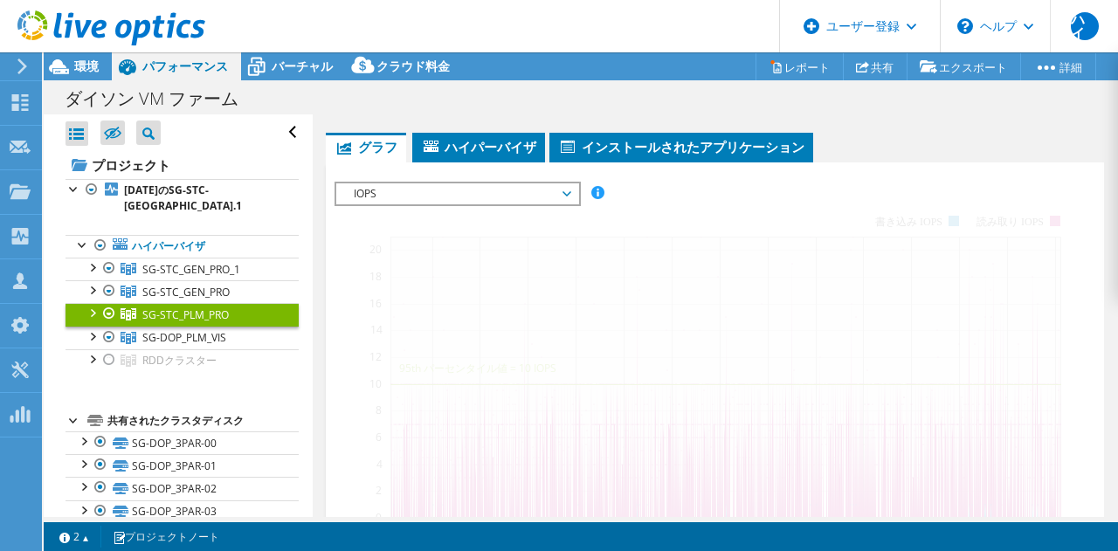
scroll to position [372, 0]
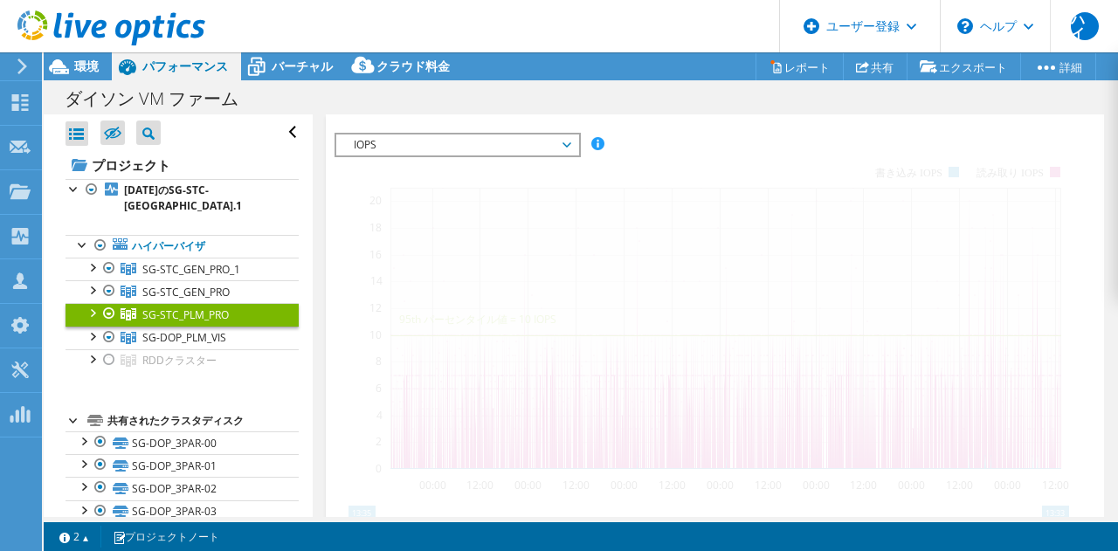
click at [552, 144] on span "IOPS" at bounding box center [457, 144] width 224 height 21
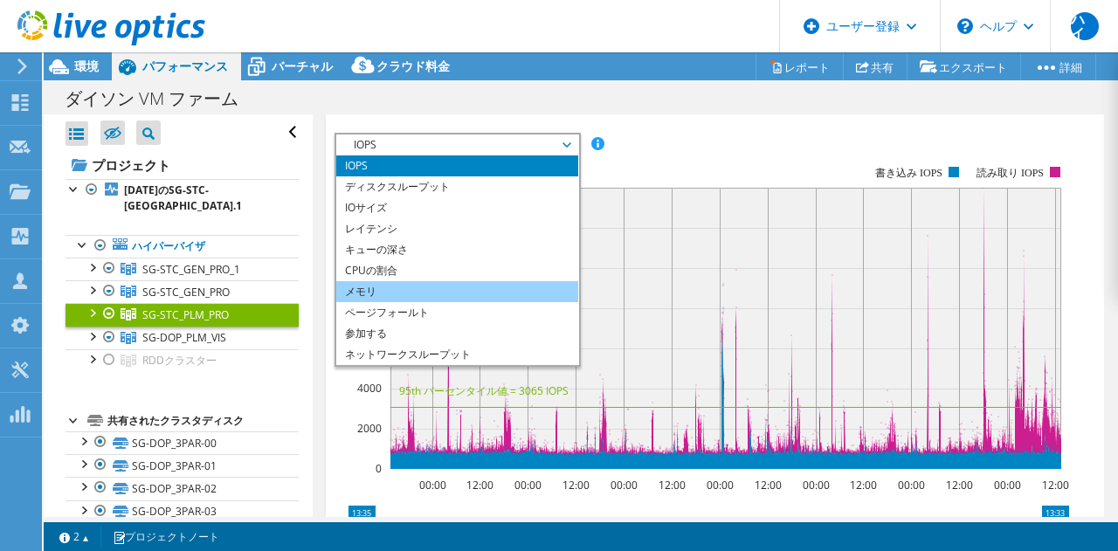
click at [458, 296] on li "メモリ" at bounding box center [457, 291] width 242 height 21
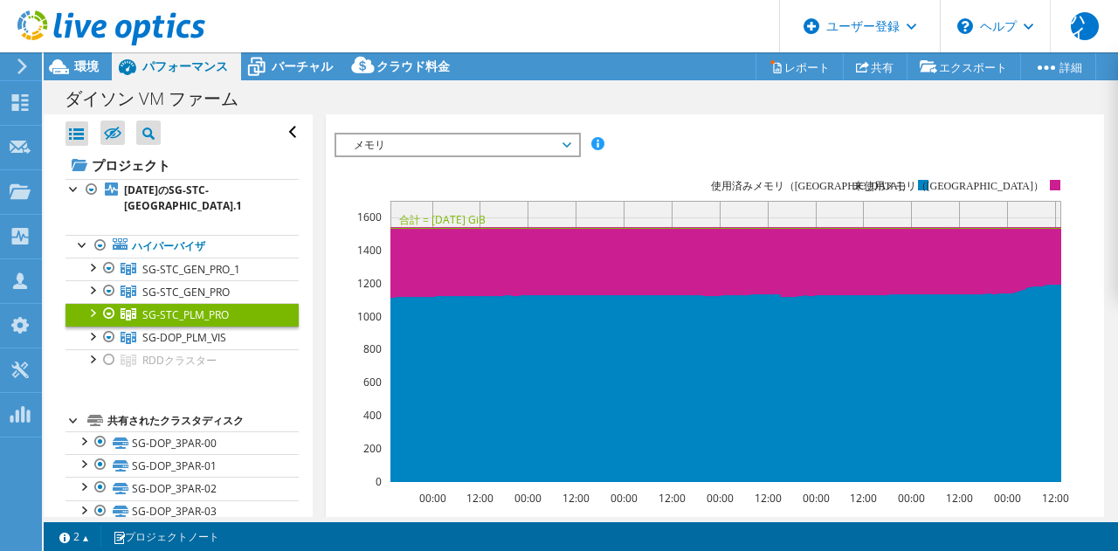
click at [88, 315] on div at bounding box center [91, 311] width 17 height 17
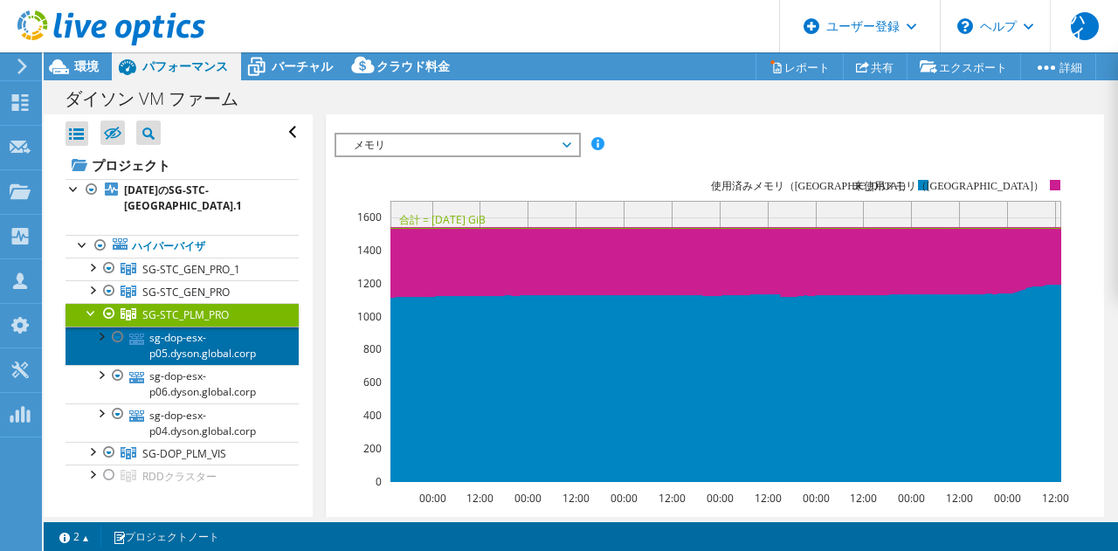
click at [219, 360] on font "sg-dop-esx-p05.dyson.global.corp" at bounding box center [202, 345] width 107 height 31
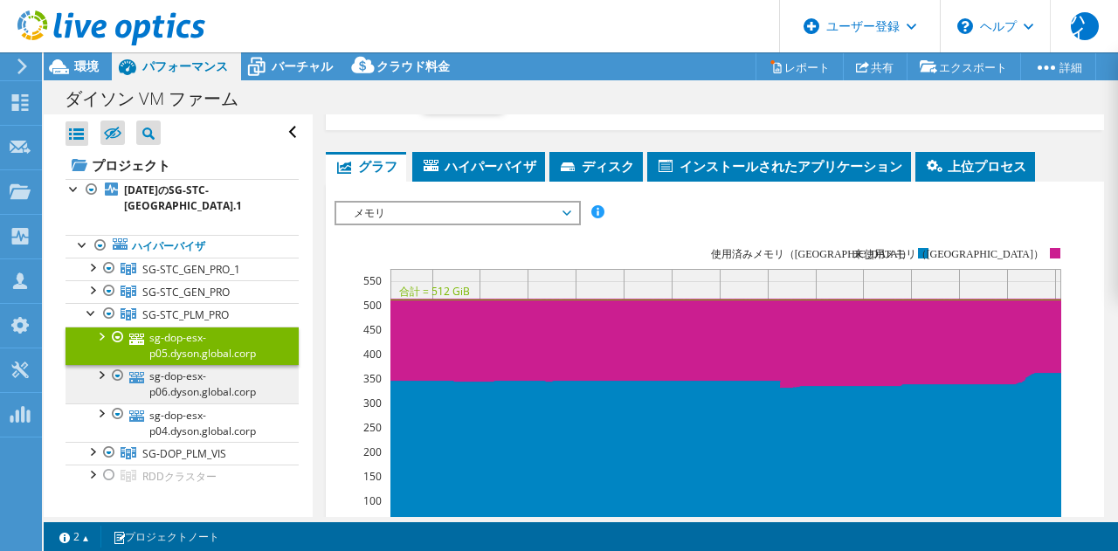
scroll to position [440, 0]
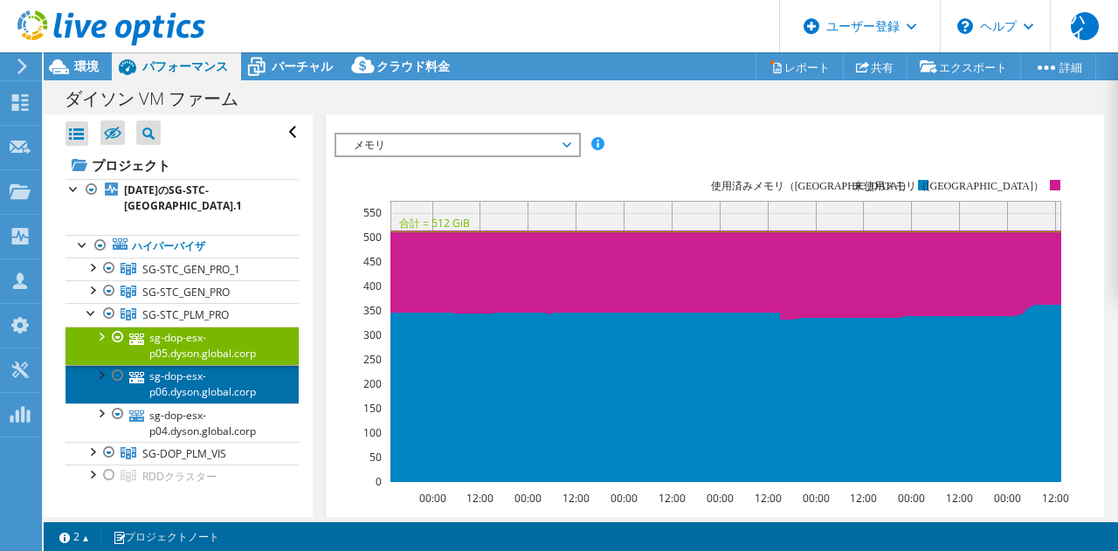
click at [184, 381] on font "sg-dop-esx-p06.dyson.global.corp" at bounding box center [202, 383] width 107 height 31
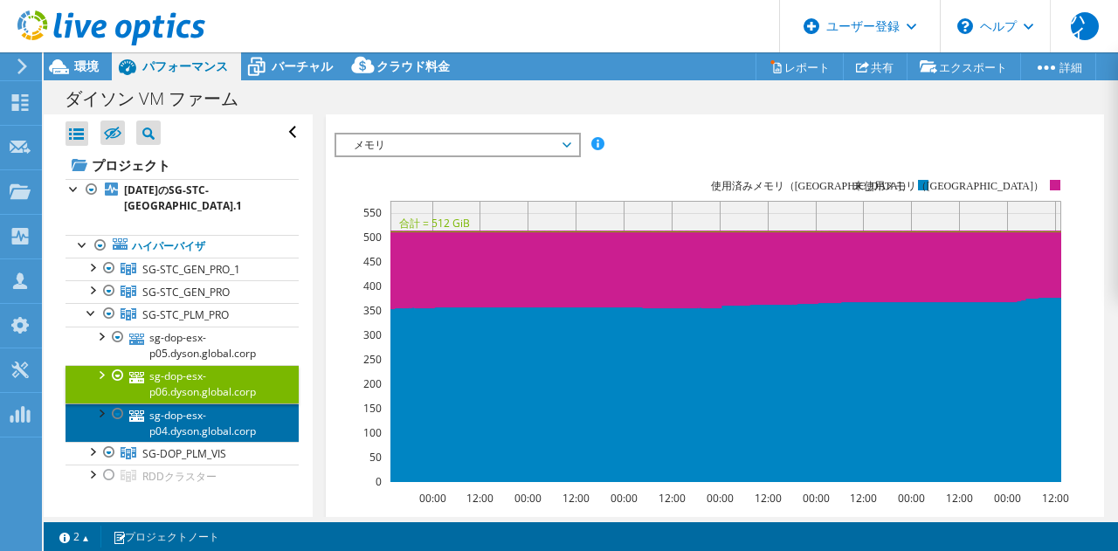
click at [183, 427] on font "sg-dop-esx-p04.dyson.global.corp" at bounding box center [202, 423] width 107 height 31
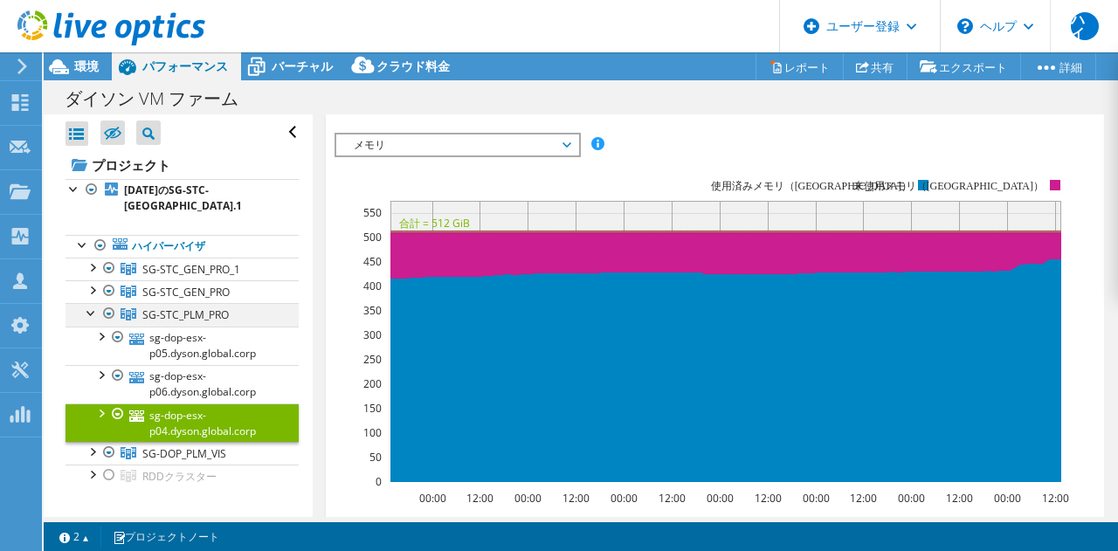
click at [88, 313] on div at bounding box center [91, 311] width 17 height 17
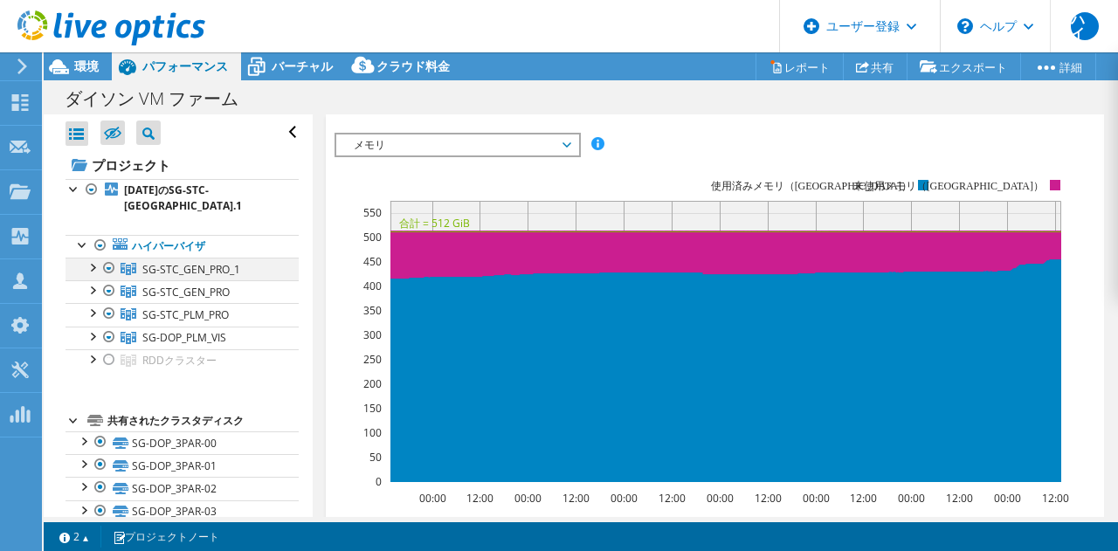
click at [91, 265] on div at bounding box center [91, 266] width 17 height 17
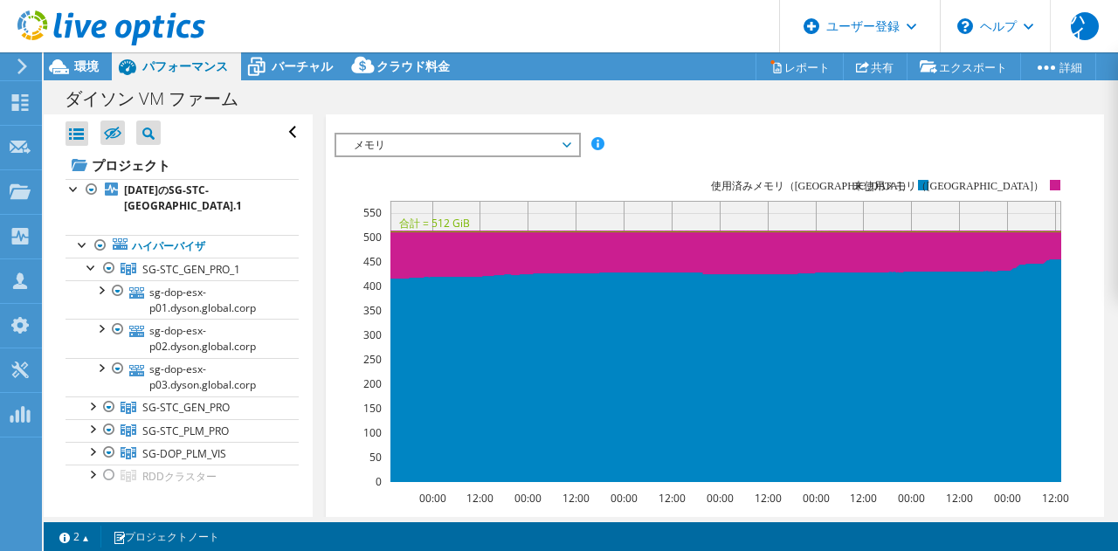
click at [534, 141] on span "メモリ" at bounding box center [457, 144] width 224 height 21
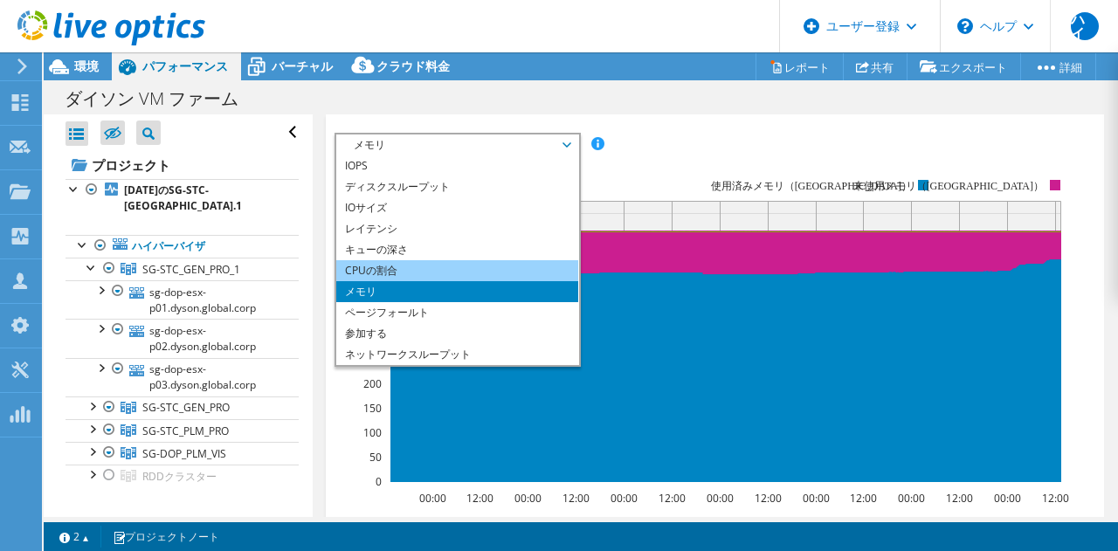
click at [504, 275] on li "CPUの割合" at bounding box center [457, 270] width 242 height 21
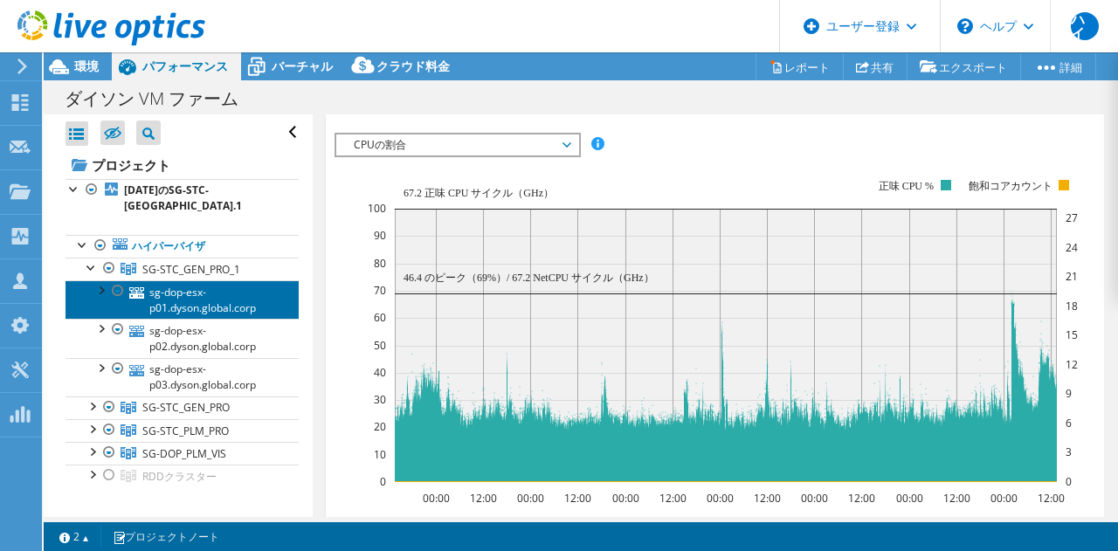
click at [200, 296] on font "sg-dop-esx-p01.dyson.global.corp" at bounding box center [202, 300] width 107 height 31
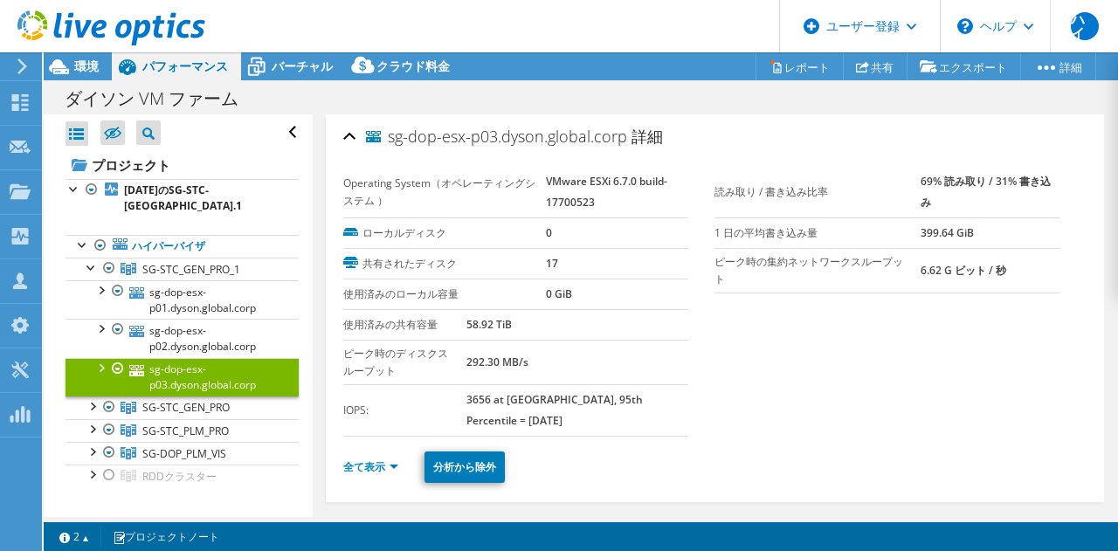
select select "[GEOGRAPHIC_DATA]"
select select "JPY"
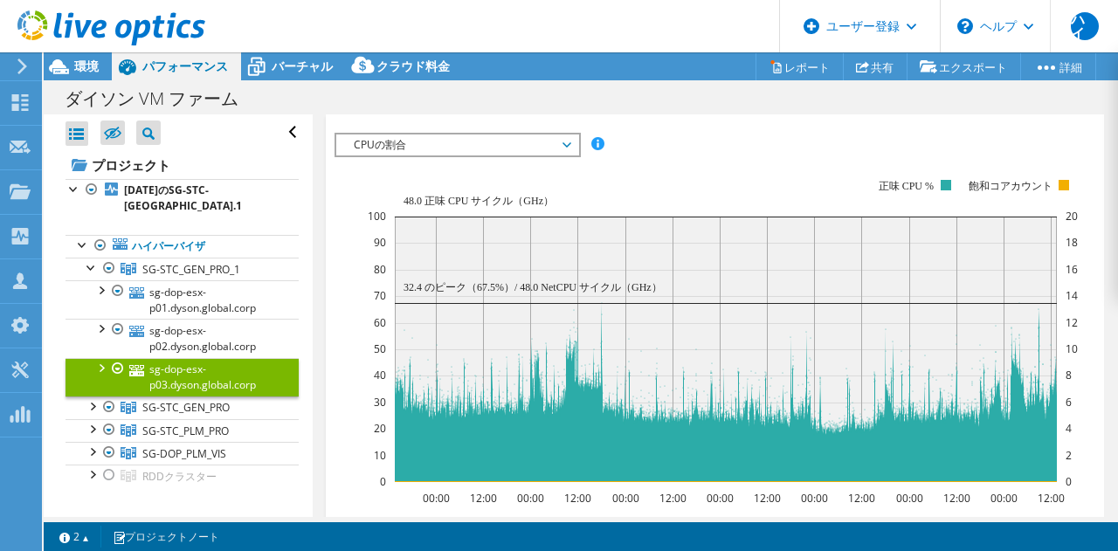
click at [408, 148] on span "CPUの割合" at bounding box center [457, 144] width 224 height 21
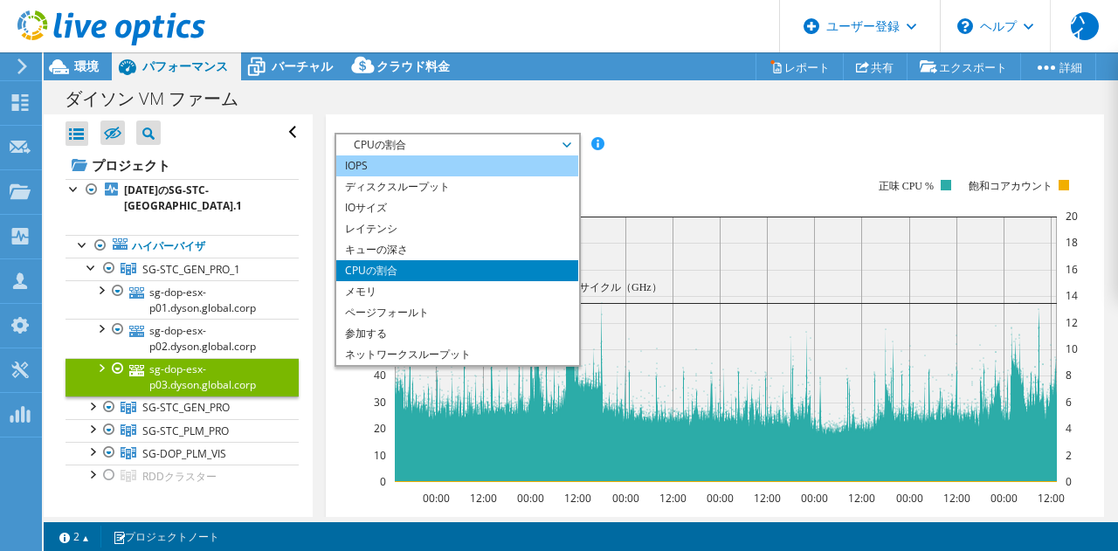
click at [445, 167] on li "IOPS" at bounding box center [457, 165] width 242 height 21
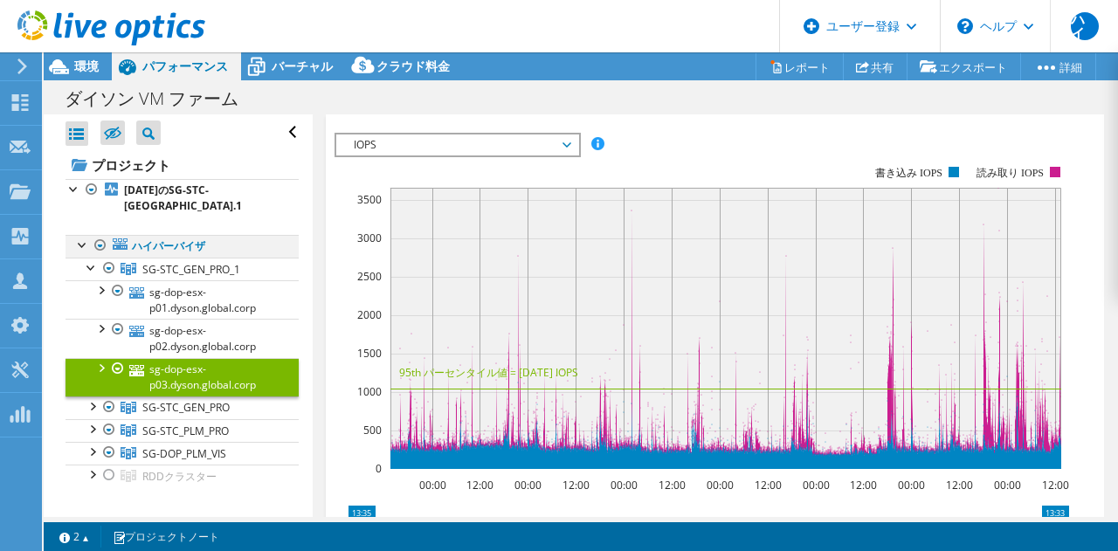
click at [81, 244] on div at bounding box center [82, 243] width 17 height 17
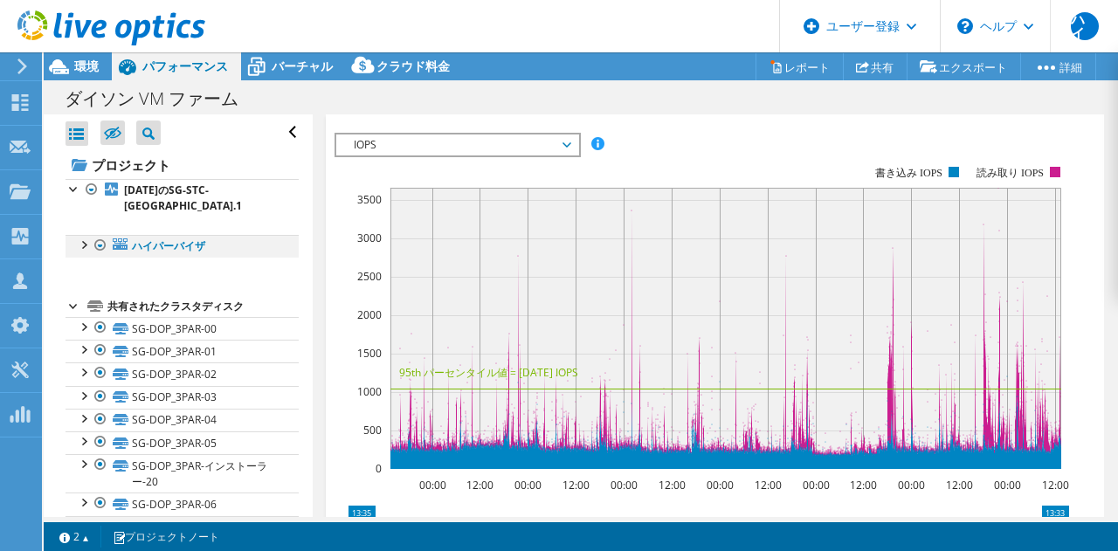
click at [81, 244] on div at bounding box center [82, 243] width 17 height 17
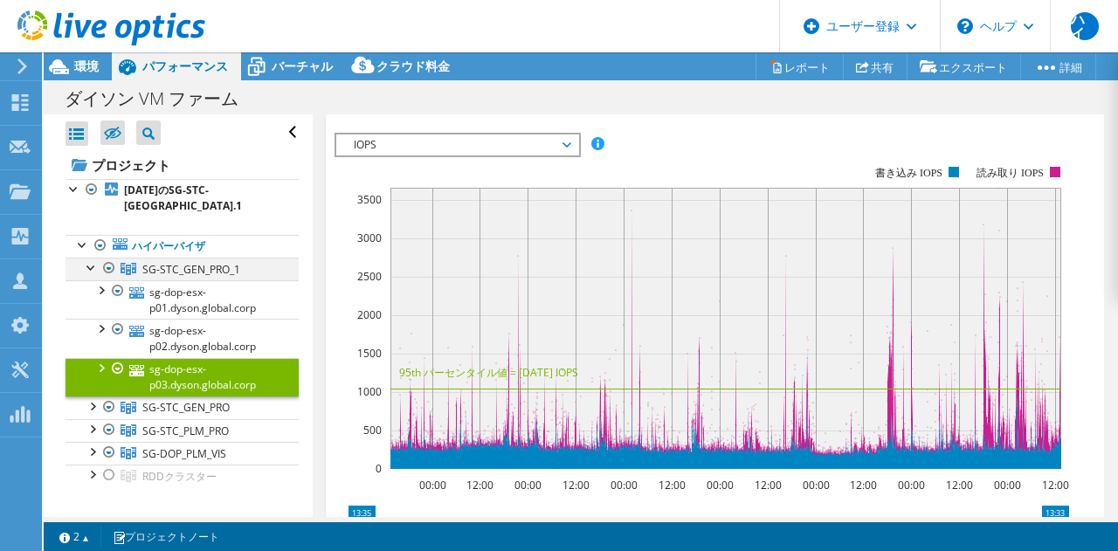
click at [87, 270] on div at bounding box center [91, 266] width 17 height 17
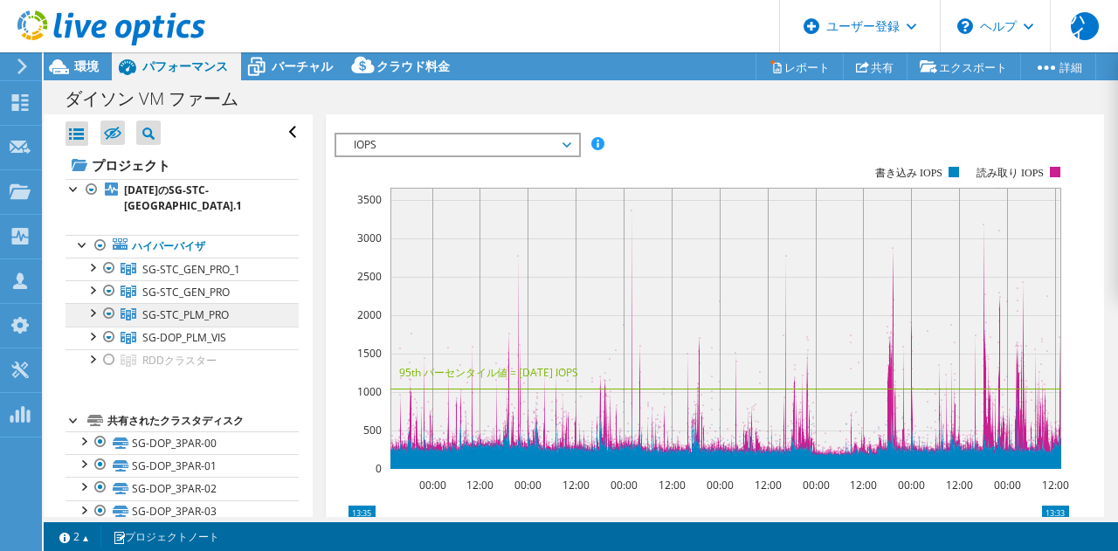
scroll to position [43, 0]
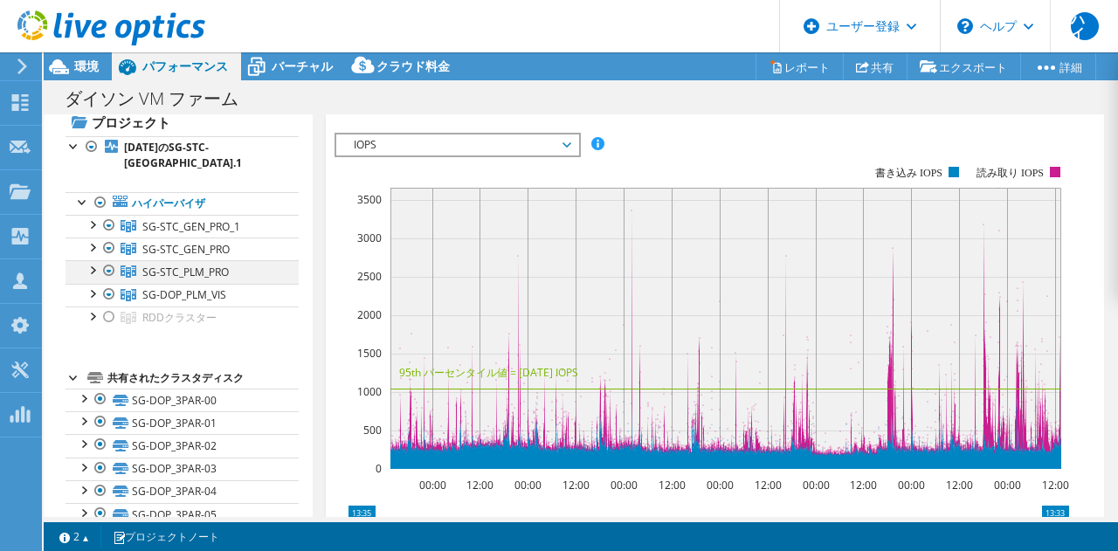
click at [90, 271] on div at bounding box center [91, 268] width 17 height 17
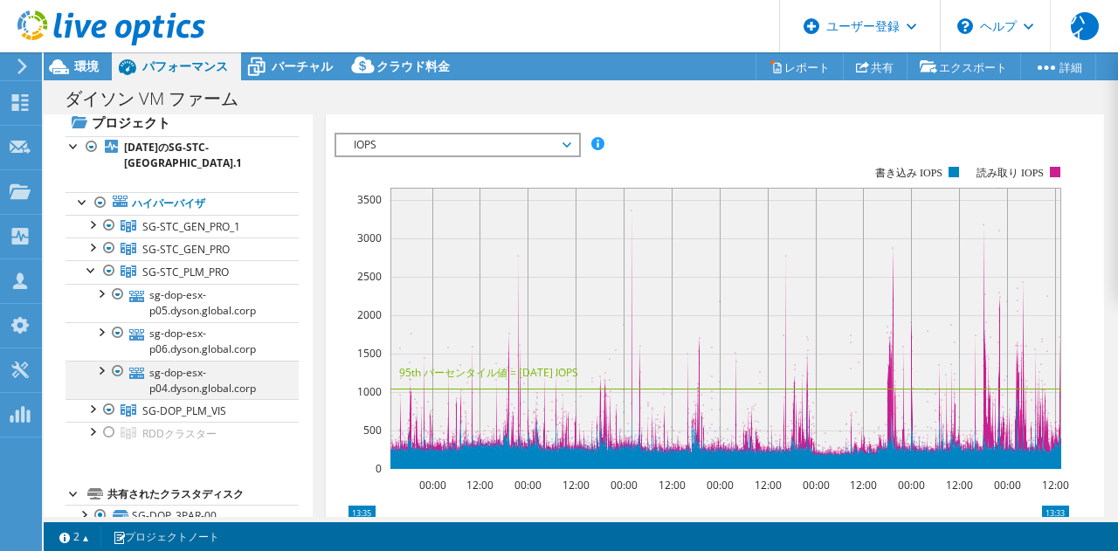
click at [102, 370] on div at bounding box center [100, 369] width 17 height 17
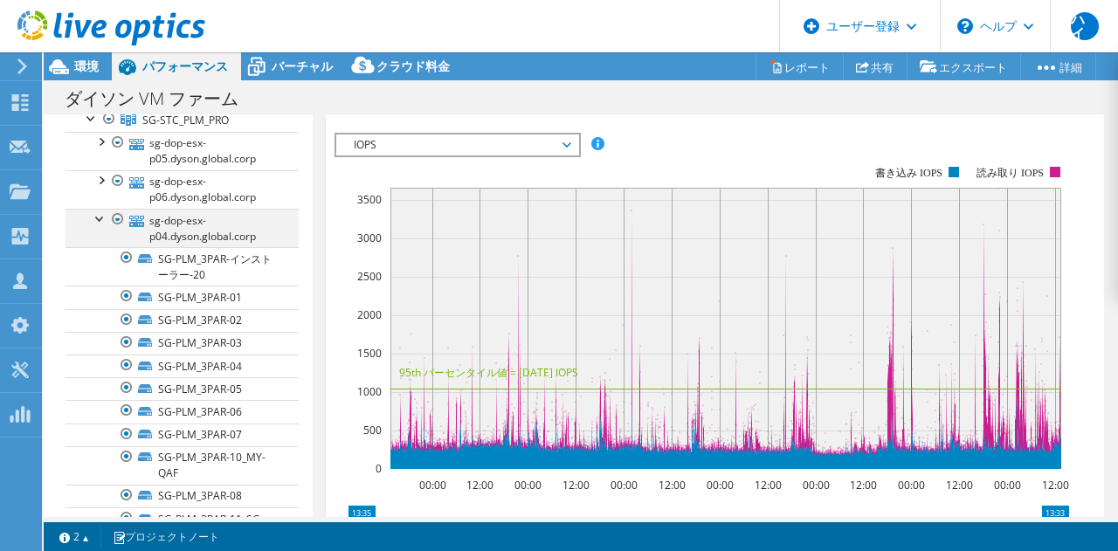
scroll to position [194, 0]
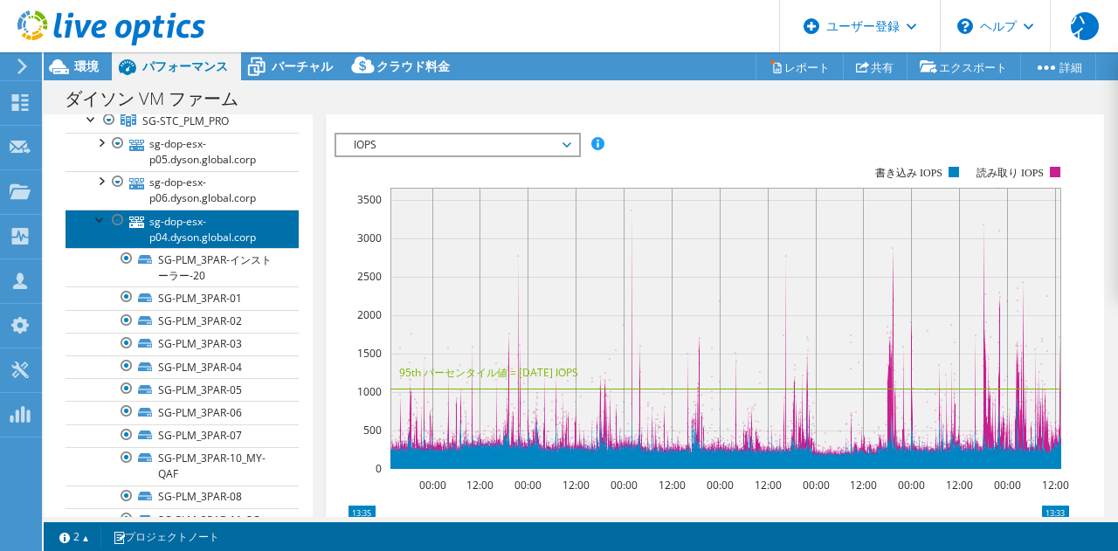
click at [192, 236] on font "sg-dop-esx-p04.dyson.global.corp" at bounding box center [202, 229] width 107 height 31
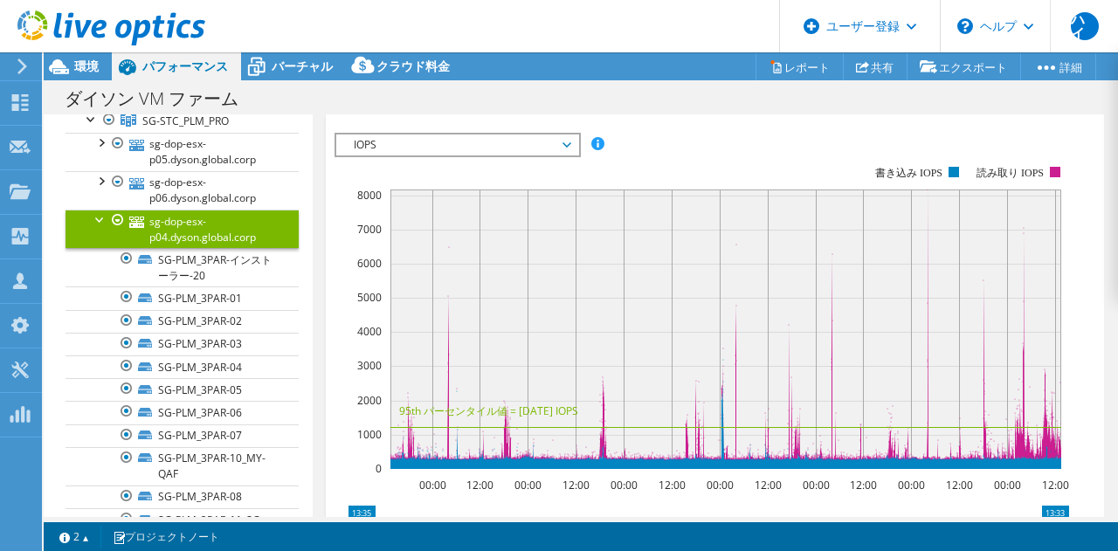
click at [514, 138] on span "IOPS" at bounding box center [457, 144] width 224 height 21
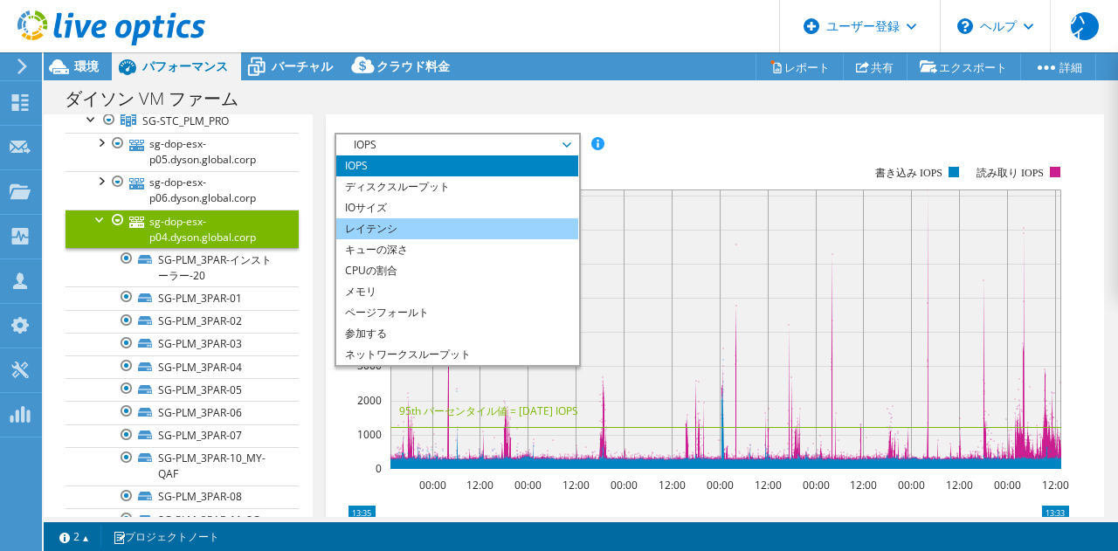
click at [468, 222] on li "レイテンシ" at bounding box center [457, 228] width 242 height 21
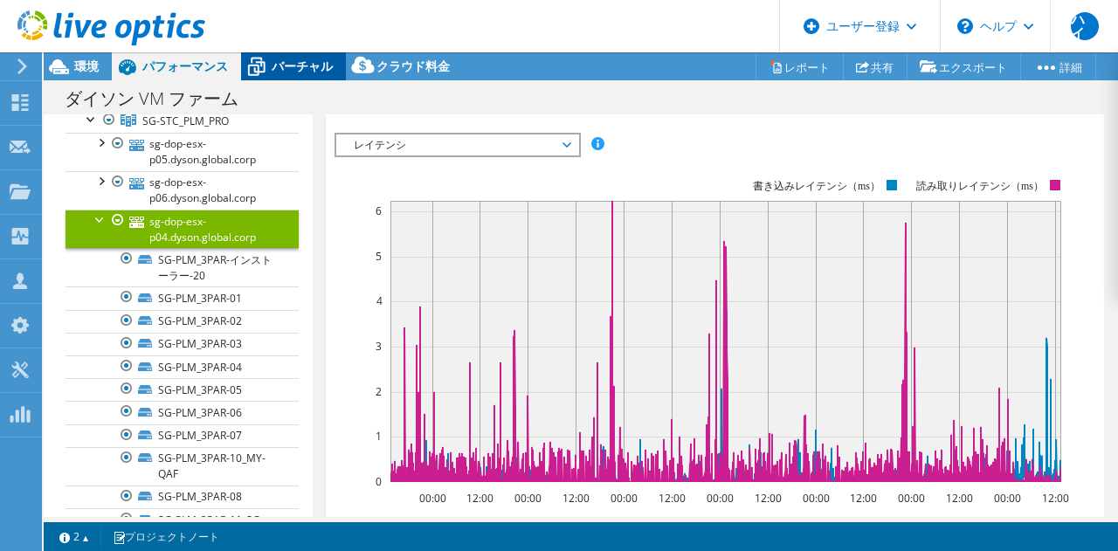
click at [302, 75] on div "バーチャル" at bounding box center [293, 66] width 105 height 28
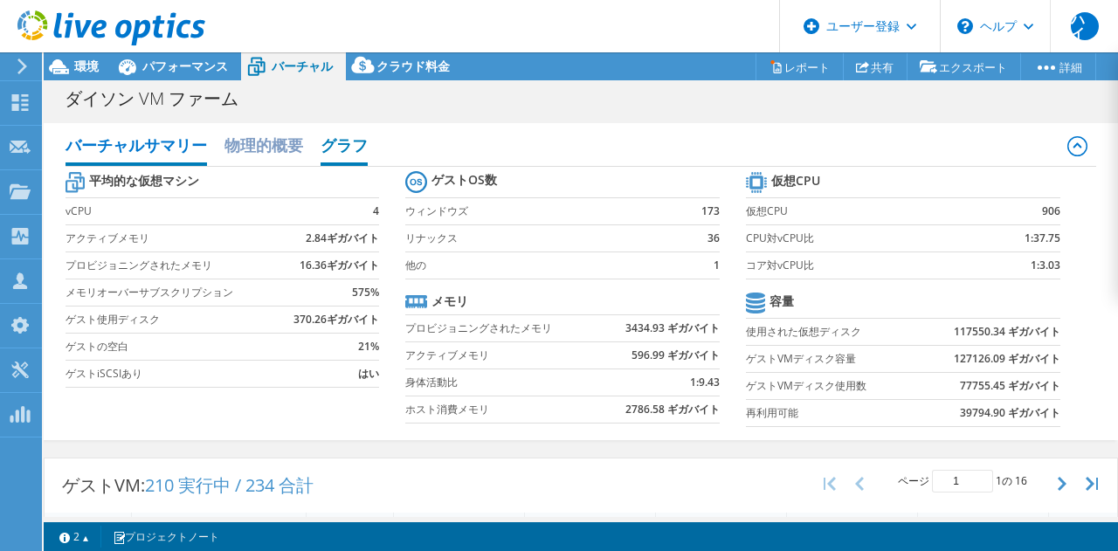
click at [345, 152] on font "グラフ" at bounding box center [343, 144] width 47 height 21
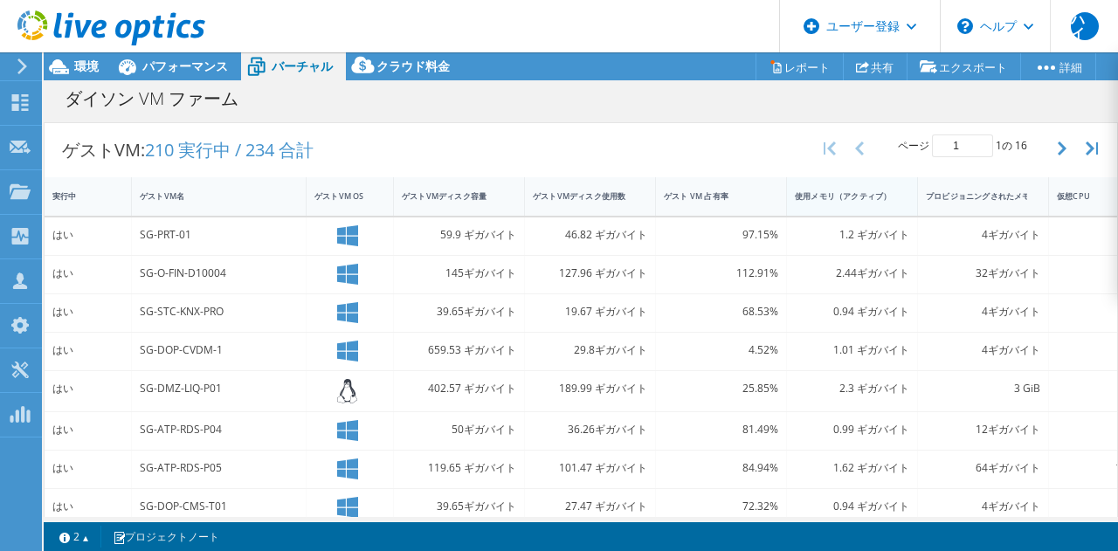
scroll to position [0, 0]
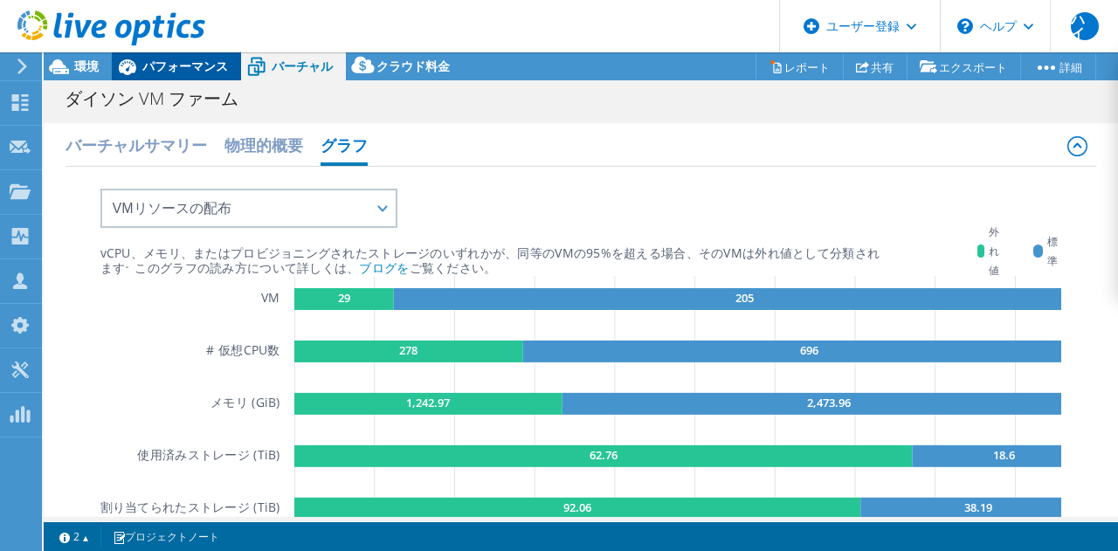
click at [166, 65] on font "パフォーマンス" at bounding box center [185, 66] width 86 height 17
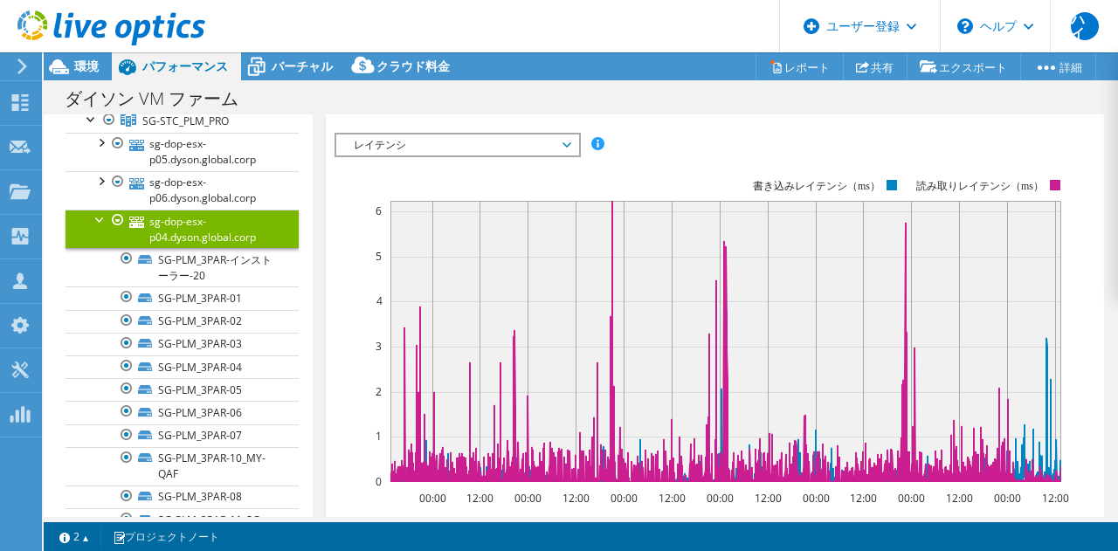
click at [98, 222] on div at bounding box center [100, 218] width 17 height 17
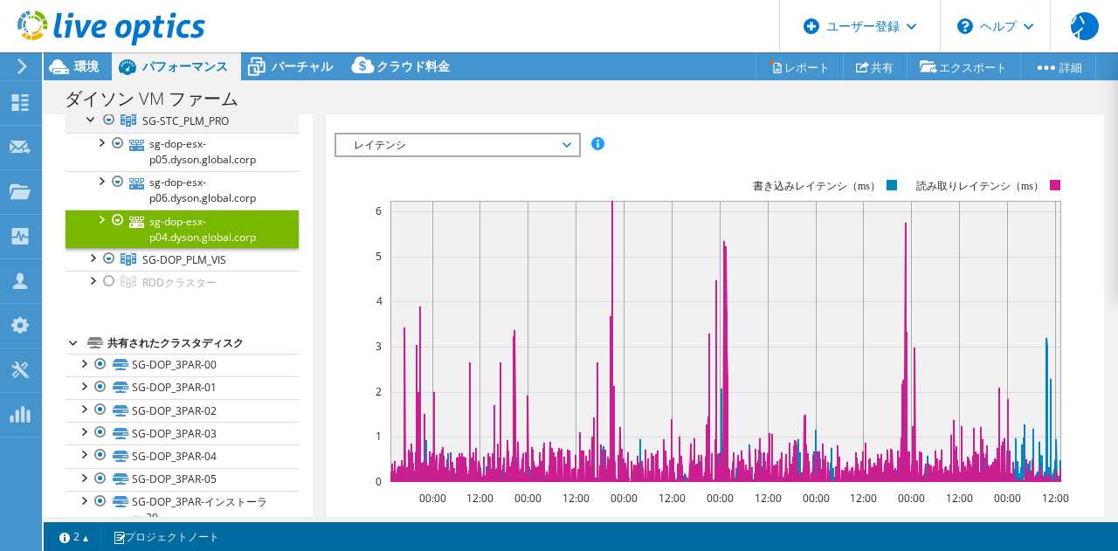
click at [96, 123] on div at bounding box center [91, 117] width 17 height 17
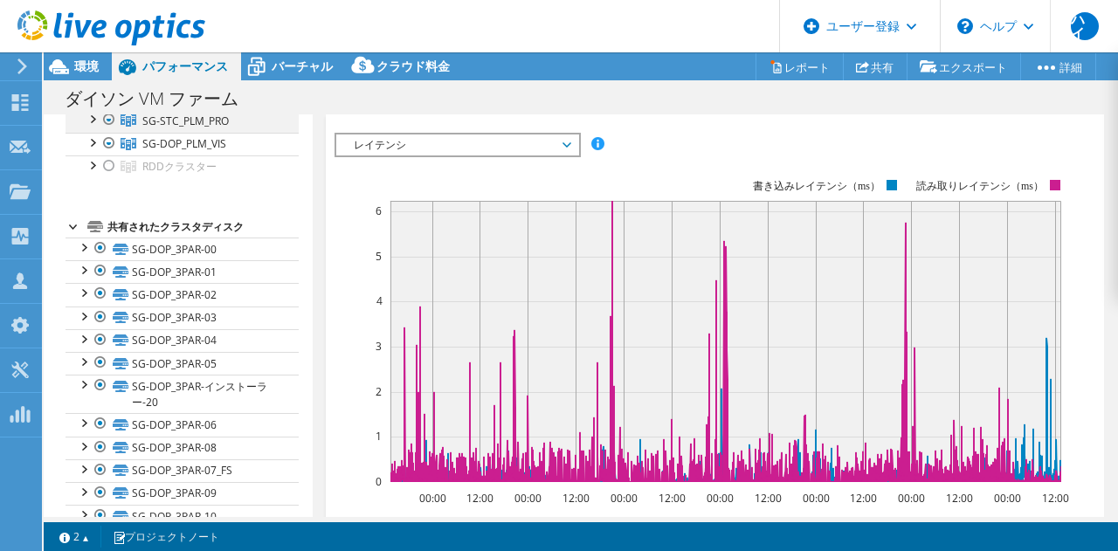
scroll to position [99, 0]
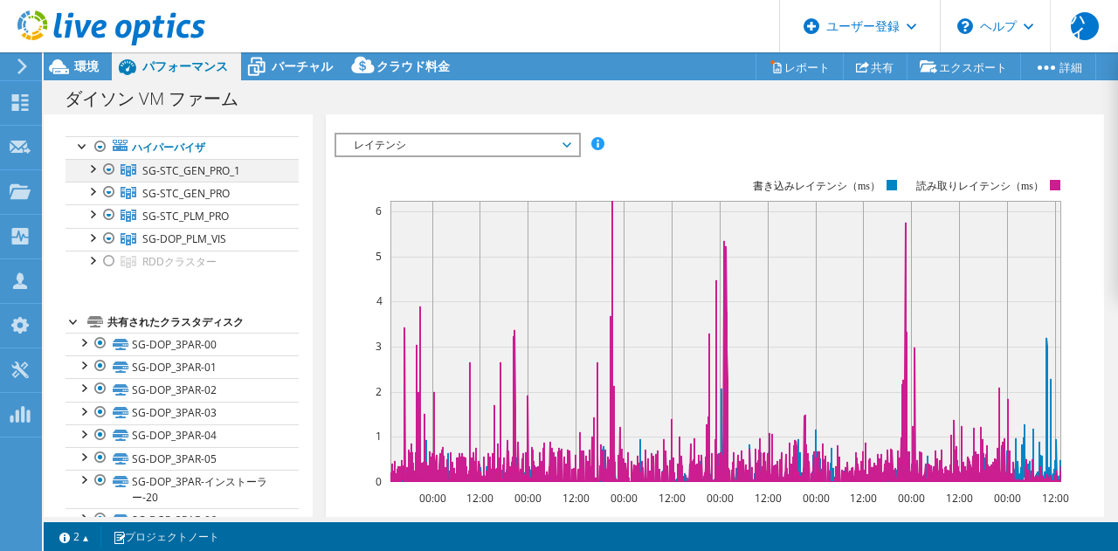
click at [97, 175] on div at bounding box center [91, 167] width 17 height 17
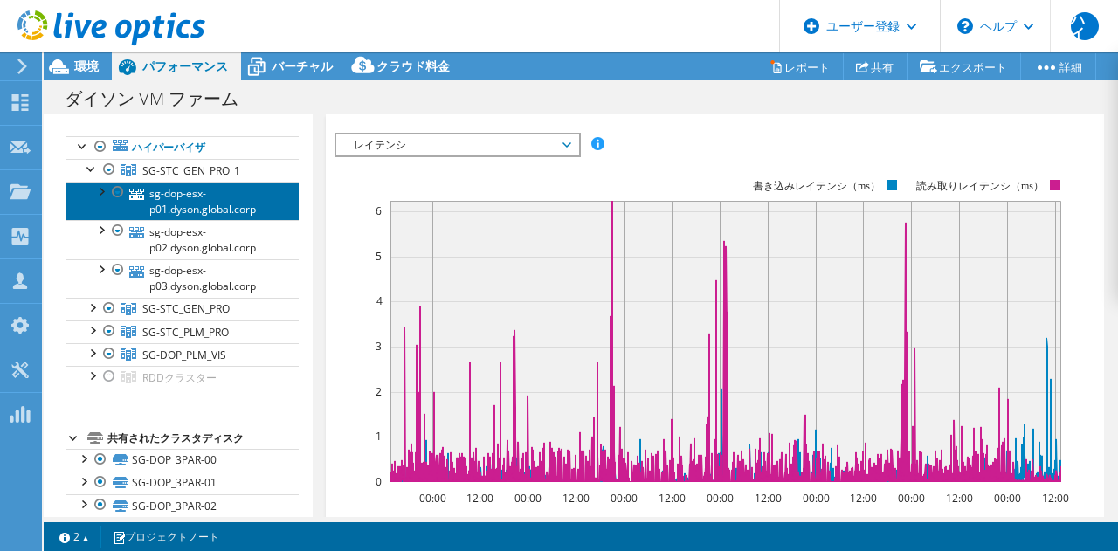
click at [171, 203] on font "sg-dop-esx-p01.dyson.global.corp" at bounding box center [202, 201] width 107 height 31
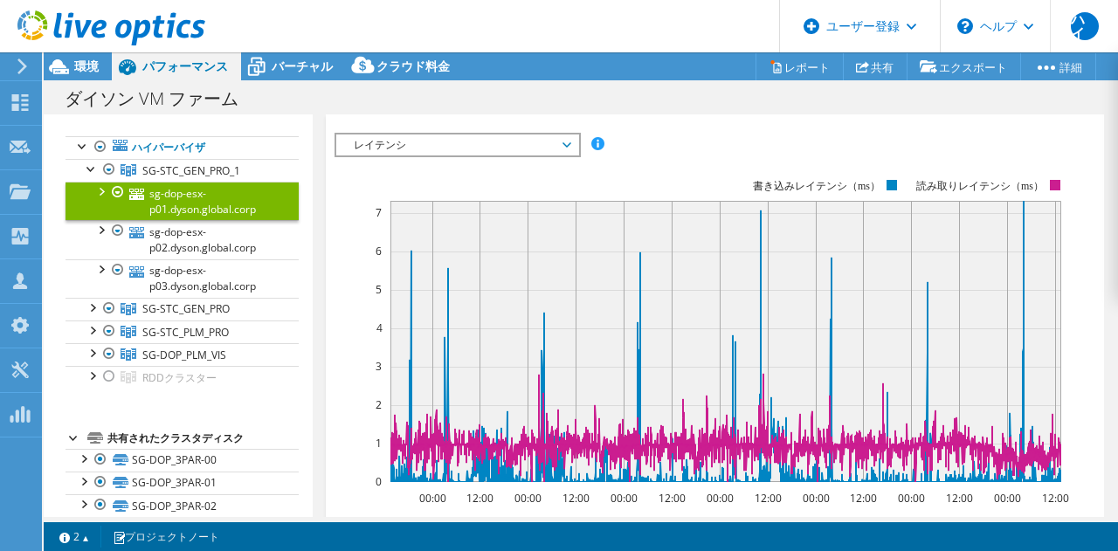
click at [97, 193] on div at bounding box center [100, 190] width 17 height 17
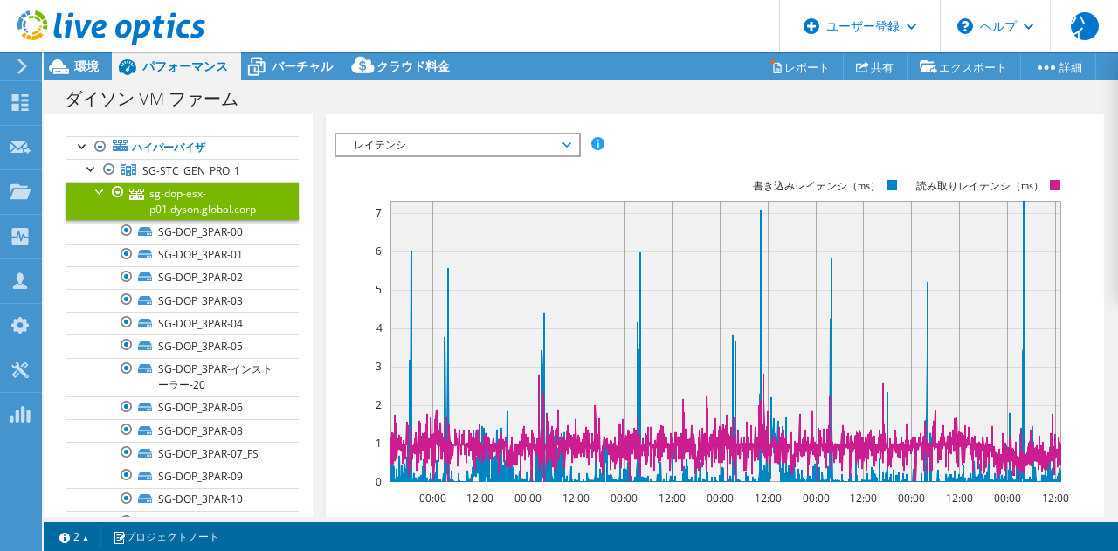
click at [97, 193] on div at bounding box center [100, 190] width 17 height 17
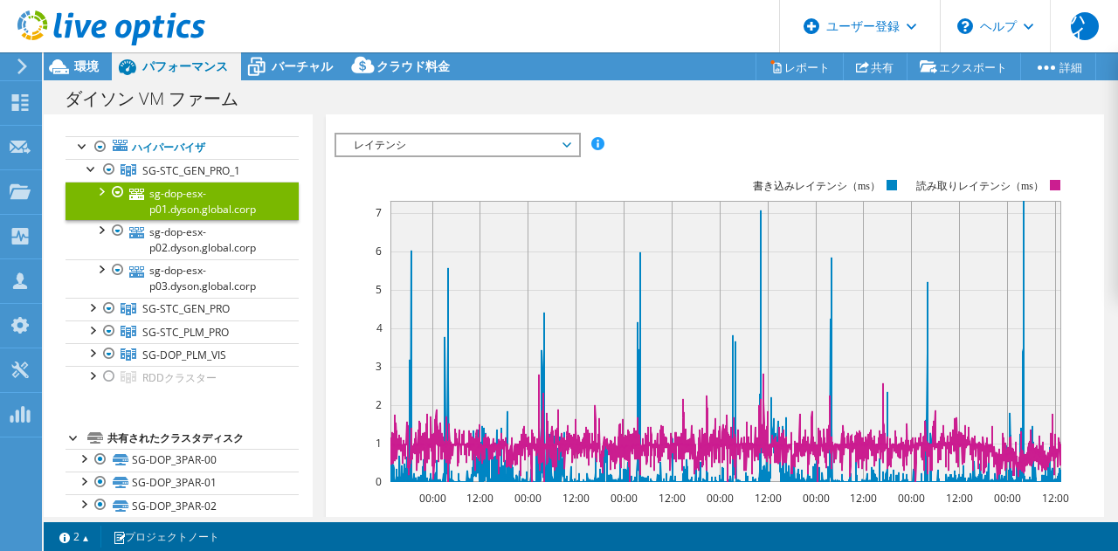
click at [553, 137] on span "レイテンシ" at bounding box center [457, 144] width 224 height 21
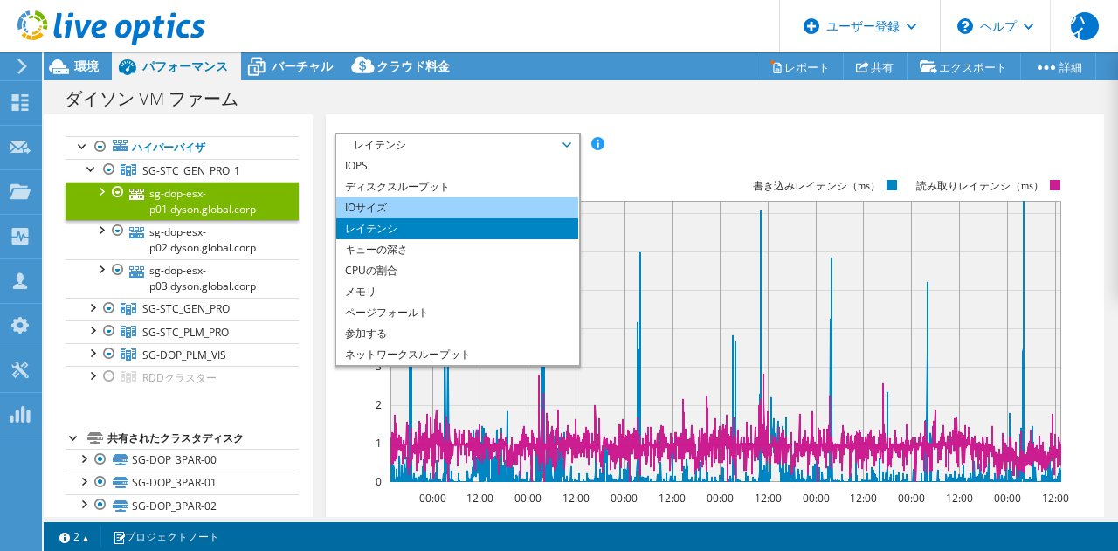
click at [500, 207] on li "IOサイズ" at bounding box center [457, 207] width 242 height 21
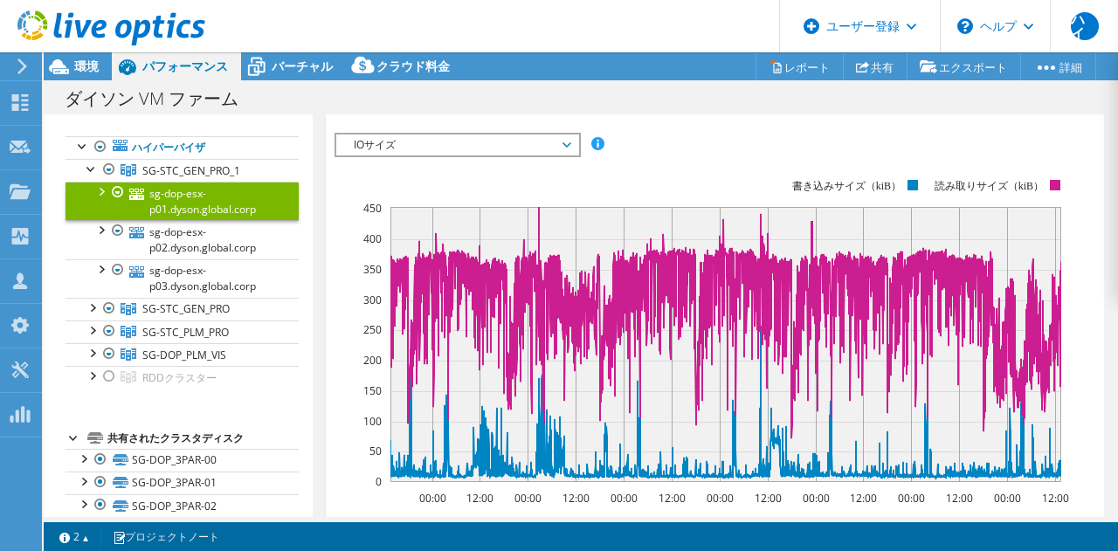
click at [555, 148] on span "IOサイズ" at bounding box center [457, 144] width 224 height 21
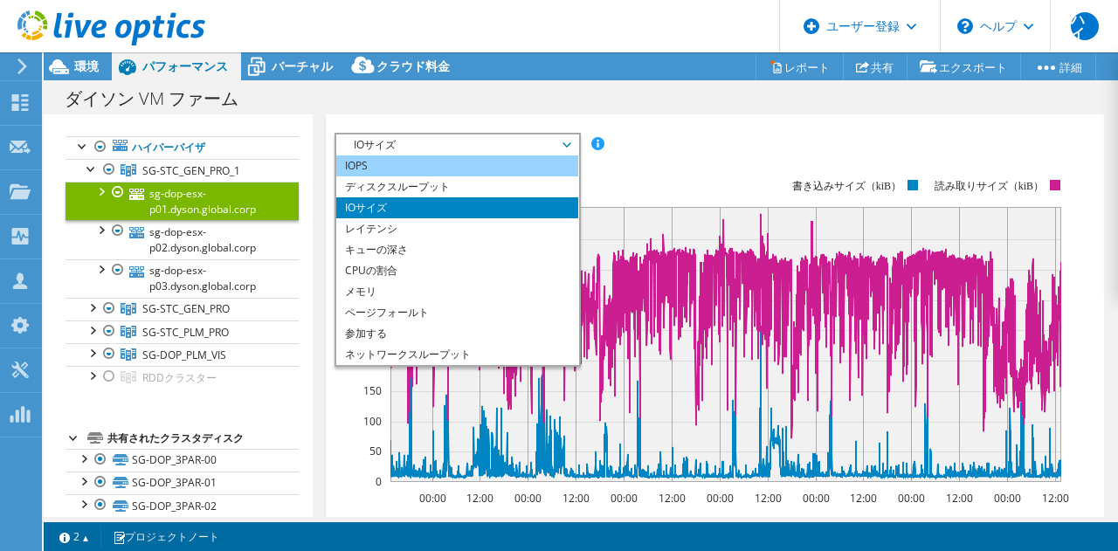
click at [526, 168] on li "IOPS" at bounding box center [457, 165] width 242 height 21
